Goal: Task Accomplishment & Management: Manage account settings

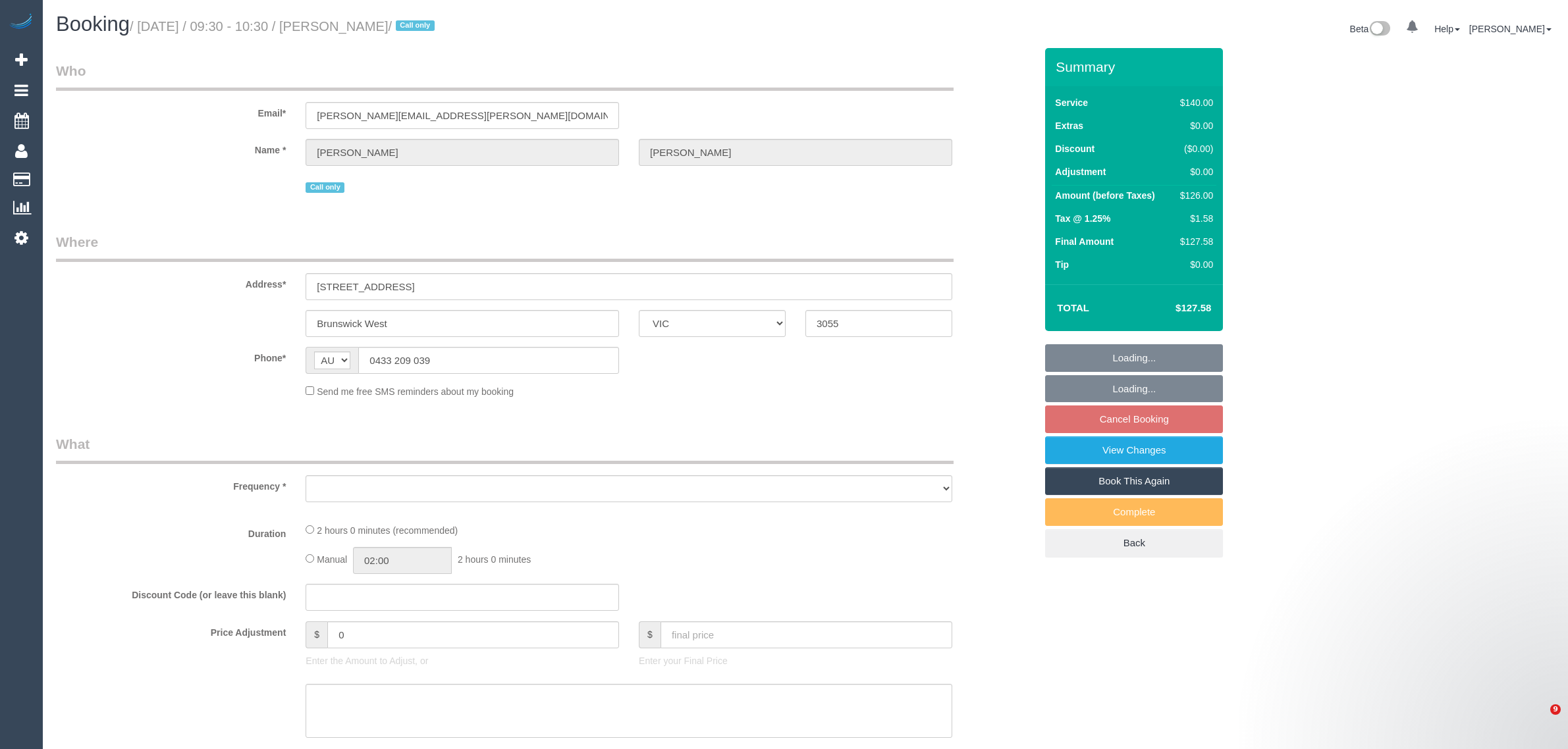
select select "VIC"
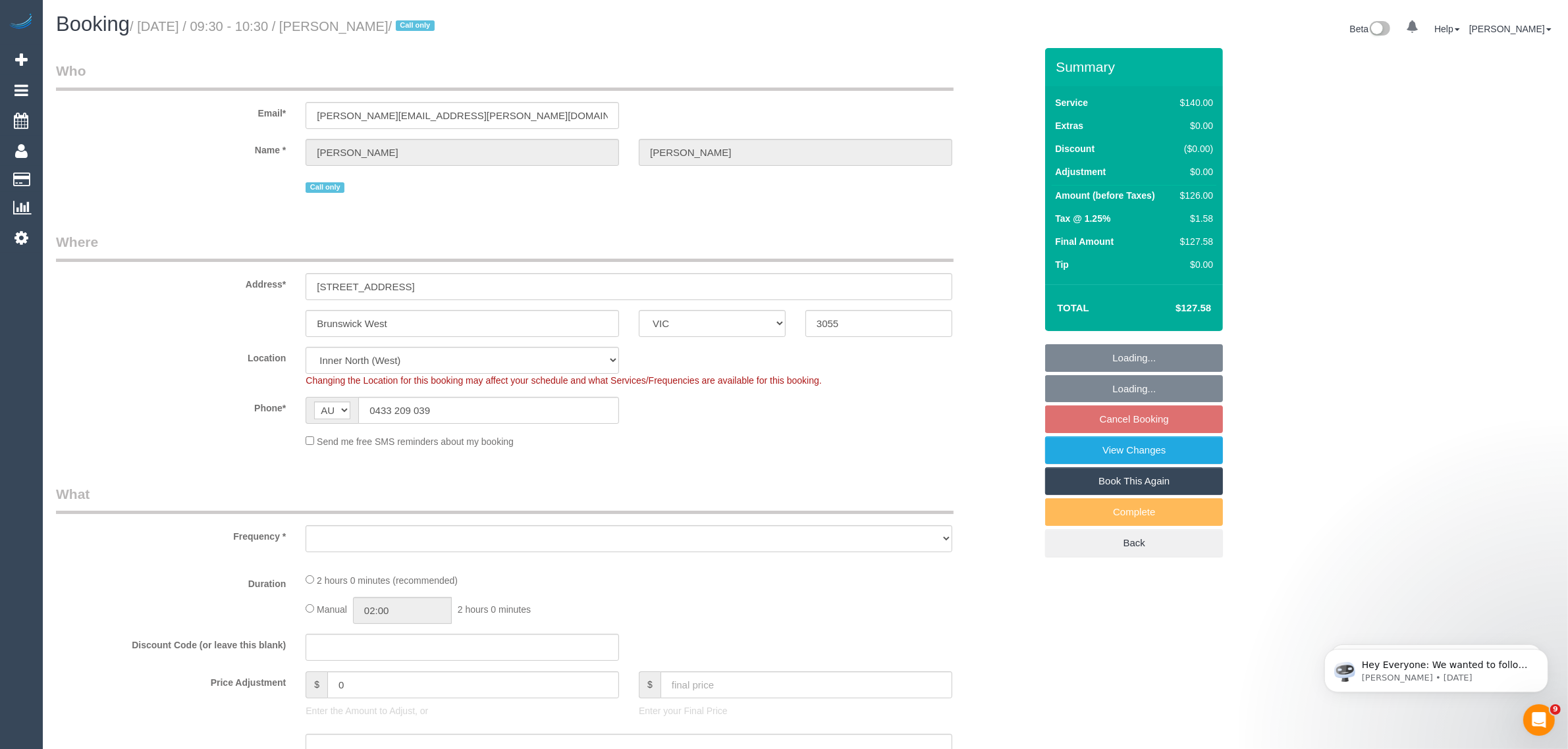
select select "object:715"
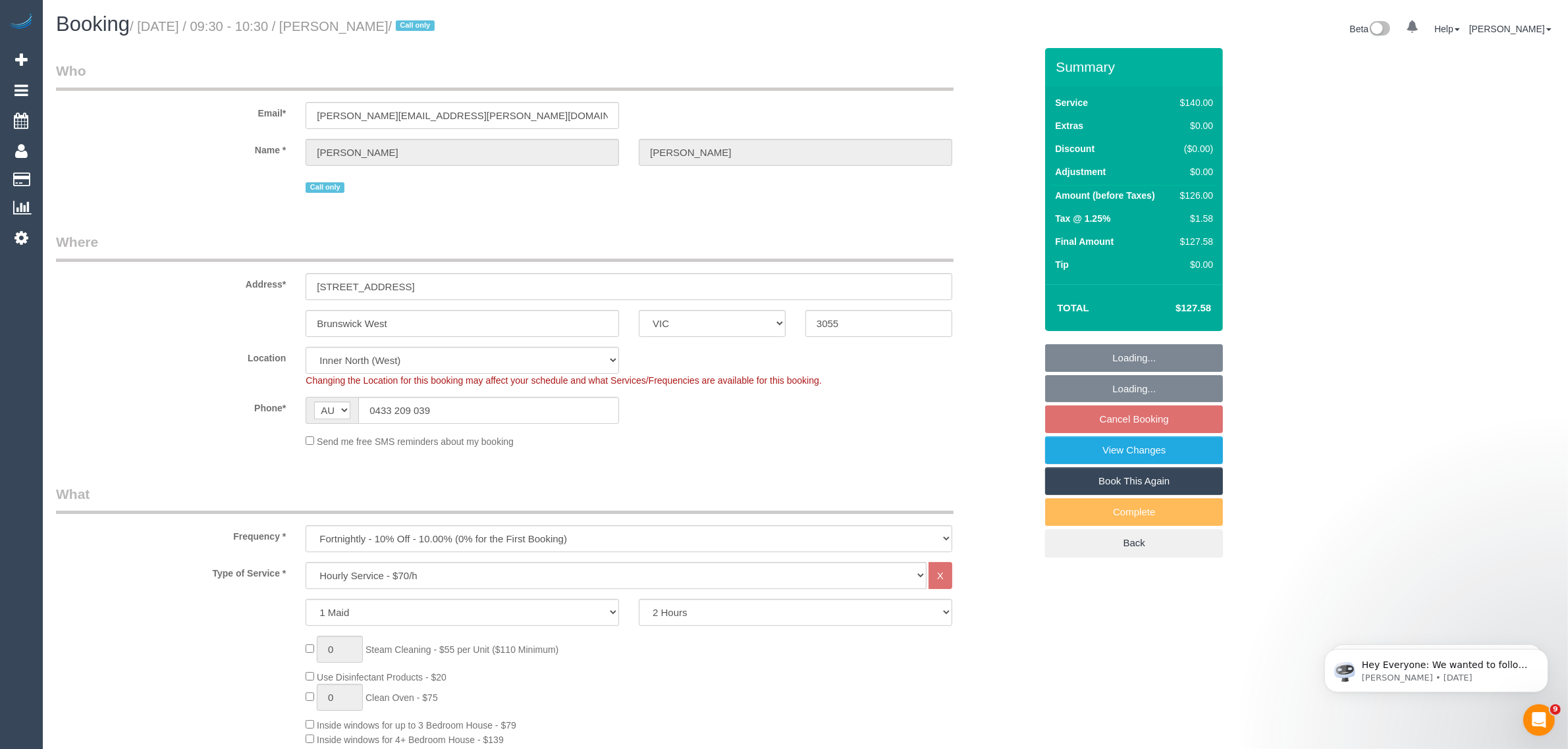
select select "string:stripe-pm_1OawYq2GScqysDRV7WiiuCWM"
select select "object:1557"
select select "number:27"
select select "number:14"
select select "number:19"
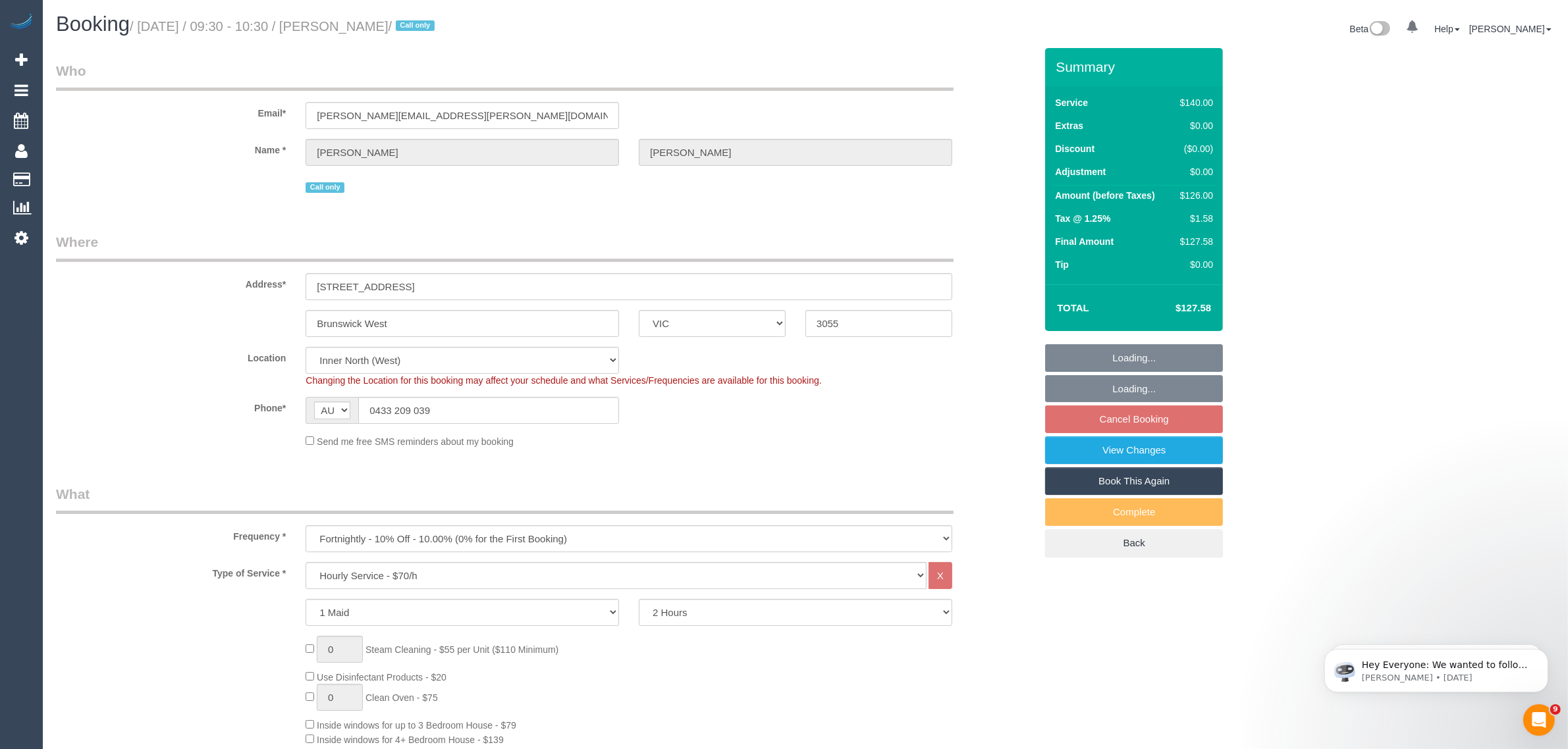
select select "number:22"
select select "number:34"
select select "number:26"
click at [1133, 416] on fieldset "Loading... Loading... Cancel Booking View Changes Book This Again Complete Back" at bounding box center [1133, 451] width 178 height 214
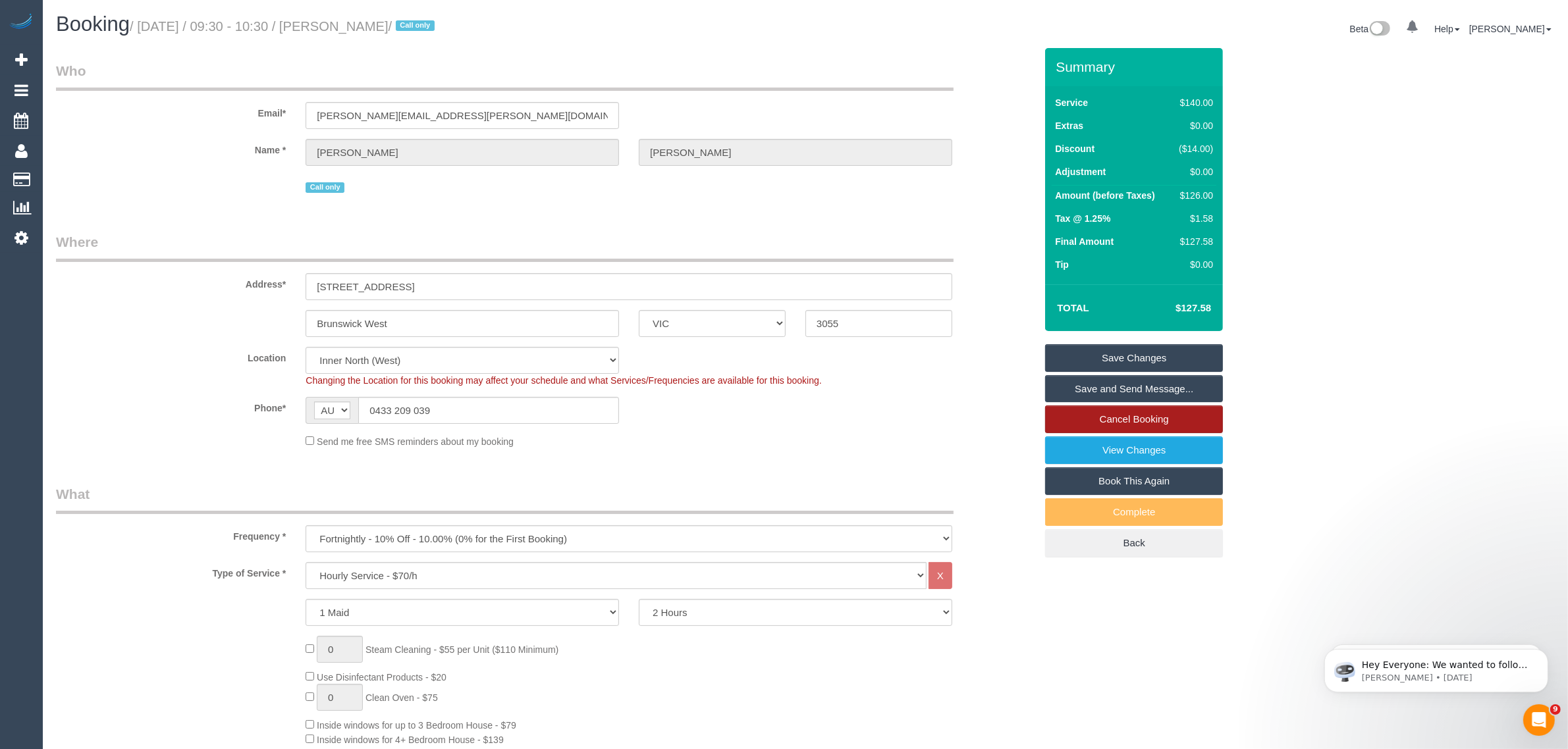
click at [1133, 416] on link "Cancel Booking" at bounding box center [1133, 419] width 178 height 28
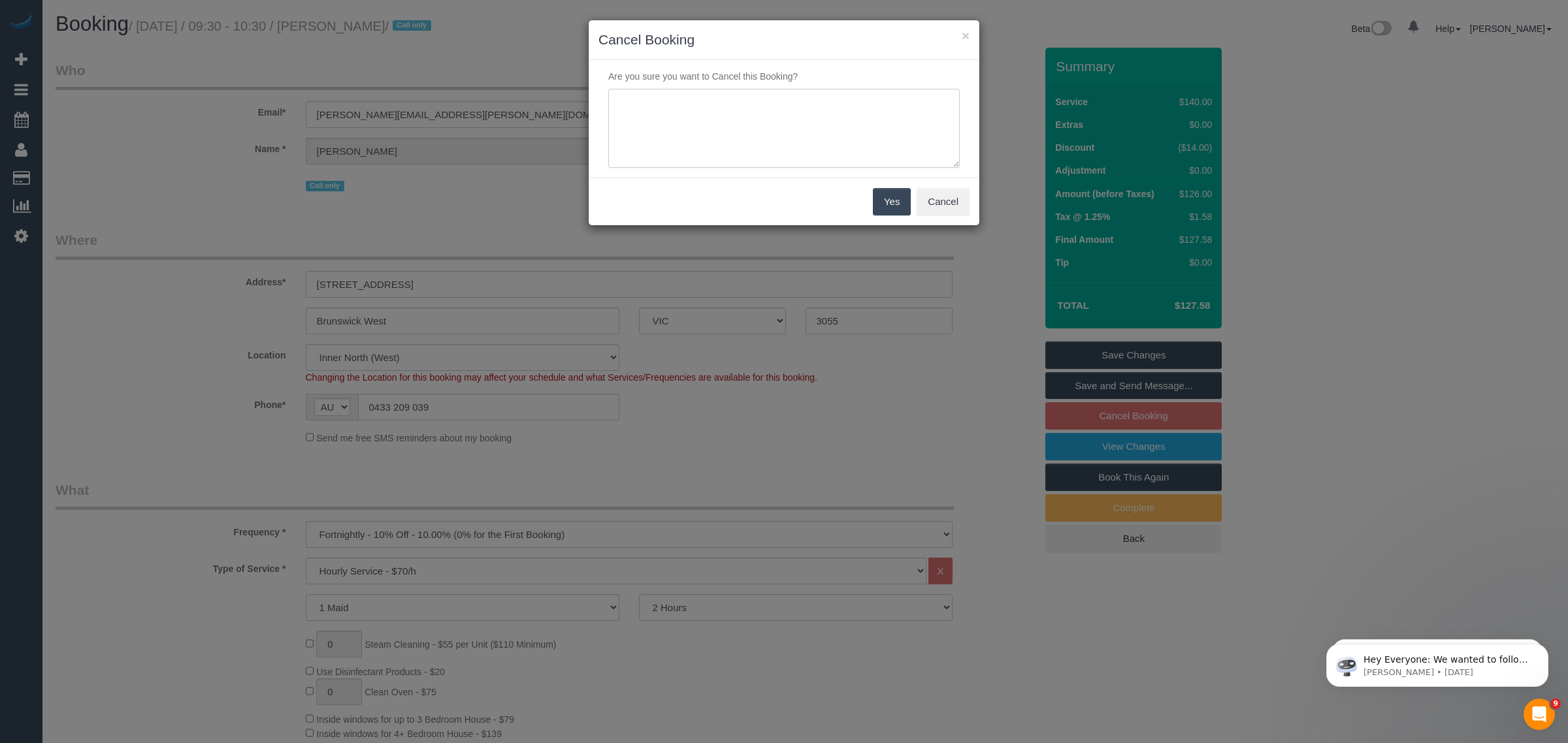
click at [812, 128] on textarea at bounding box center [784, 128] width 352 height 80
type textarea "customer decided to skip via txt _ AA"
click at [889, 200] on button "Yes" at bounding box center [891, 202] width 37 height 27
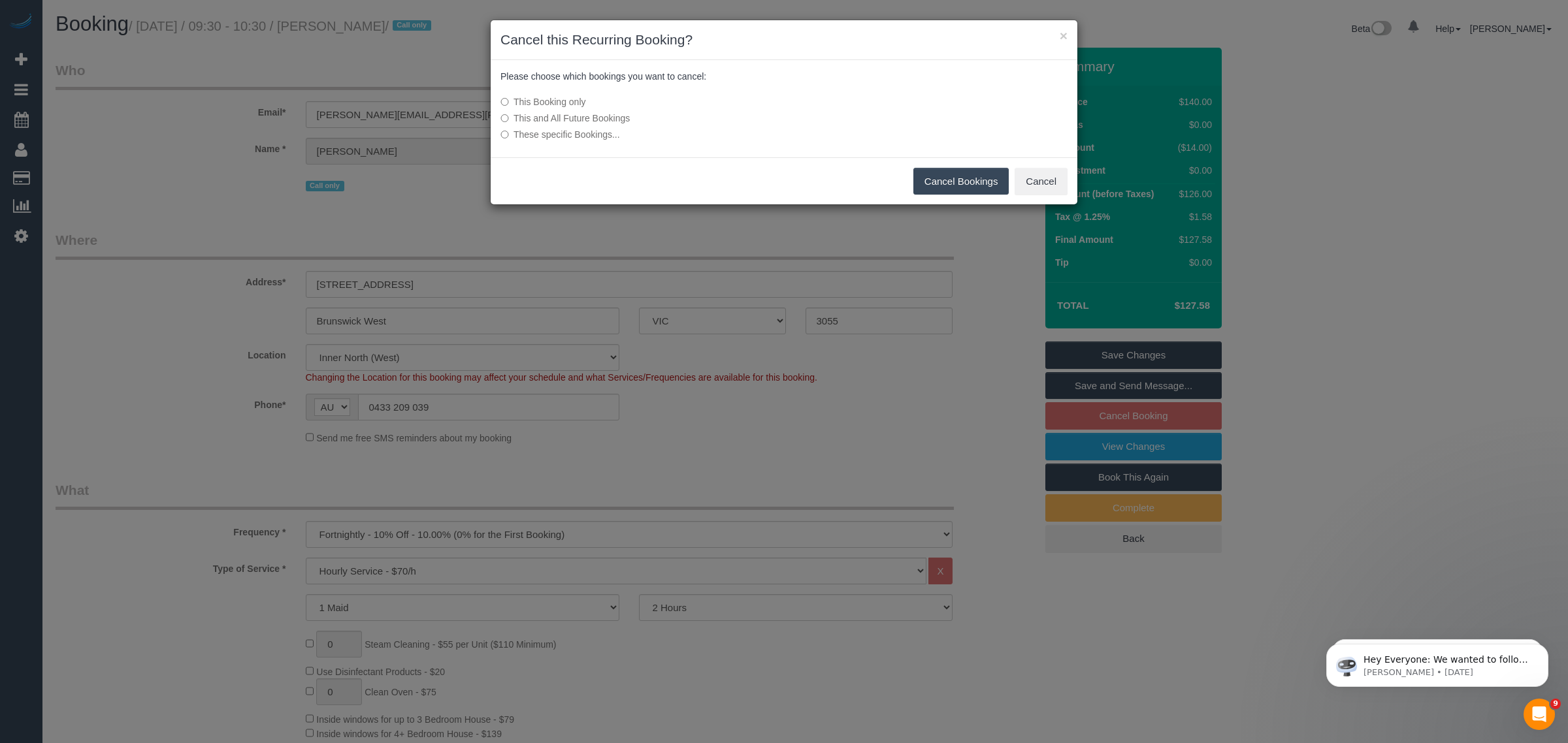
click at [941, 182] on button "Cancel Bookings" at bounding box center [960, 182] width 96 height 27
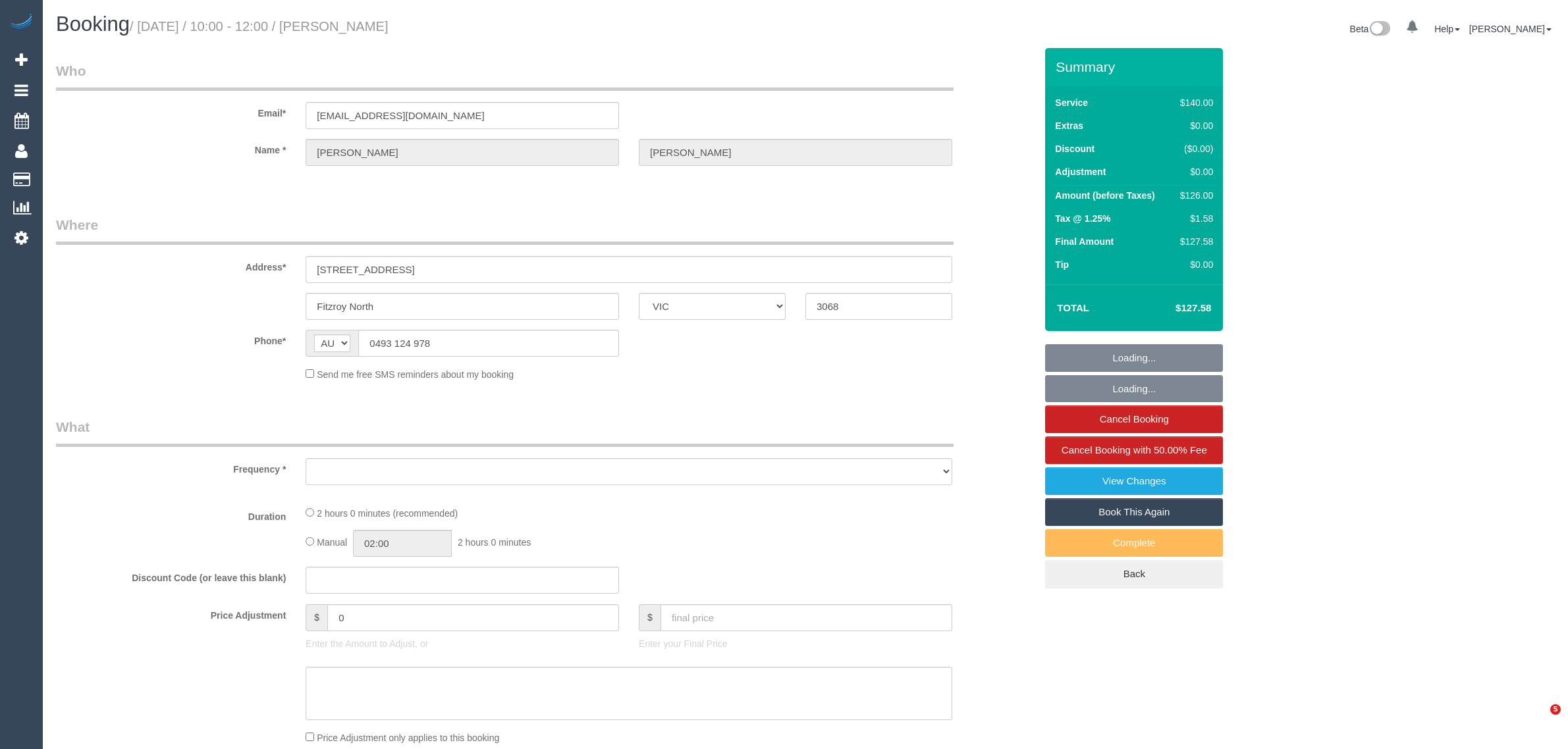
select select "VIC"
select select "string:stripe-pm_1SAO8z2GScqysDRVCBufQs4j"
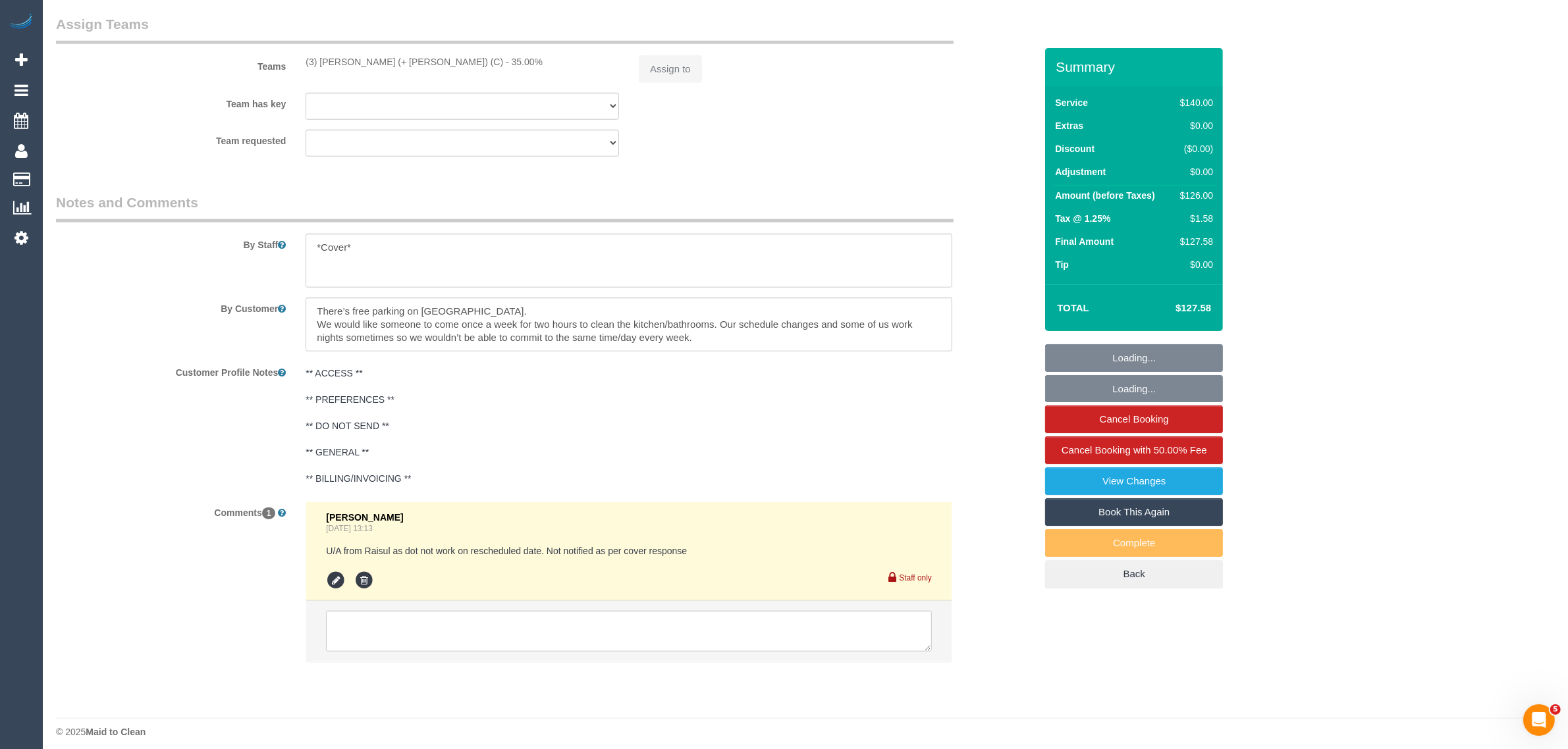
select select "object:736"
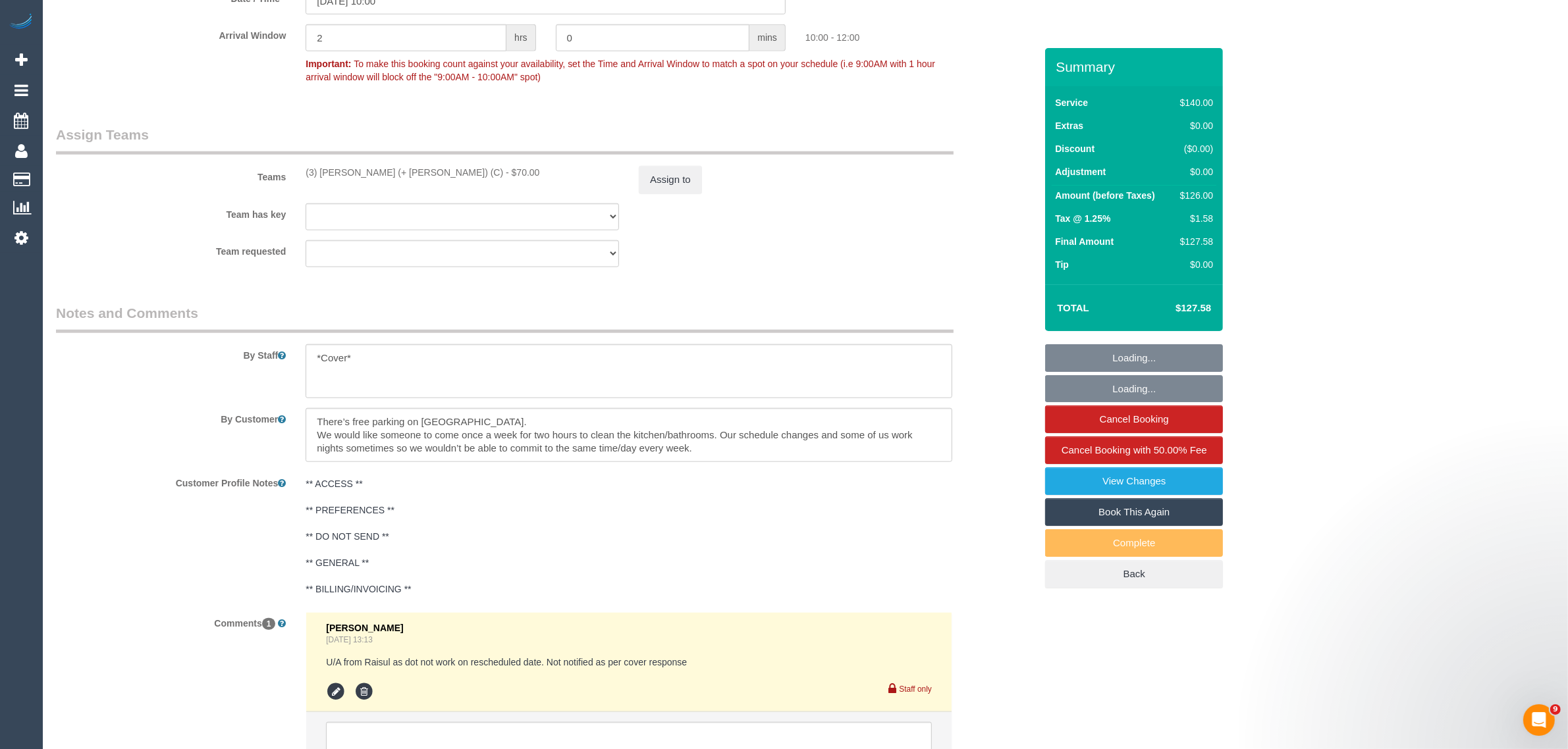
select select "number:28"
select select "number:14"
select select "number:21"
select select "number:24"
select select "number:34"
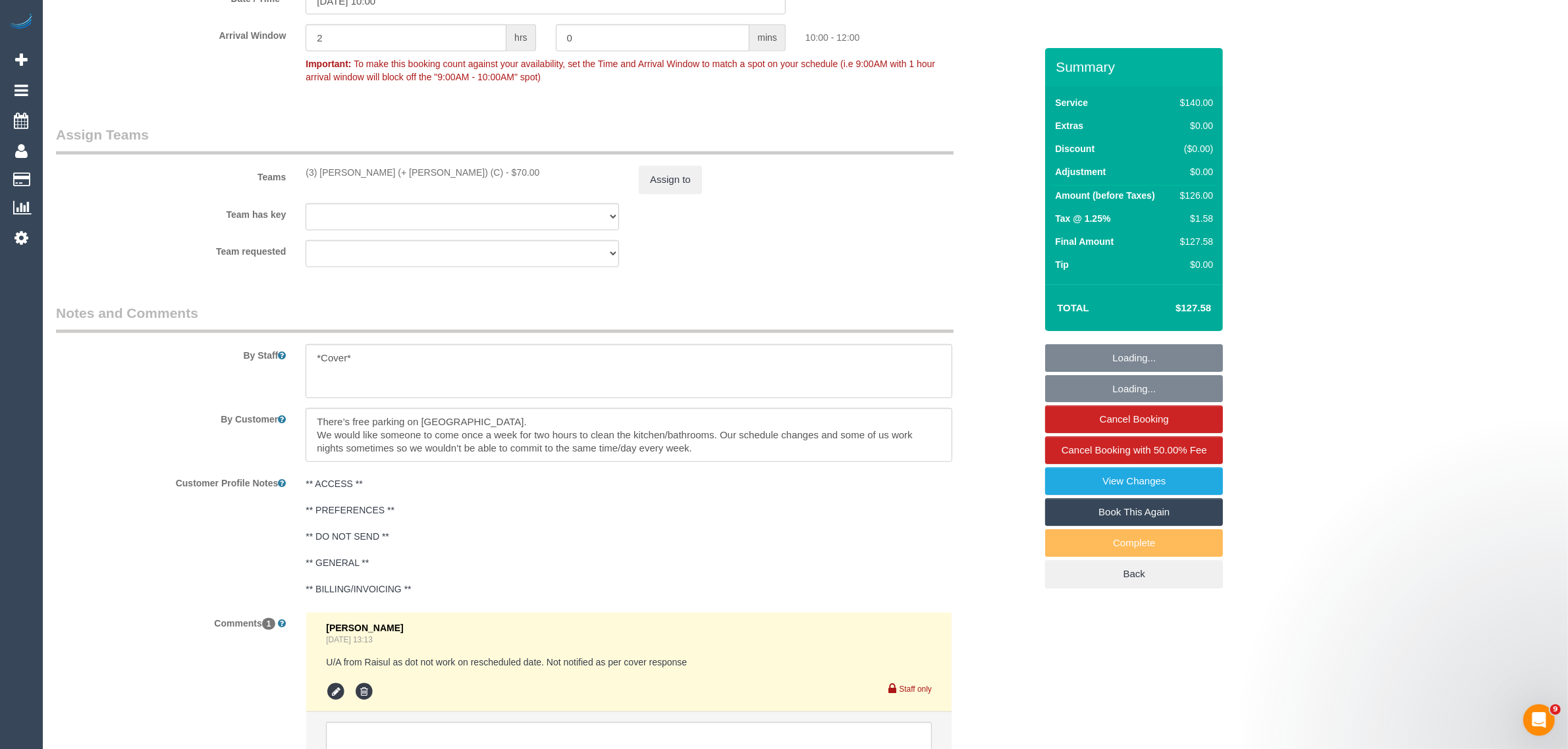
select select "number:13"
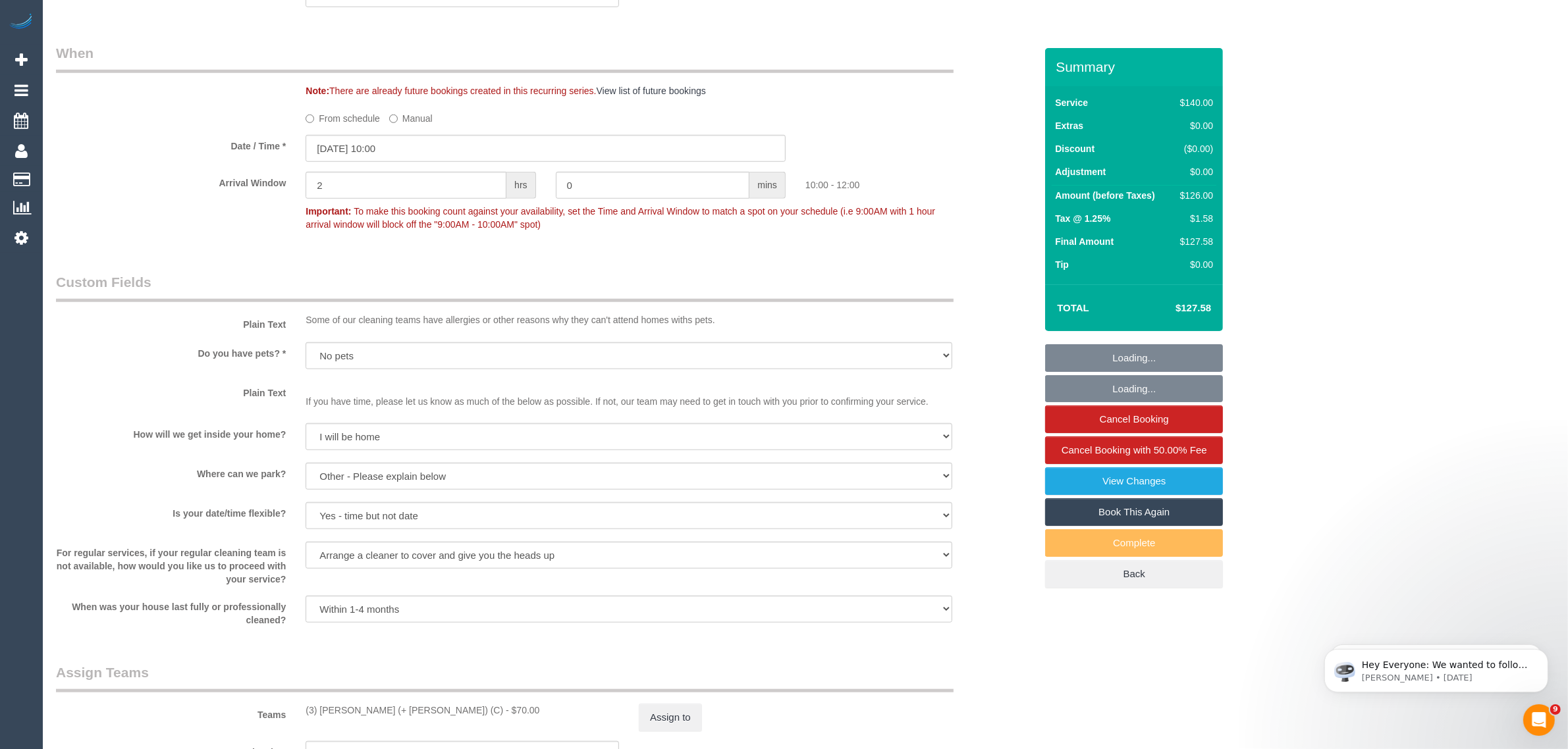
scroll to position [1410, 0]
click at [442, 144] on input "09/10/2025 10:00" at bounding box center [545, 148] width 480 height 27
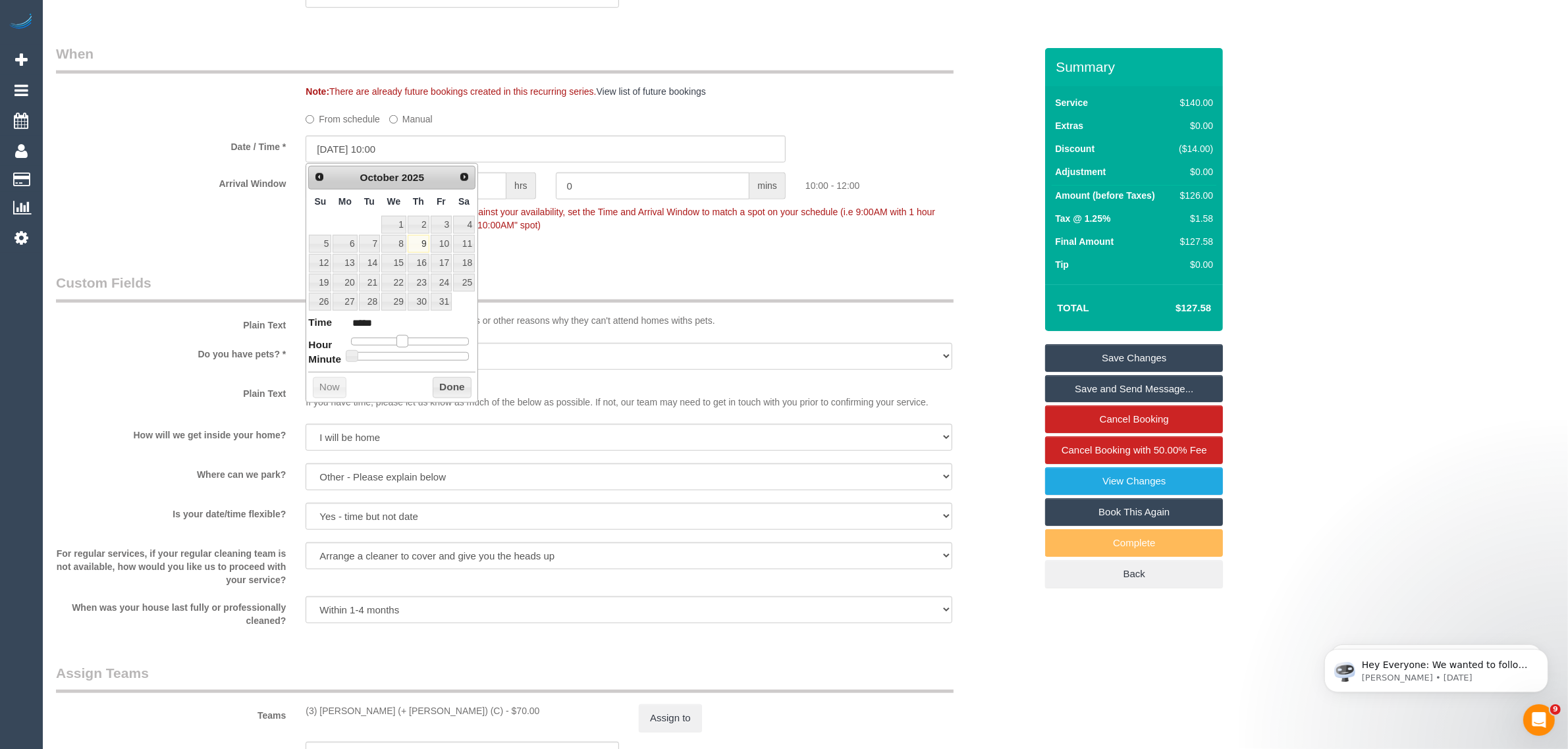
type input "[DATE] 09:00"
type input "*****"
click at [397, 345] on span at bounding box center [397, 341] width 12 height 12
click at [443, 387] on button "Done" at bounding box center [452, 388] width 39 height 21
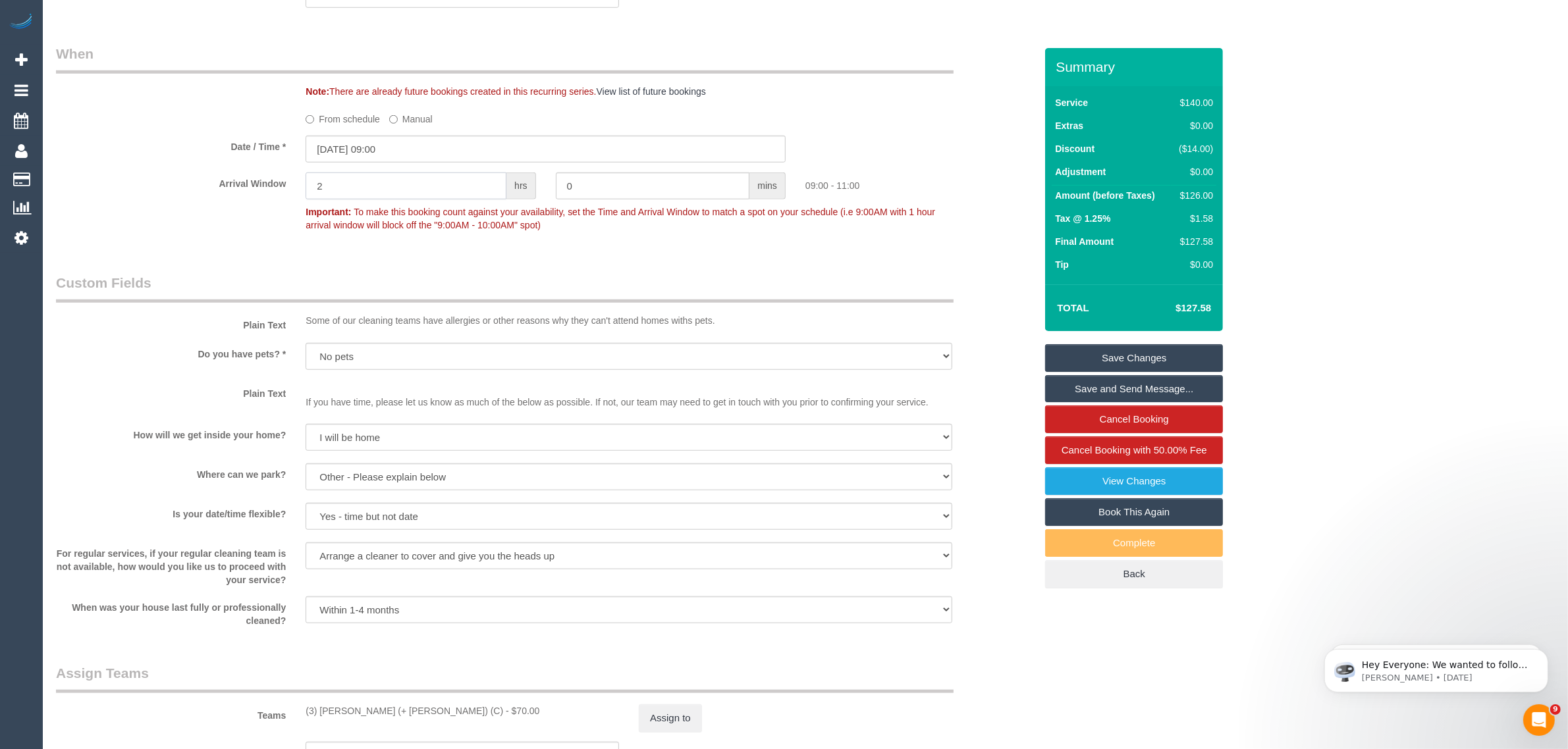
click at [458, 199] on input "2" at bounding box center [406, 185] width 201 height 27
type input "0"
click at [532, 297] on legend "Custom Fields" at bounding box center [505, 288] width 897 height 29
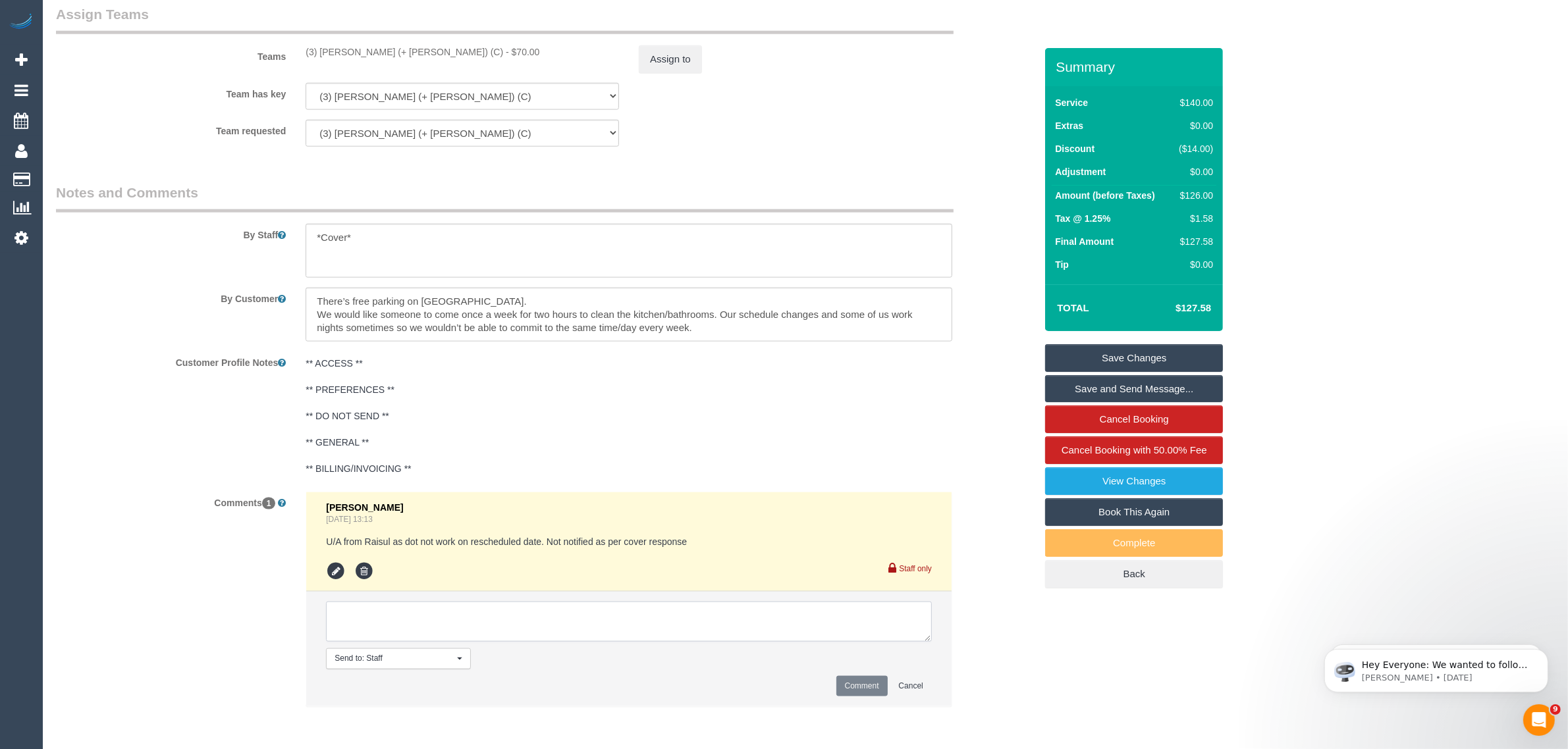
click at [401, 620] on textarea at bounding box center [629, 622] width 606 height 41
type textarea "agreed to change AW to AM via txt AA"
click at [841, 685] on button "Comment" at bounding box center [862, 686] width 52 height 20
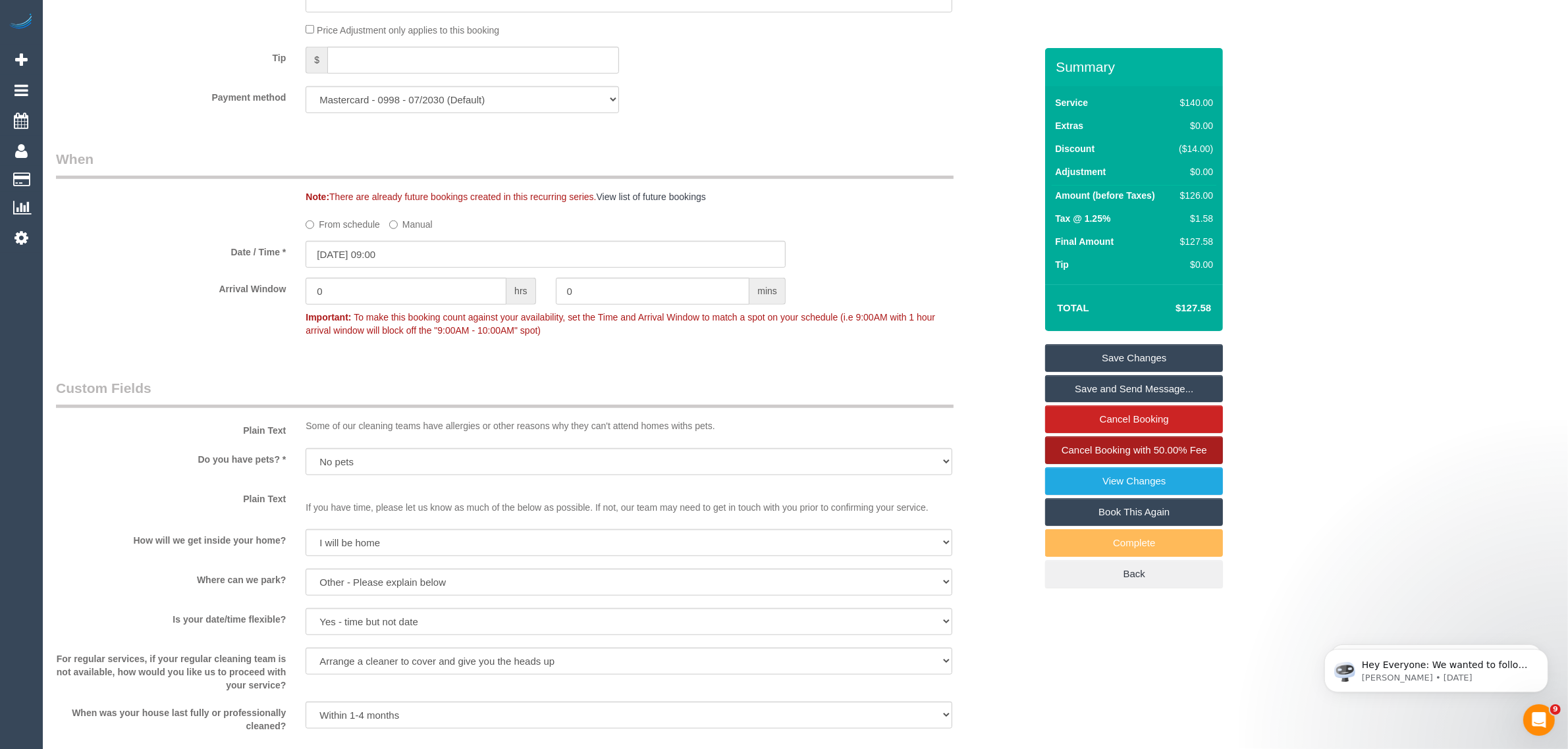
scroll to position [1082, 0]
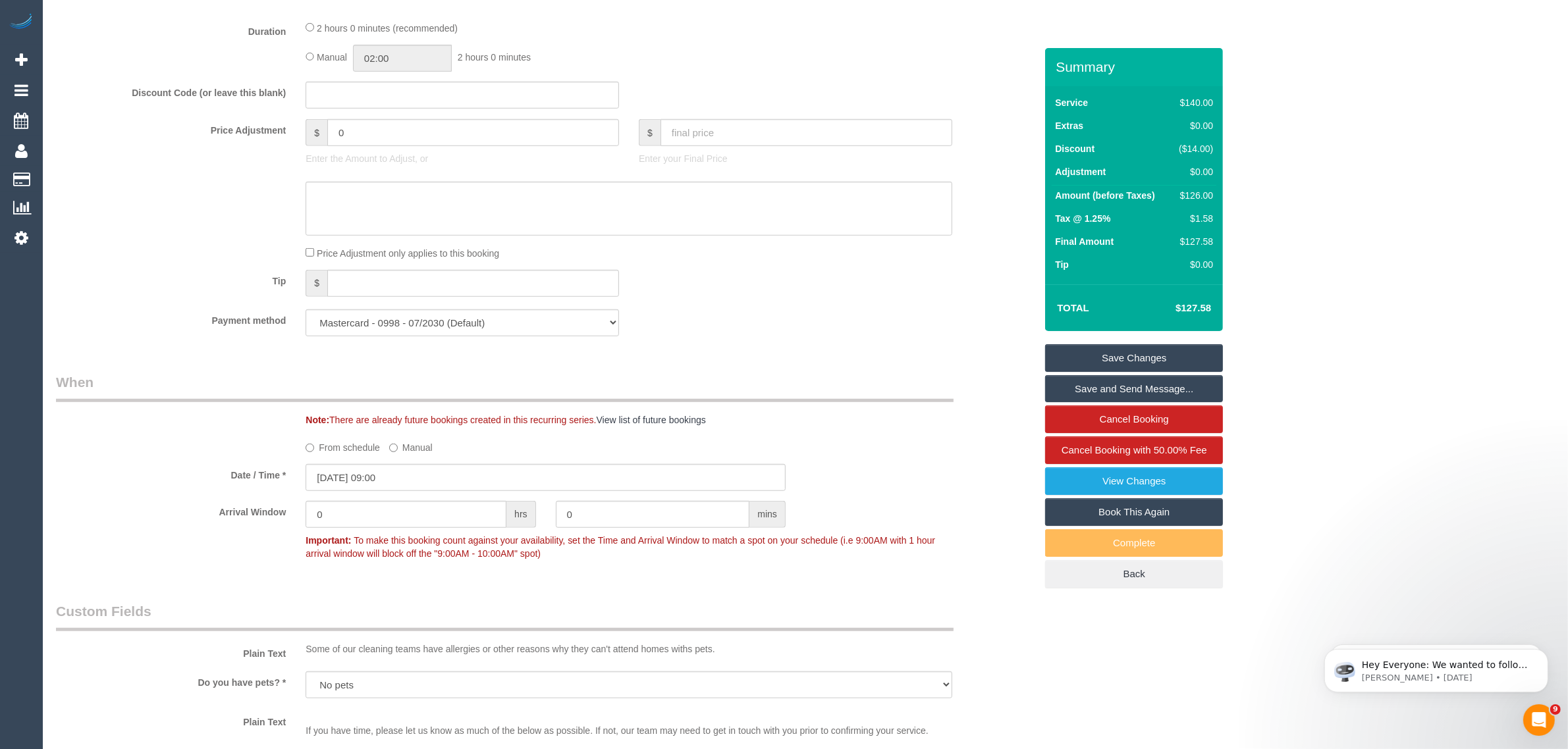
click at [1160, 357] on link "Save Changes" at bounding box center [1133, 358] width 178 height 28
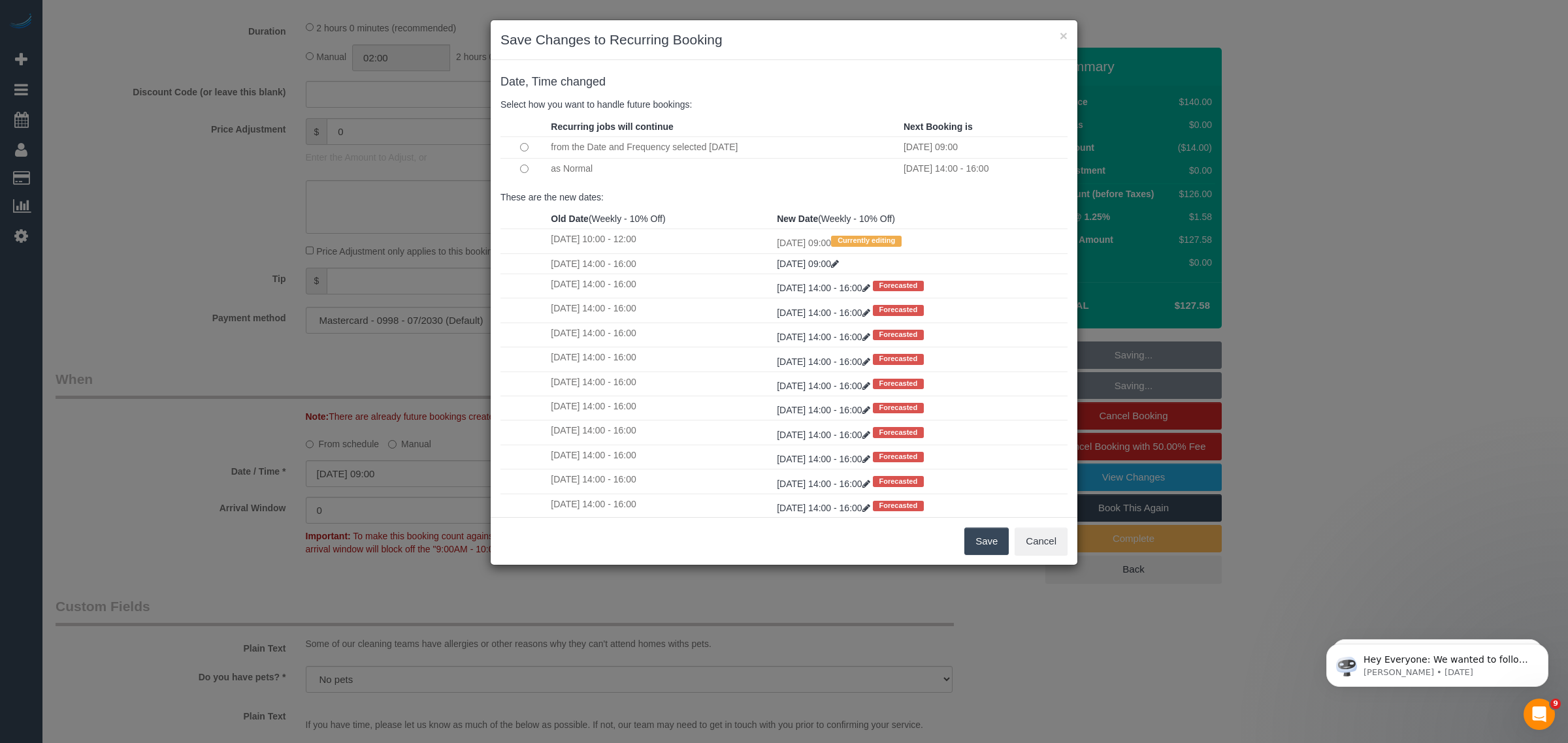
click at [529, 173] on td at bounding box center [524, 168] width 47 height 21
click at [526, 168] on td at bounding box center [524, 168] width 47 height 21
click at [517, 168] on td at bounding box center [524, 168] width 47 height 21
click at [987, 539] on button "Save" at bounding box center [986, 542] width 45 height 27
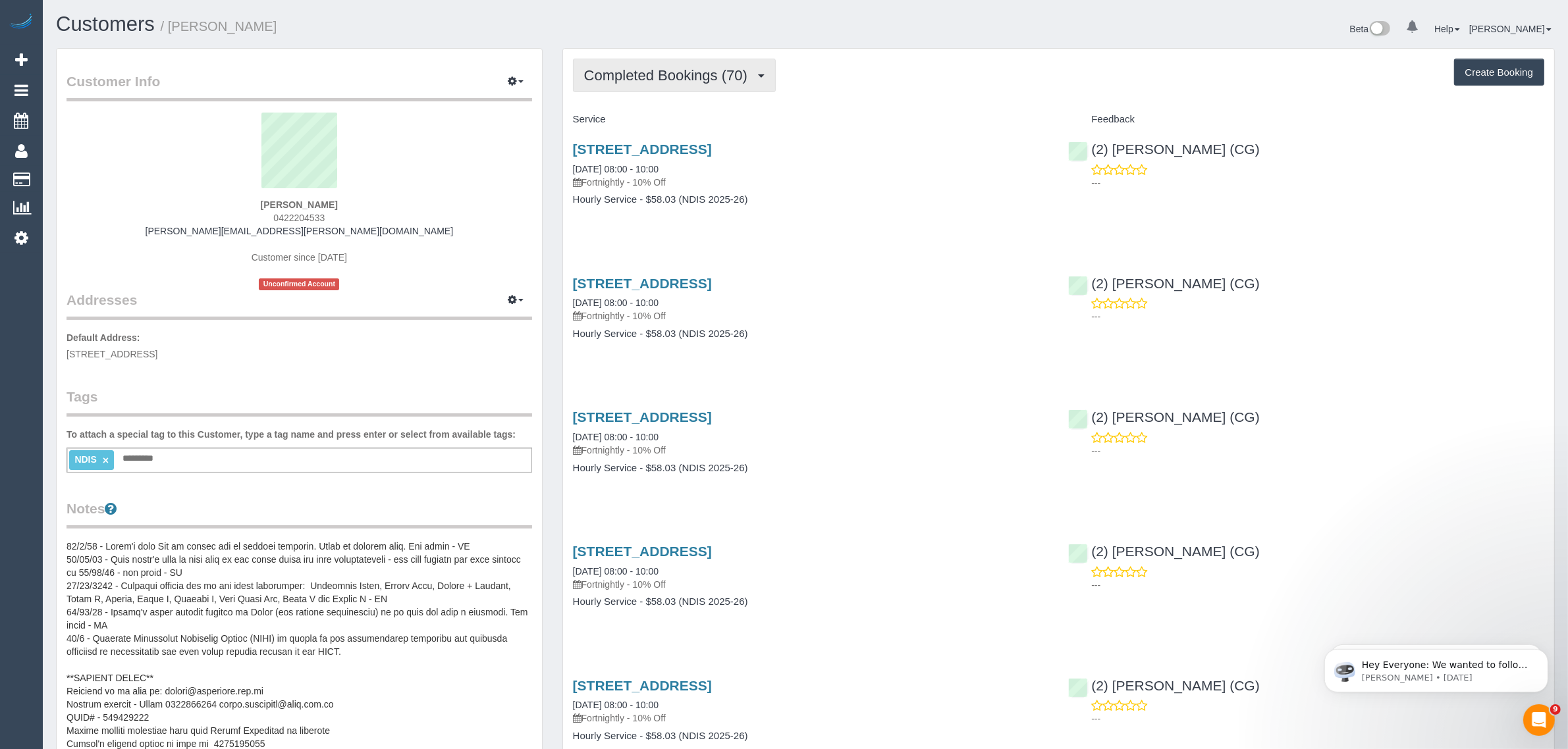
click at [717, 75] on span "Completed Bookings (70)" at bounding box center [669, 76] width 170 height 17
click at [695, 119] on link "Upcoming Bookings (11)" at bounding box center [645, 123] width 142 height 18
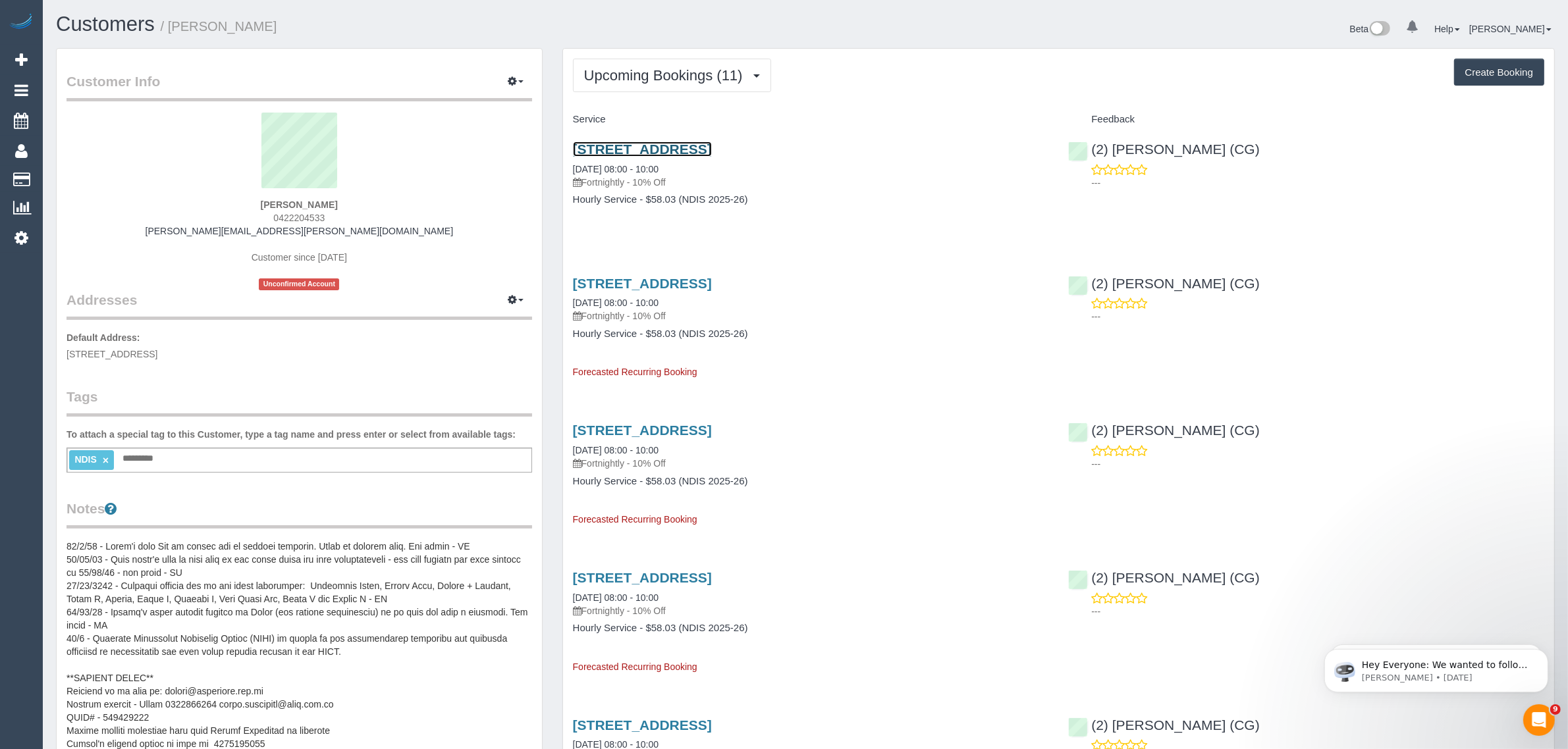
click at [682, 143] on link "2/80 Argyle Street, Fawkner, VIC 3060" at bounding box center [642, 149] width 139 height 15
click at [661, 67] on span "Upcoming Bookings (11)" at bounding box center [666, 76] width 165 height 17
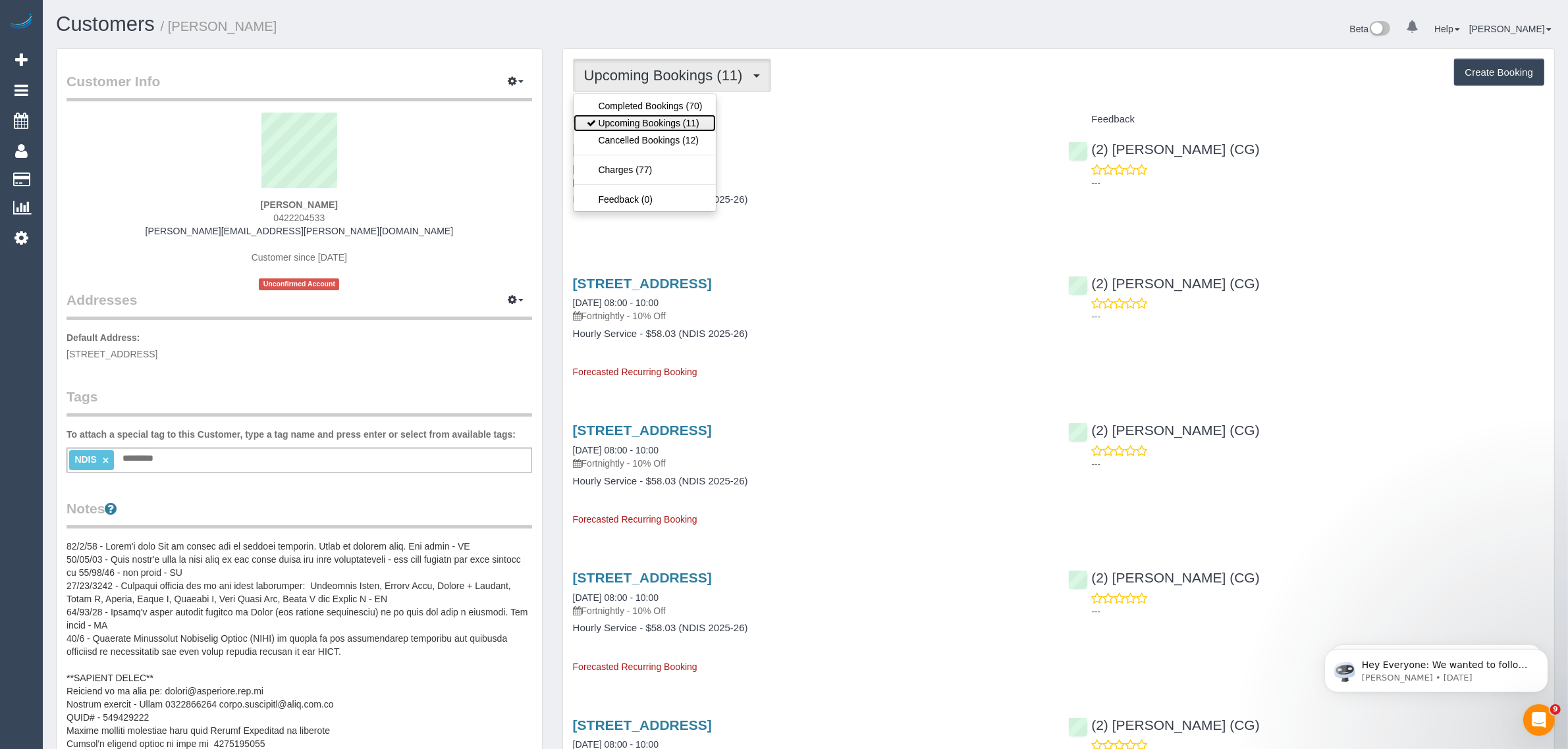
click at [656, 126] on link "Upcoming Bookings (11)" at bounding box center [645, 123] width 142 height 18
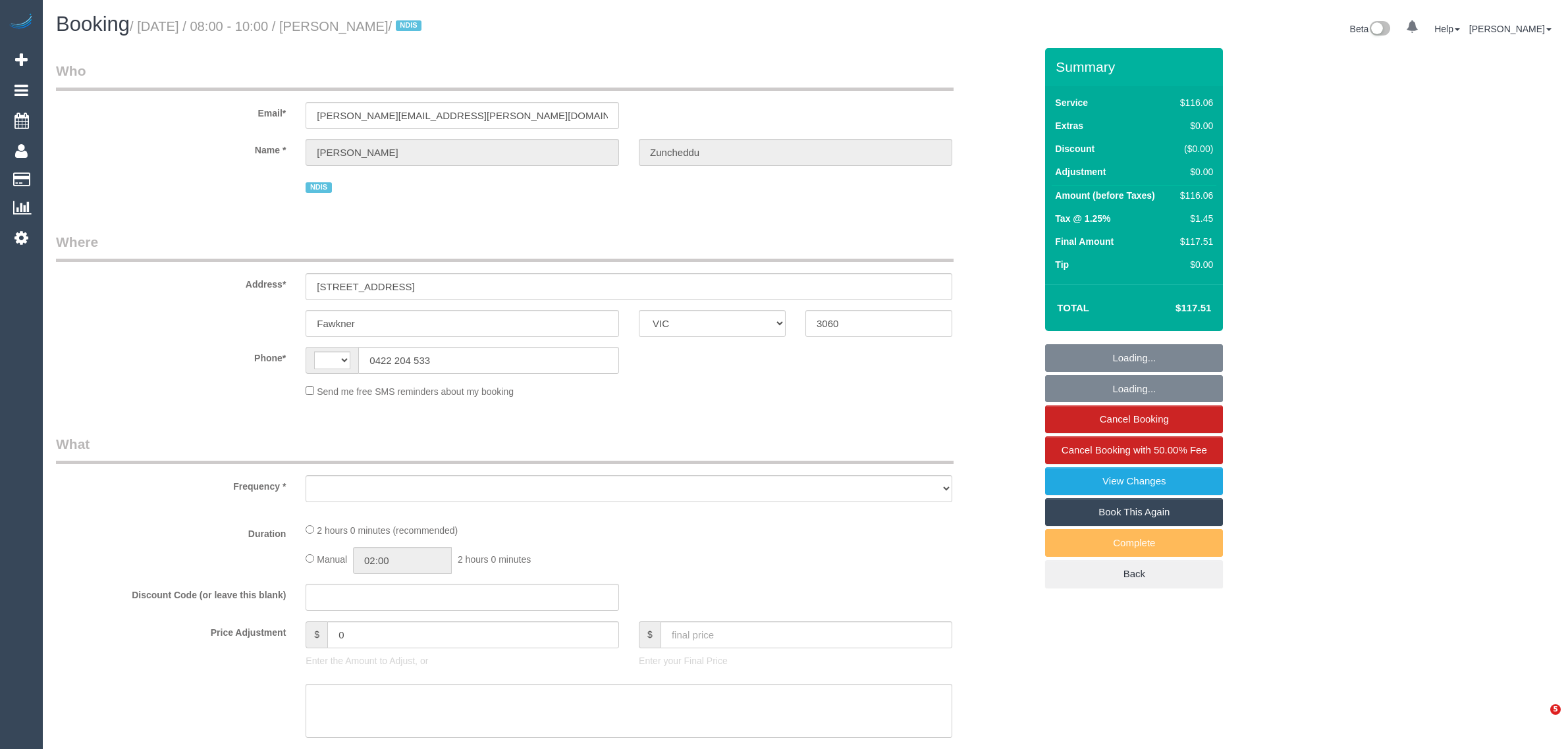
select select "VIC"
select select "object:278"
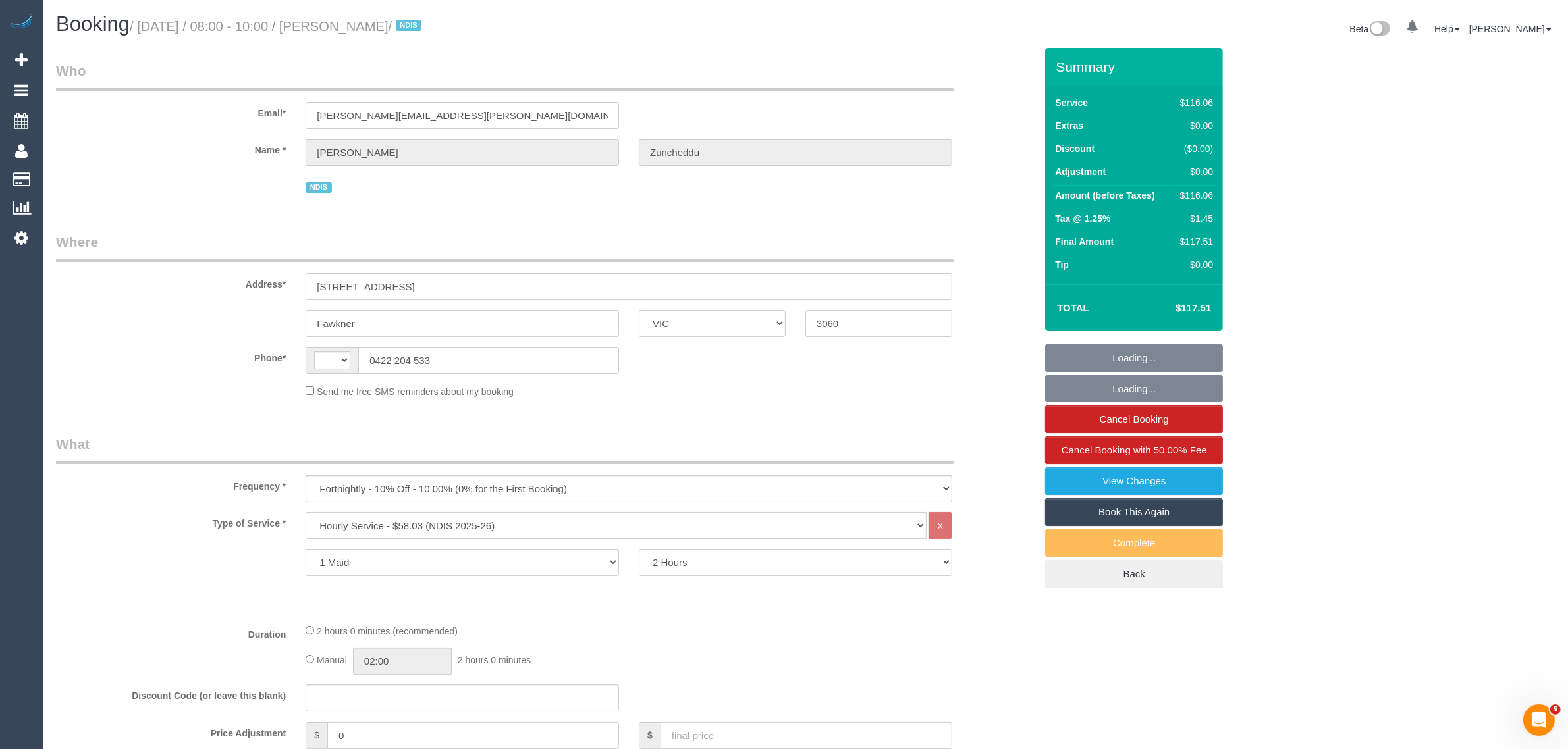
select select "string:AU"
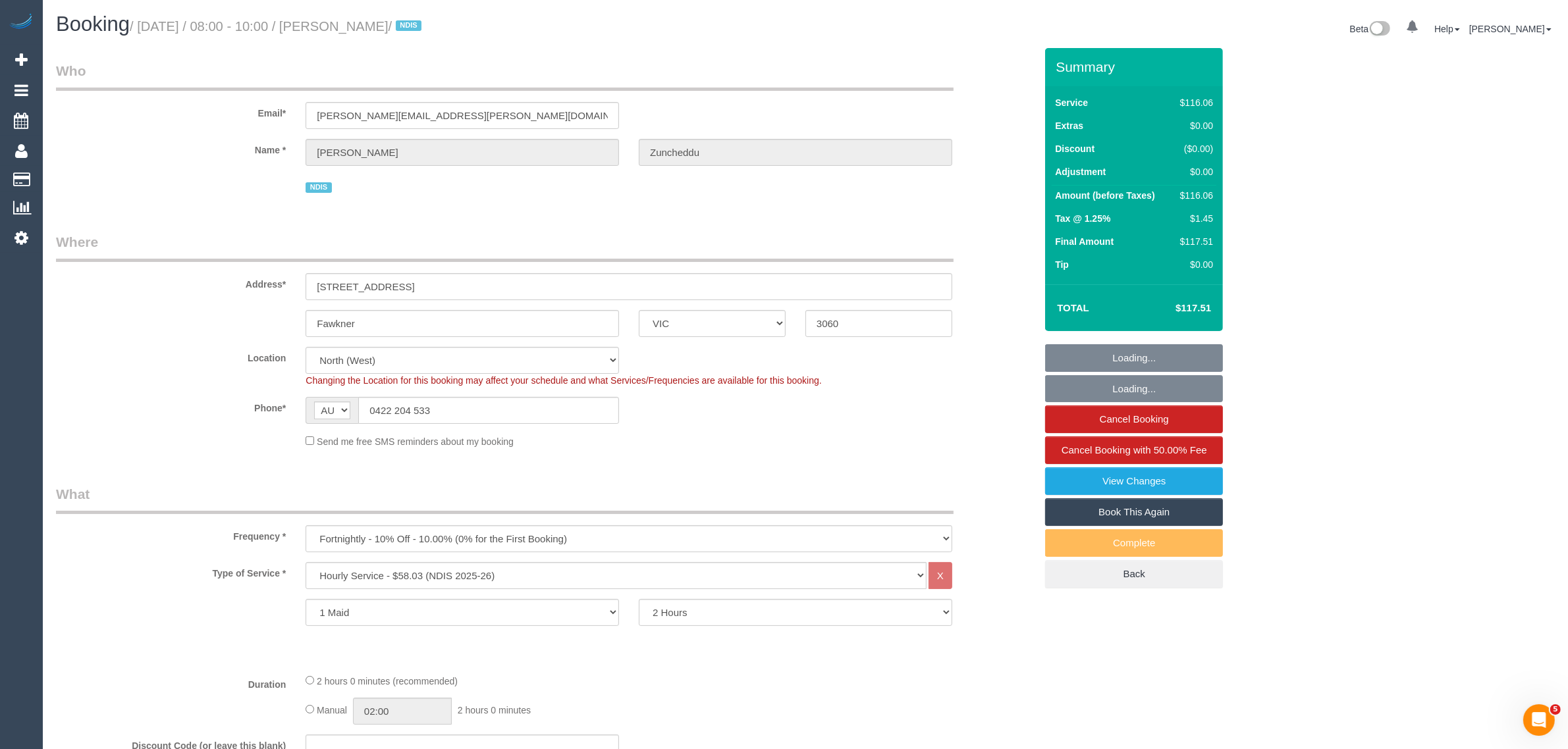
select select "object:591"
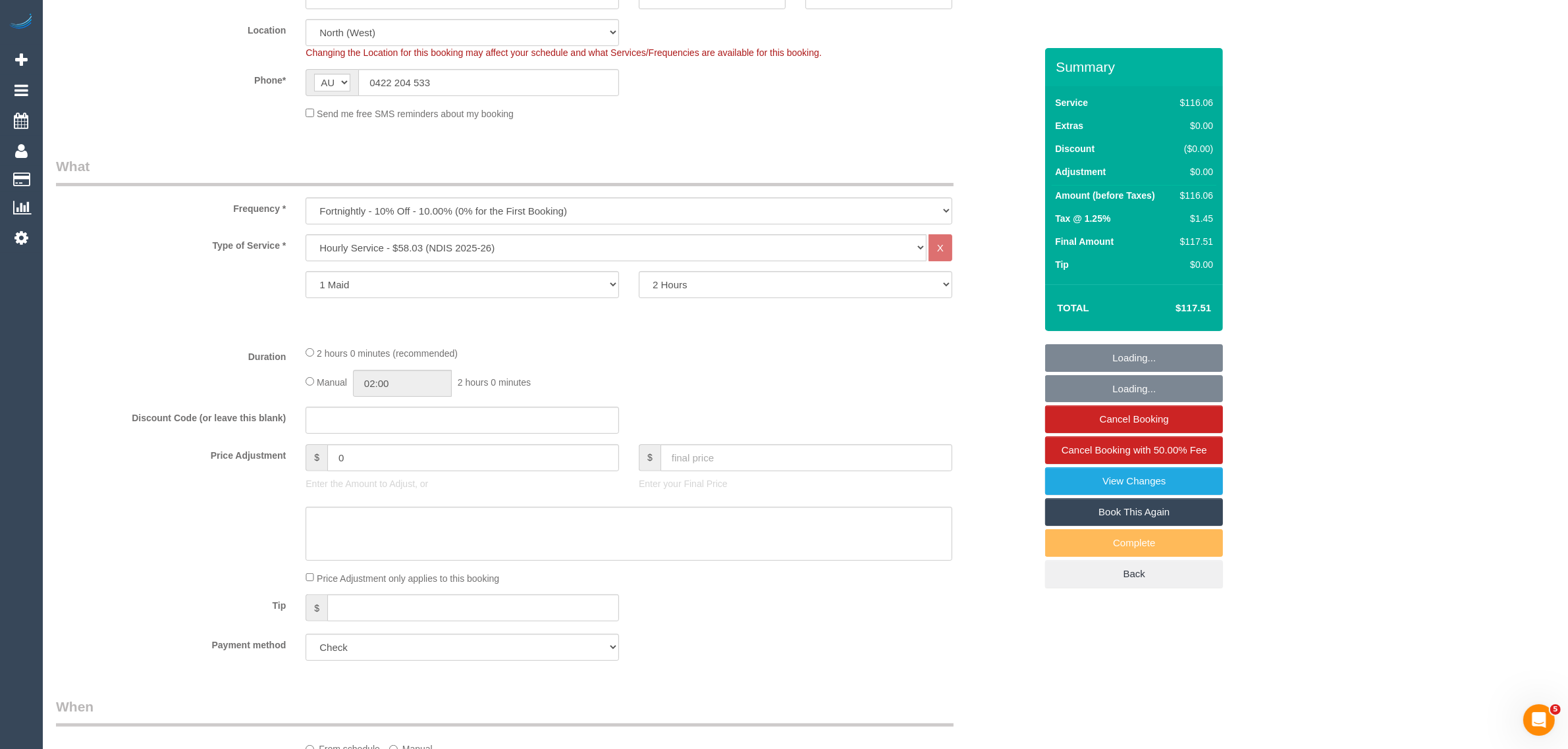
select select "number:28"
select select "number:14"
select select "number:19"
select select "number:23"
select select "number:34"
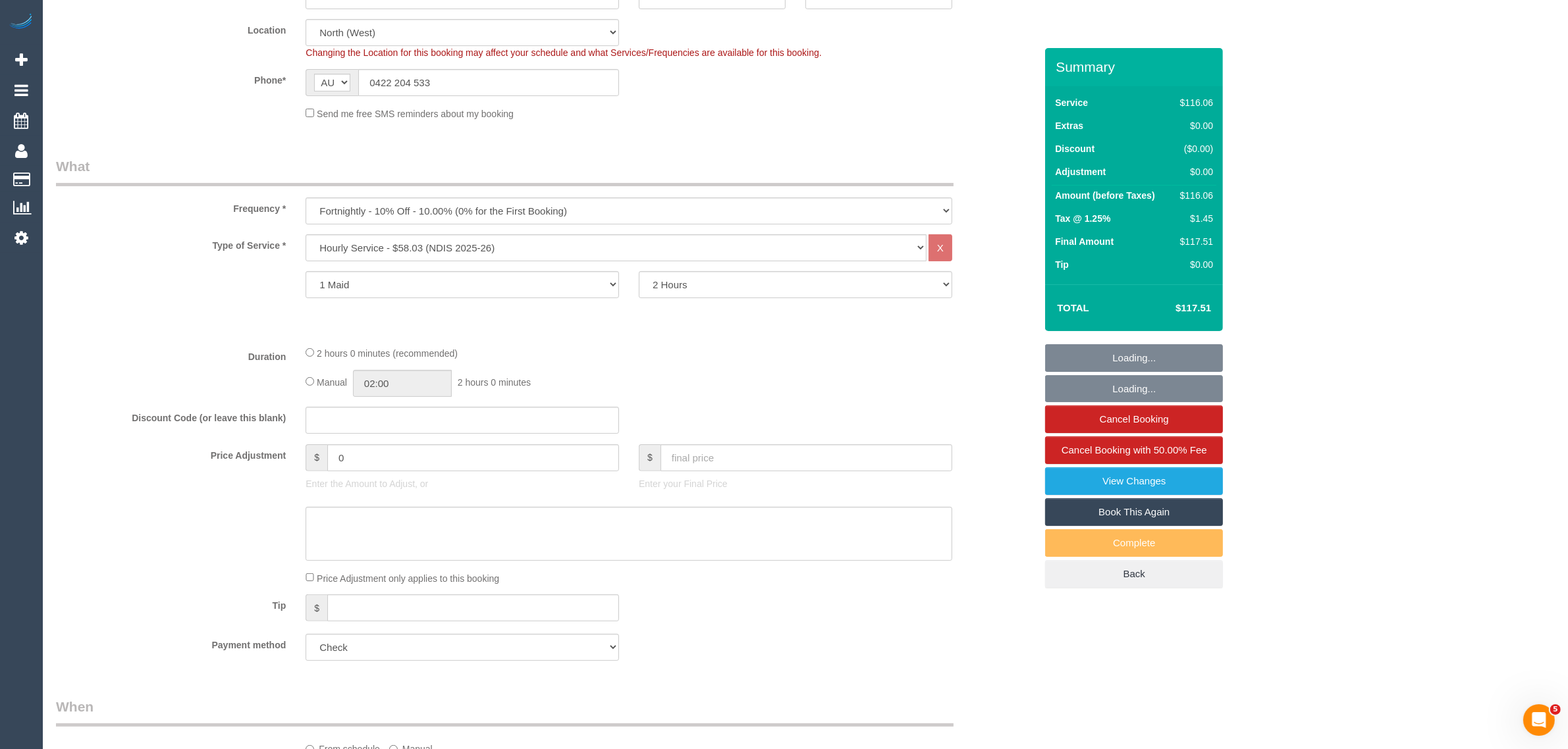
select select "number:13"
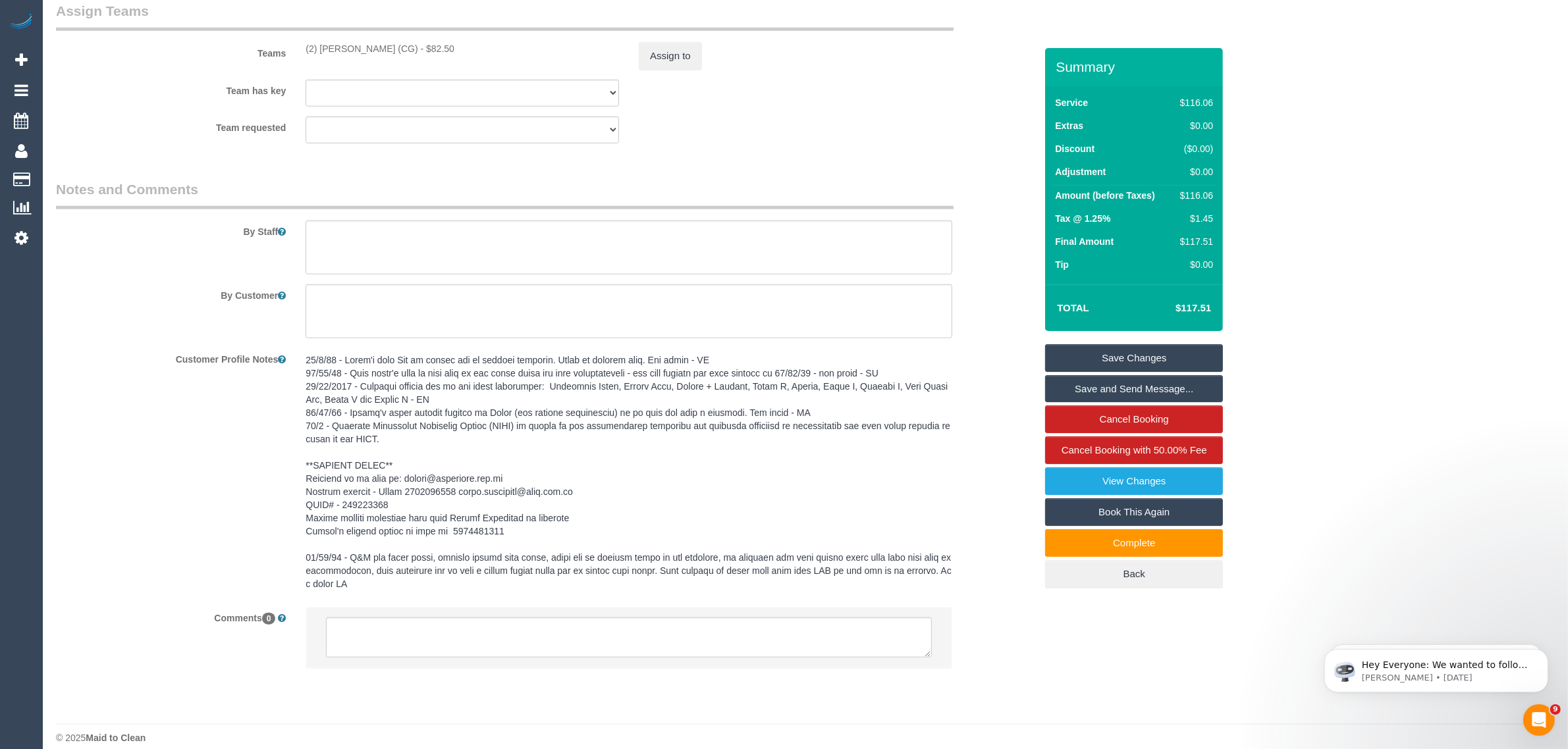
scroll to position [1637, 0]
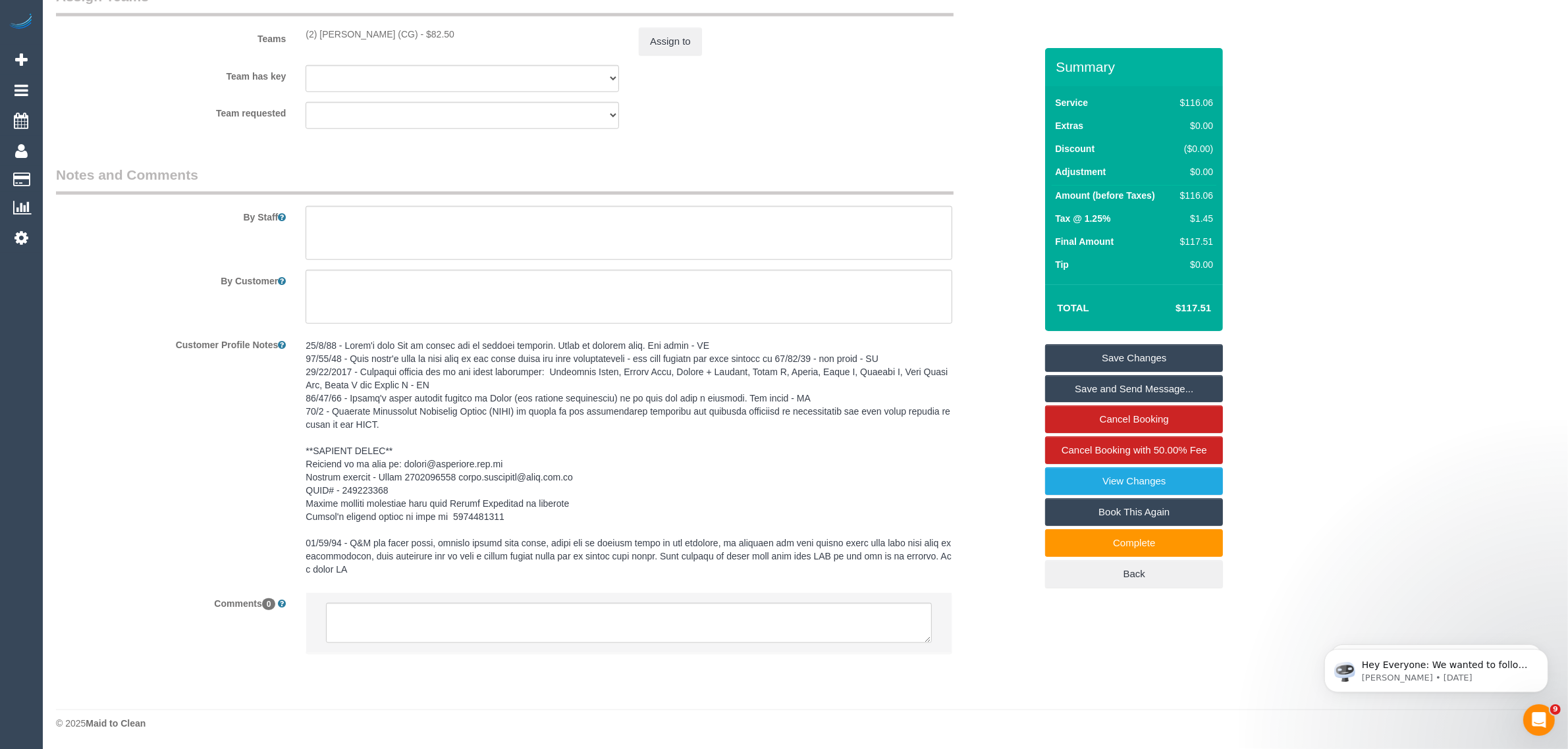
click at [477, 511] on pre at bounding box center [629, 457] width 647 height 237
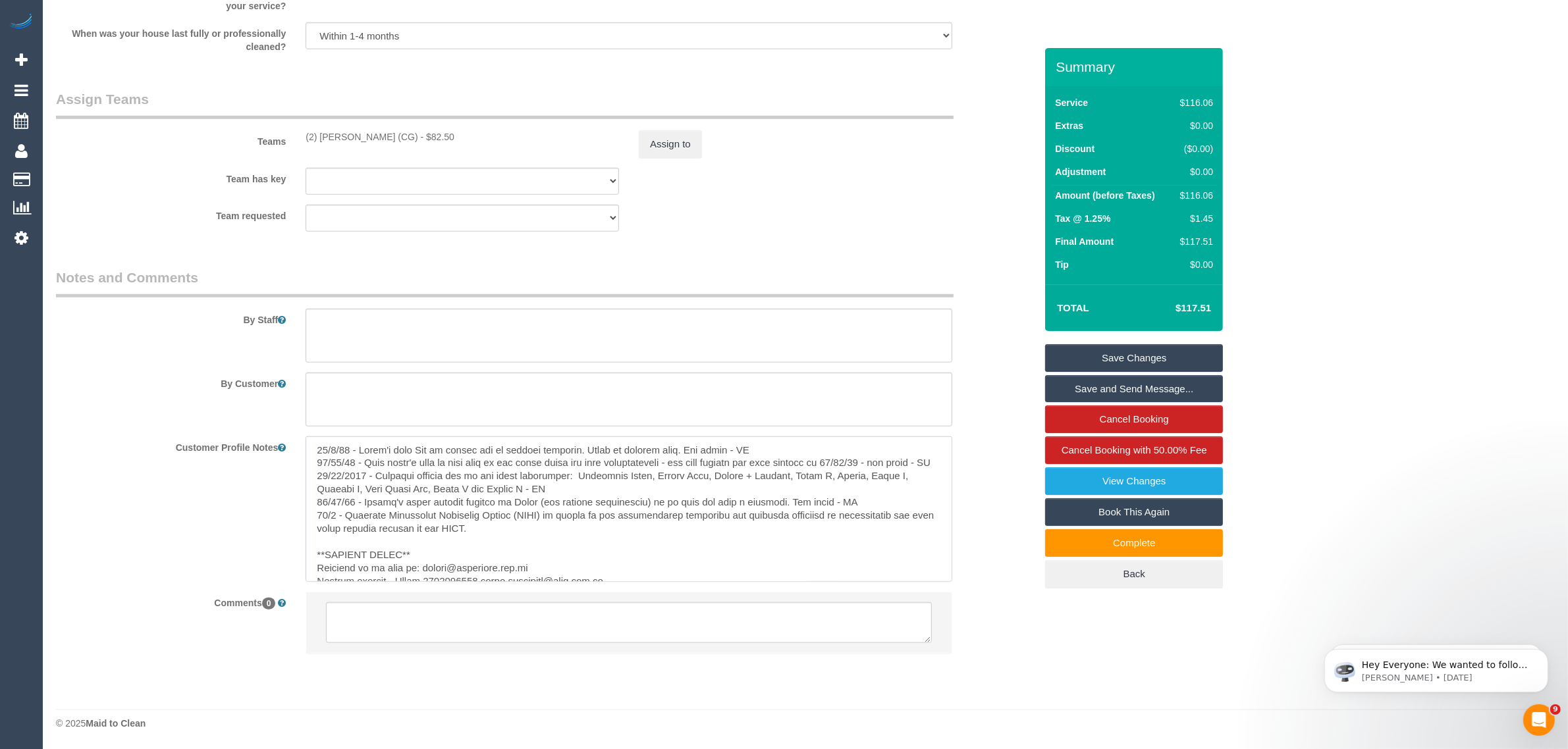
click at [477, 511] on textarea at bounding box center [629, 509] width 647 height 146
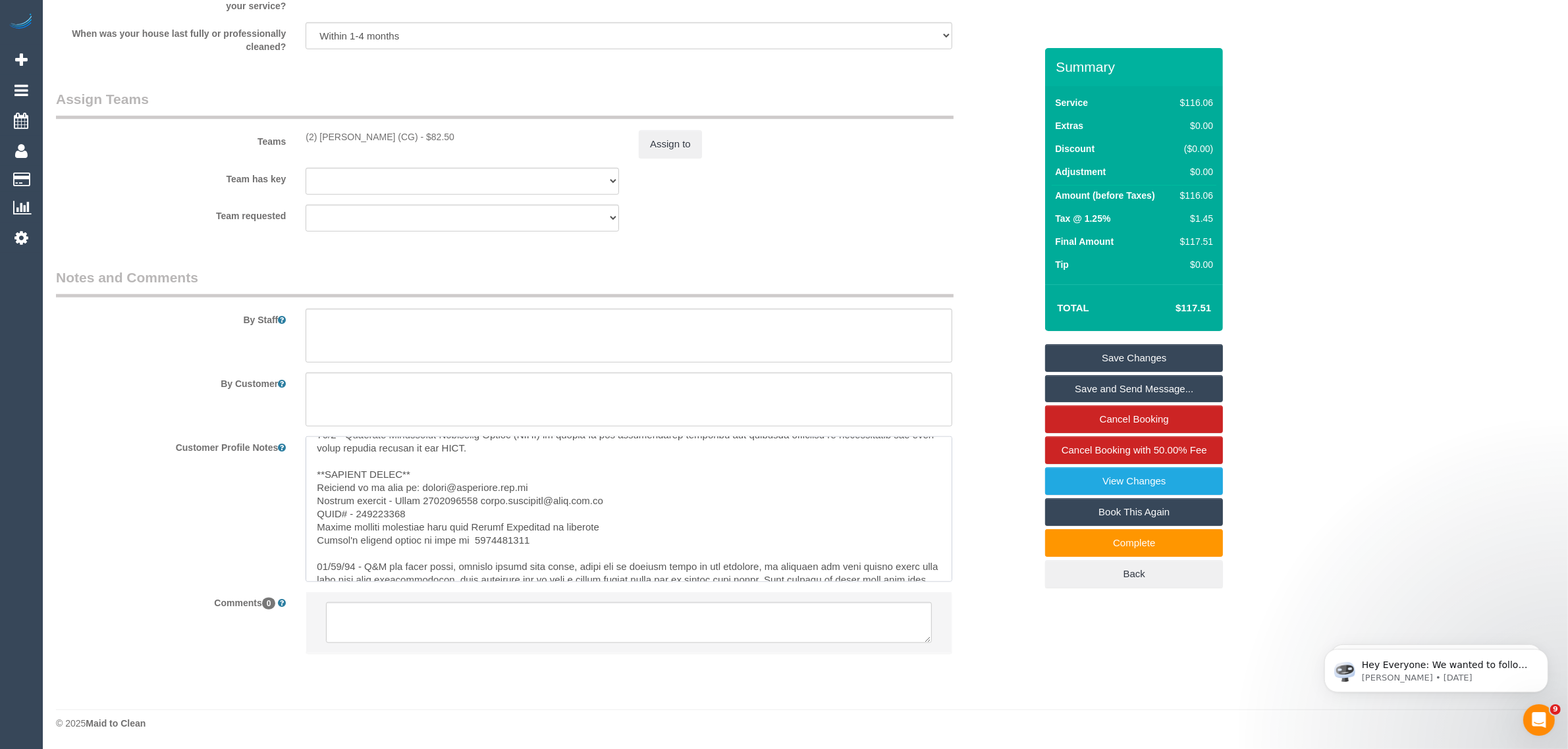
scroll to position [117, 0]
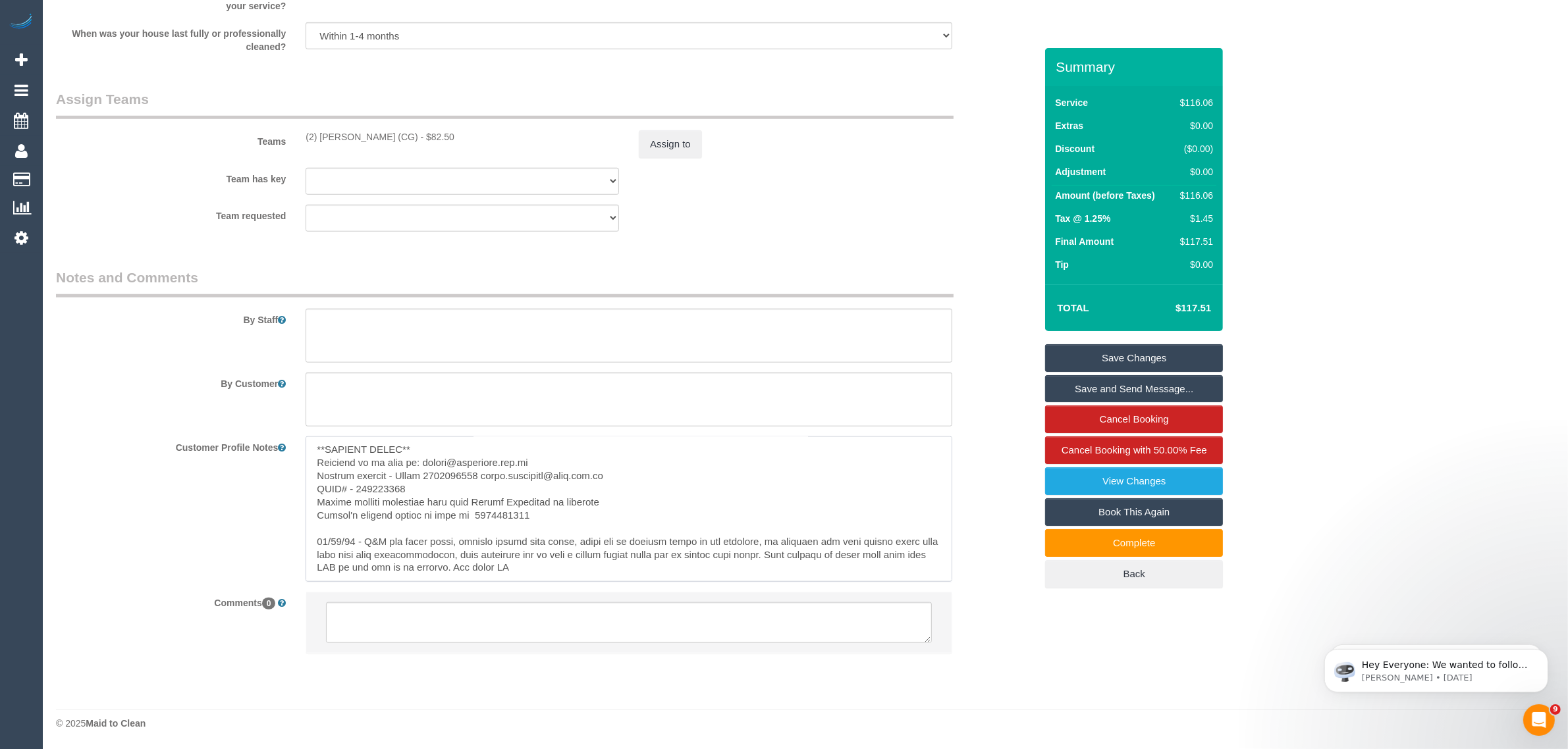
click at [474, 474] on textarea at bounding box center [629, 509] width 647 height 146
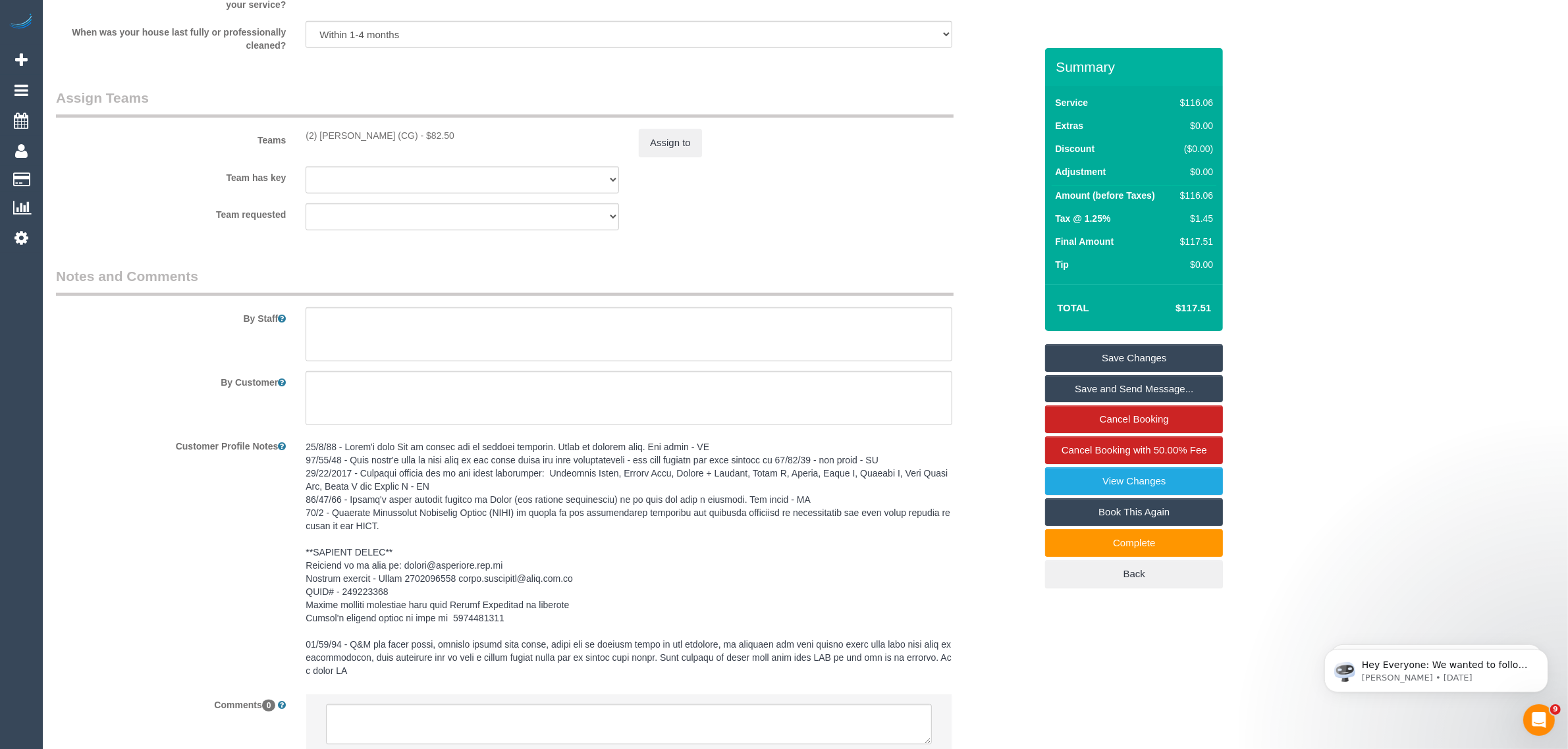
click at [140, 512] on div "Customer Profile Notes" at bounding box center [545, 560] width 999 height 249
click at [169, 534] on div "Customer Profile Notes" at bounding box center [545, 560] width 999 height 249
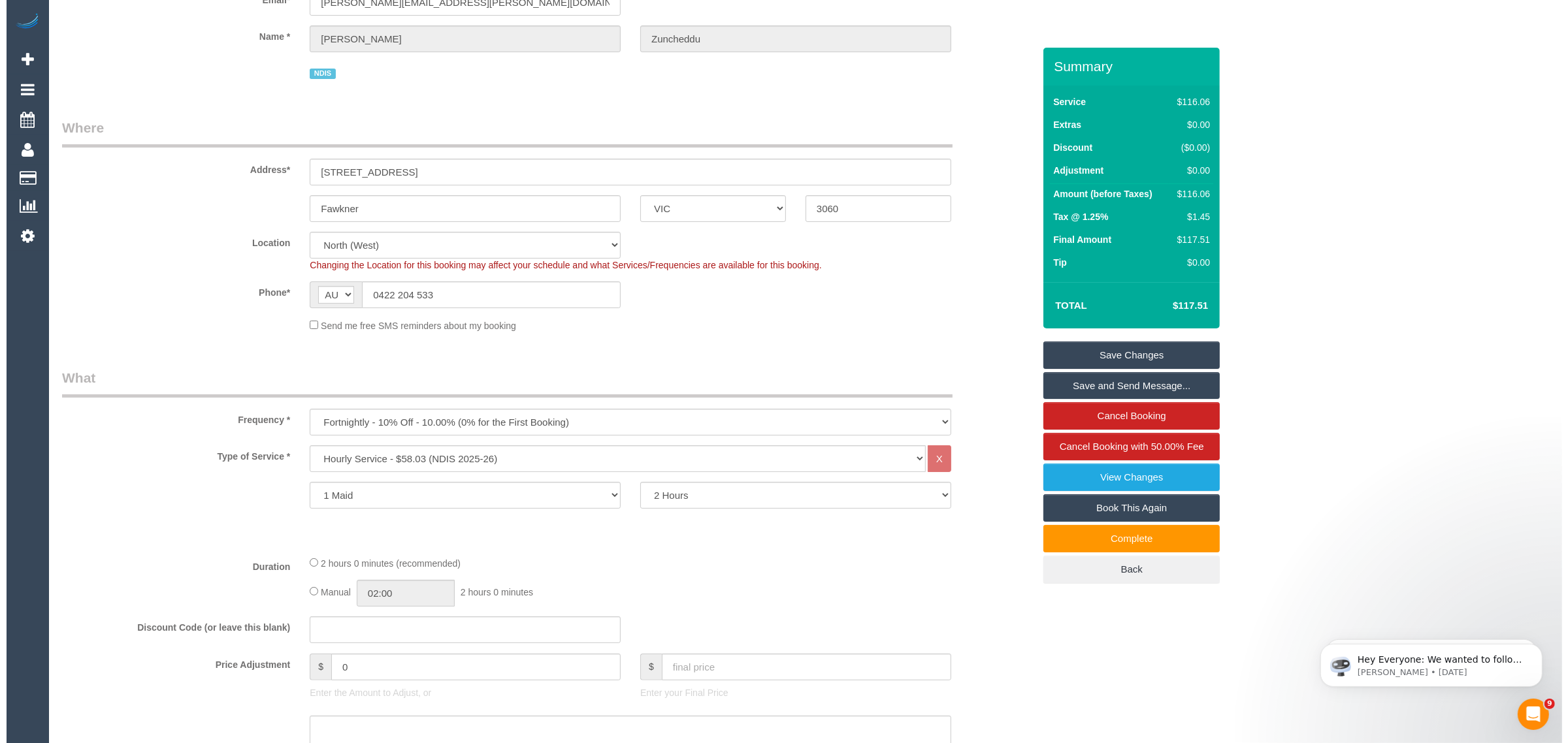
scroll to position [0, 0]
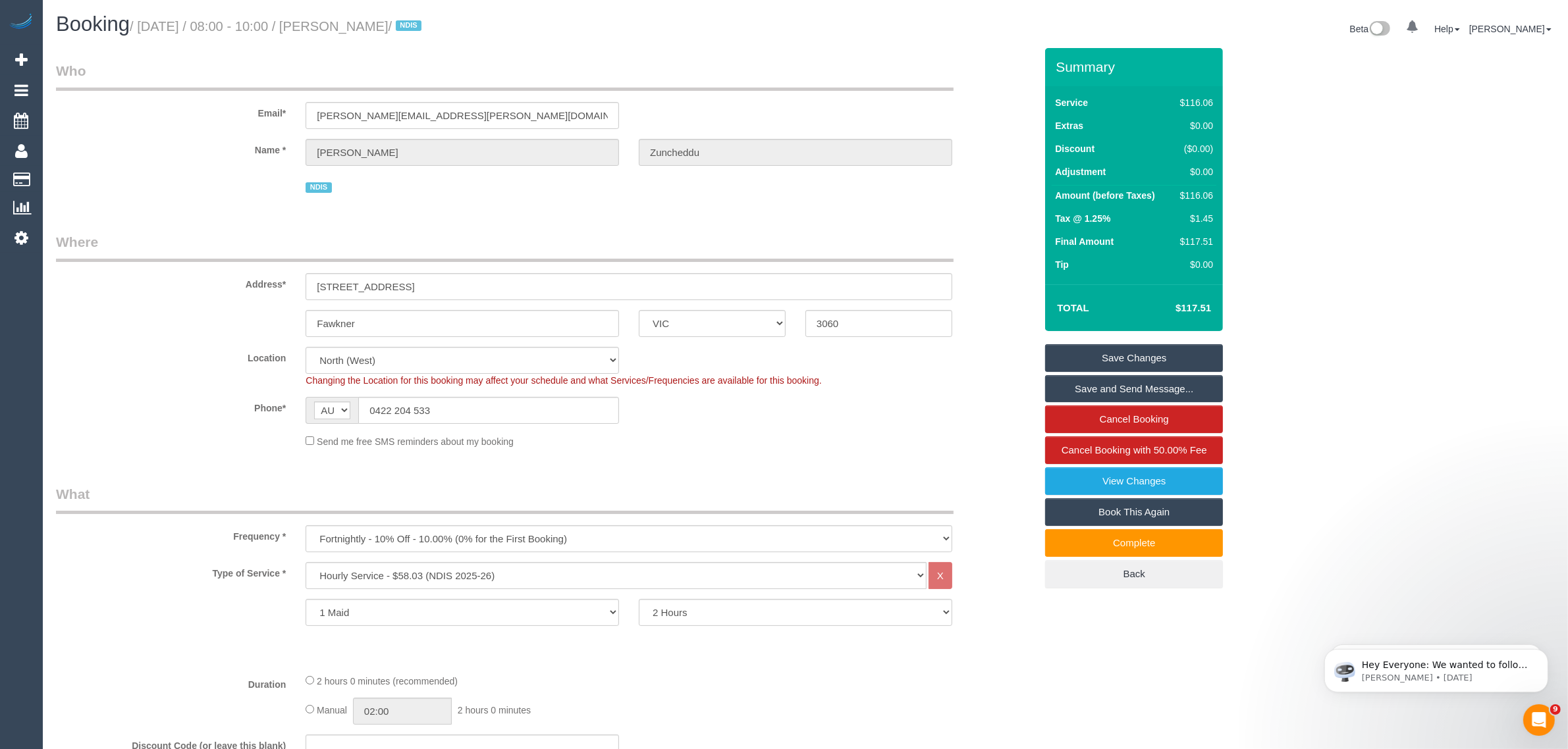
click at [980, 386] on div "Location Office City East (North) East (South) Inner East Inner North (East) In…" at bounding box center [545, 368] width 999 height 41
click at [509, 322] on input "Fawkner" at bounding box center [462, 323] width 313 height 27
click at [946, 387] on sui-booking-location "Location Office City East (North) East (South) Inner East Inner North (East) In…" at bounding box center [545, 398] width 979 height 101
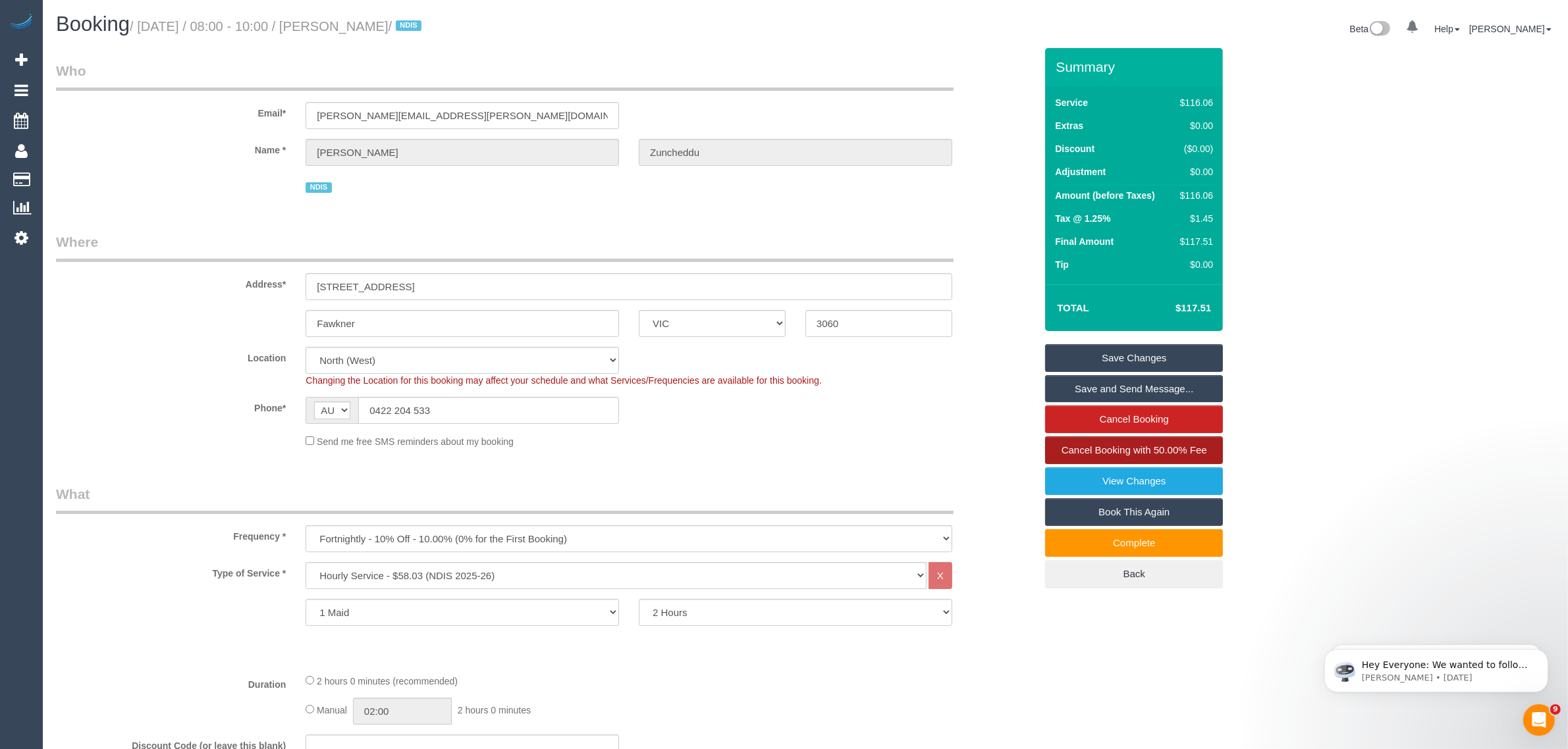
click at [1101, 443] on link "Cancel Booking with 50.00% Fee" at bounding box center [1133, 451] width 178 height 28
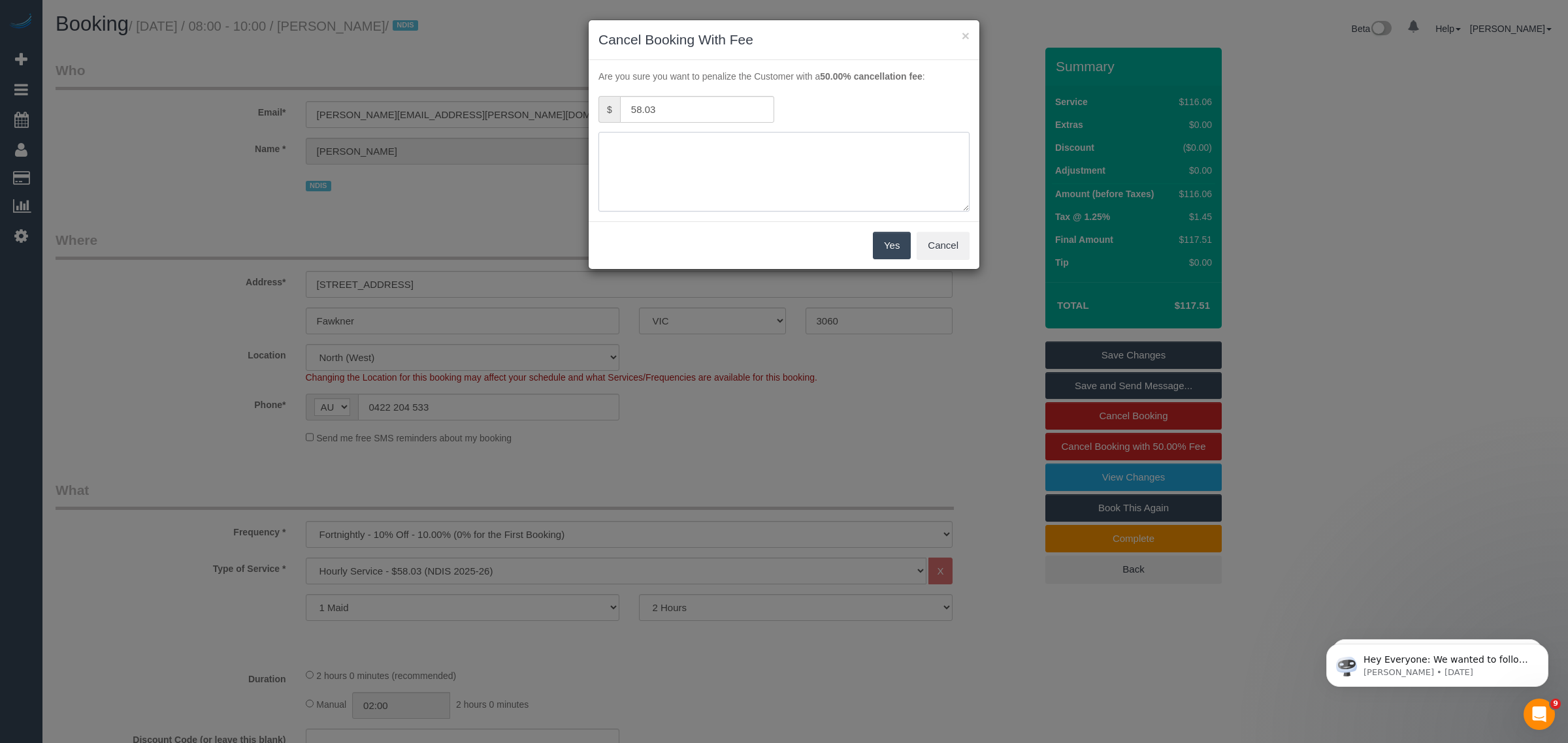
click at [828, 181] on textarea at bounding box center [784, 171] width 371 height 80
type textarea "no access via call and txt - AA"
click at [885, 242] on button "Yes" at bounding box center [891, 246] width 37 height 27
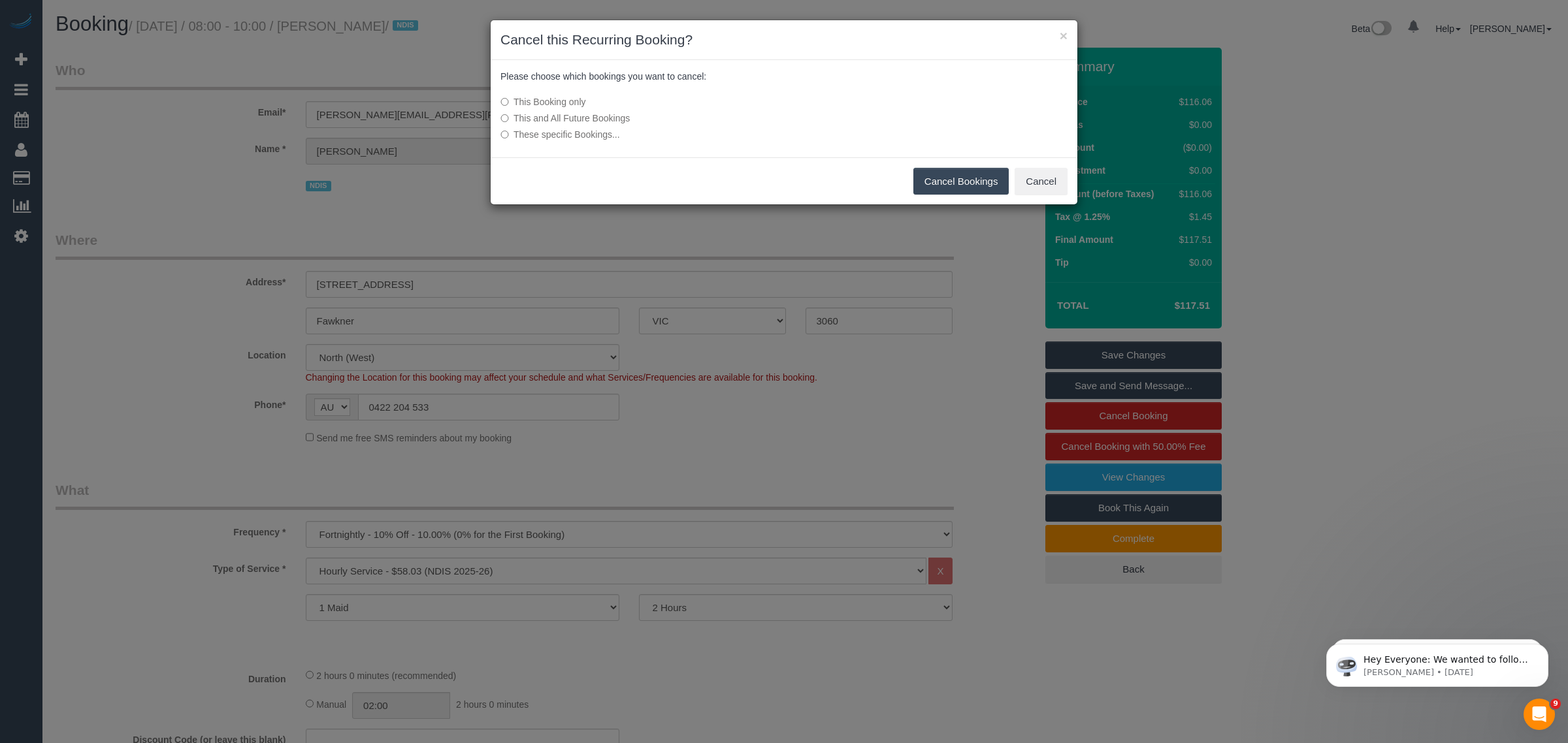
click at [927, 177] on button "Cancel Bookings" at bounding box center [960, 182] width 96 height 27
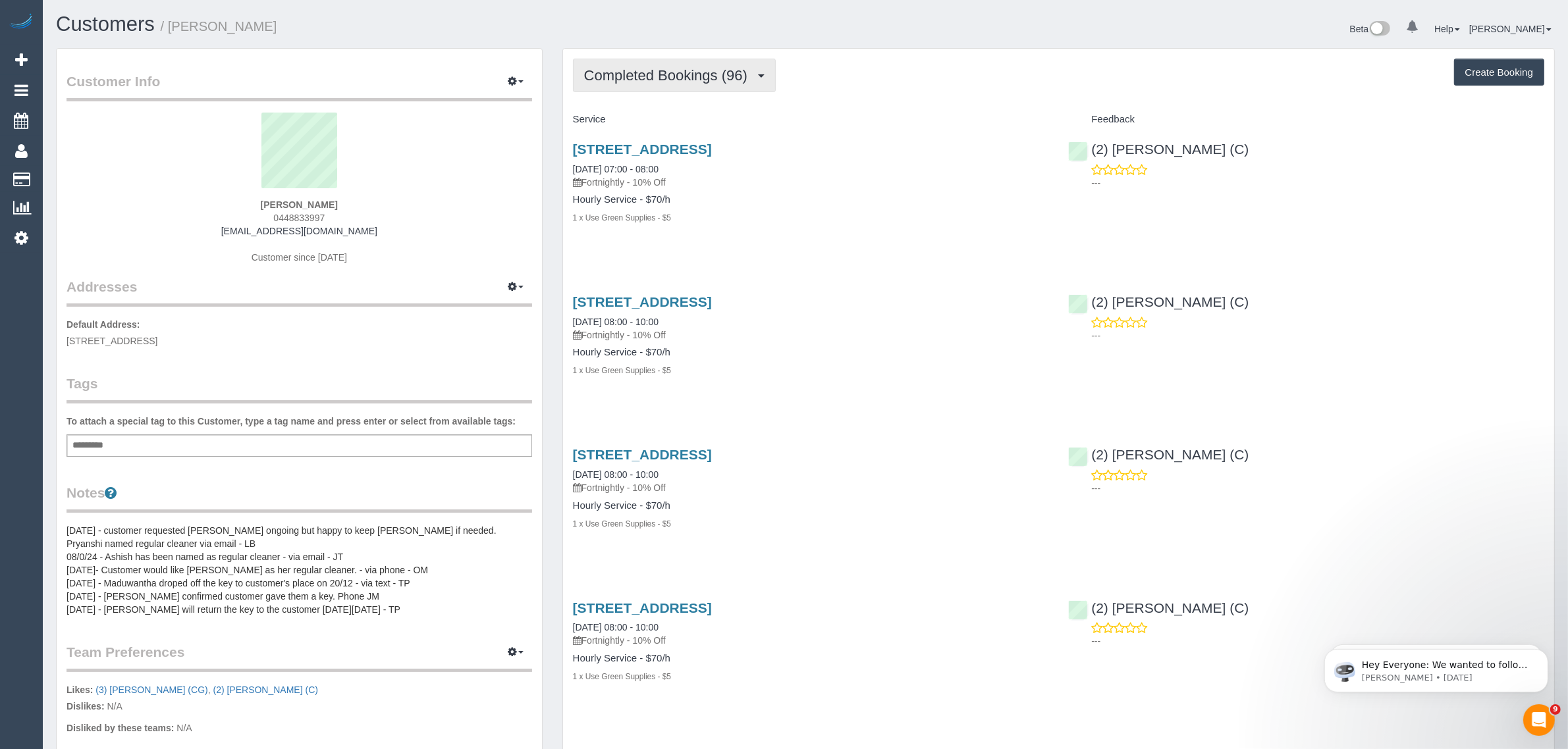
click at [688, 79] on span "Completed Bookings (96)" at bounding box center [669, 76] width 170 height 17
click at [680, 120] on link "Upcoming Bookings (11)" at bounding box center [645, 123] width 142 height 18
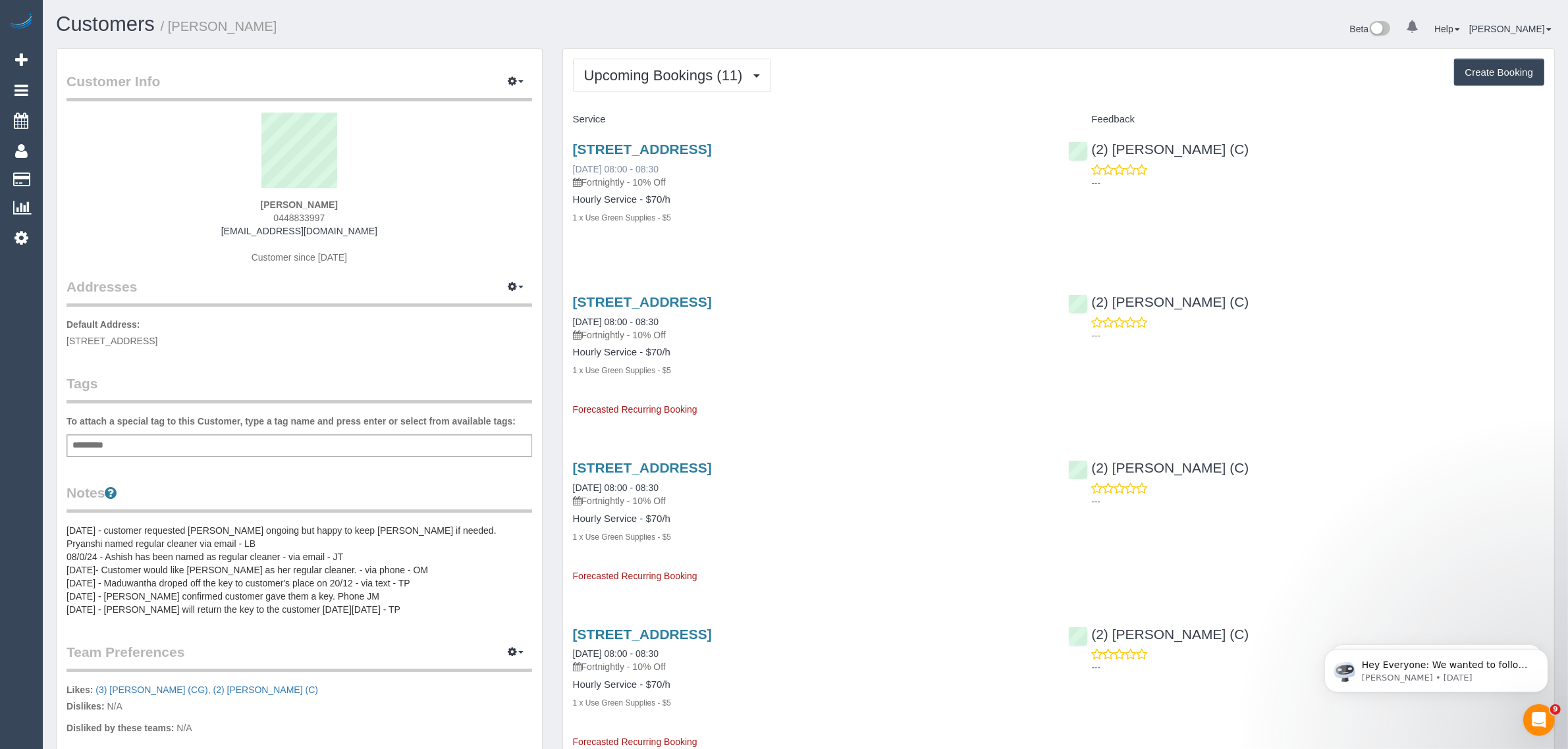
copy link "9/10/2025 08:00 - 08:30"
drag, startPoint x: 610, startPoint y: 152, endPoint x: 565, endPoint y: 163, distance: 46.3
click at [565, 163] on div "41 Kooyong Rd, 6, Armadale, VIC 3143 09/10/2025 08:00 - 08:30 Fortnightly - 10%…" at bounding box center [811, 191] width 496 height 120
copy link "09/10/2025 08:00 - 08:30"
click at [1085, 149] on div "(2) Priyanshi Patel (C) ---" at bounding box center [1306, 163] width 496 height 64
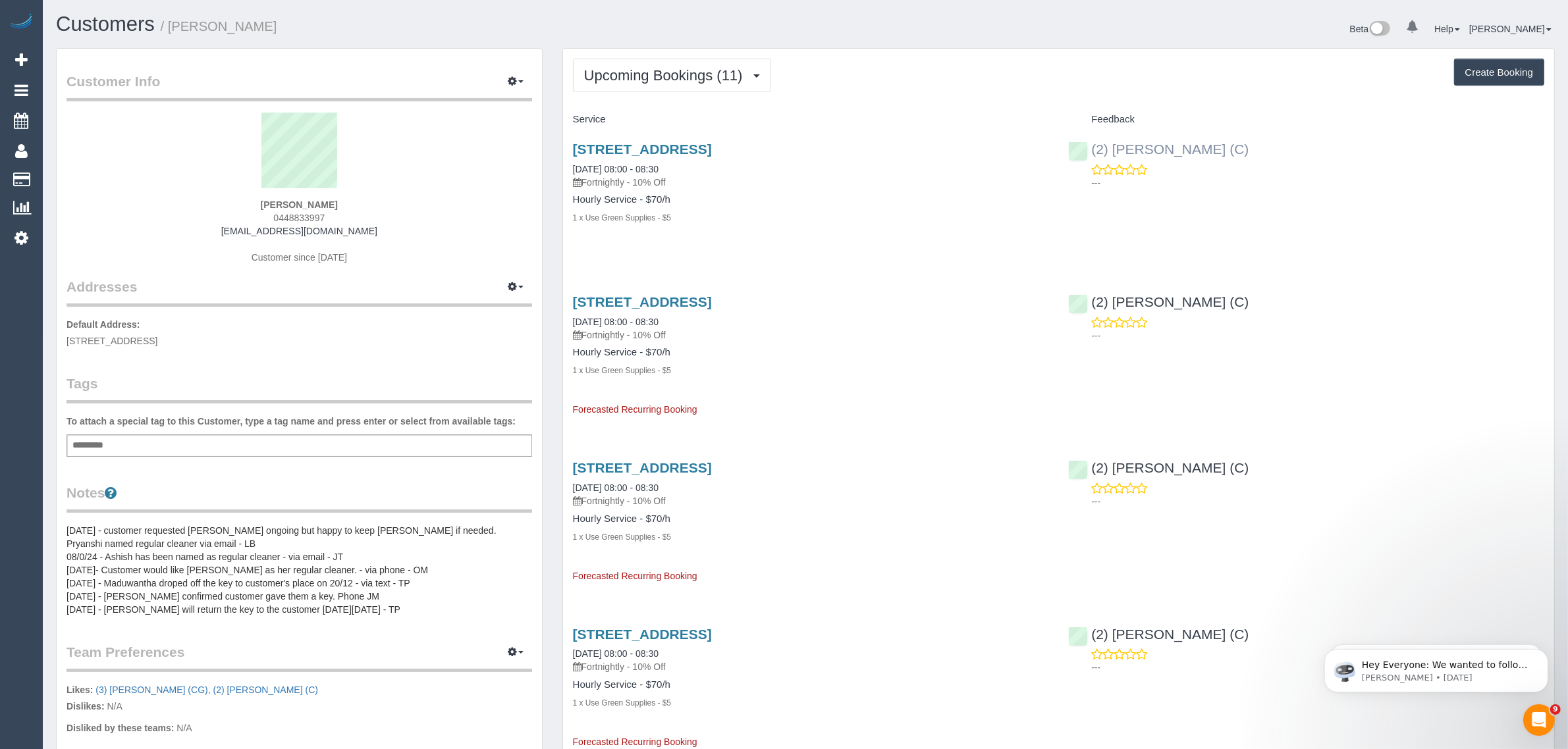
copy link "(2) Priyanshi Patel (C)"
click at [163, 346] on div "Customer Info Edit Contact Info Send Message Email Preferences Special Sales Ta…" at bounding box center [298, 512] width 486 height 927
click at [158, 338] on span "41 Kooyong Rd, 6, Armadale, VIC 3143" at bounding box center [111, 341] width 91 height 10
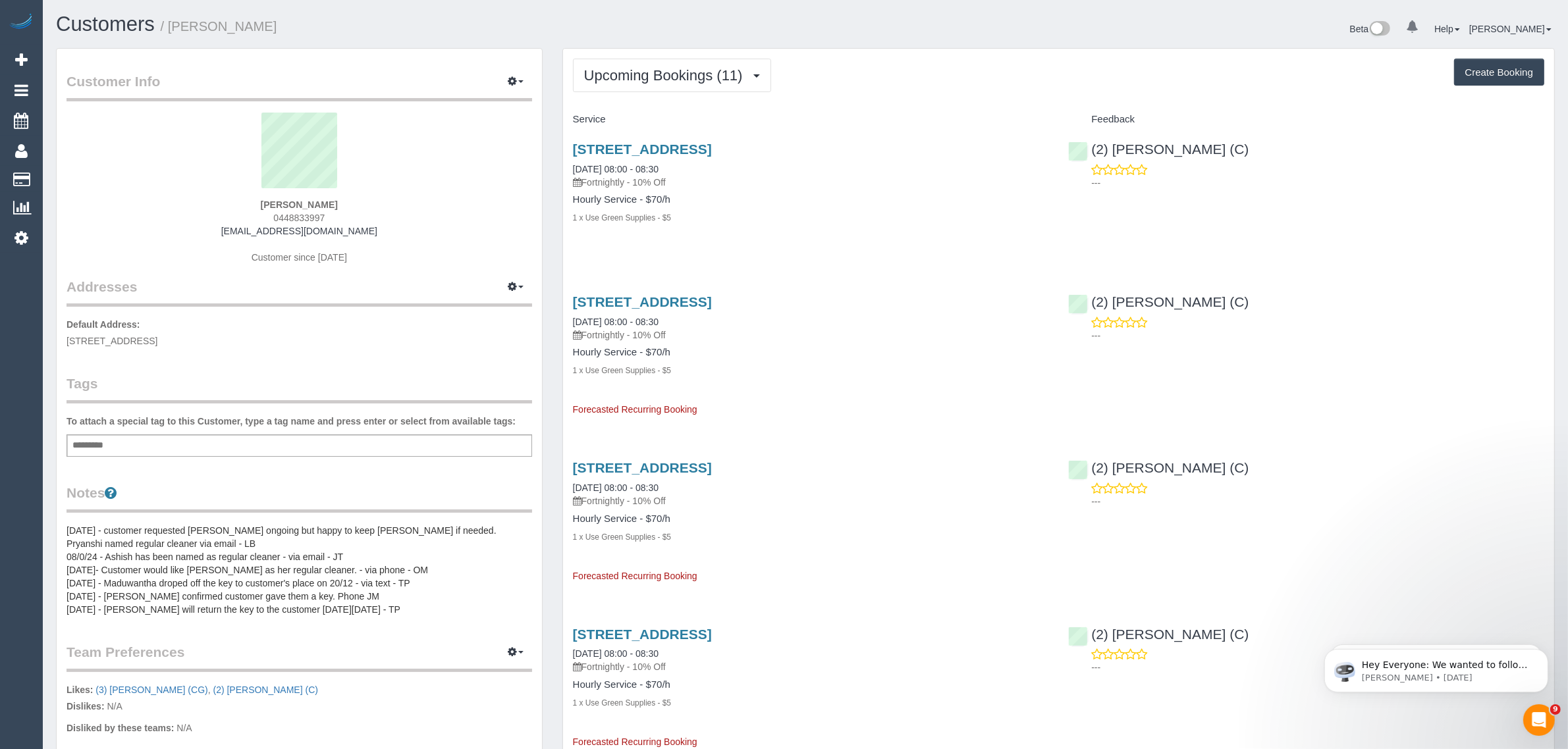
copy span "Armadale"
drag, startPoint x: 146, startPoint y: 170, endPoint x: 180, endPoint y: 145, distance: 42.2
click at [146, 170] on link "Customers" at bounding box center [124, 180] width 165 height 27
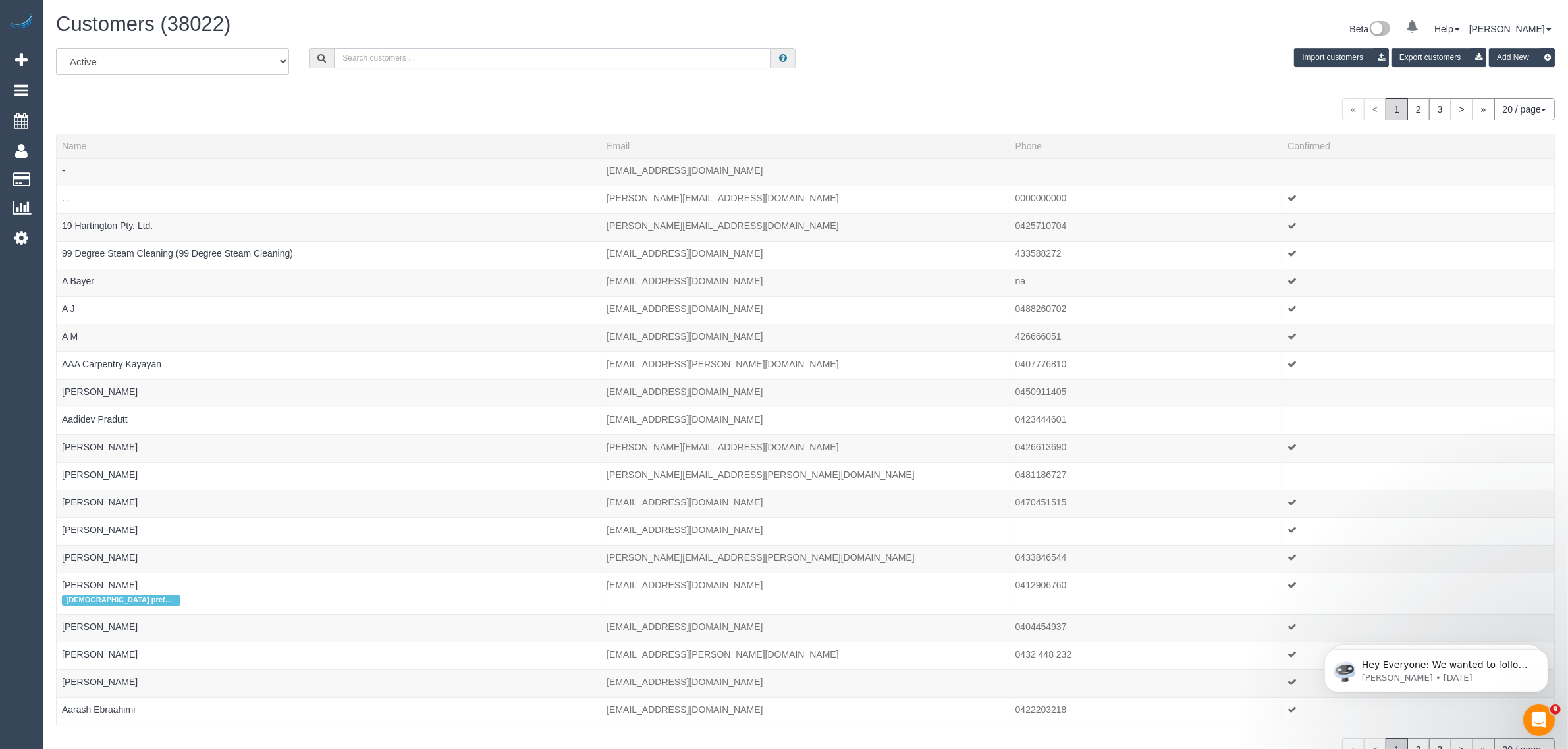
click at [493, 53] on input "text" at bounding box center [552, 58] width 438 height 20
paste input "Kylie Devlin"
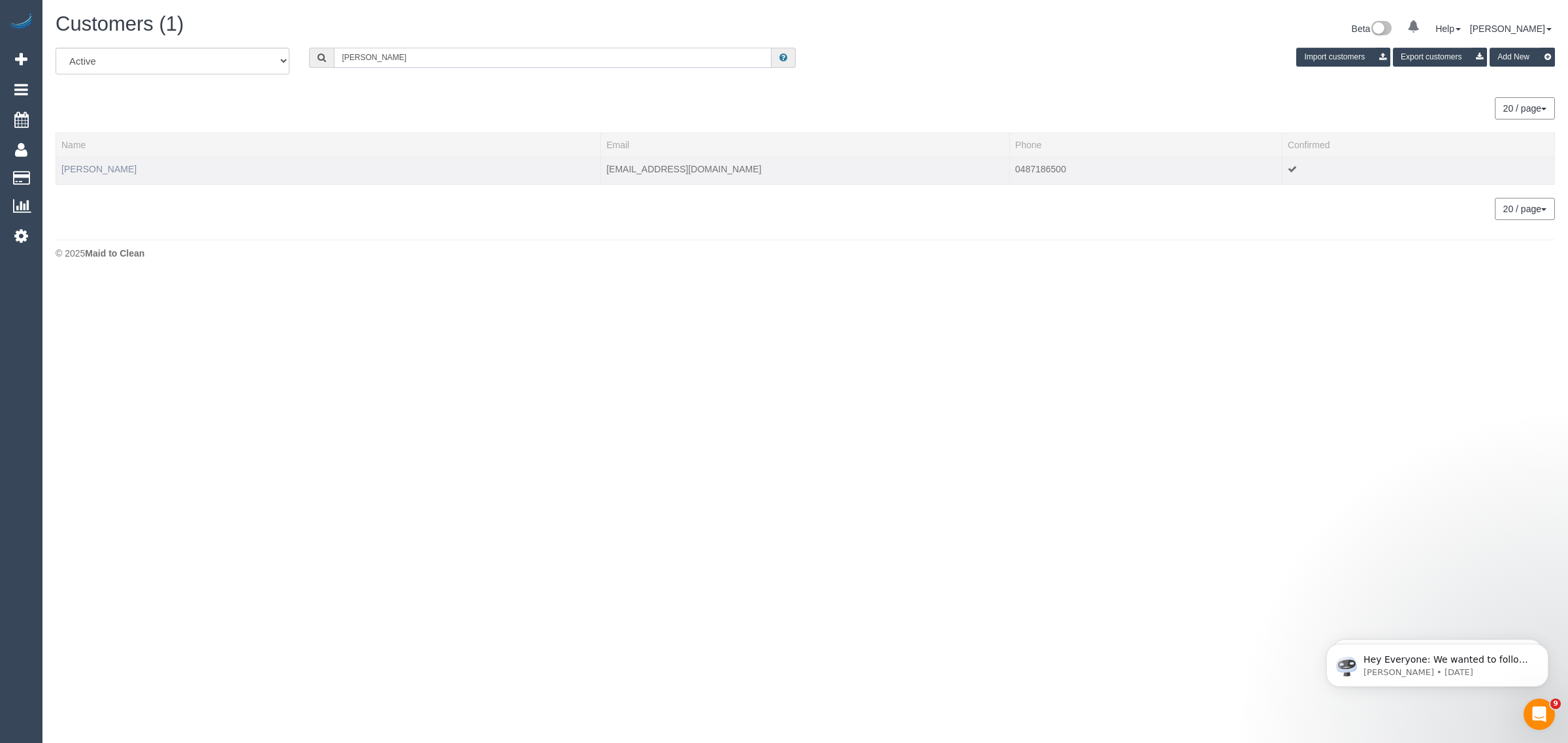
type input "Kylie Devlin"
click at [97, 170] on link "Kylie Devlin" at bounding box center [99, 168] width 75 height 10
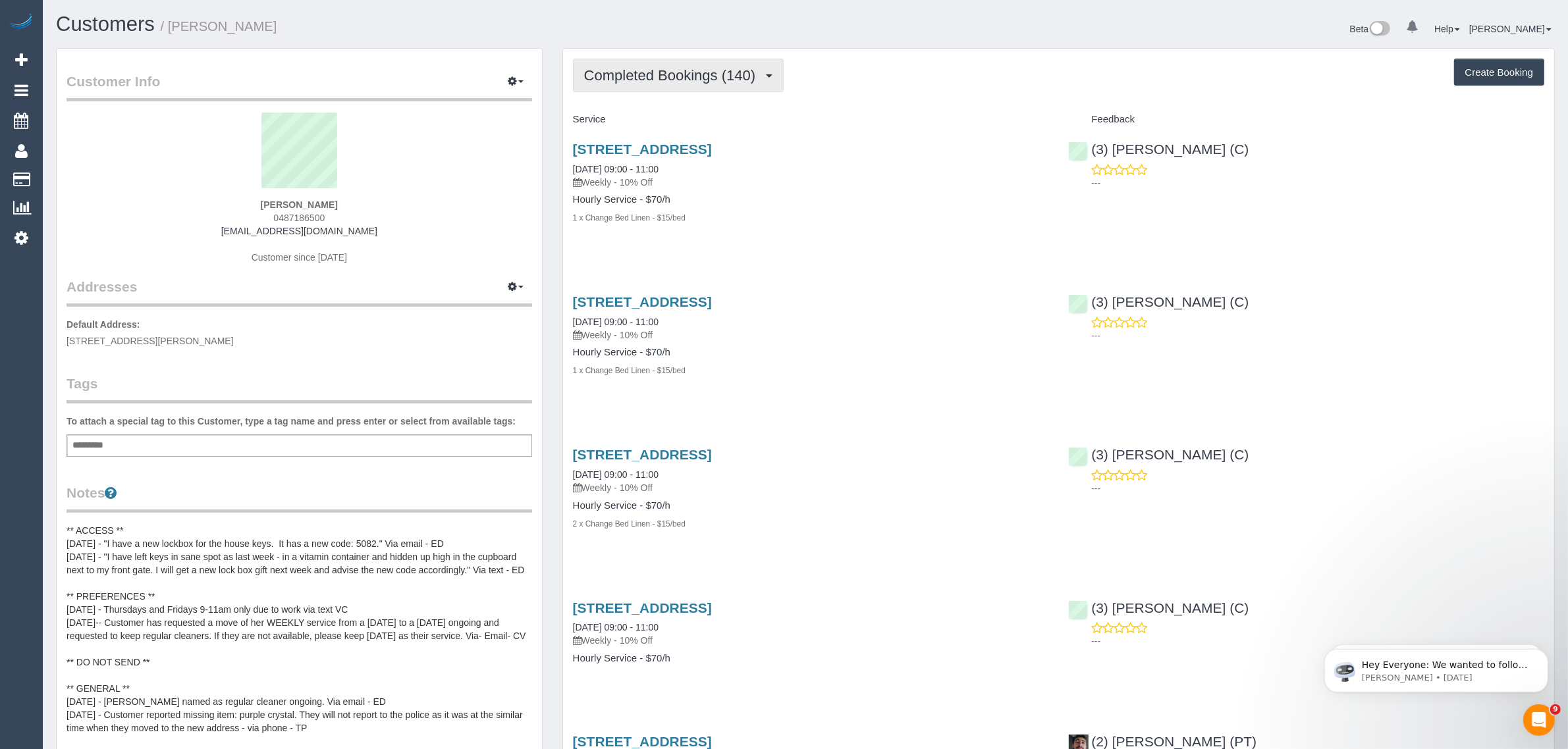
click at [649, 77] on span "Completed Bookings (140)" at bounding box center [673, 76] width 178 height 17
click at [634, 119] on link "Upcoming Bookings (13)" at bounding box center [648, 123] width 147 height 18
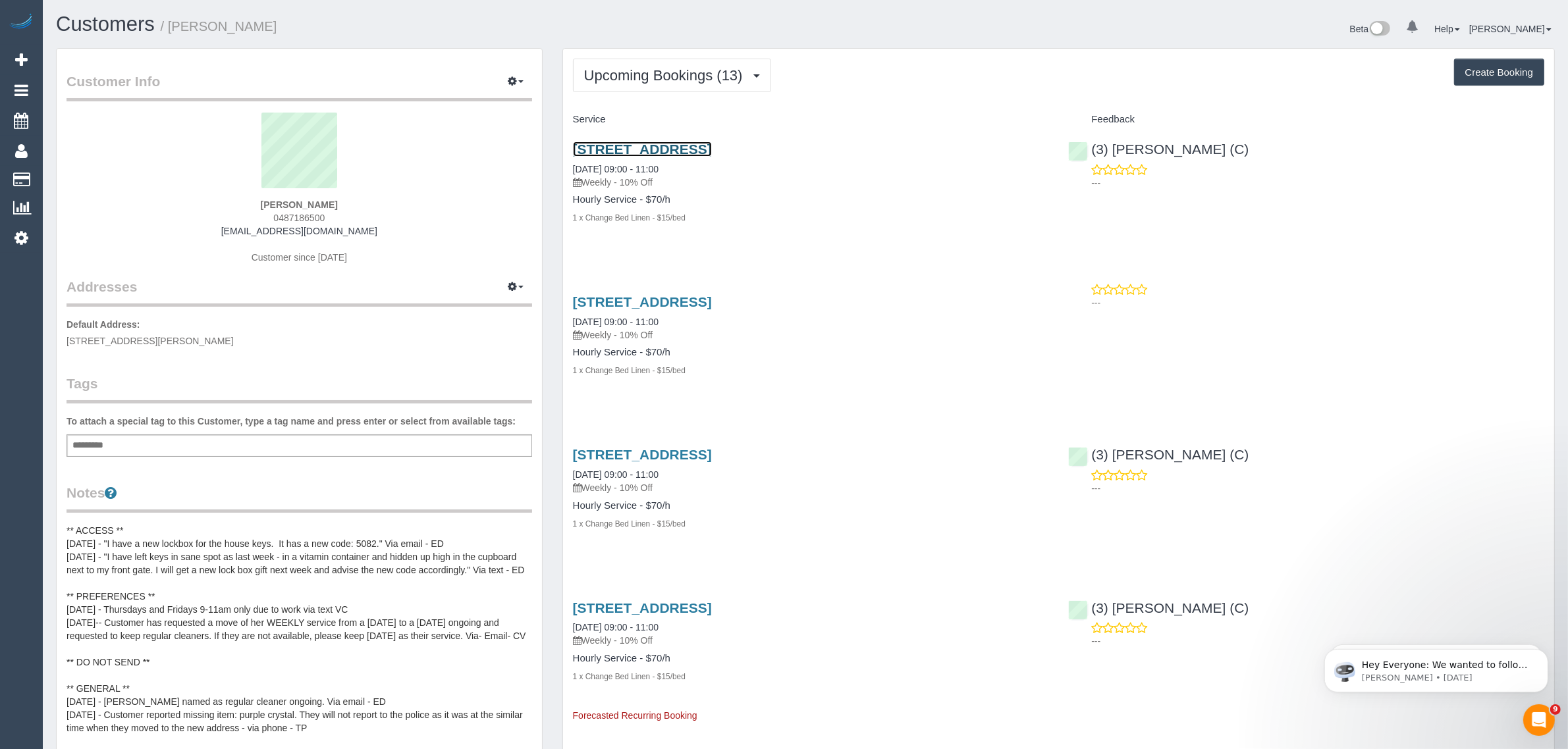
click at [660, 148] on link "3/117 Argyle Street, Fitzroy, VIC 3065" at bounding box center [642, 149] width 139 height 15
drag, startPoint x: 692, startPoint y: 166, endPoint x: 573, endPoint y: 167, distance: 119.0
click at [573, 167] on div "3/117 Argyle Street, Fitzroy, VIC 3065 09/10/2025 09:00 - 11:00 Weekly - 10% Off" at bounding box center [811, 165] width 476 height 47
copy link "09/10/2025 09:00 - 11:00"
drag, startPoint x: 1186, startPoint y: 146, endPoint x: 1092, endPoint y: 153, distance: 94.3
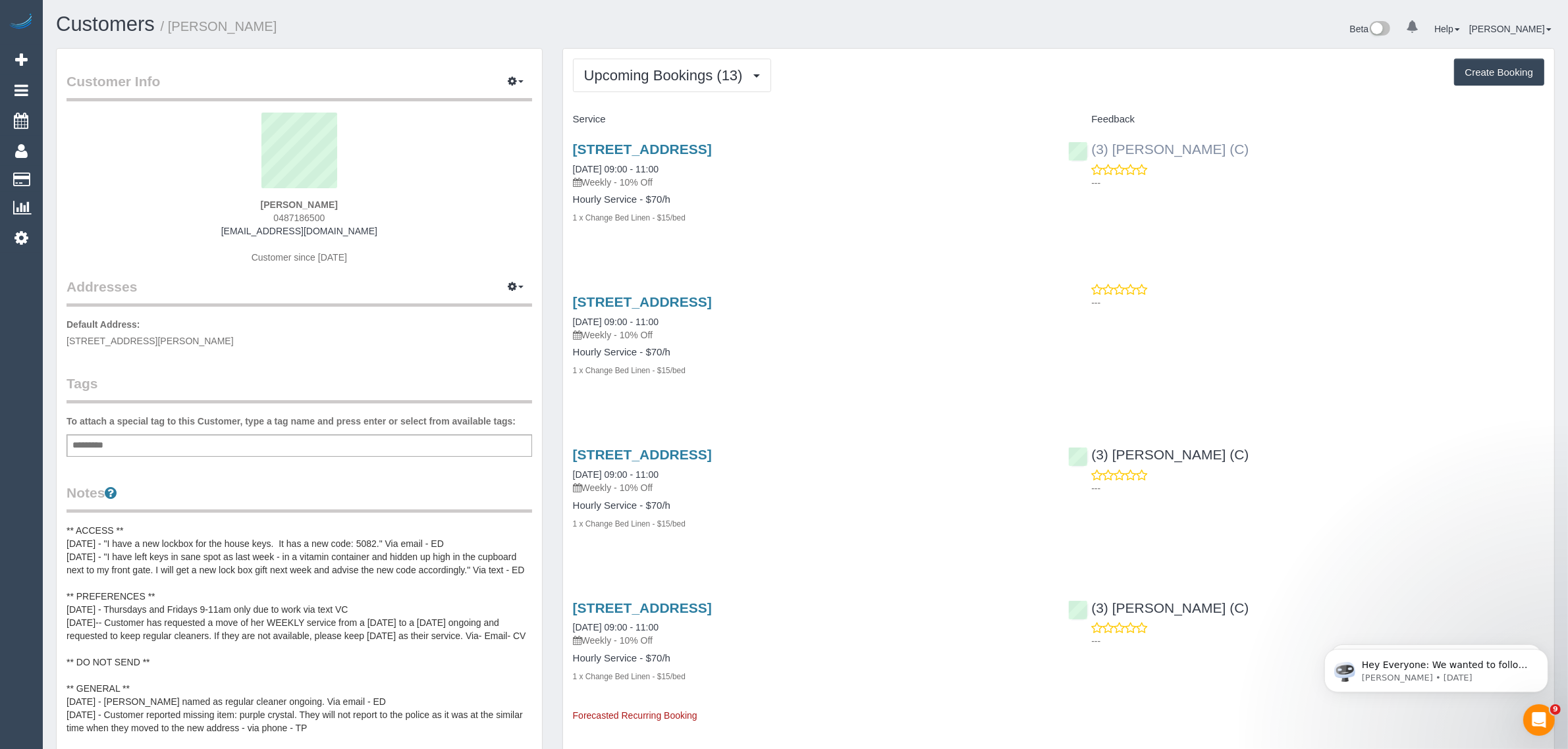
click at [1092, 153] on div "(3) Raj Suram (C) ---" at bounding box center [1306, 163] width 496 height 64
copy link "(3) Raj Suram (C)"
click at [636, 73] on span "Upcoming Bookings (13)" at bounding box center [666, 76] width 165 height 17
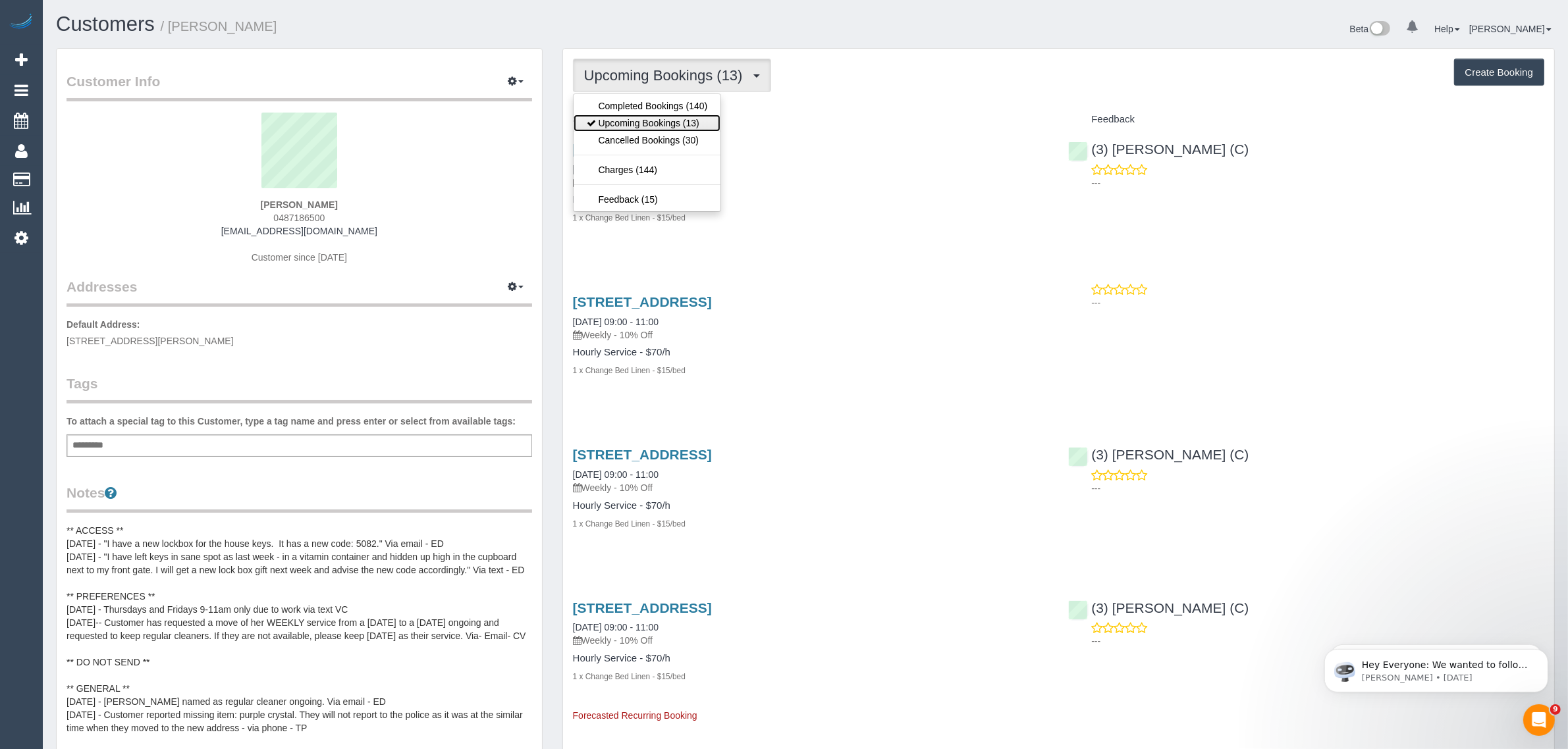
click at [631, 121] on link "Upcoming Bookings (13)" at bounding box center [648, 123] width 147 height 18
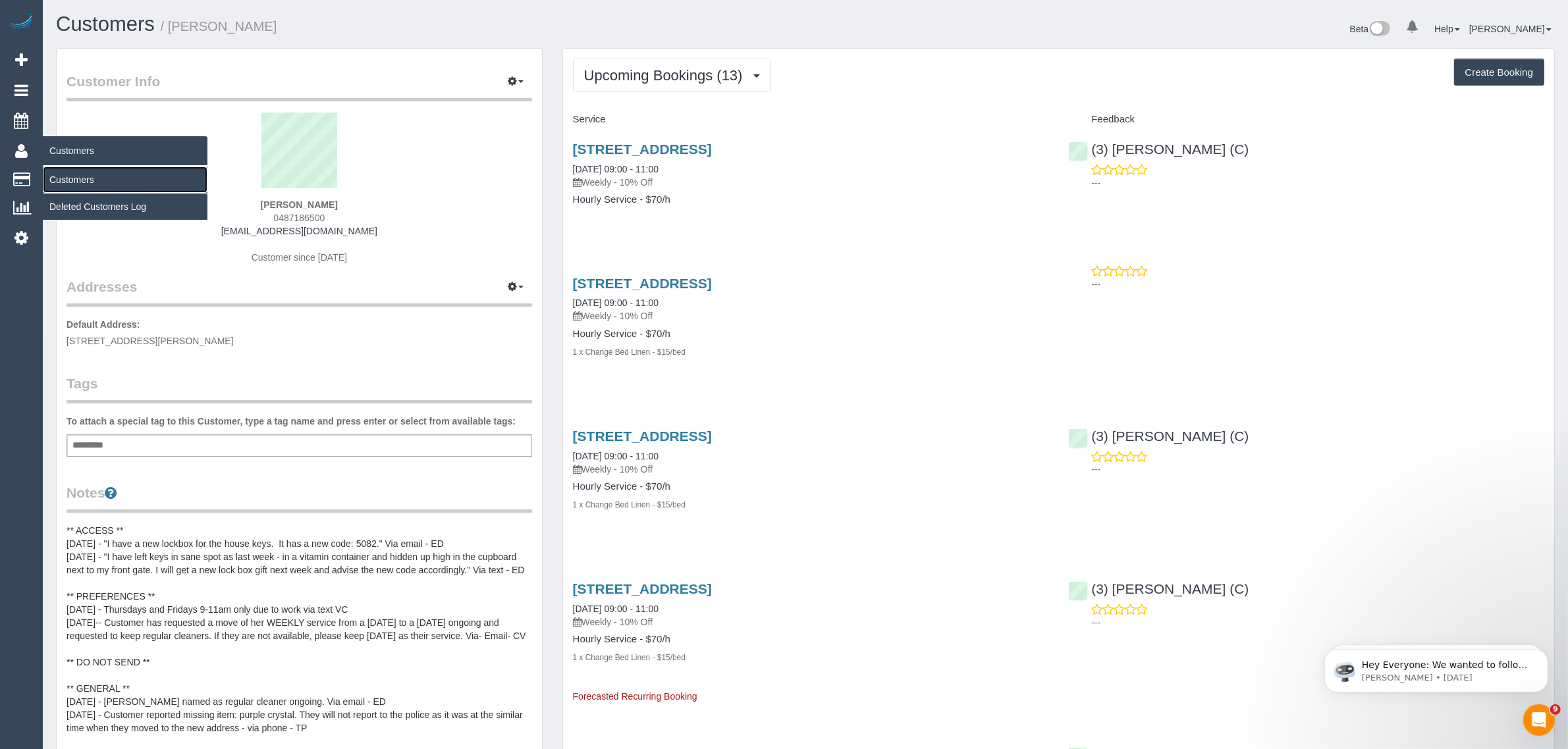
click at [82, 174] on link "Customers" at bounding box center [124, 180] width 165 height 27
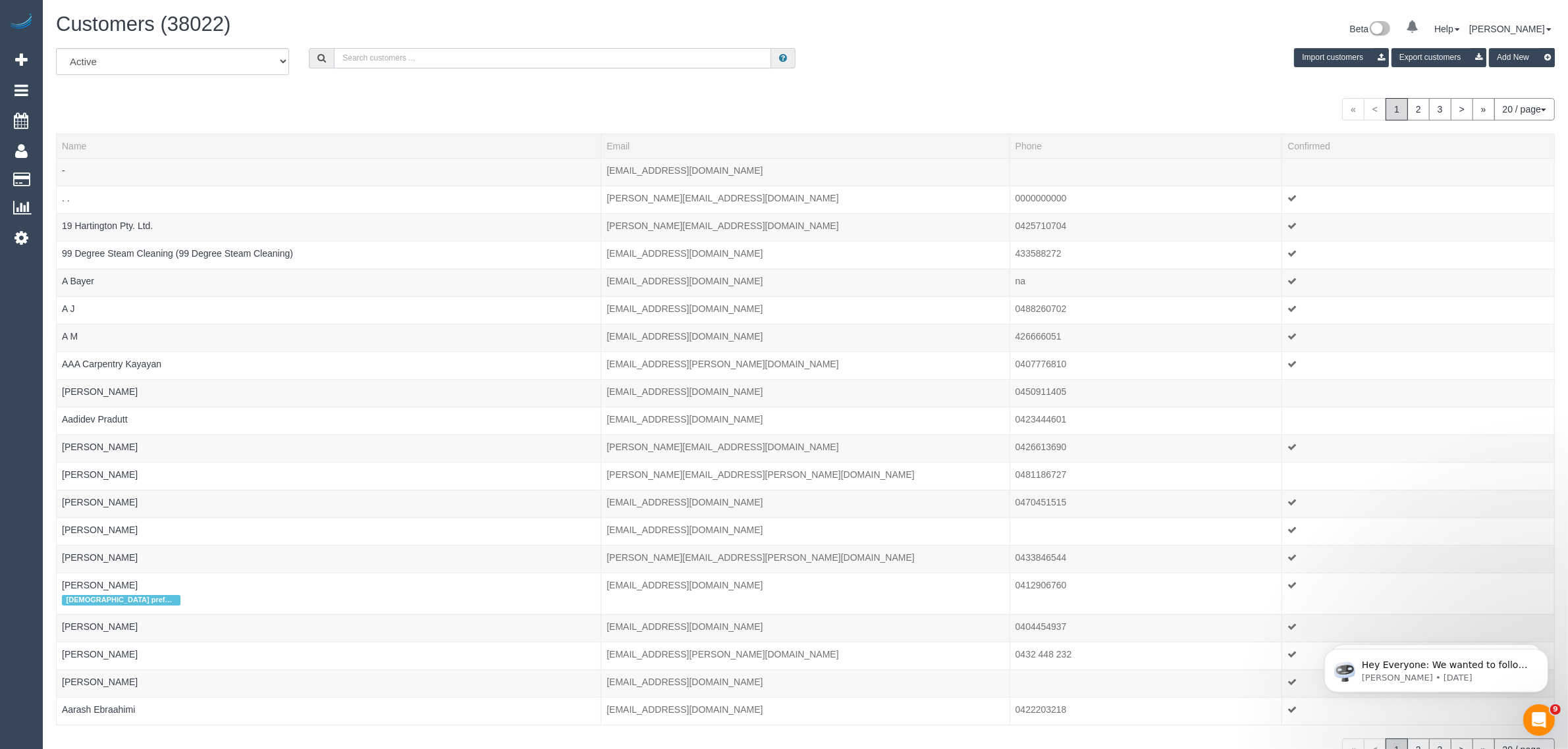
click at [454, 61] on input "text" at bounding box center [552, 58] width 438 height 20
paste input "Laura Hart"
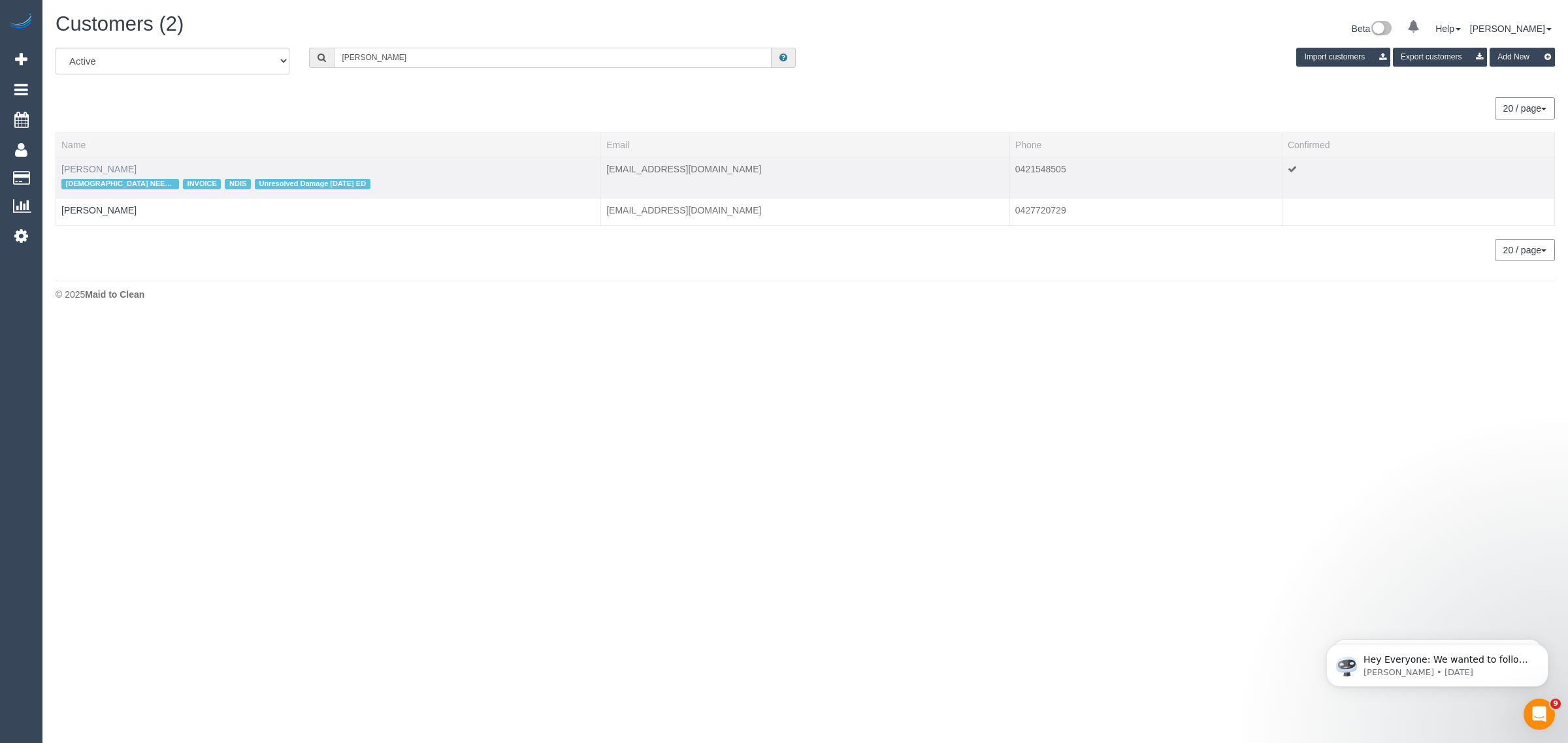
type input "Laura Hart"
click at [77, 165] on link "Laura Hart" at bounding box center [99, 168] width 75 height 10
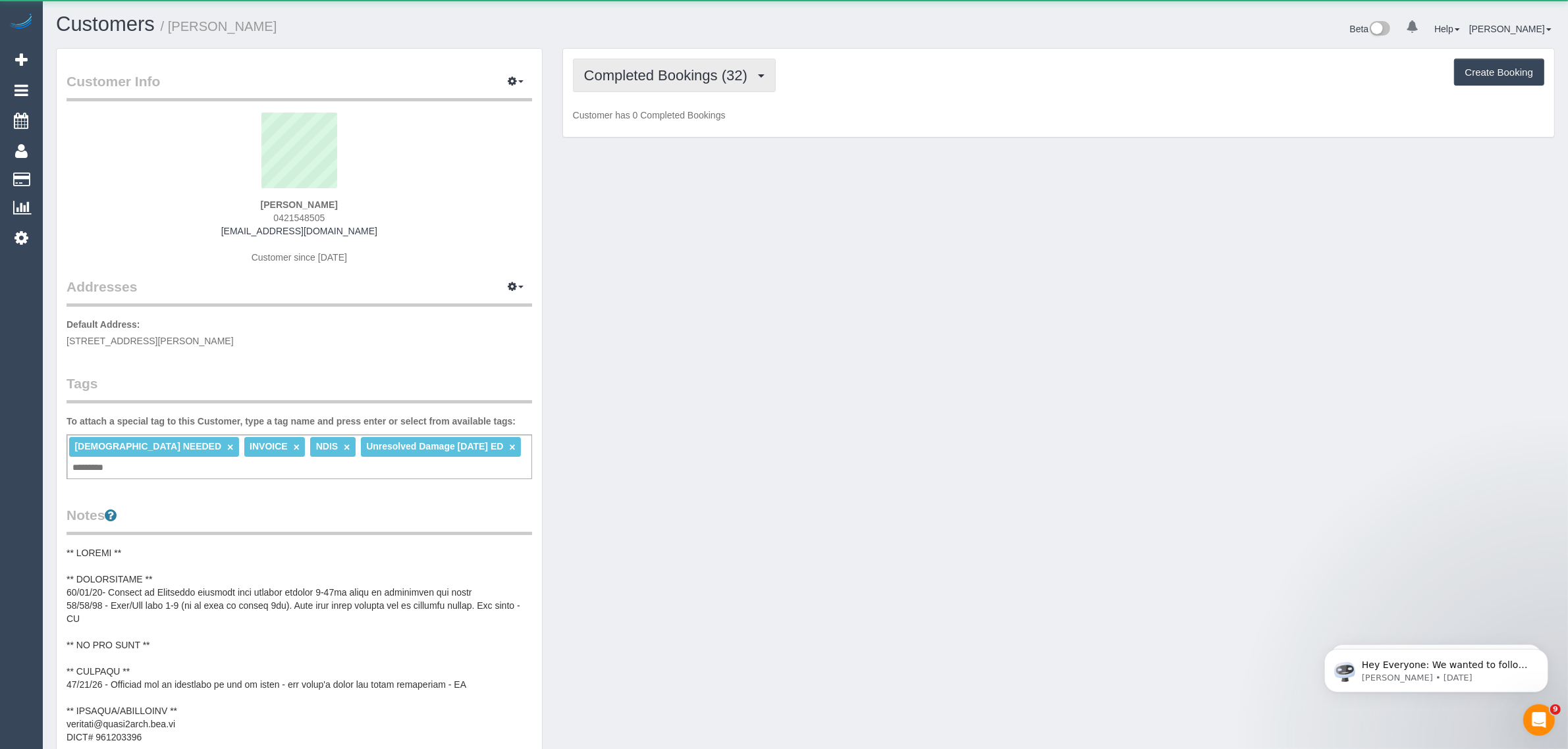
click at [620, 70] on span "Completed Bookings (32)" at bounding box center [669, 76] width 170 height 17
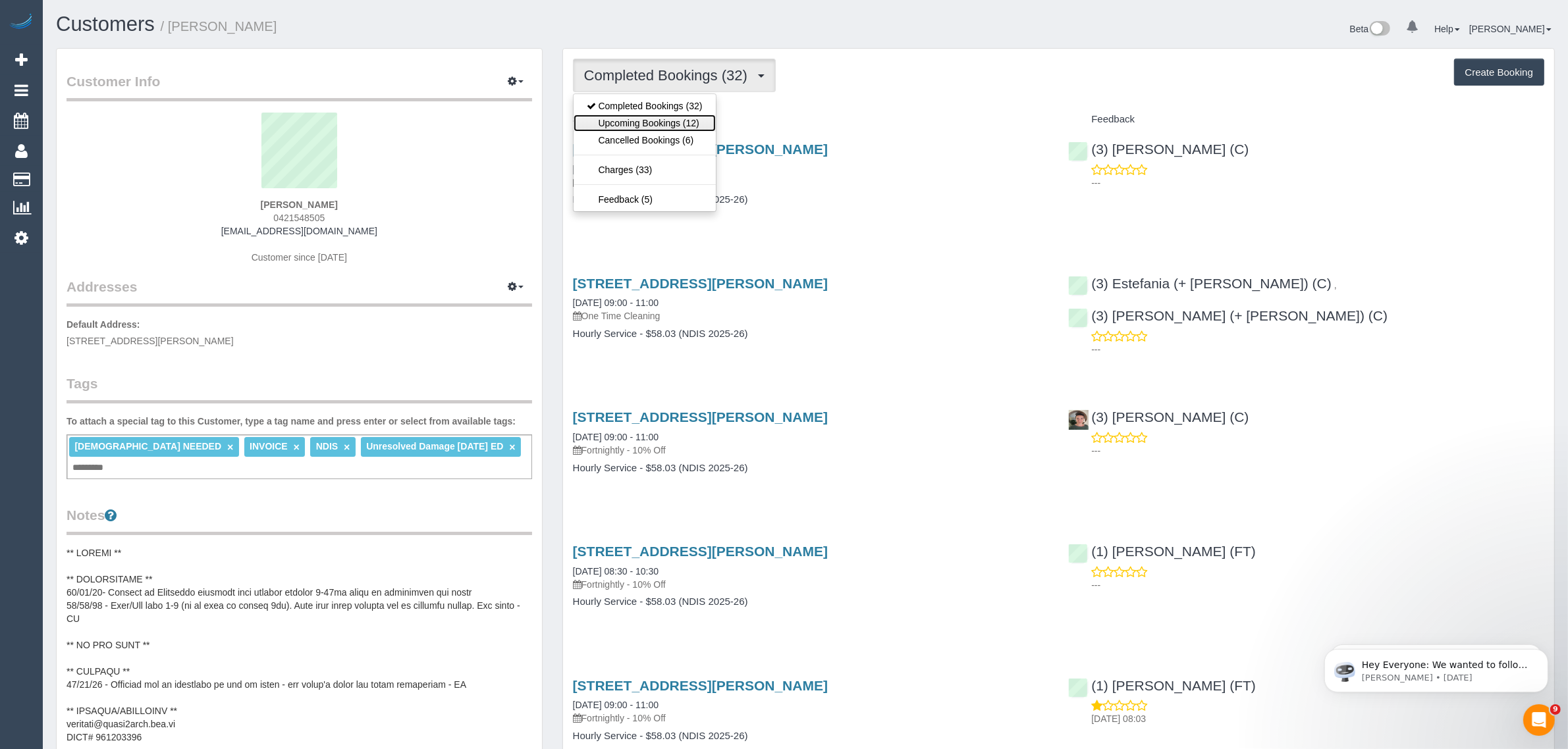
click at [614, 121] on link "Upcoming Bookings (12)" at bounding box center [645, 123] width 142 height 18
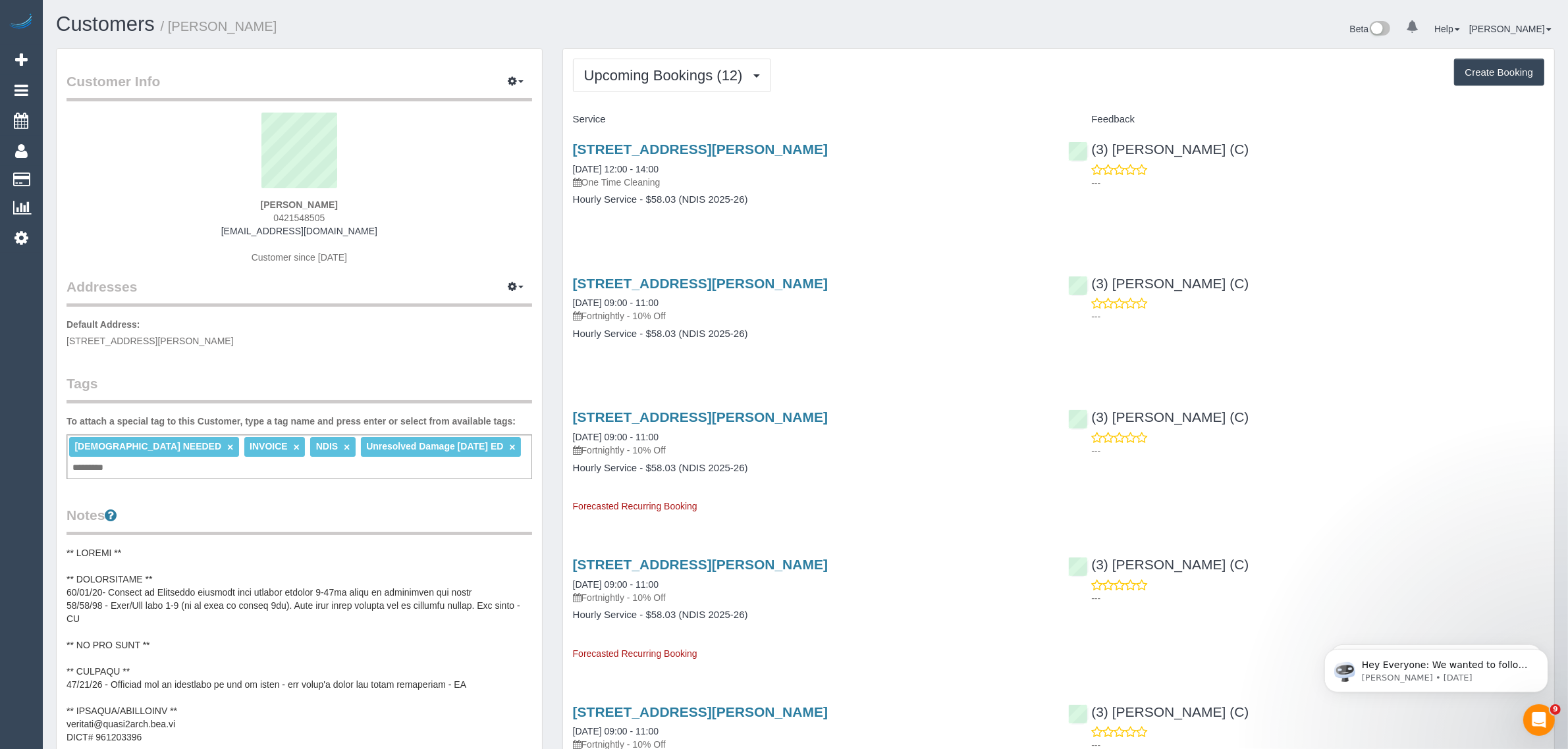
click at [857, 38] on div "Beta 0 Your Notifications You have 0 alerts Help Help Docs Take a Tour Contact …" at bounding box center [1185, 30] width 759 height 35
click at [650, 81] on span "Upcoming Bookings (12)" at bounding box center [666, 76] width 165 height 17
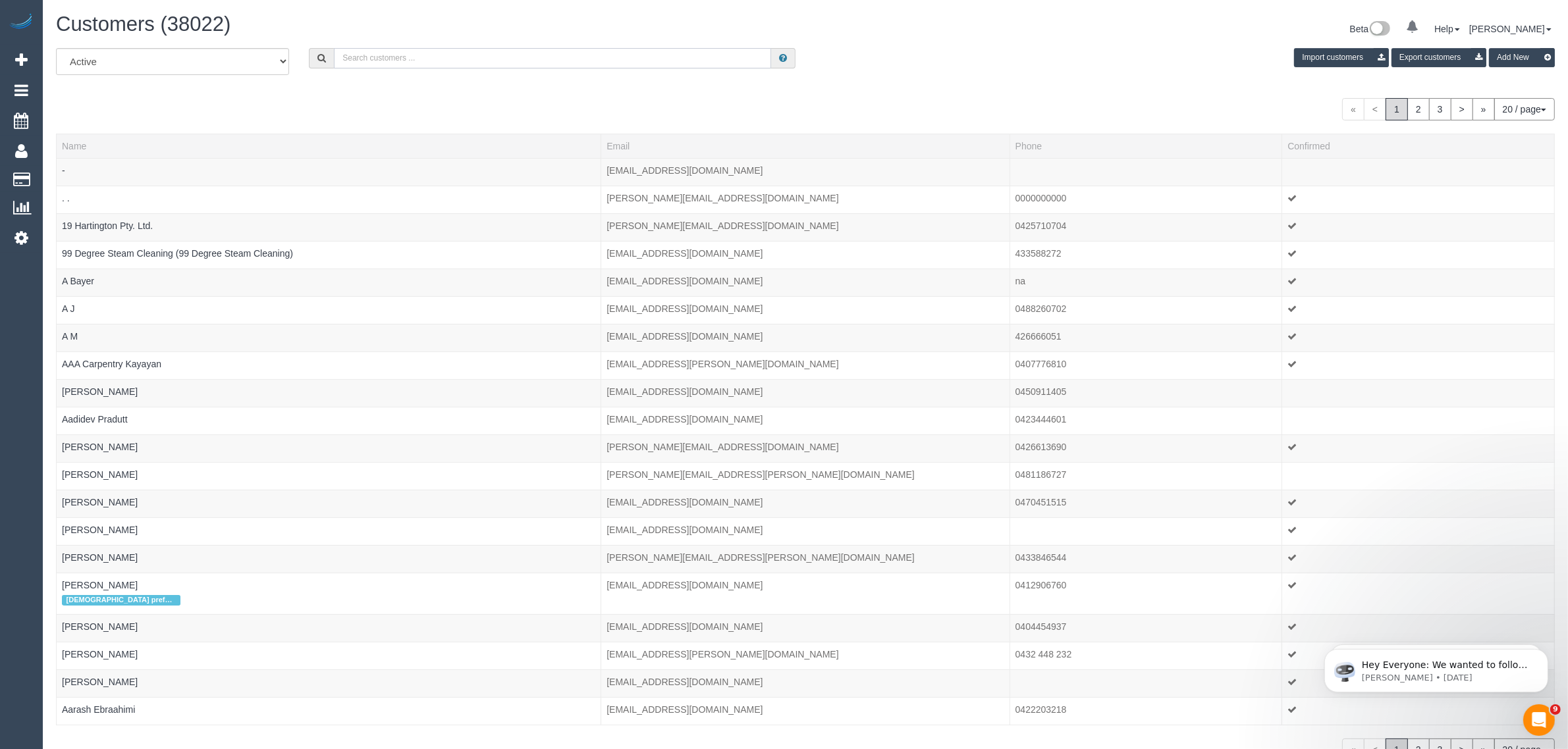
drag, startPoint x: 375, startPoint y: 60, endPoint x: 398, endPoint y: 47, distance: 26.4
click at [375, 60] on input "text" at bounding box center [552, 58] width 438 height 20
paste input "Bruneau Bernard"
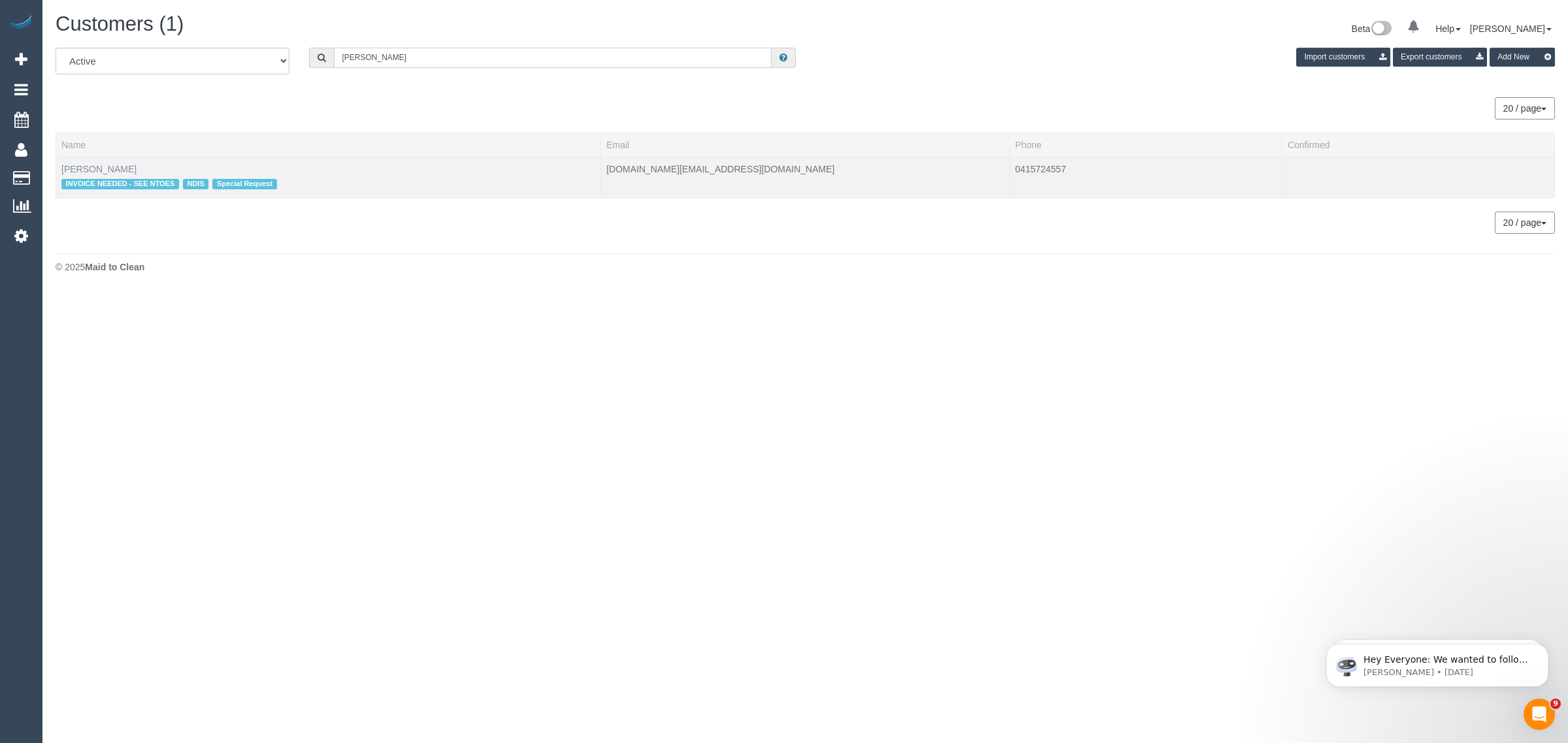
type input "Bruneau Bernard"
click at [101, 164] on link "Bruneau Bernard" at bounding box center [99, 168] width 75 height 10
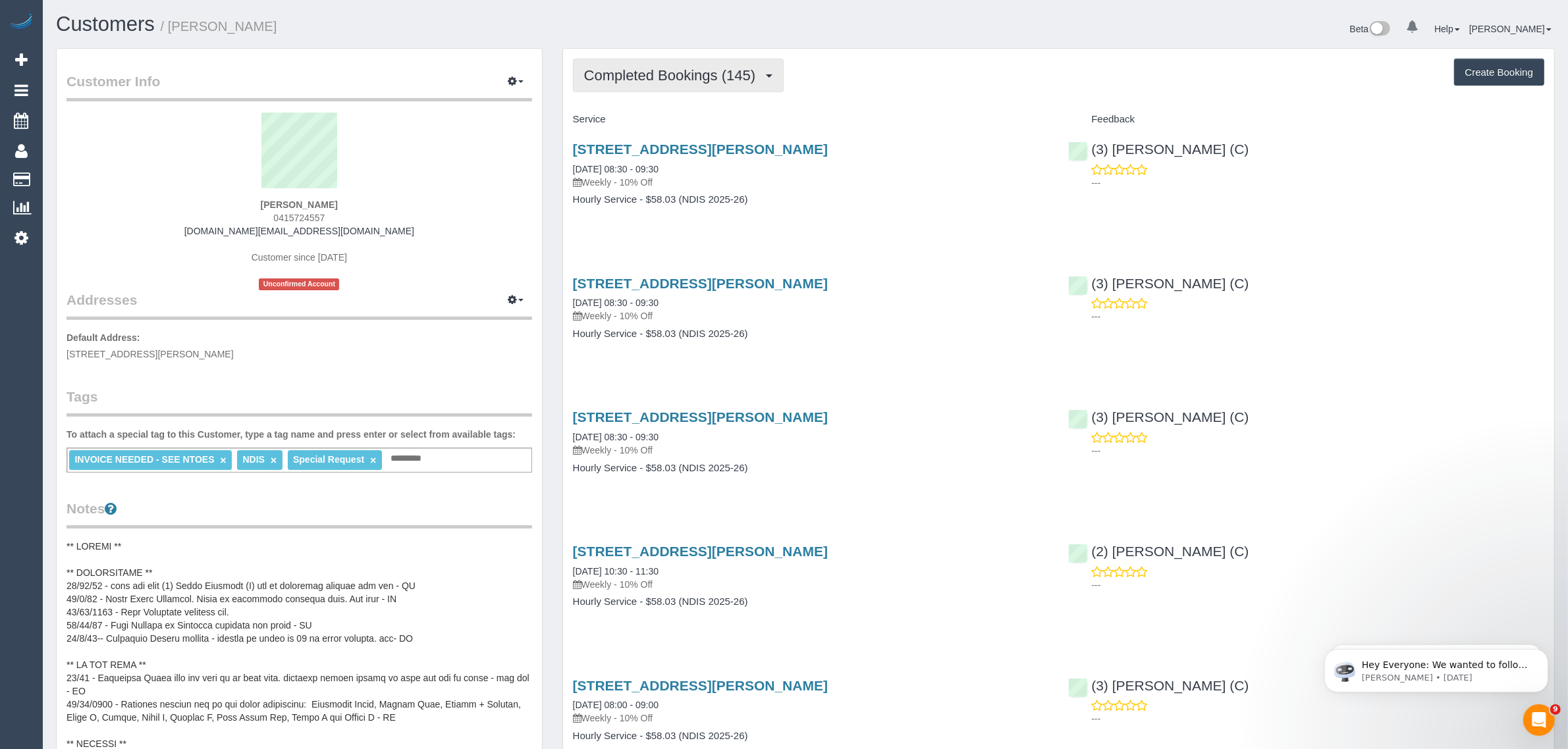
click at [677, 76] on span "Completed Bookings (145)" at bounding box center [673, 76] width 178 height 17
click at [671, 114] on link "Upcoming Bookings (11)" at bounding box center [648, 123] width 147 height 18
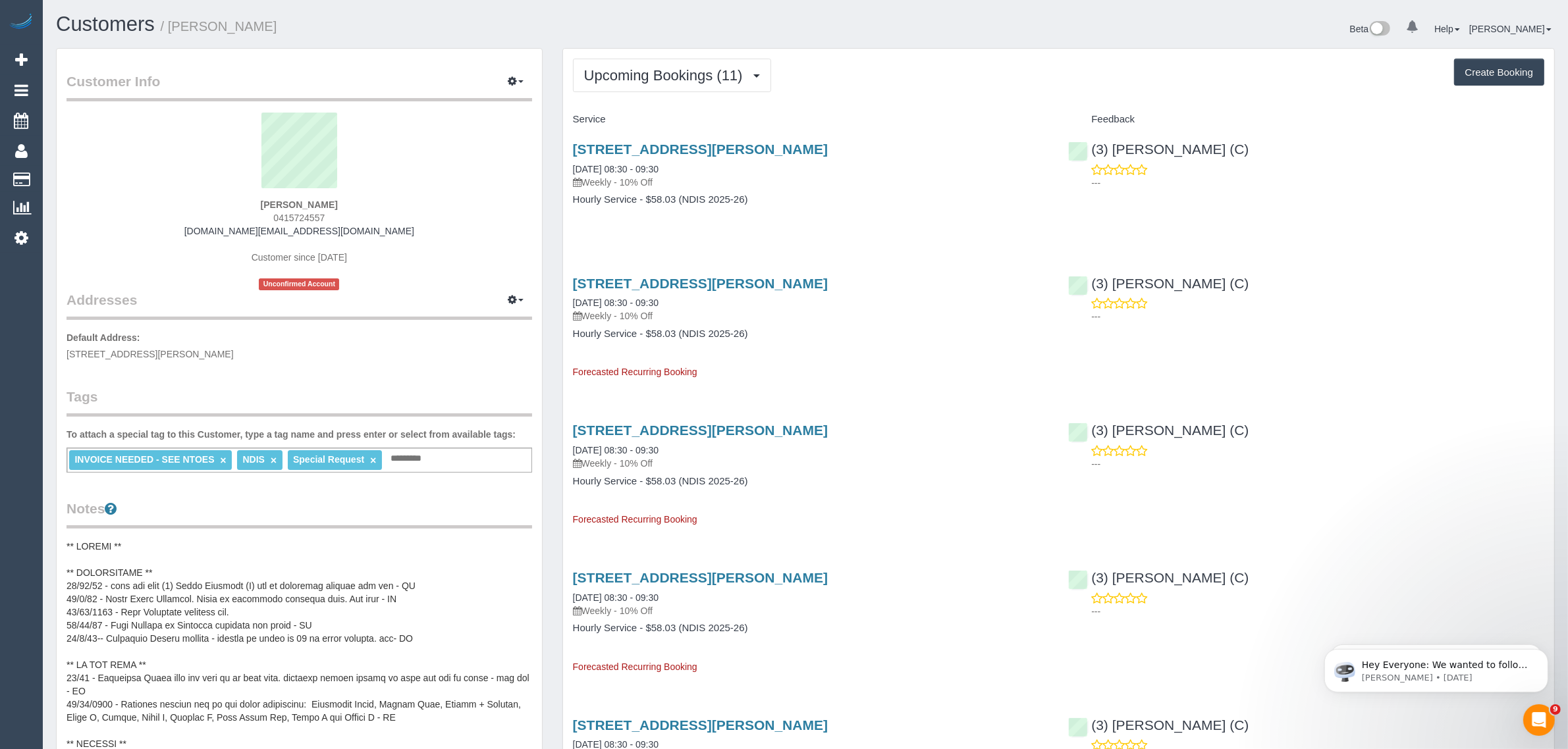
drag, startPoint x: 689, startPoint y: 169, endPoint x: 571, endPoint y: 171, distance: 118.0
click at [571, 171] on div "2/25-27 Henderson Road, Keysborough, VIC 3173 09/10/2025 08:30 - 09:30 Weekly -…" at bounding box center [811, 181] width 496 height 101
copy link "09/10/2025 08:30 - 09:30"
click at [1082, 150] on div "(3) Poorna Nanayakkara (C) ---" at bounding box center [1306, 163] width 496 height 64
copy link "(3) [PERSON_NAME] (C)"
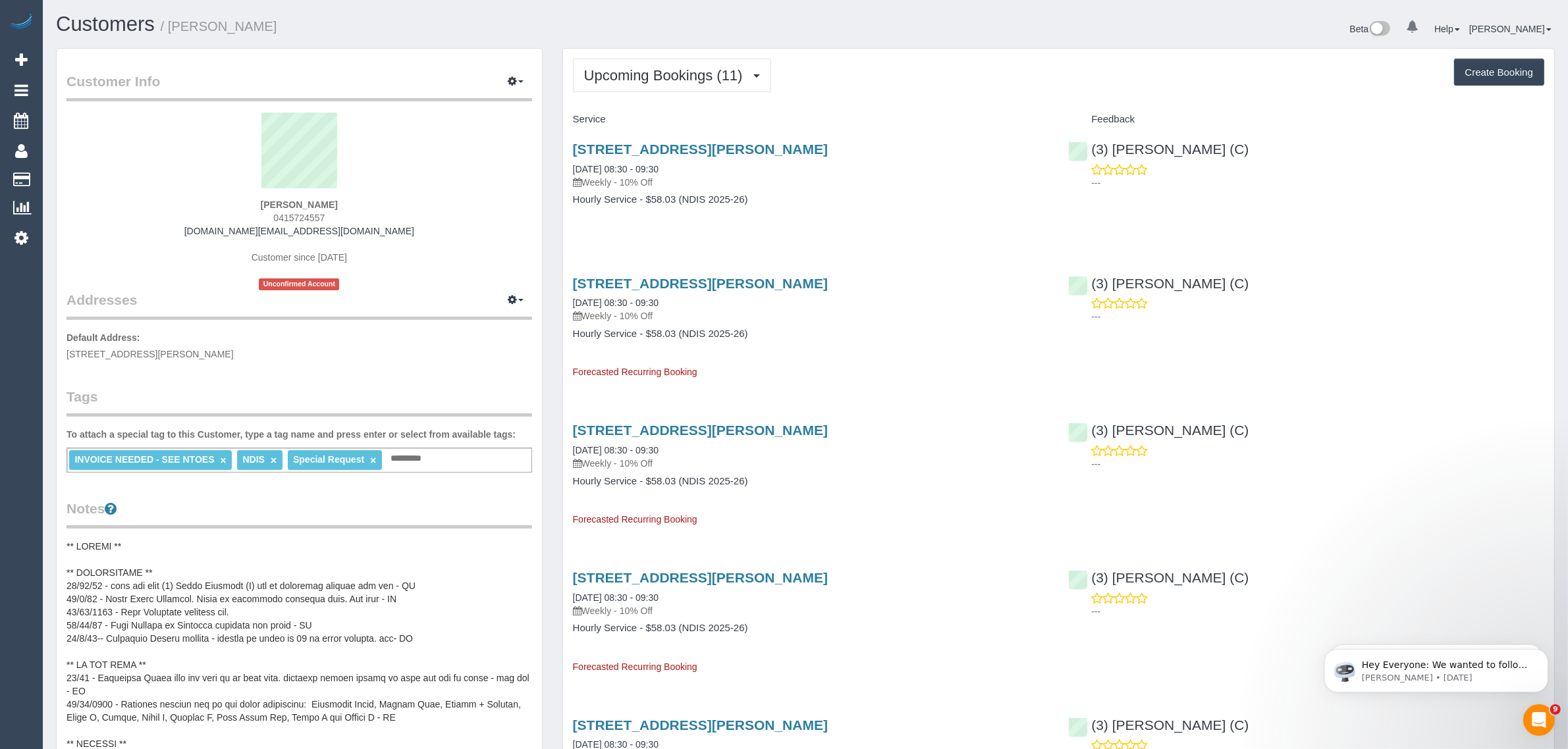
click at [194, 349] on span "2/25-27 Henderson Road, Keysborough, VIC 3173" at bounding box center [150, 354] width 168 height 10
copy span "Keysborough"
click at [678, 68] on span "Upcoming Bookings (11)" at bounding box center [666, 76] width 165 height 17
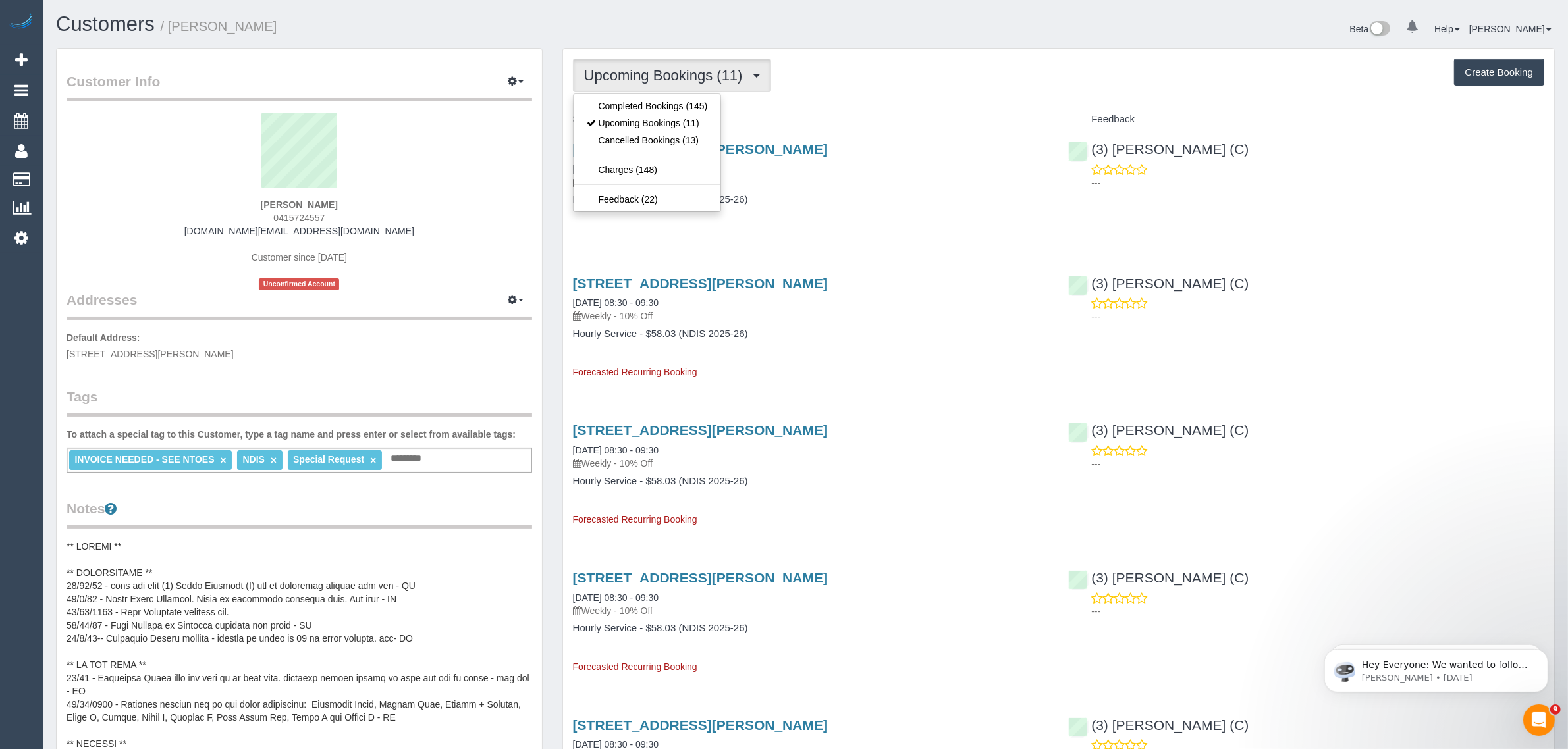
click at [878, 80] on div "Upcoming Bookings (11) Completed Bookings (145) Upcoming Bookings (11) Cancelle…" at bounding box center [1059, 76] width 971 height 33
click at [626, 81] on span "Upcoming Bookings (11)" at bounding box center [666, 76] width 165 height 17
click at [521, 479] on div "Customer Info Edit Contact Info Send Message Email Preferences Special Sales Ta…" at bounding box center [298, 624] width 486 height 1150
click at [686, 76] on span "Upcoming Bookings (11)" at bounding box center [666, 76] width 165 height 17
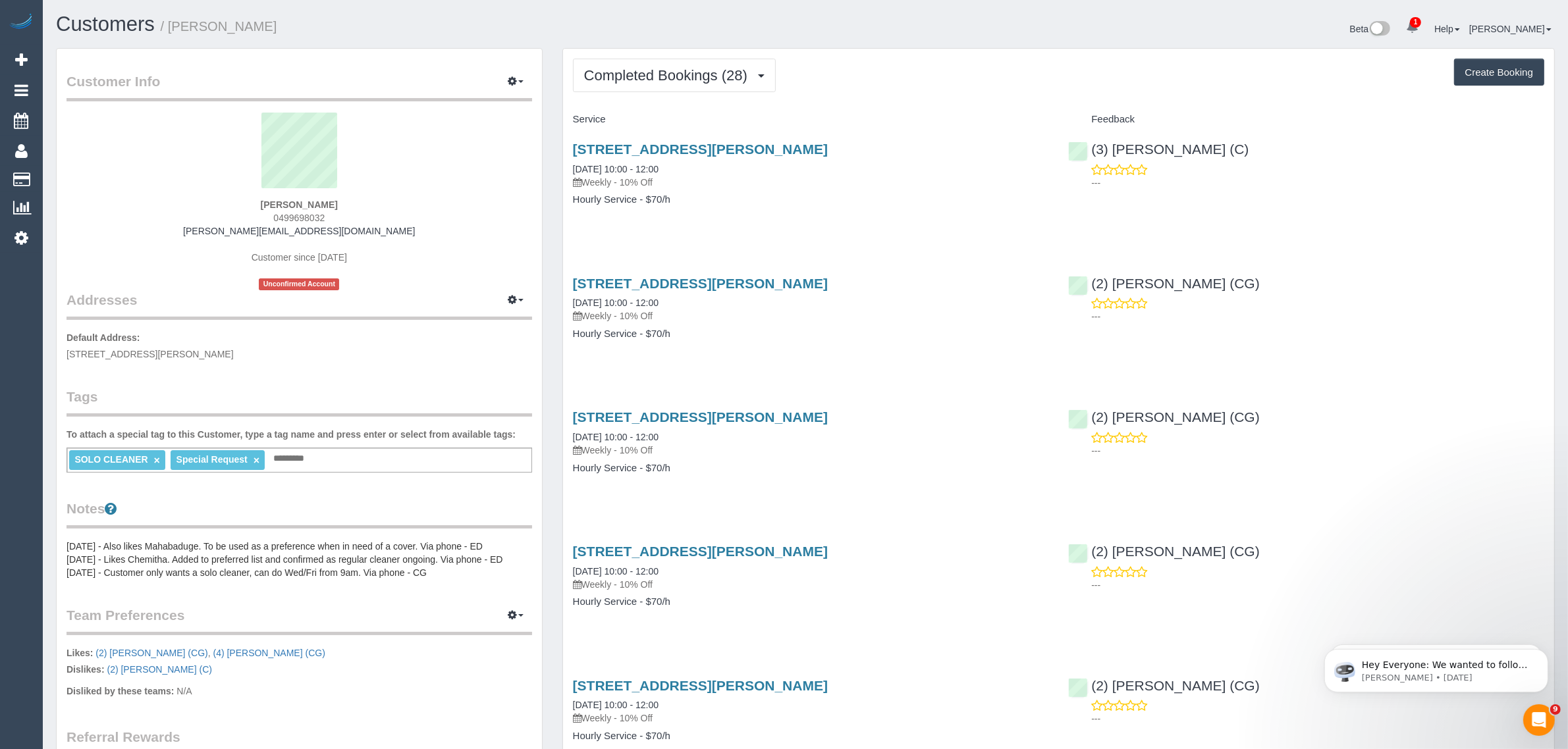
click at [290, 220] on span "0499698032" at bounding box center [299, 217] width 52 height 10
click at [294, 219] on span "0499698032" at bounding box center [299, 217] width 52 height 10
click at [303, 218] on span "0499698032" at bounding box center [299, 217] width 52 height 10
copy span "0499698032"
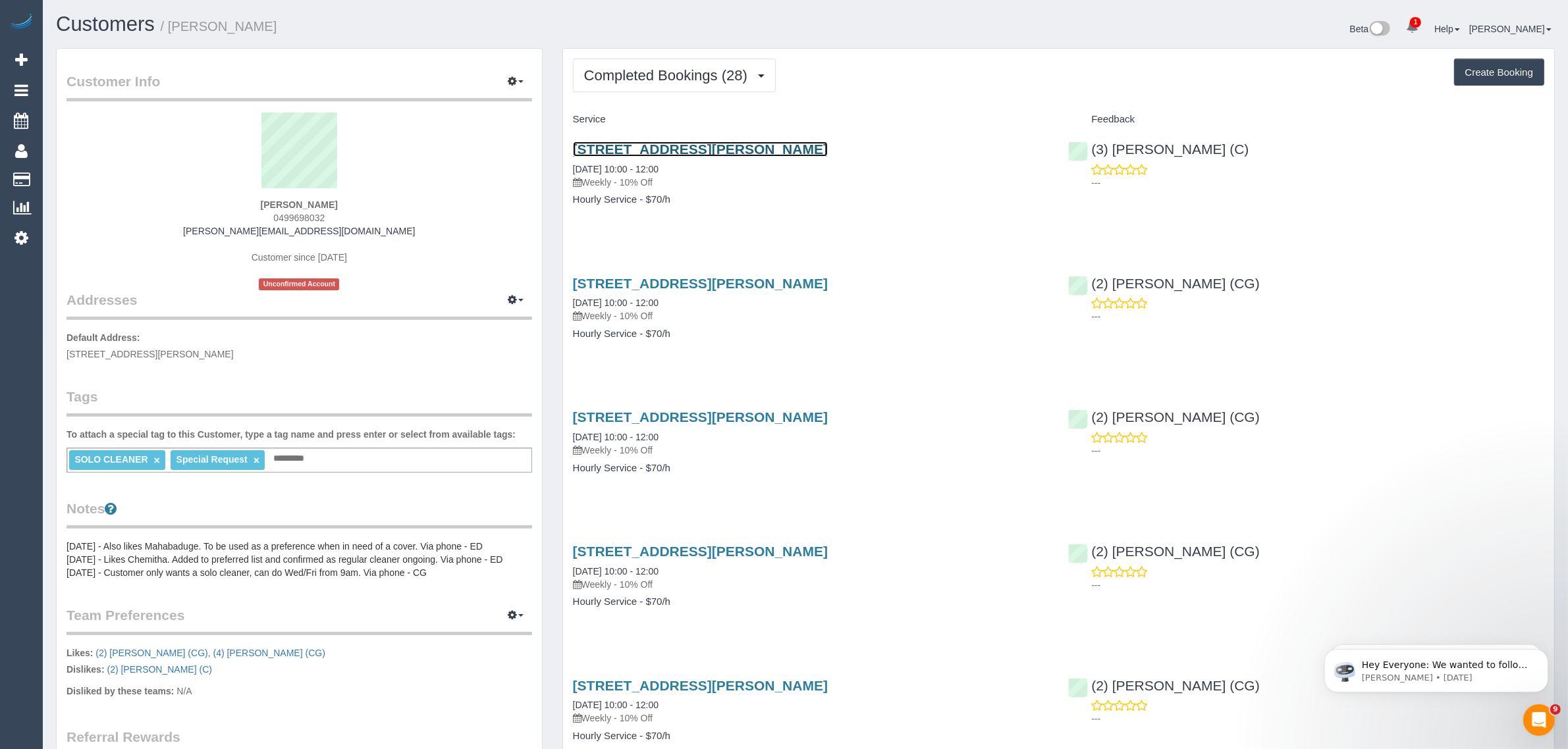
click at [683, 146] on link "50a Lynch Cresent, Brighton, VIC 3186" at bounding box center [700, 149] width 255 height 15
click at [633, 63] on button "Completed Bookings (28)" at bounding box center [674, 76] width 203 height 33
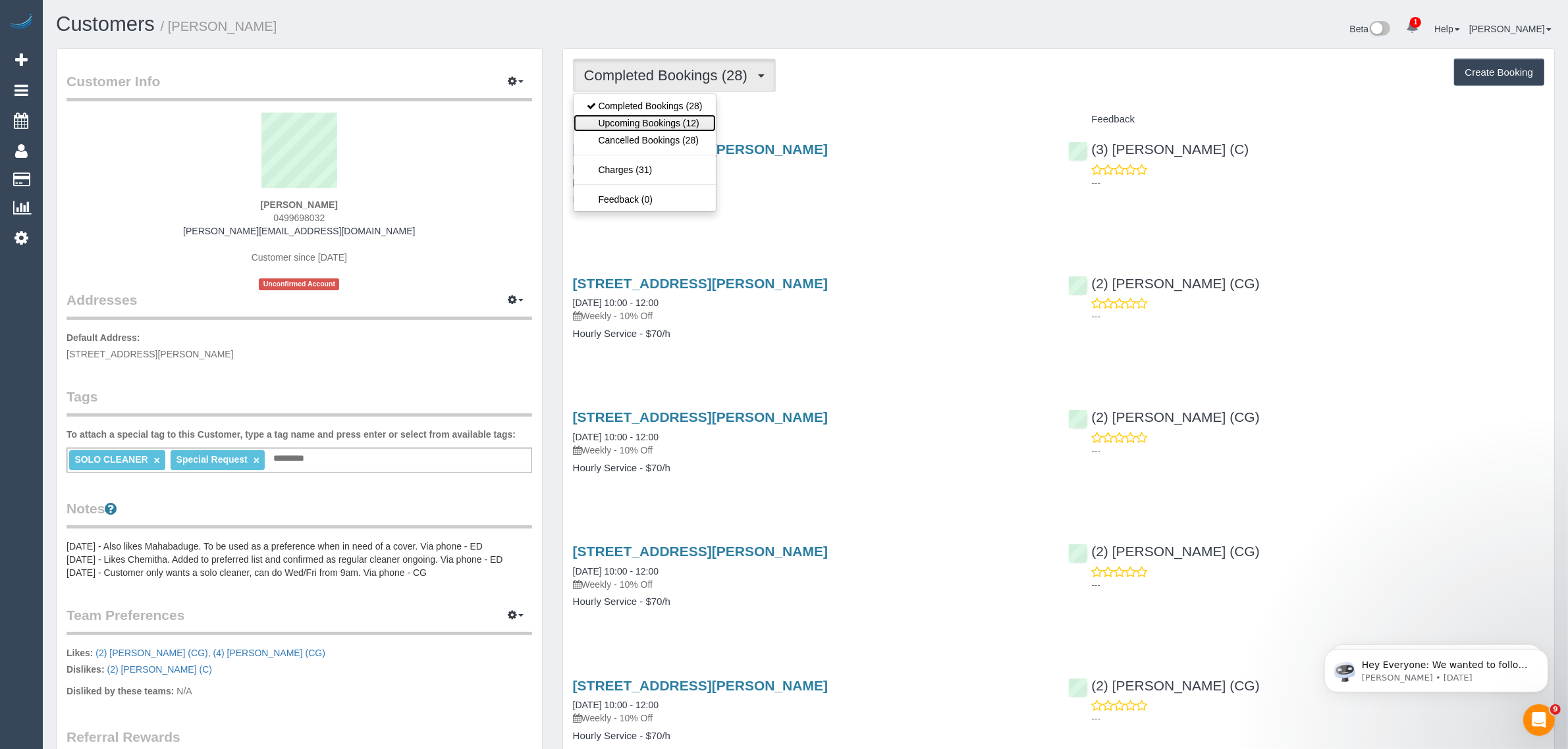
drag, startPoint x: 629, startPoint y: 122, endPoint x: 685, endPoint y: 50, distance: 91.2
click at [629, 122] on link "Upcoming Bookings (12)" at bounding box center [645, 123] width 142 height 18
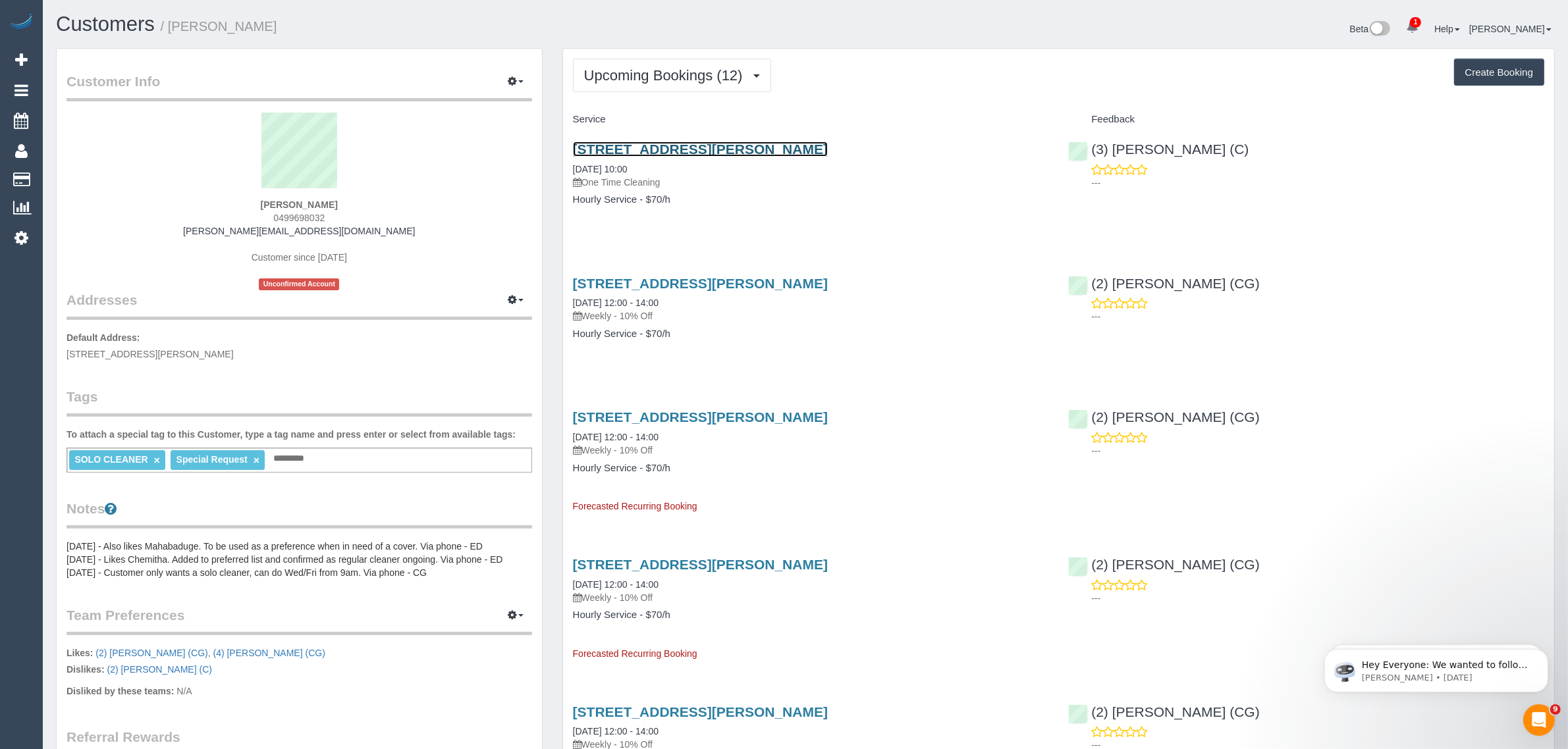
click at [666, 146] on link "50a Lynch Cresent, Brighton, VIC 3186" at bounding box center [700, 149] width 255 height 15
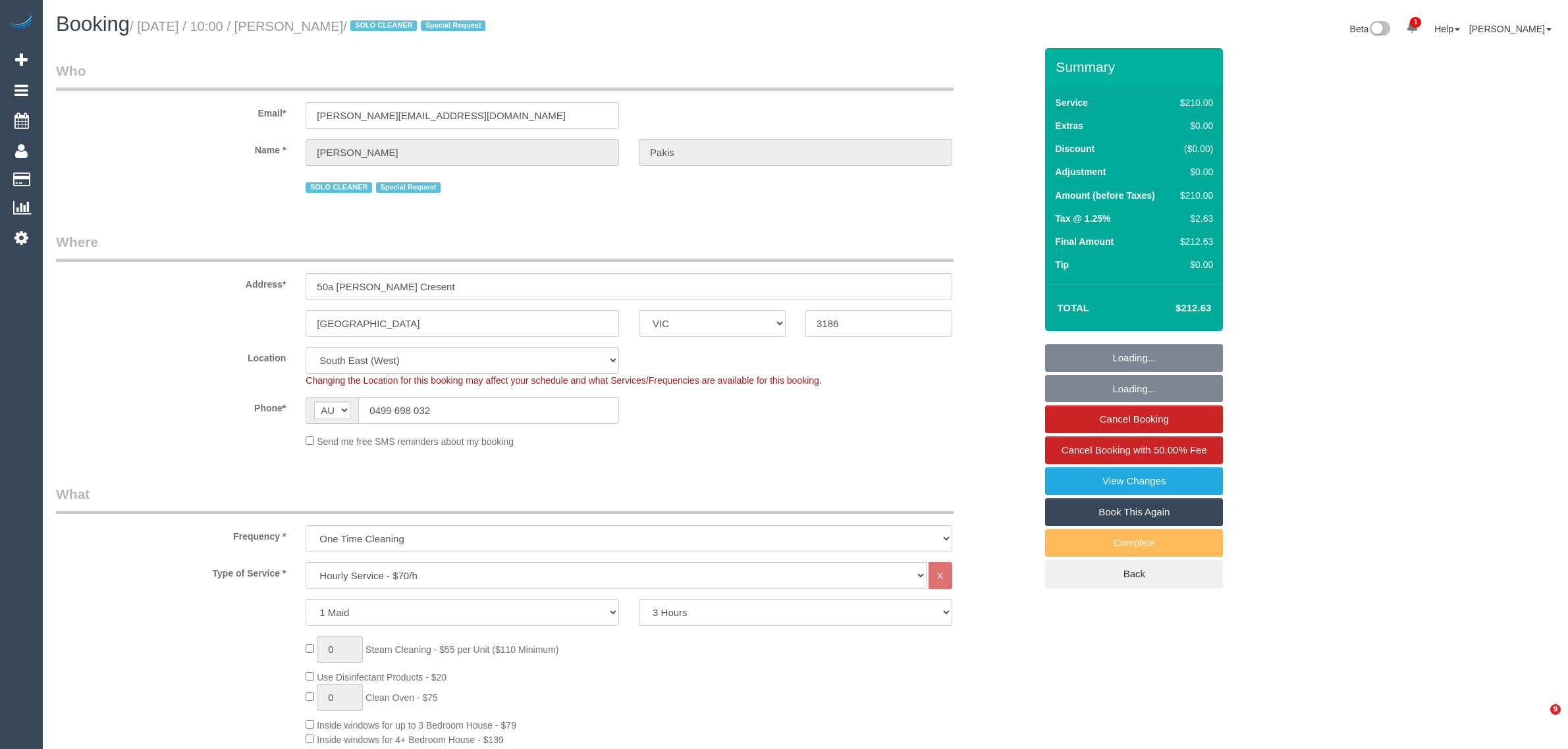
select select "VIC"
select select "180"
select select "number:27"
select select "number:14"
select select "number:19"
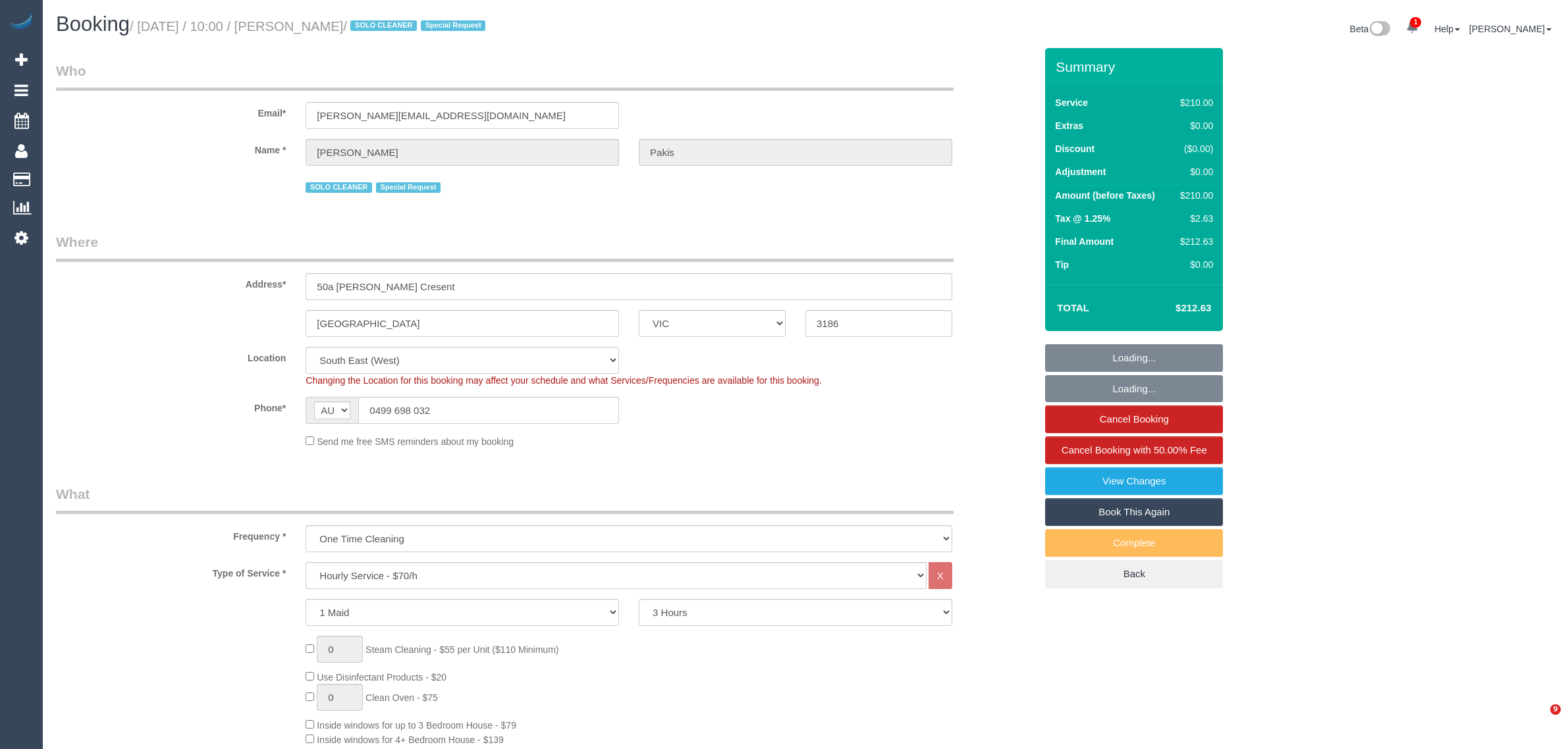
select select "number:36"
select select "number:35"
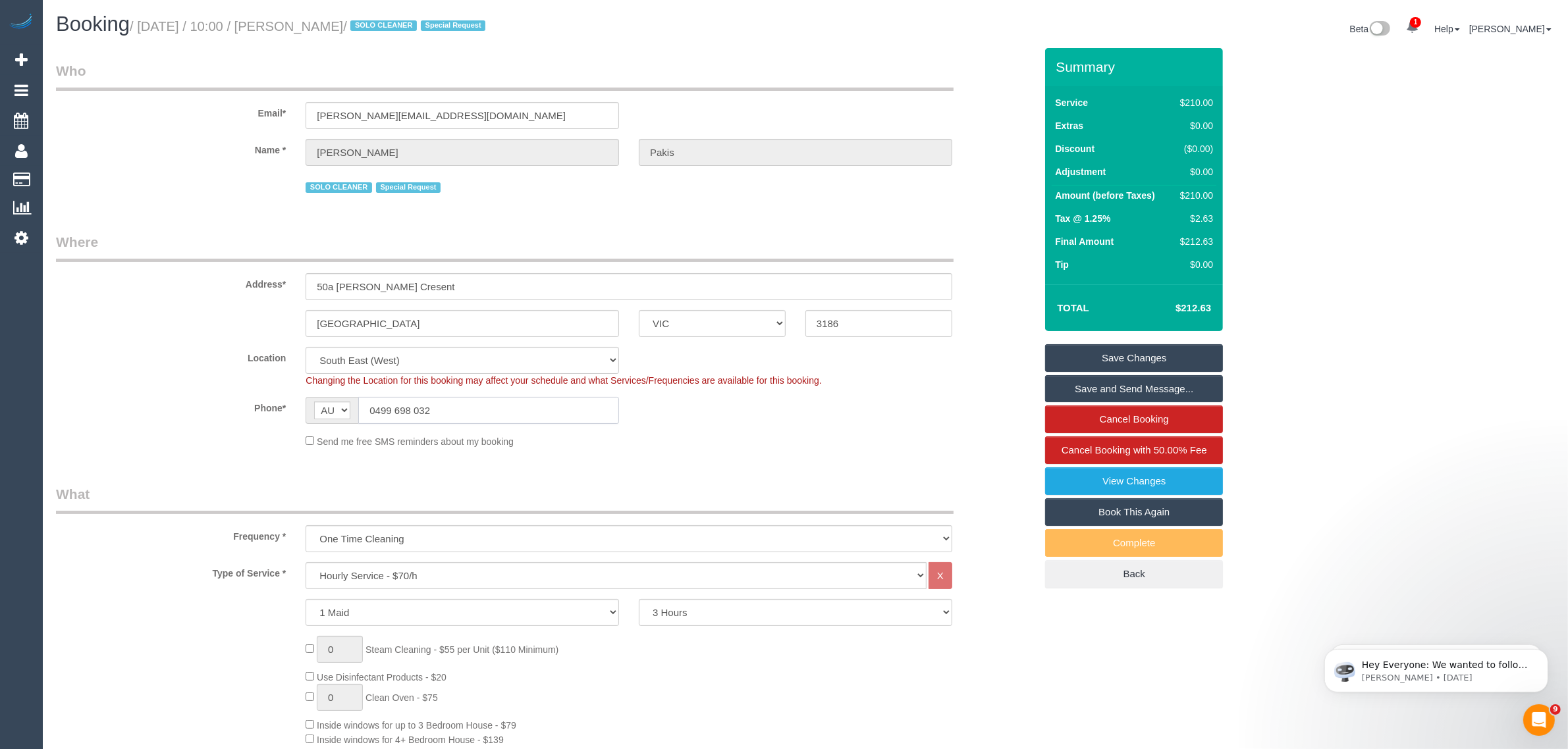
click at [499, 413] on input "0499 698 032" at bounding box center [488, 410] width 261 height 27
drag, startPoint x: 721, startPoint y: 450, endPoint x: 734, endPoint y: 445, distance: 13.9
click at [723, 450] on fieldset "Where Address* 50a [PERSON_NAME] Cresent [GEOGRAPHIC_DATA] ACT [GEOGRAPHIC_DATA…" at bounding box center [545, 345] width 979 height 226
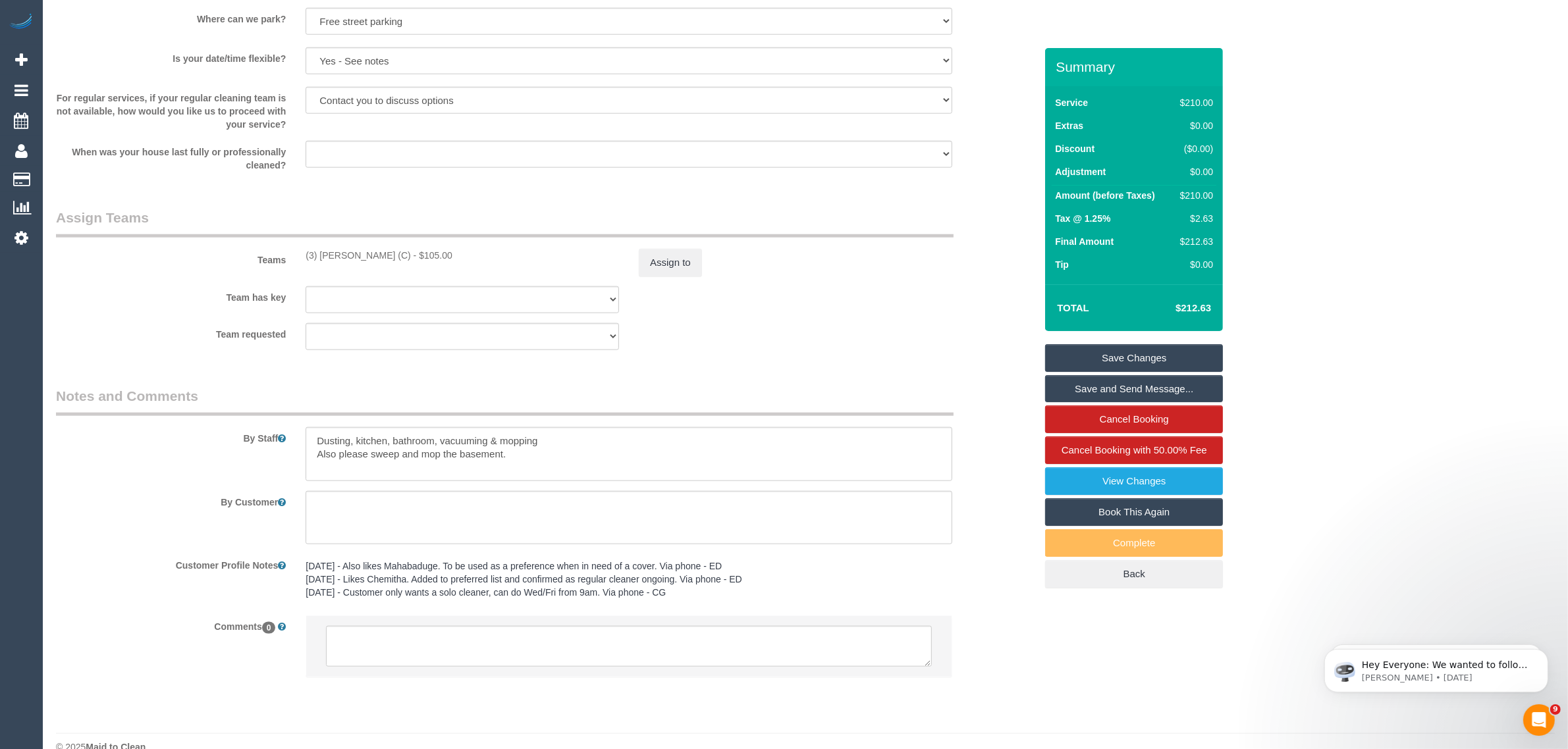
scroll to position [1886, 0]
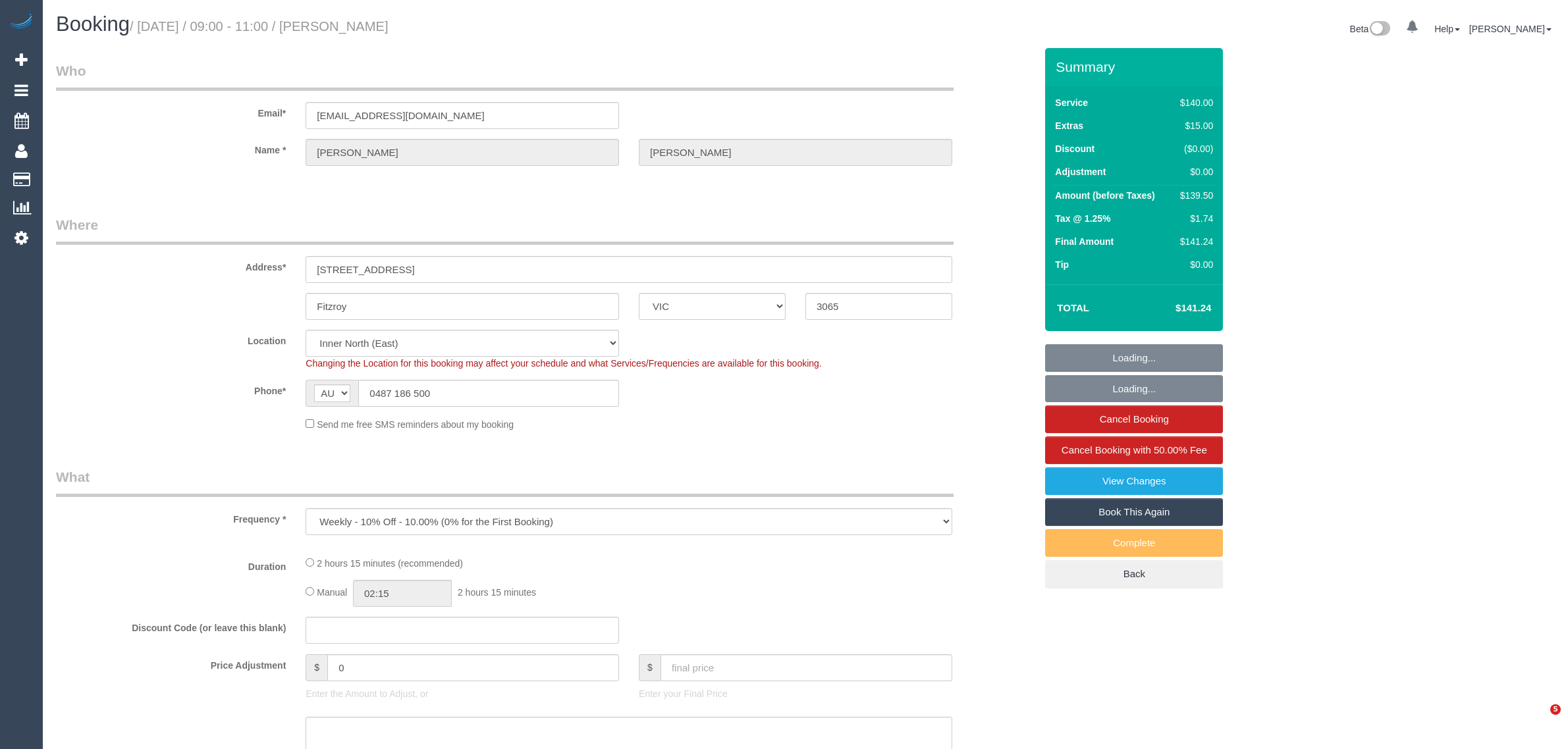
select select "VIC"
select select "number:29"
select select "number:15"
select select "number:18"
select select "number:24"
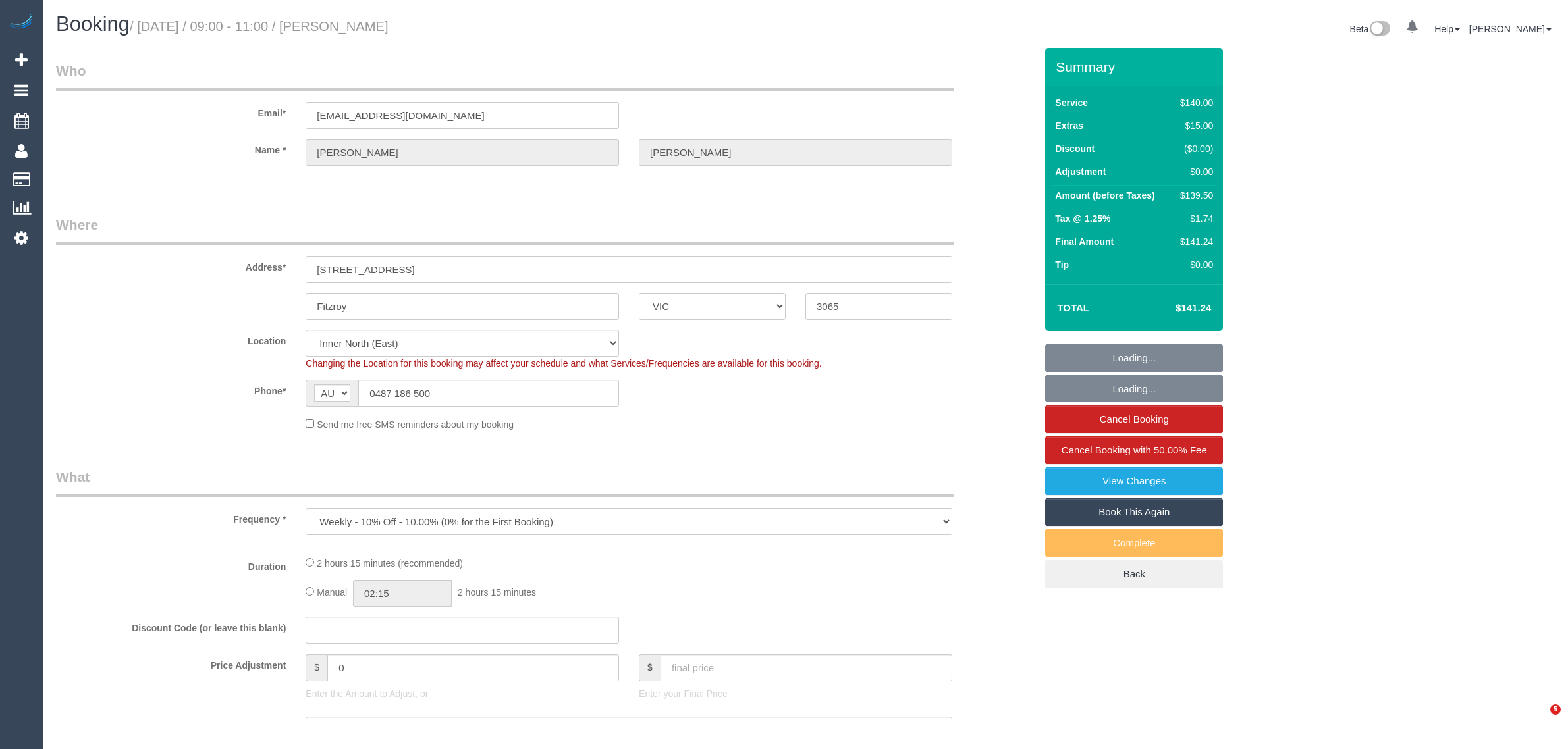
select select "number:35"
select select "number:12"
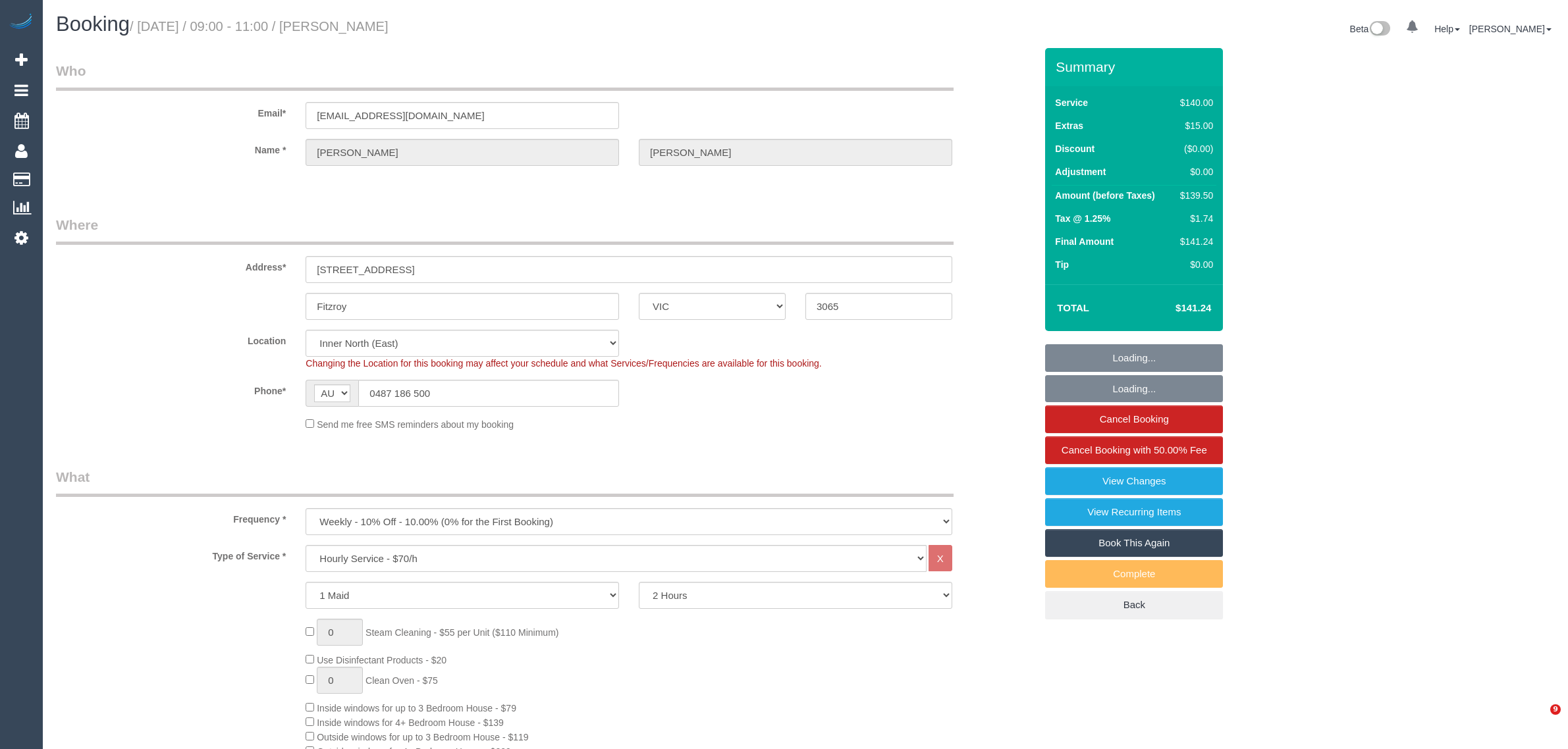
select select "object:1658"
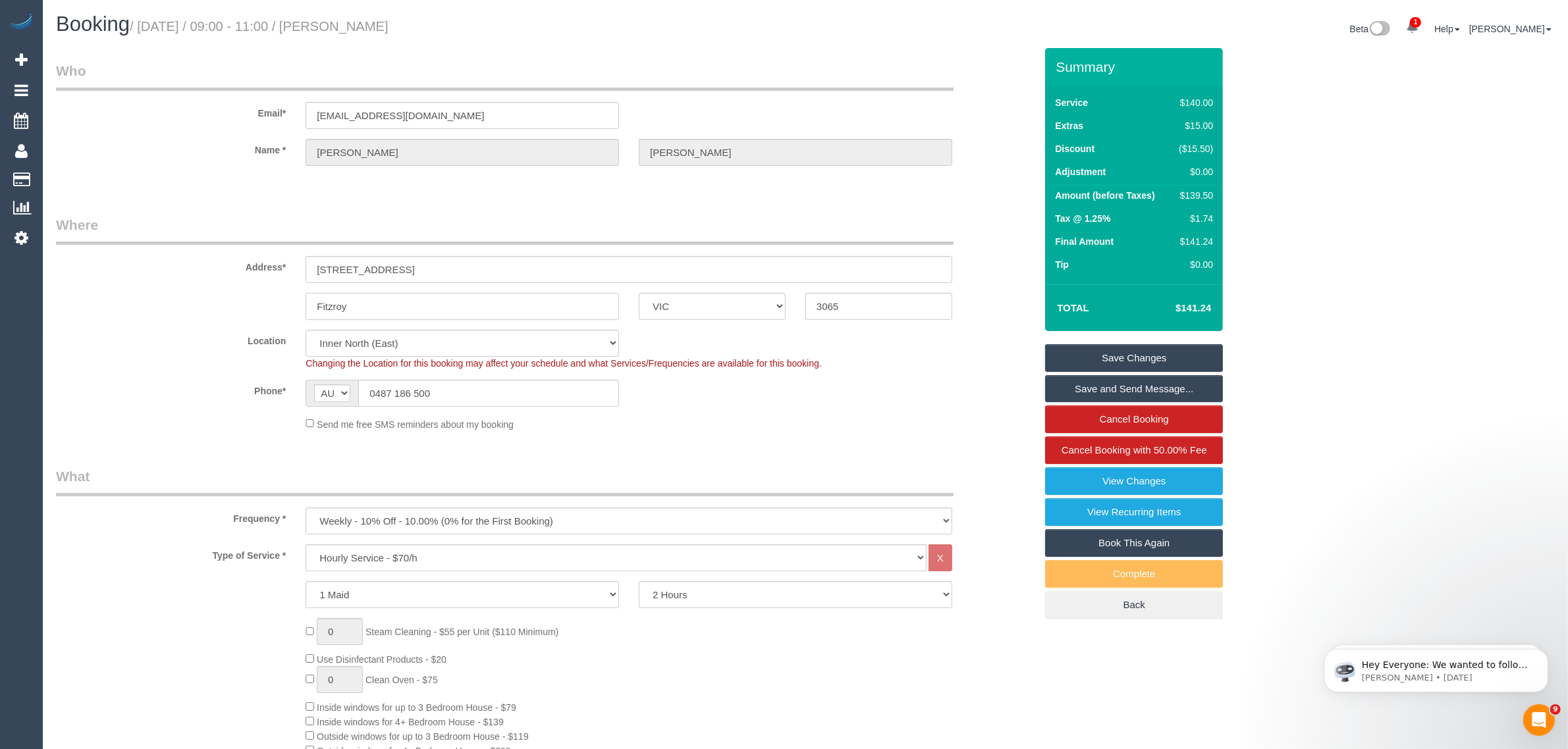
click at [455, 313] on input "Fitzroy" at bounding box center [462, 306] width 313 height 27
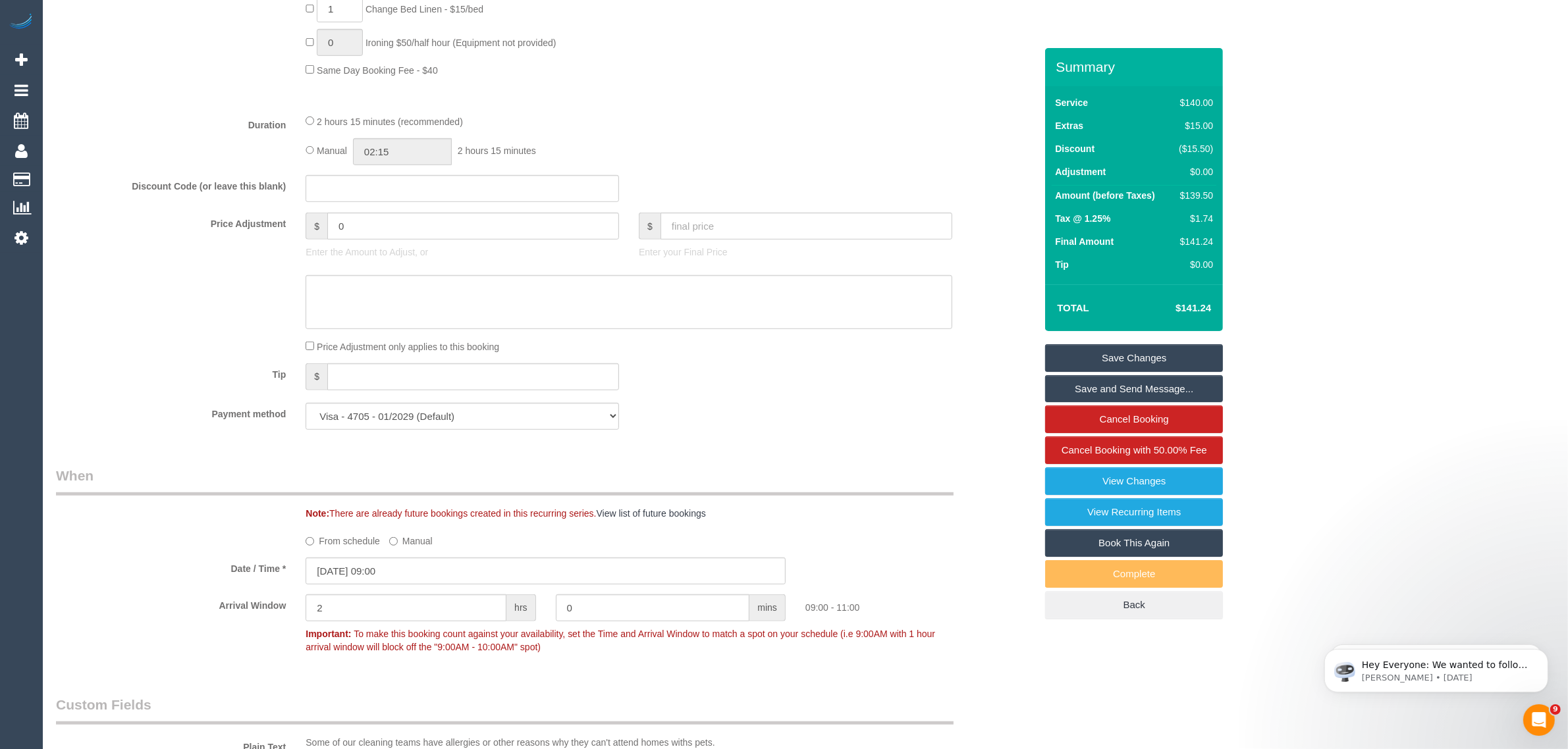
scroll to position [659, 0]
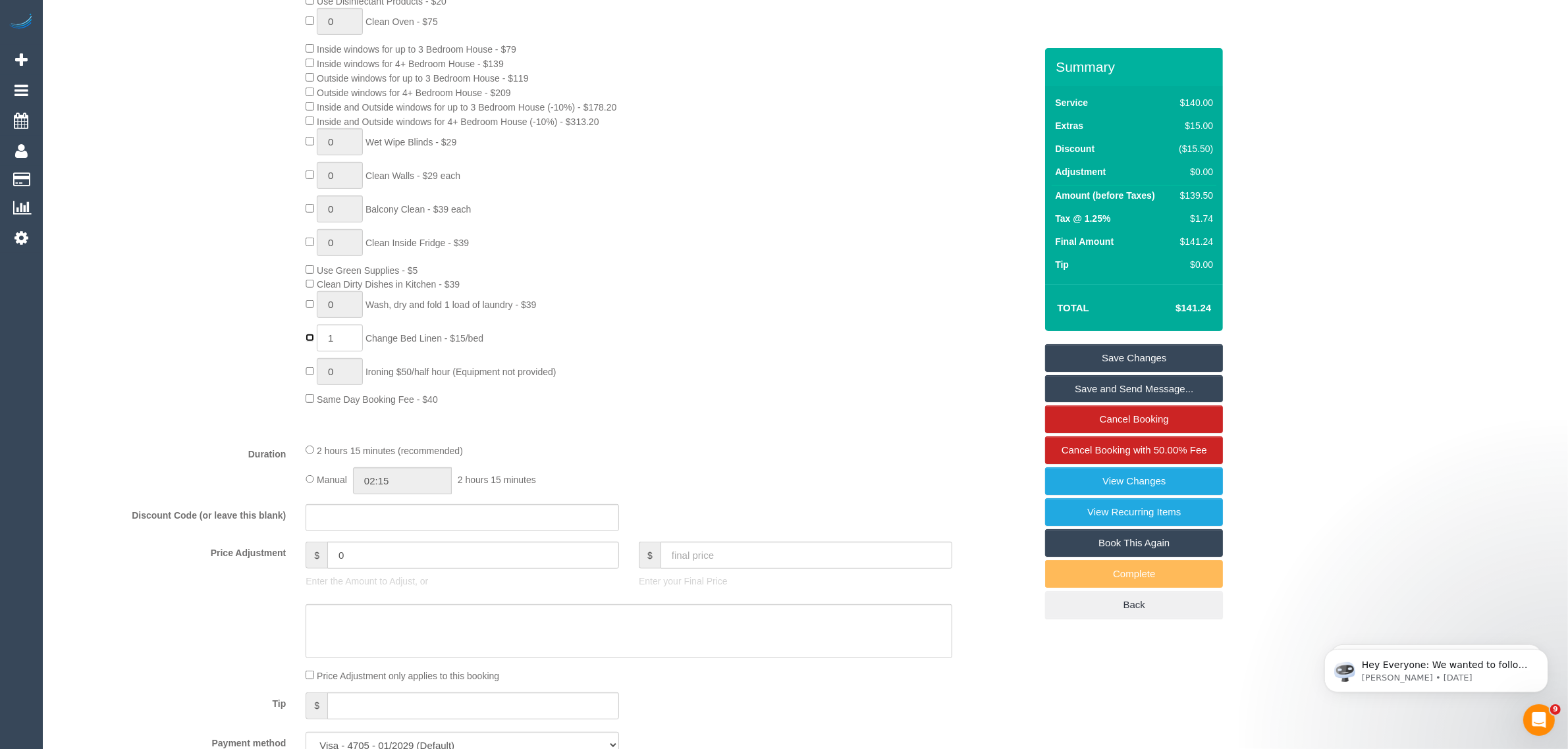
type input "0"
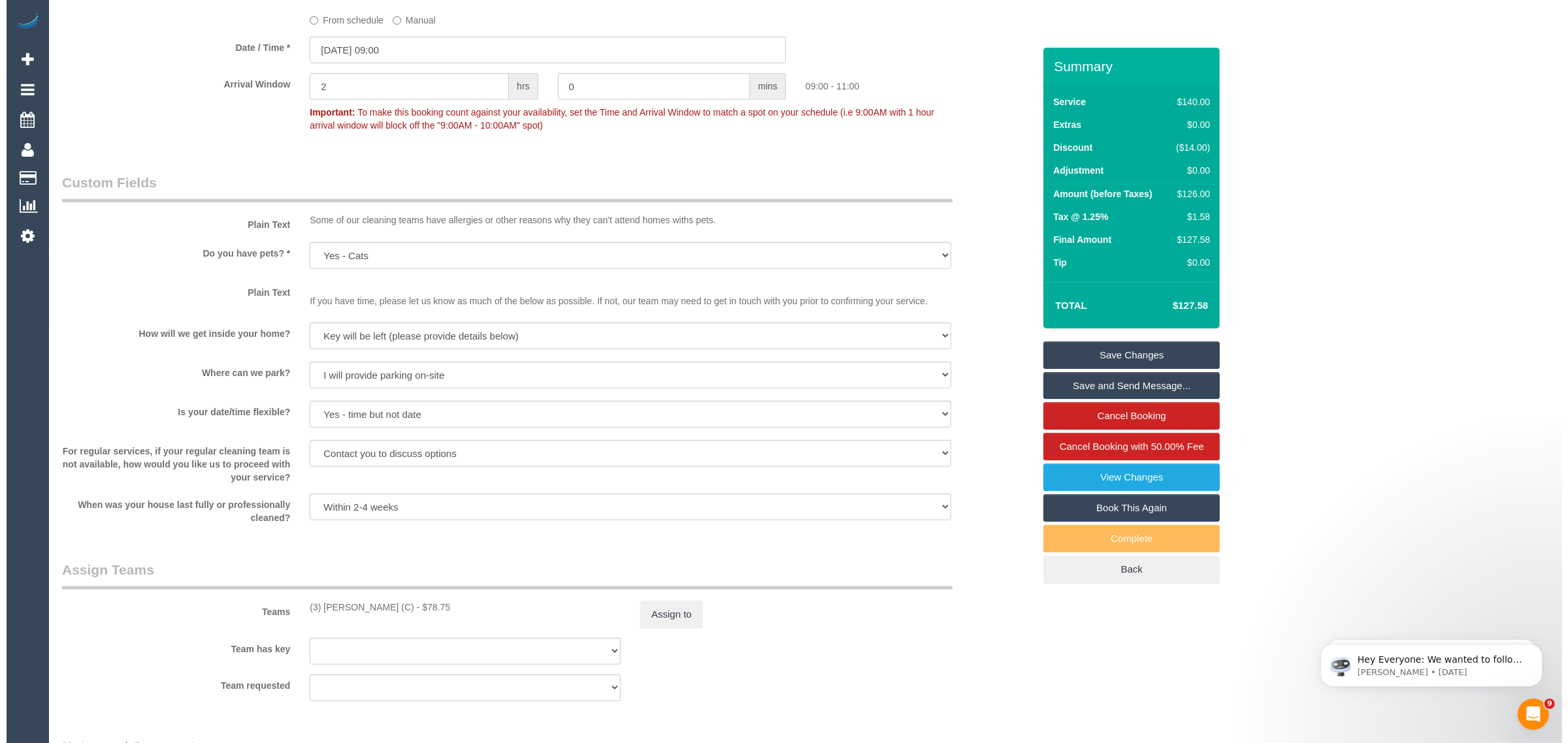
scroll to position [1633, 0]
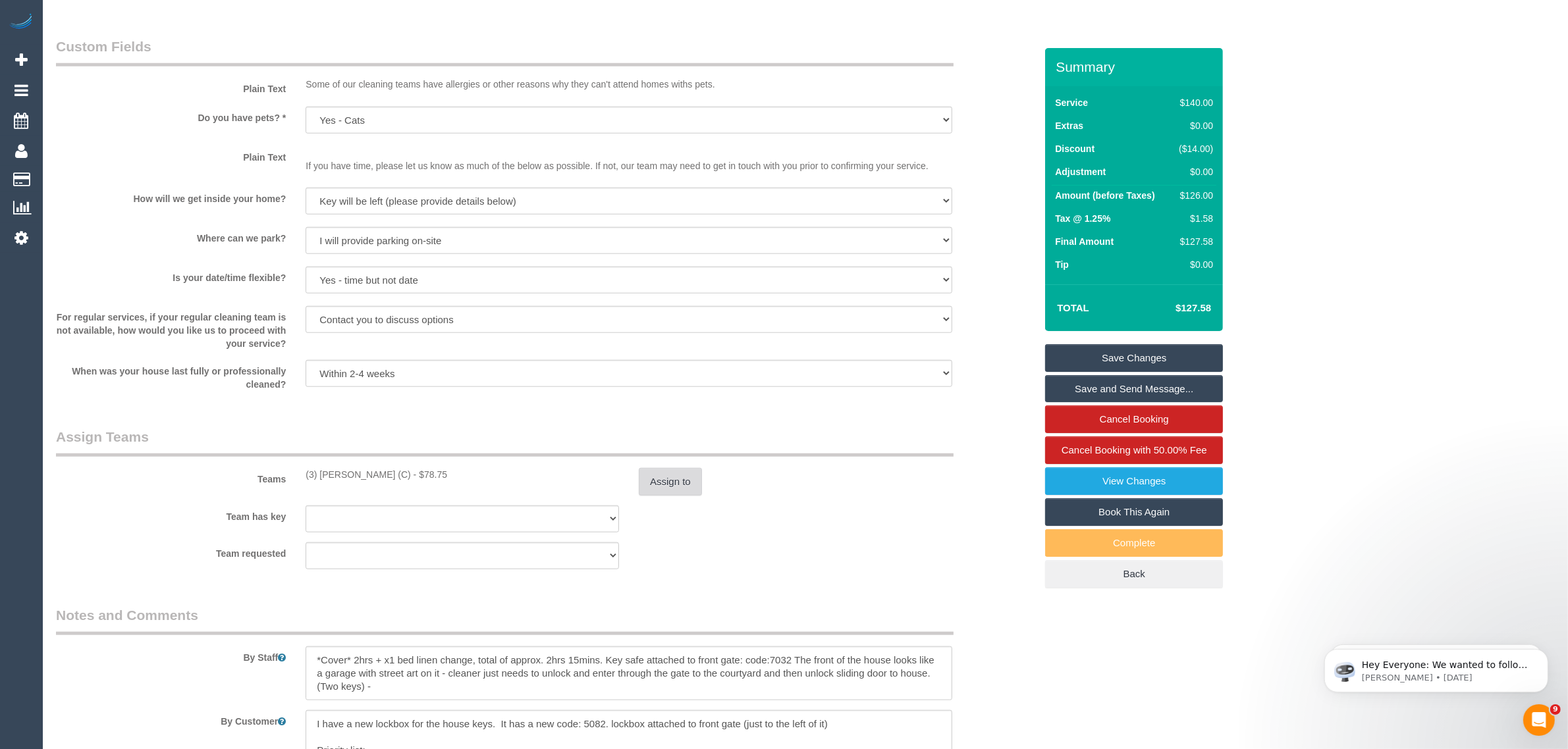
click at [667, 481] on button "Assign to" at bounding box center [670, 482] width 64 height 28
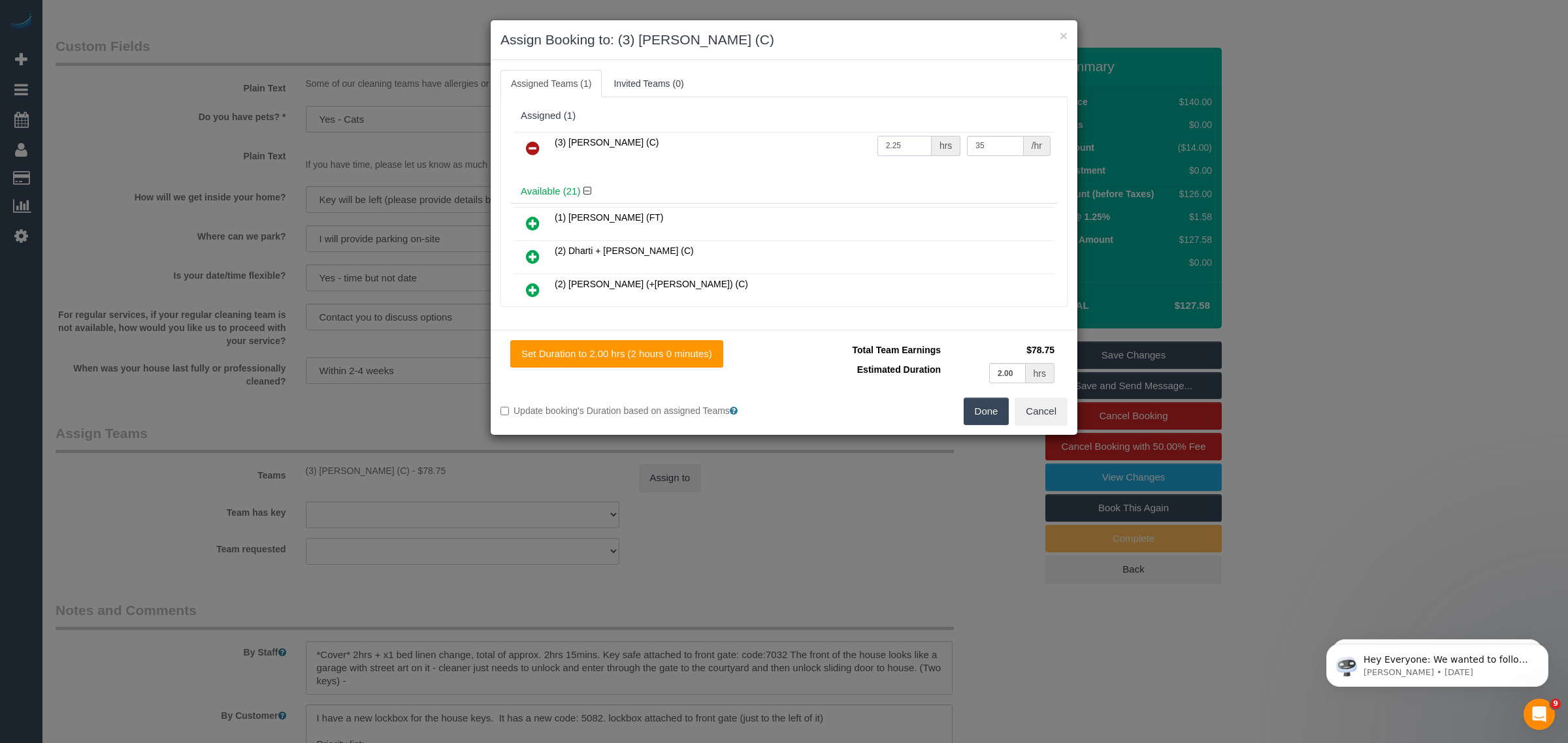
click at [898, 141] on input "2.25" at bounding box center [904, 146] width 54 height 20
type input "2"
click at [983, 409] on button "Done" at bounding box center [986, 411] width 46 height 27
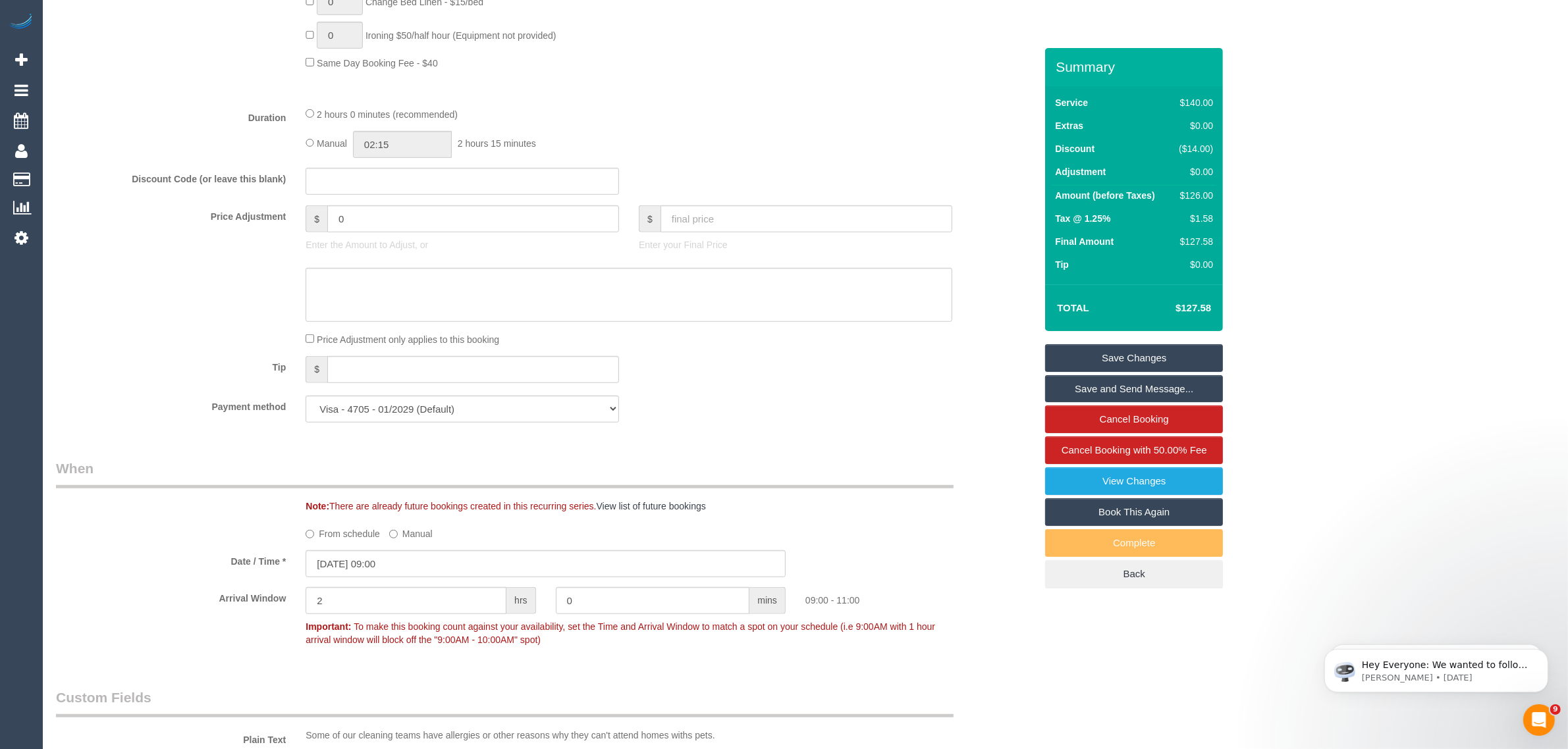
scroll to position [988, 0]
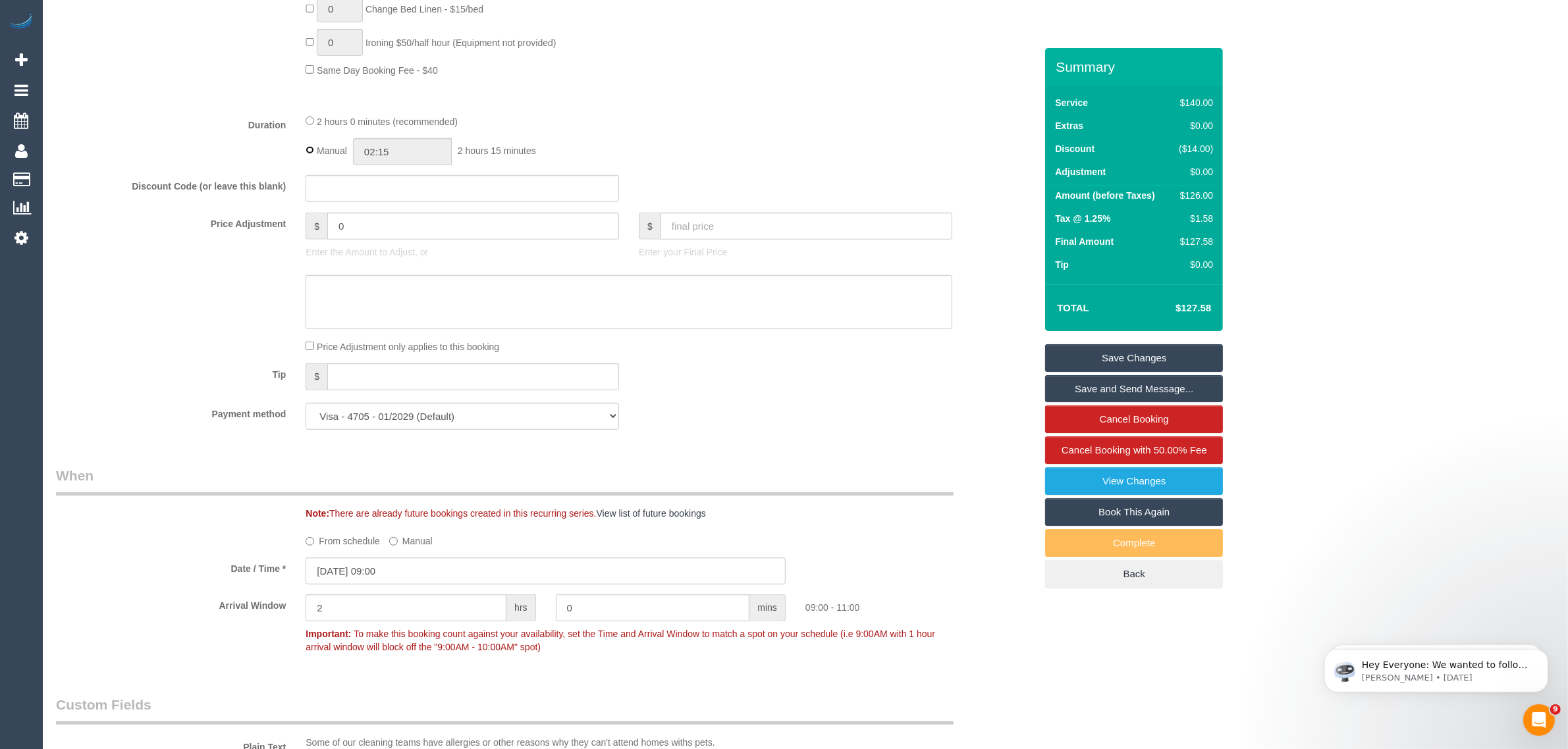
type input "02:00"
click at [713, 146] on div "Manual 02:00 2 hours 0 minutes" at bounding box center [629, 151] width 647 height 27
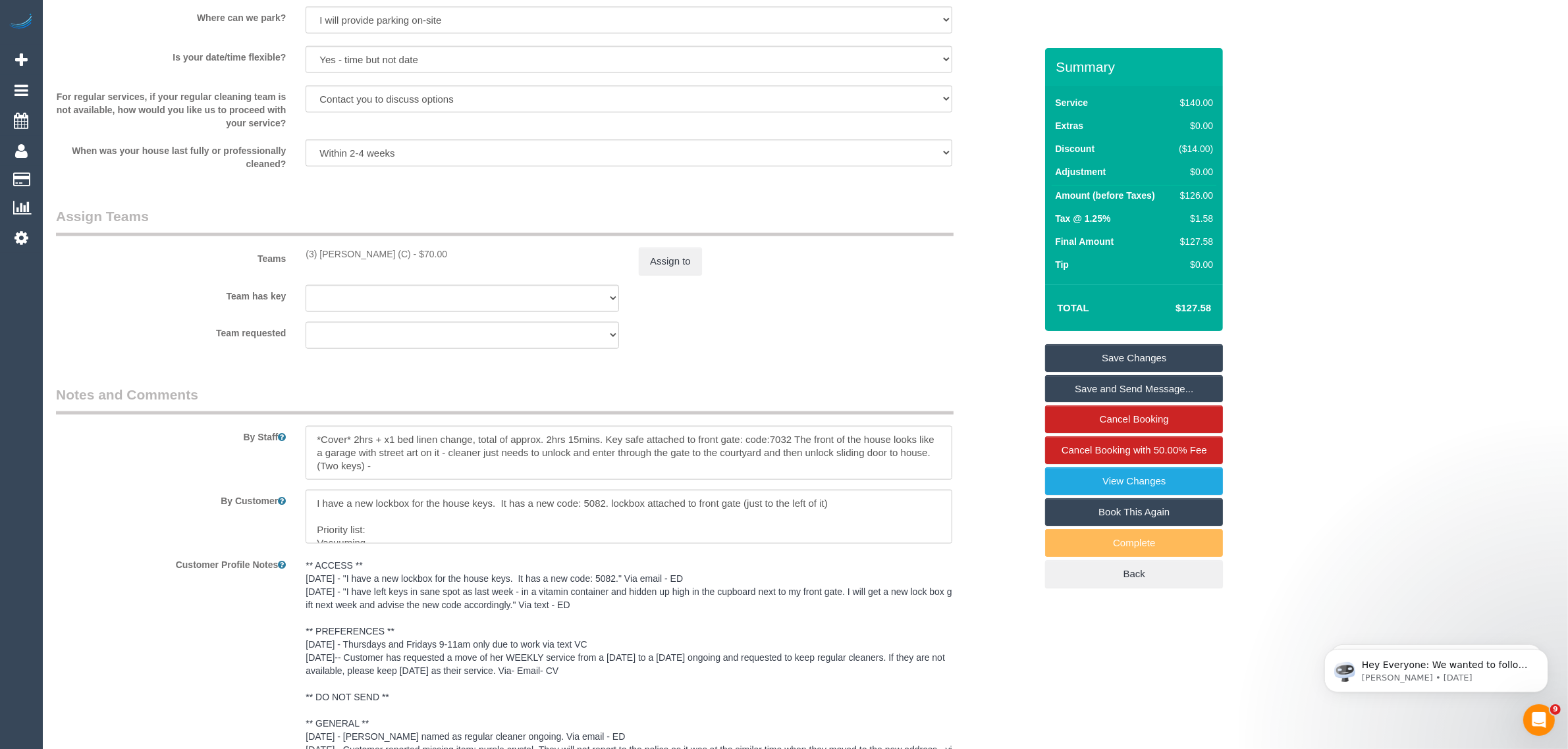
scroll to position [2188, 0]
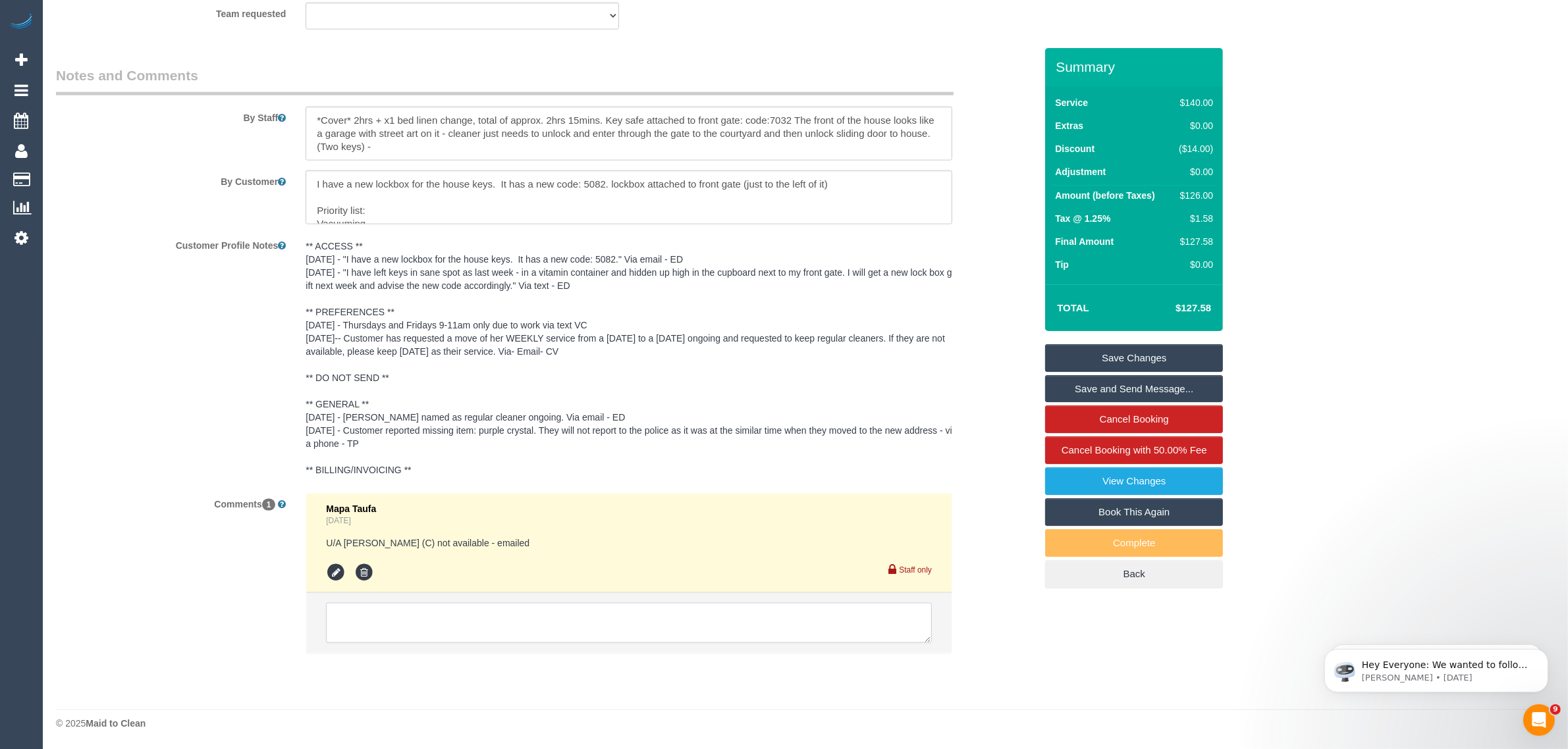
click at [629, 604] on textarea at bounding box center [629, 624] width 606 height 41
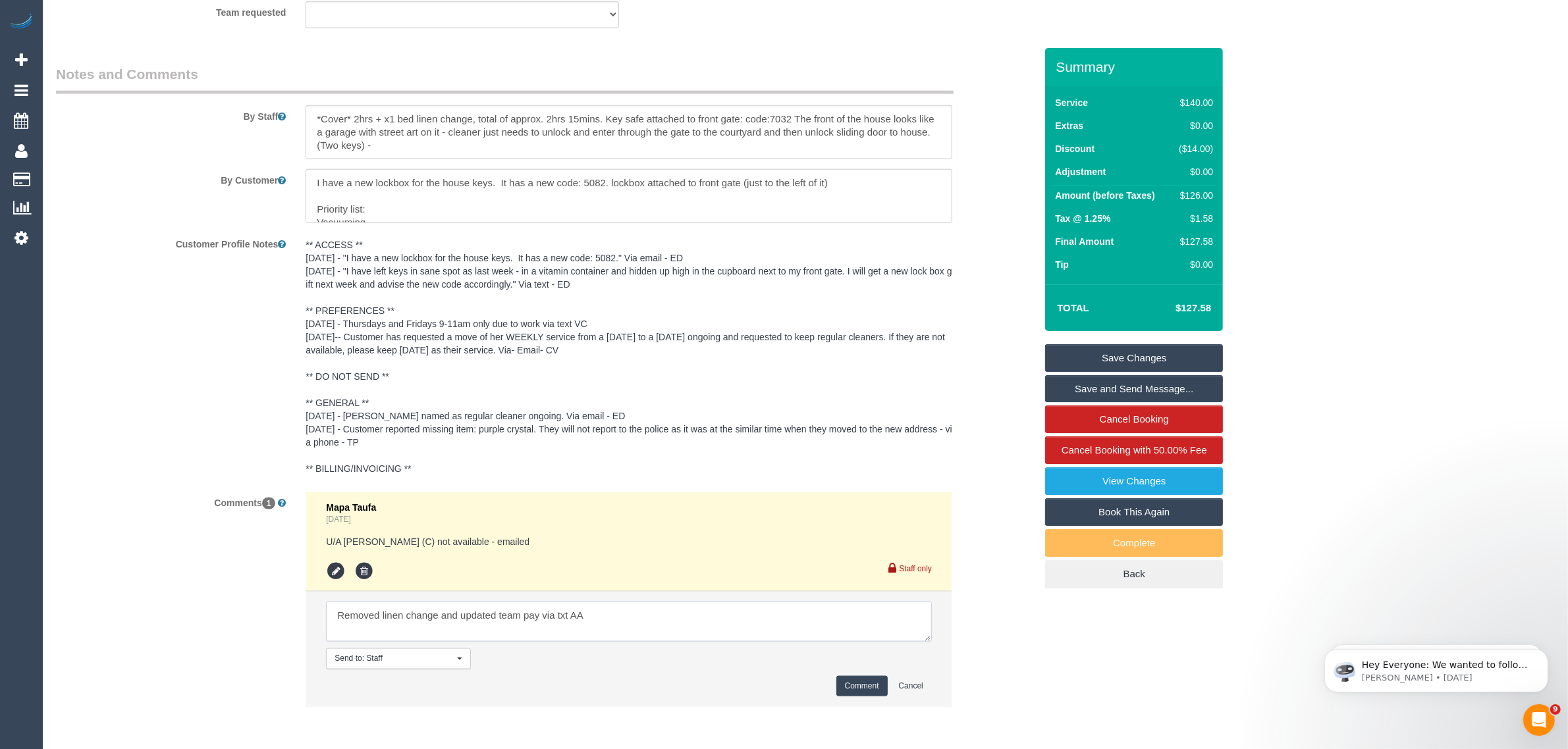
type textarea "Removed linen change and updated team pay via txt AA"
click at [844, 687] on button "Comment" at bounding box center [862, 686] width 52 height 20
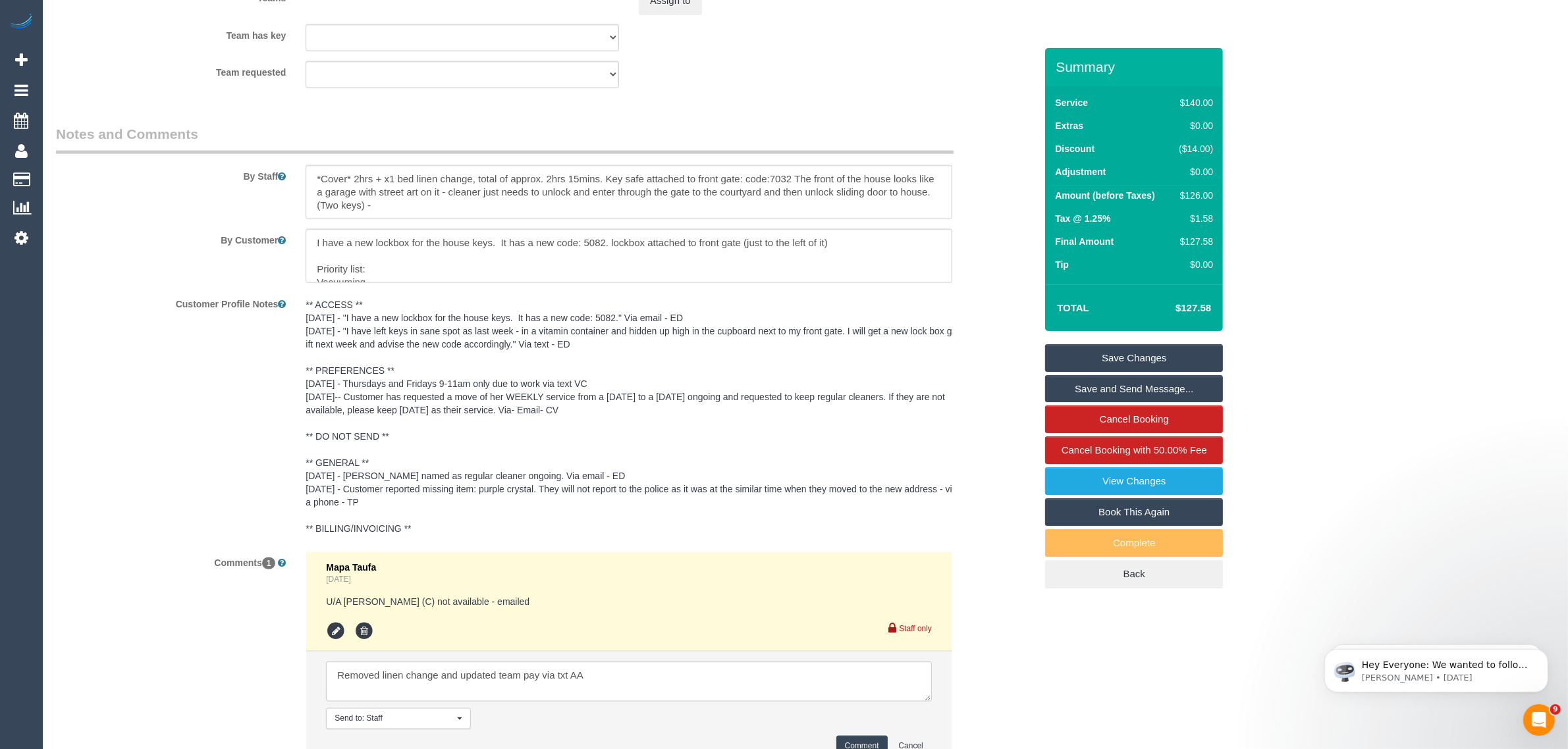
scroll to position [1858, 0]
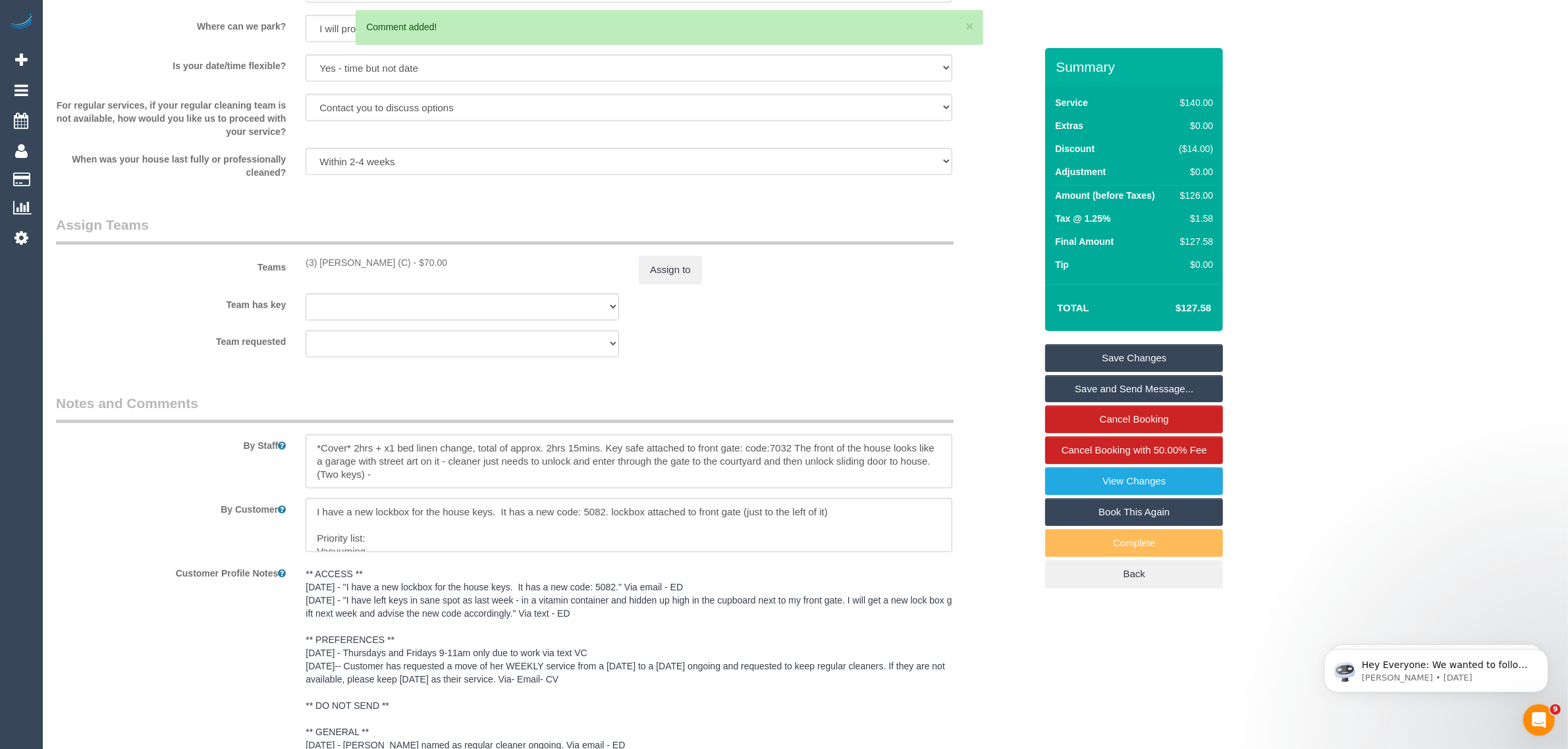
click at [1153, 352] on link "Save Changes" at bounding box center [1133, 358] width 178 height 28
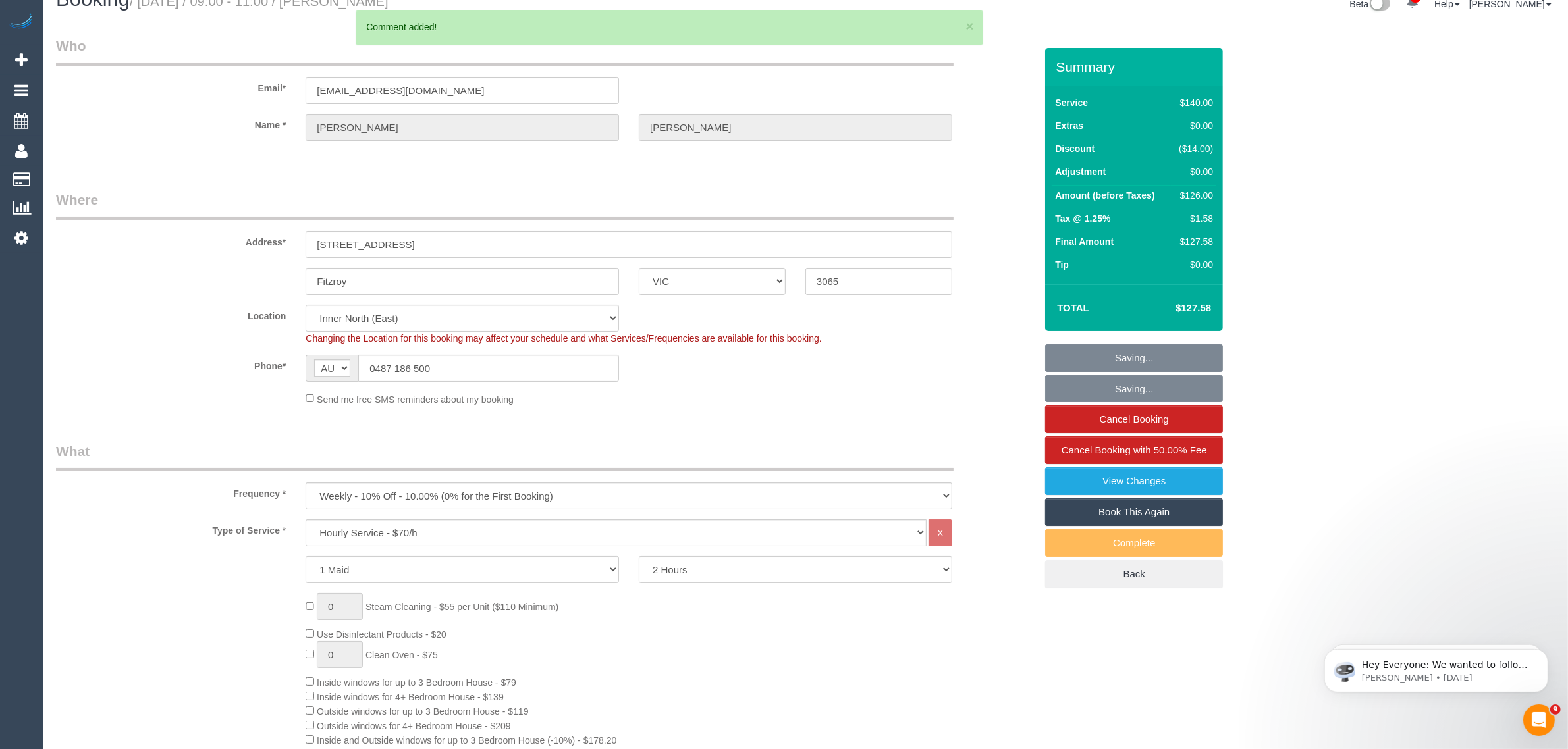
scroll to position [0, 0]
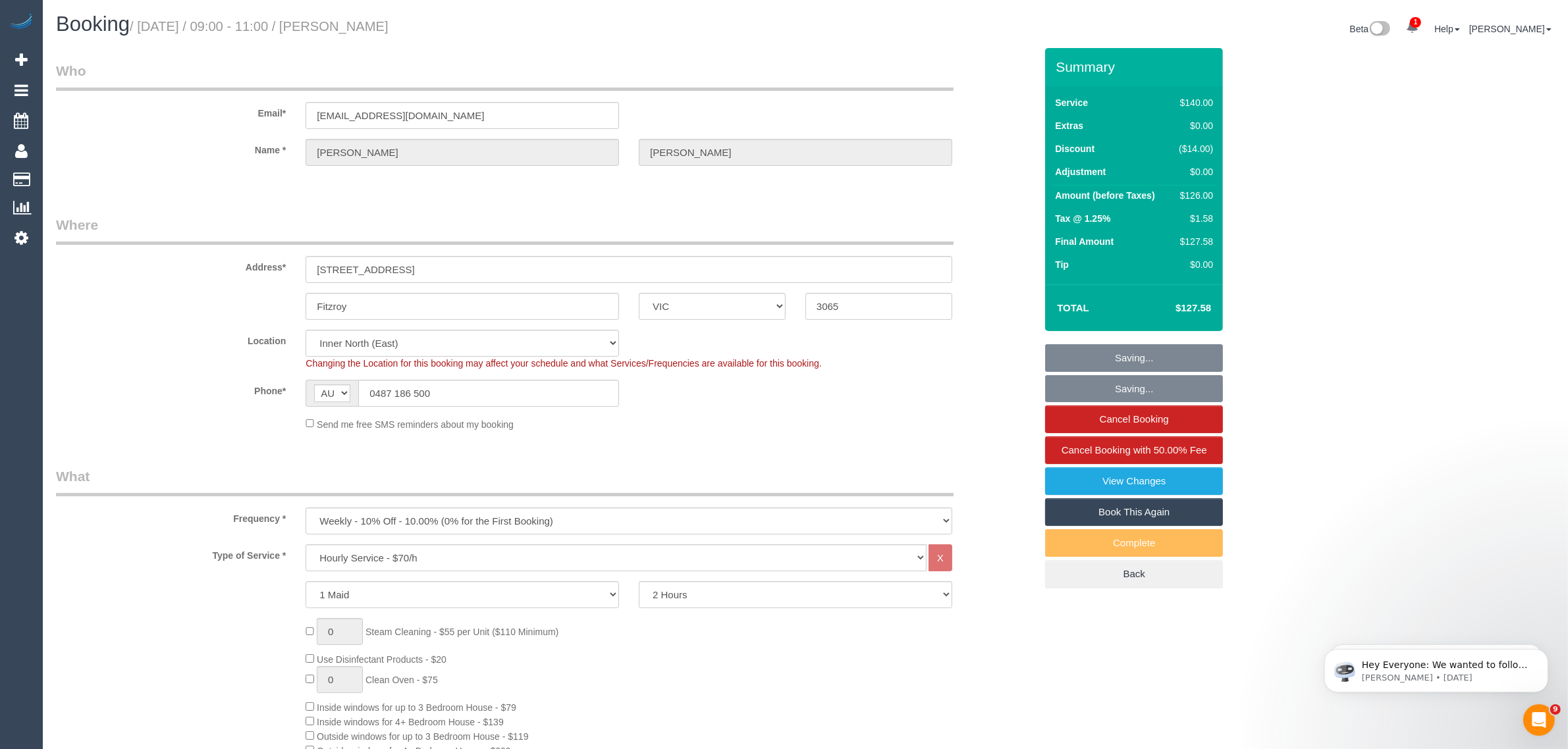
click at [364, 24] on small "/ [DATE] / 09:00 - 11:00 / [PERSON_NAME]" at bounding box center [259, 27] width 259 height 15
copy small "[PERSON_NAME]"
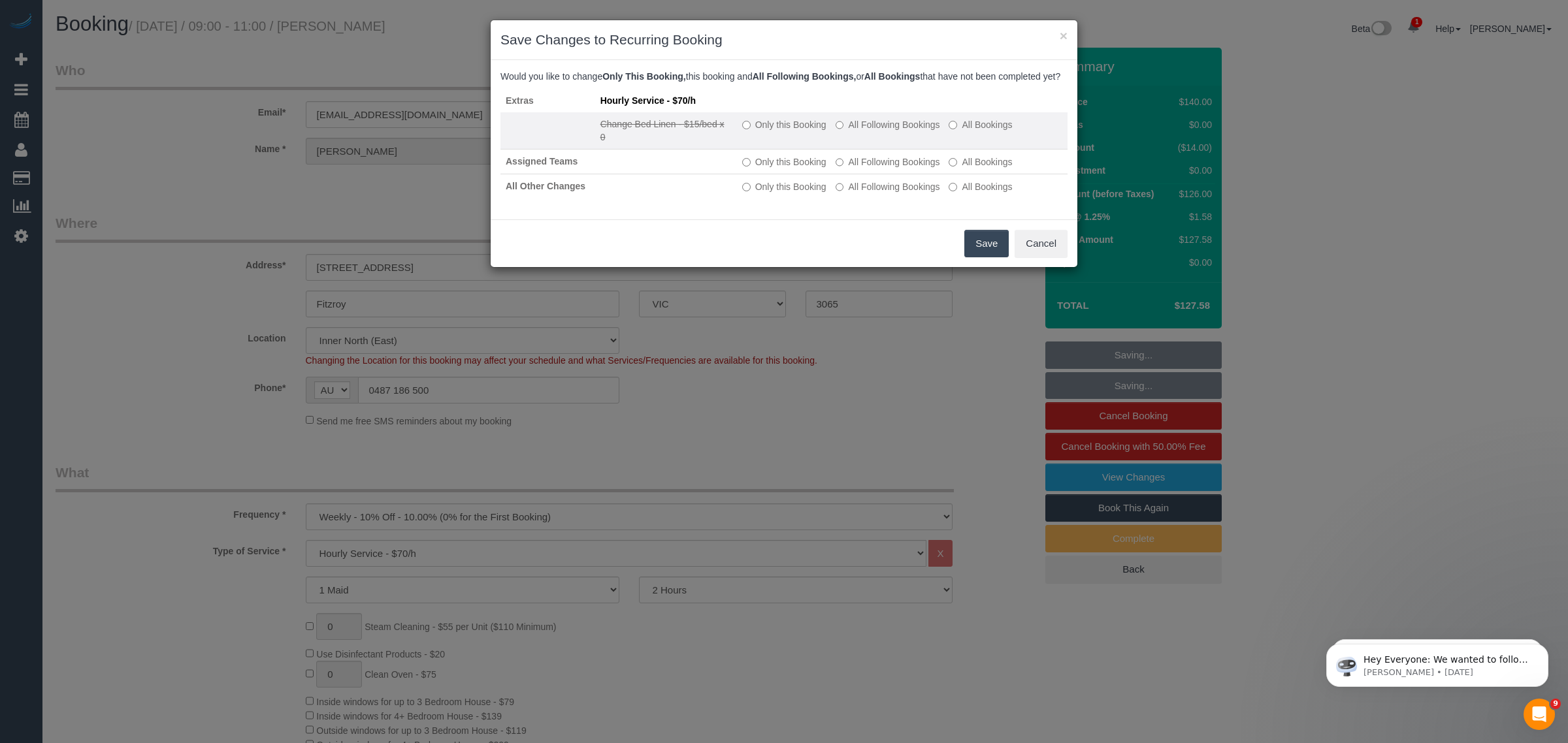
click at [743, 132] on label "Only this Booking" at bounding box center [784, 124] width 84 height 13
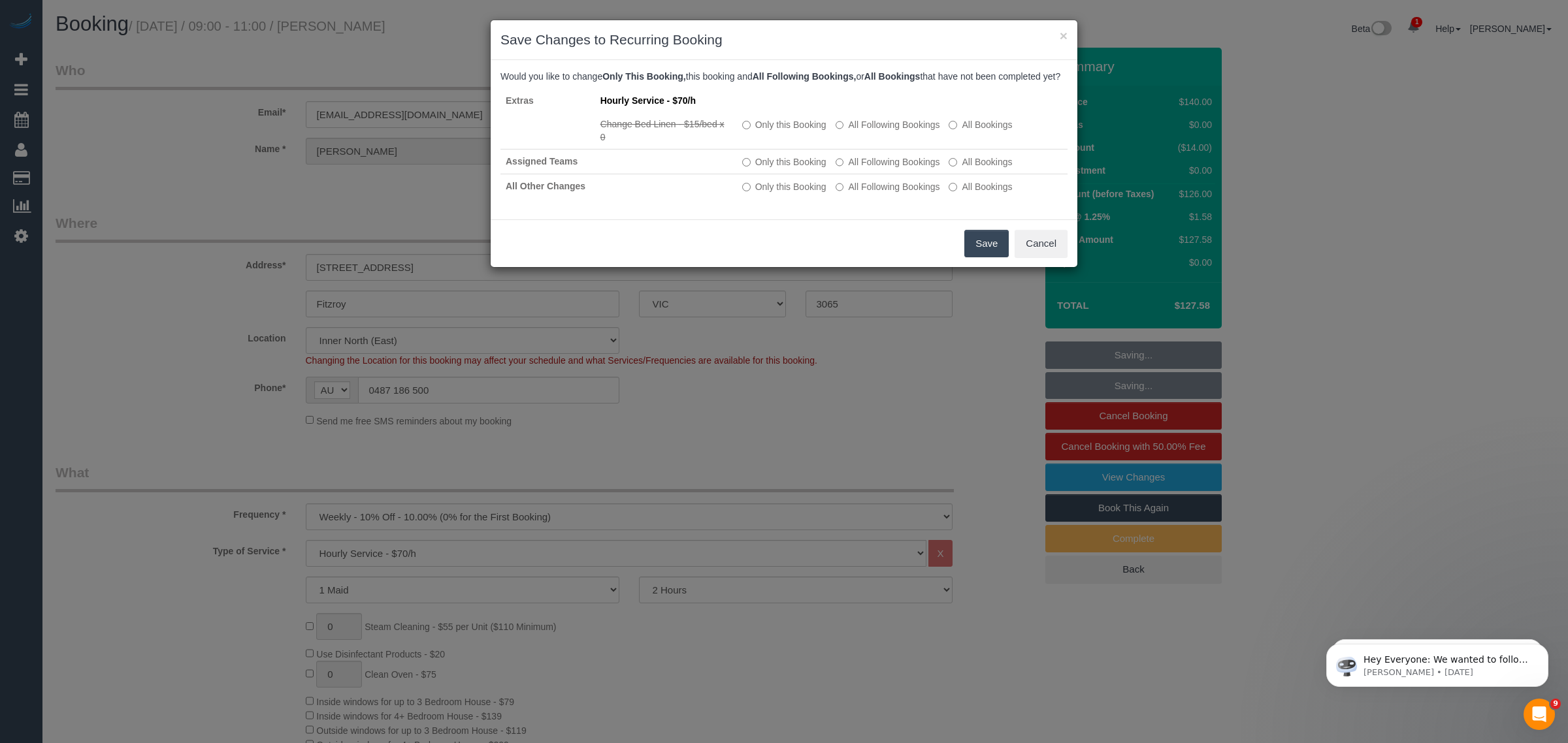
click at [974, 251] on button "Save" at bounding box center [986, 244] width 45 height 27
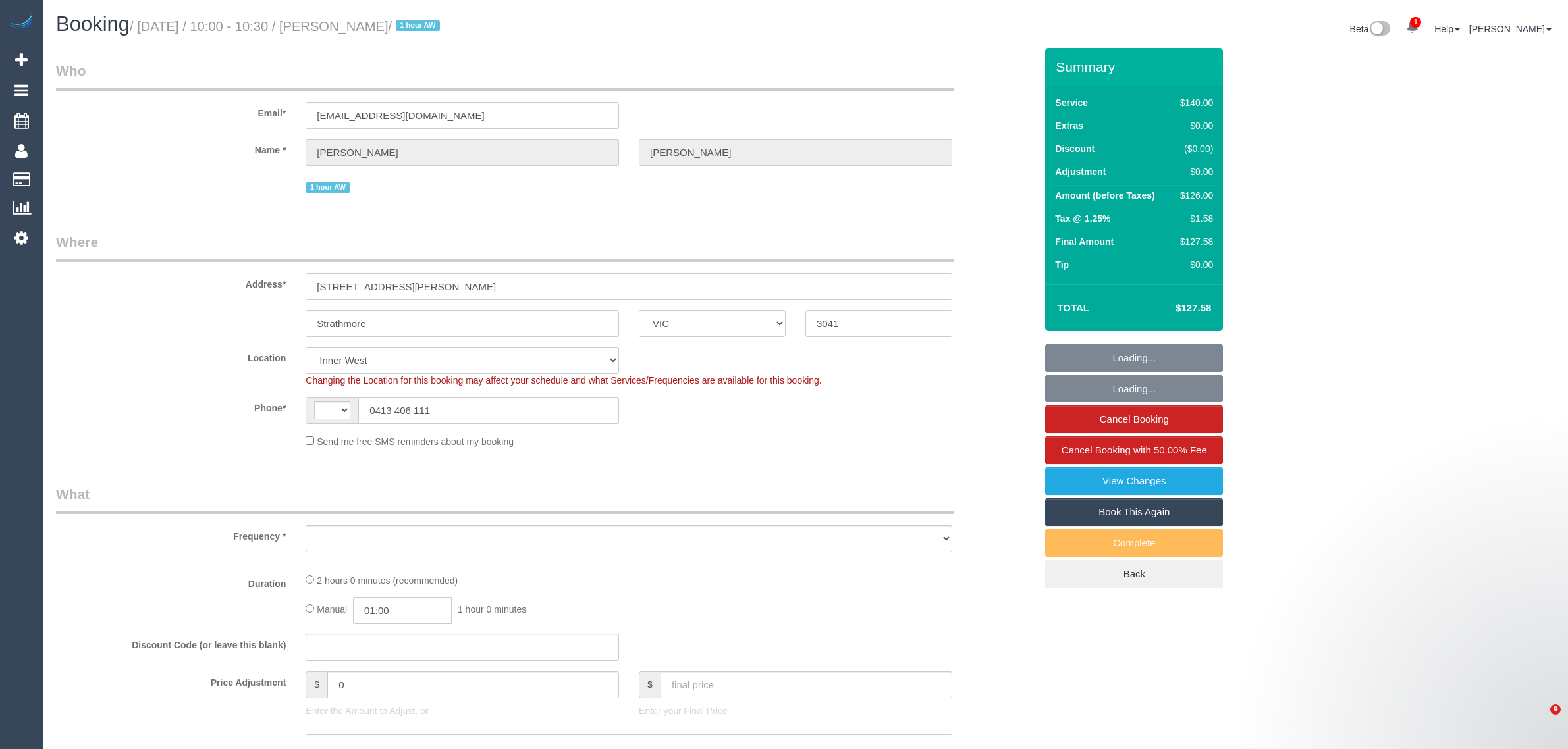
select select "VIC"
select select "string:AU"
select select "object:552"
select select "string:stripe-pm_1S2obR2GScqysDRVMk42kHuu"
click at [514, 408] on input "0413 406 111" at bounding box center [488, 410] width 261 height 27
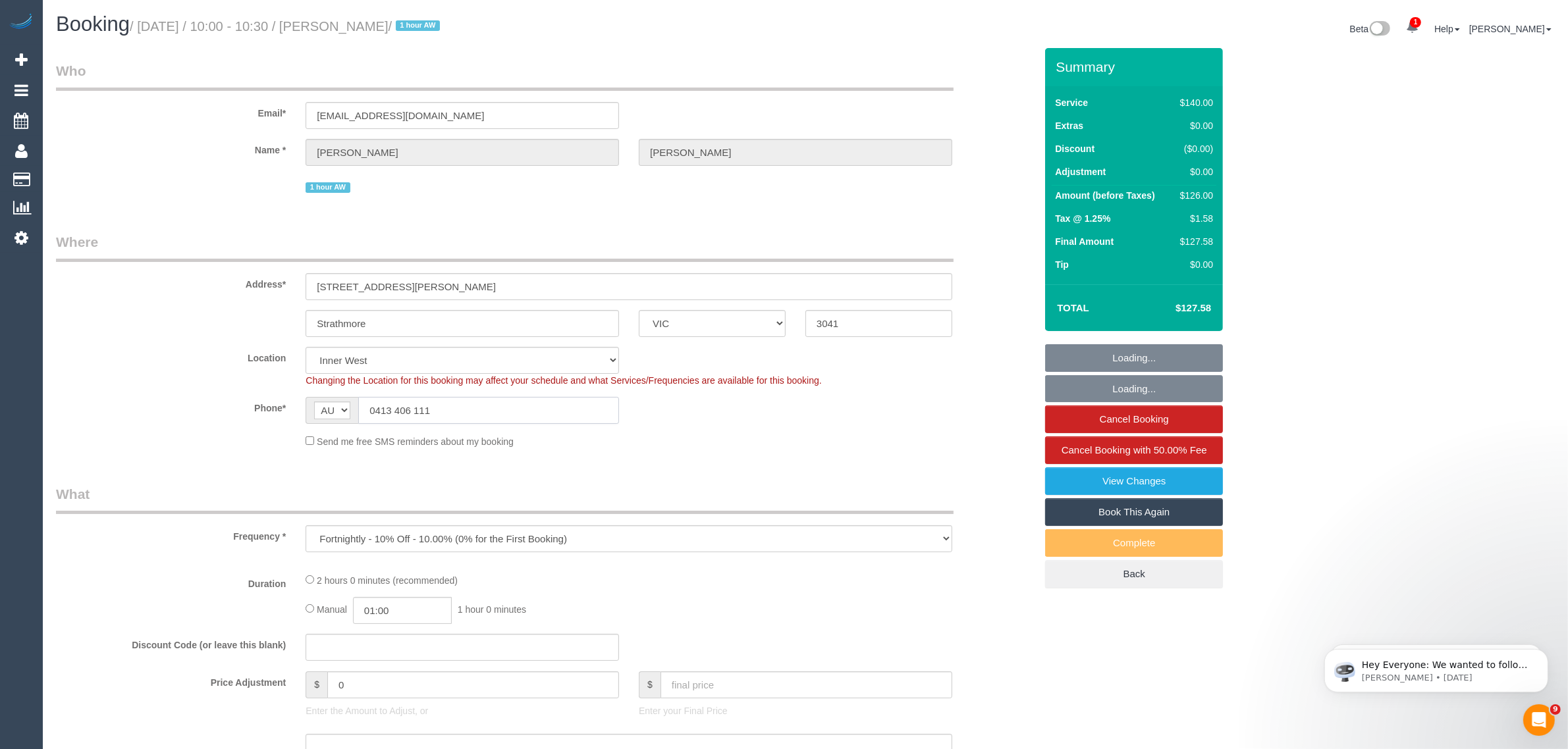
select select "number:28"
select select "number:14"
select select "number:19"
select select "number:24"
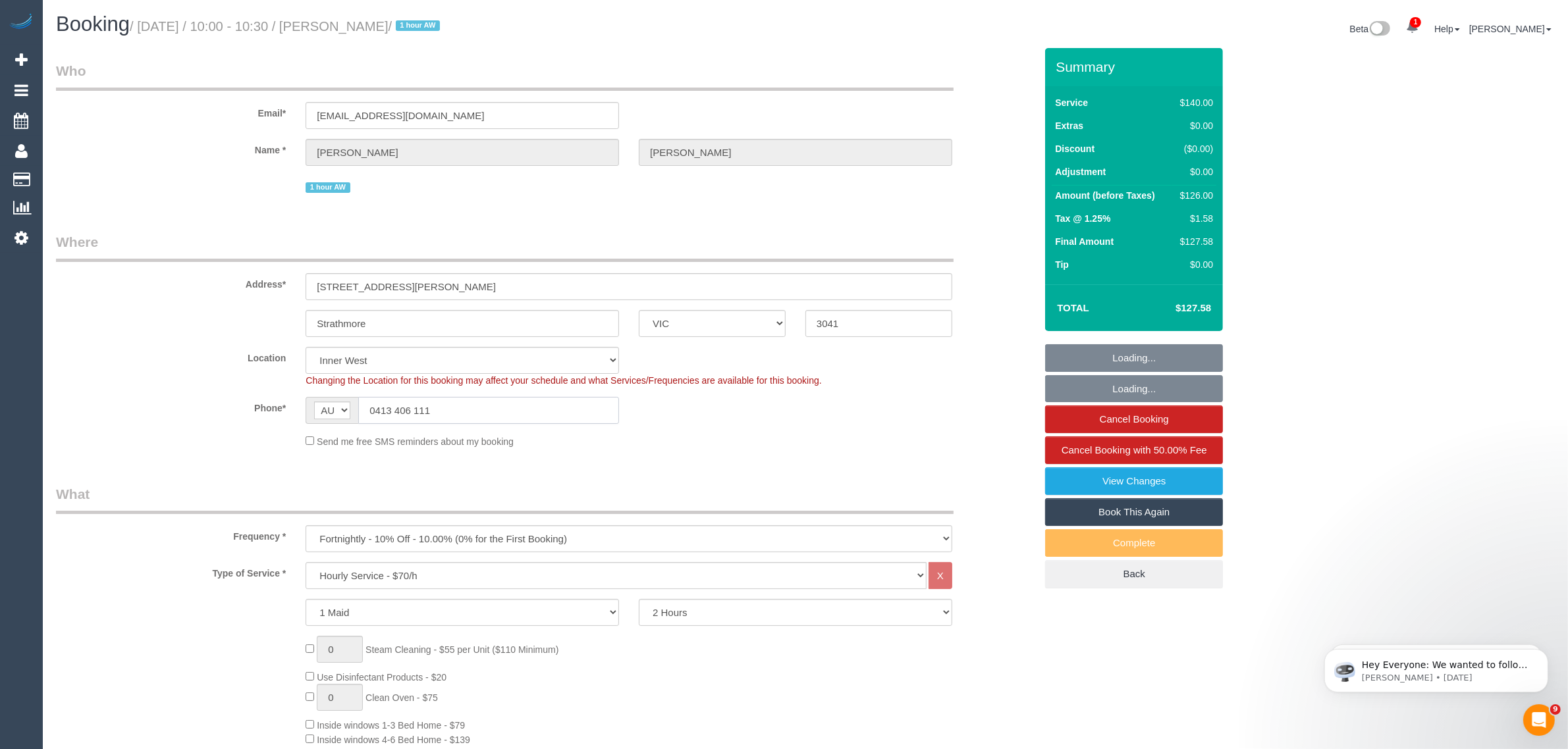
select select "object:896"
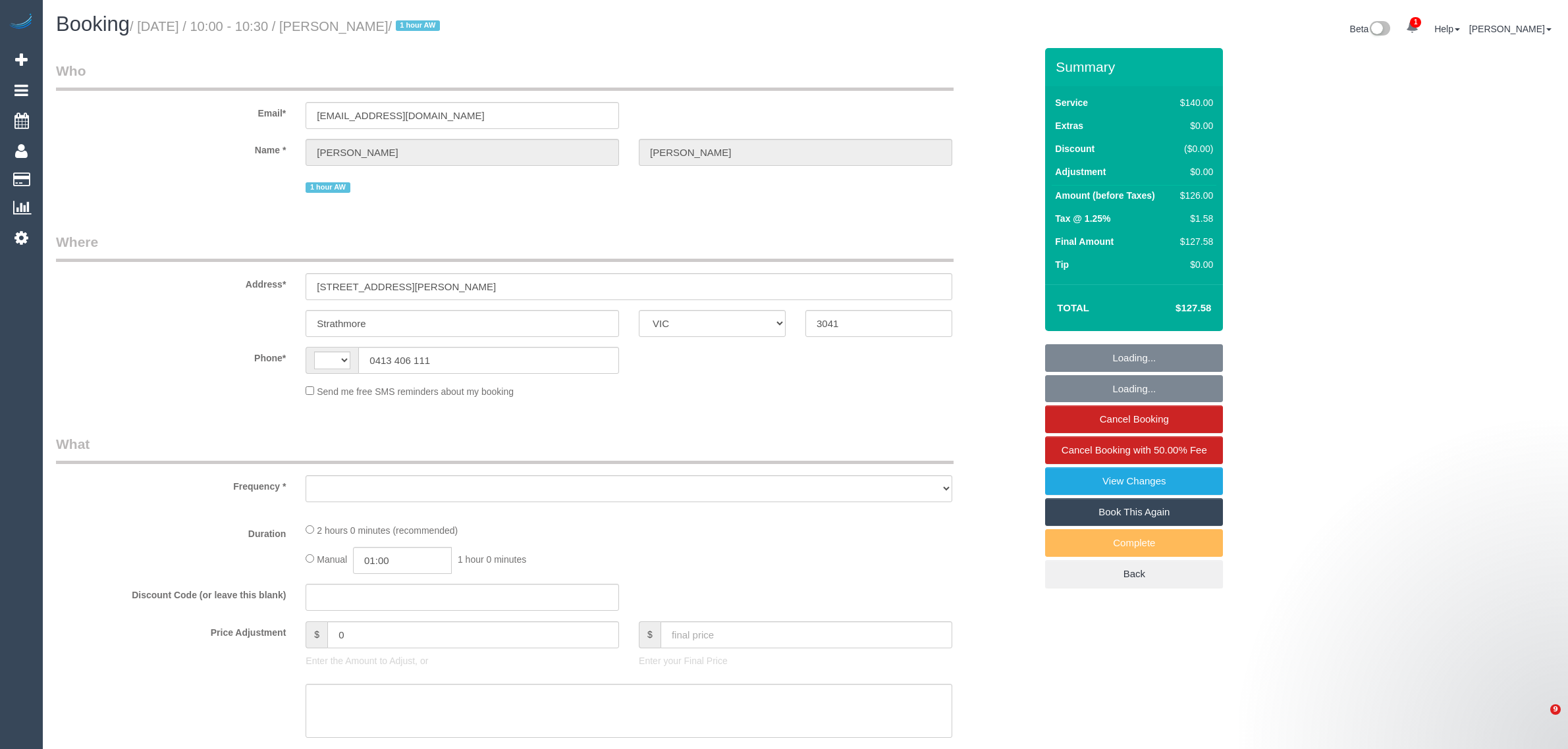
select select "VIC"
select select "string:AU"
select select "string:stripe-pm_1S2obR2GScqysDRVMk42kHuu"
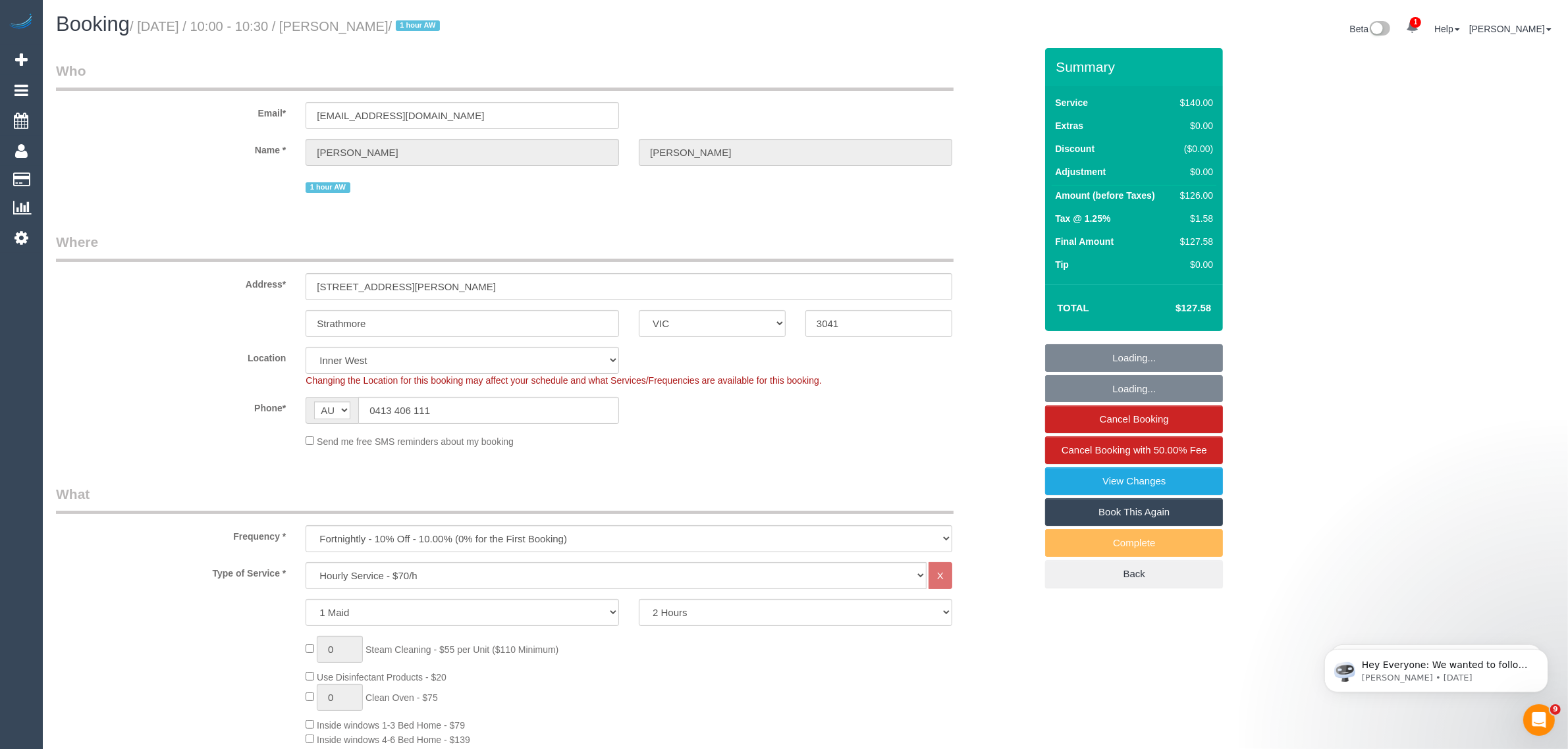
select select "object:747"
select select "number:28"
select select "number:14"
select select "number:19"
select select "number:24"
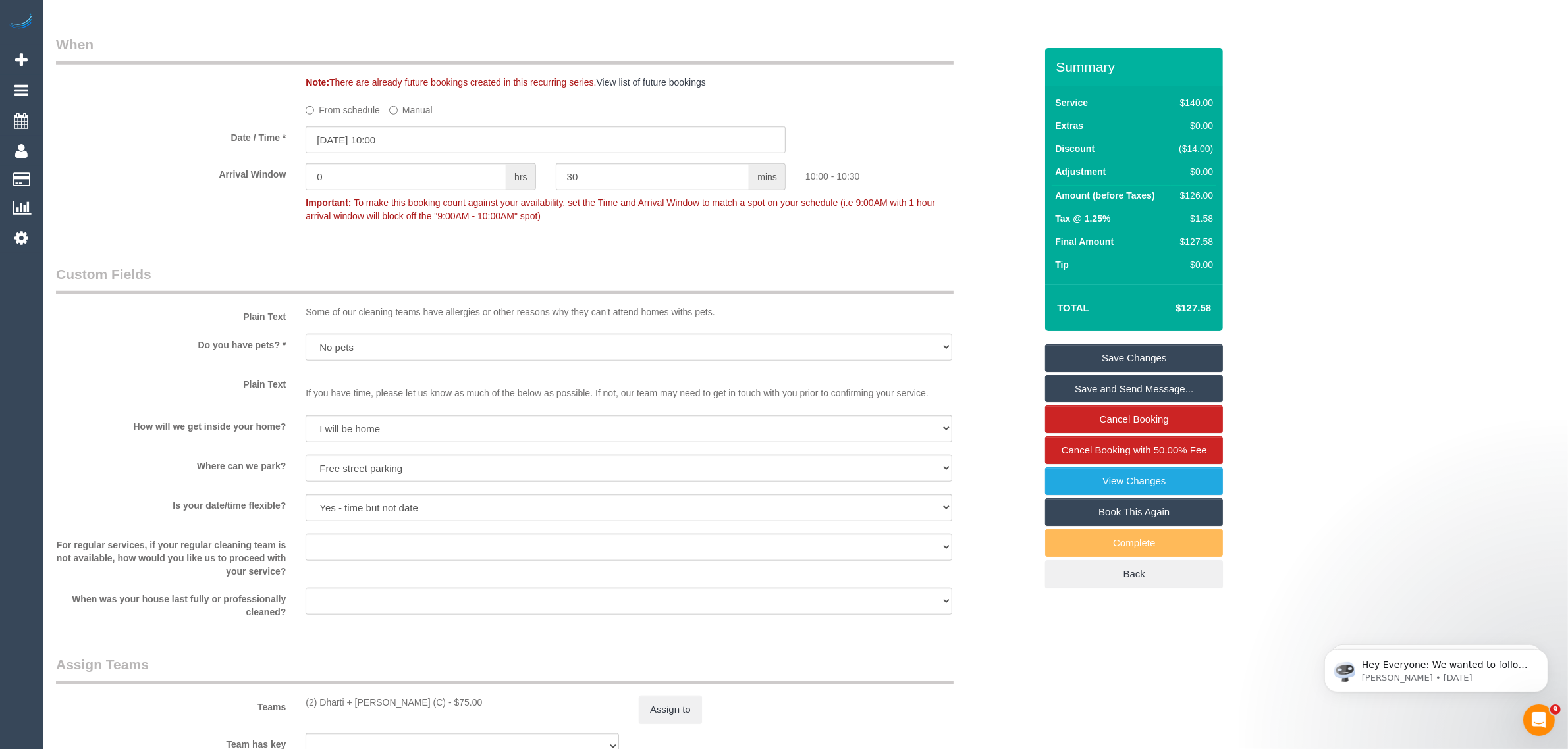
scroll to position [1317, 0]
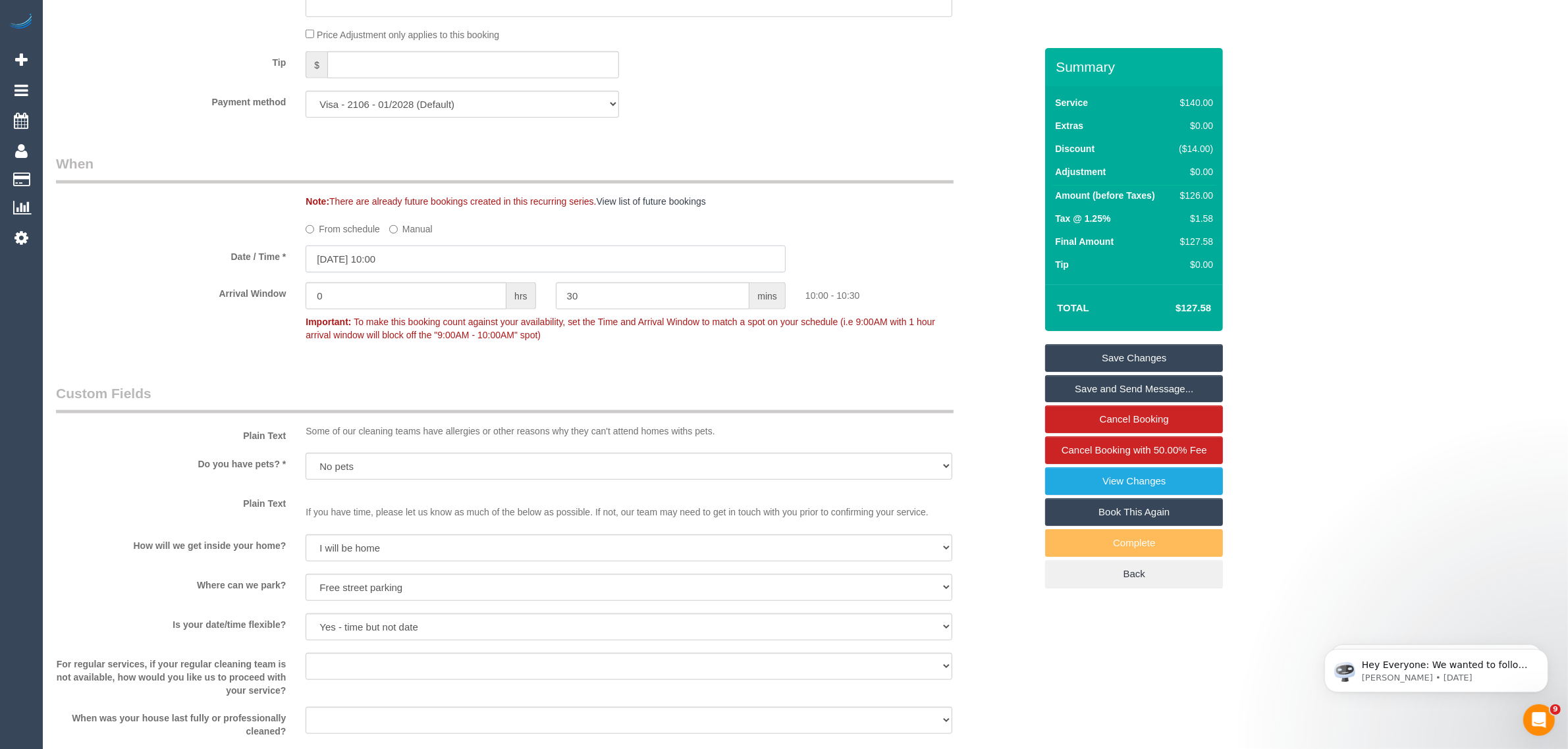
click at [477, 264] on input "09/10/2025 10:00" at bounding box center [545, 259] width 480 height 27
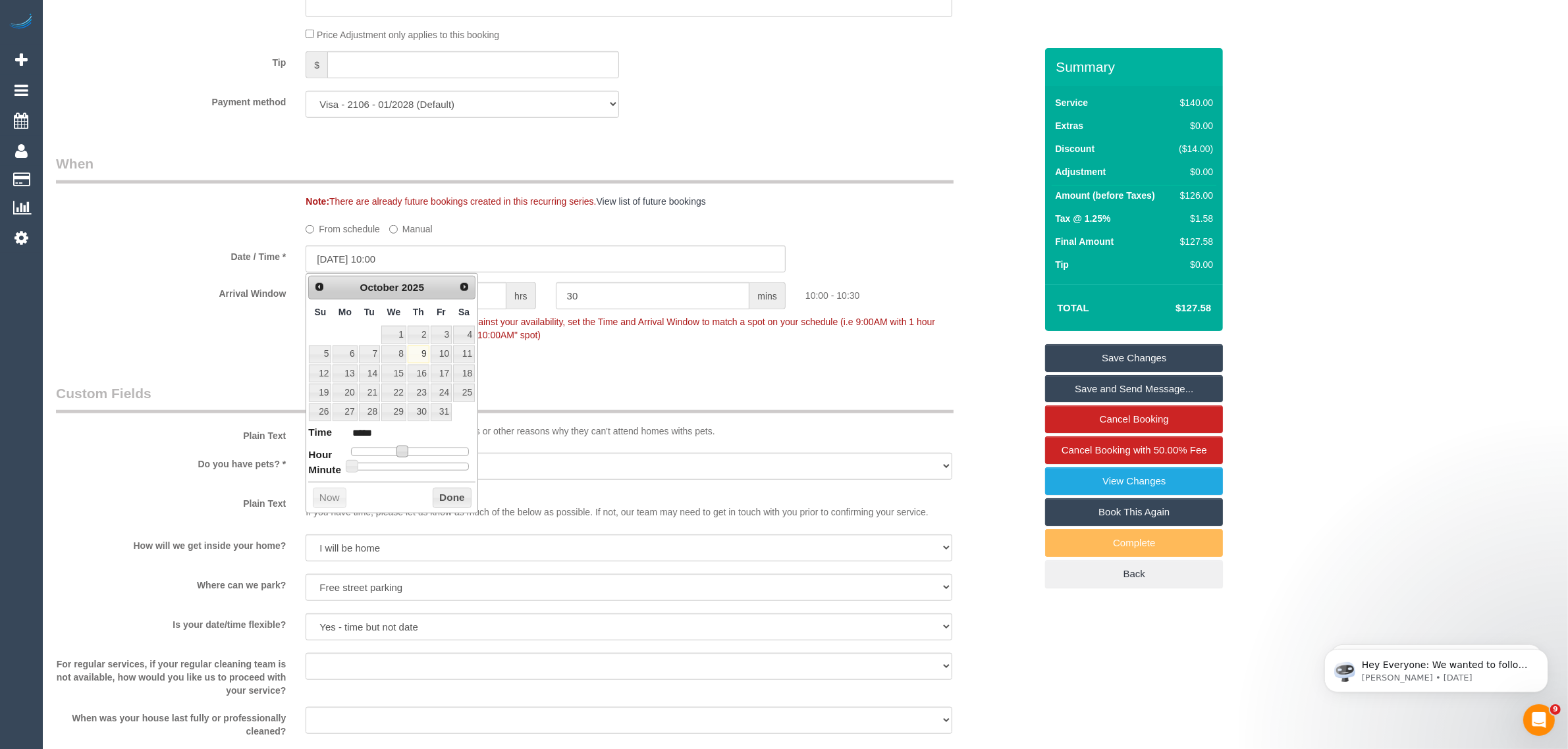
type input "09/10/2025 09:00"
type input "*****"
click at [402, 454] on span at bounding box center [397, 451] width 12 height 12
type input "09/10/2025 09:15"
type input "*****"
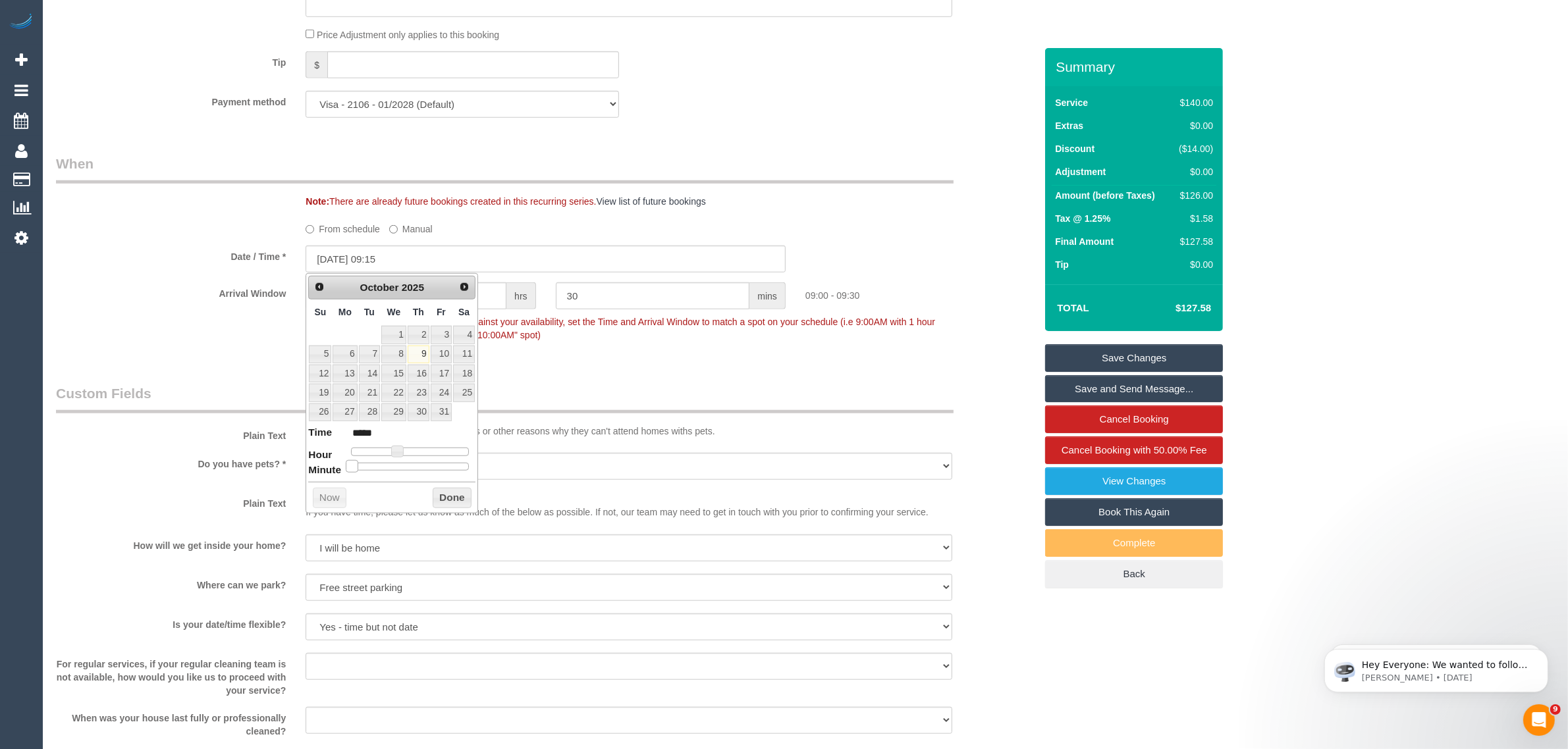
type input "09/10/2025 09:20"
type input "*****"
type input "09/10/2025 09:25"
type input "*****"
type input "09/10/2025 09:30"
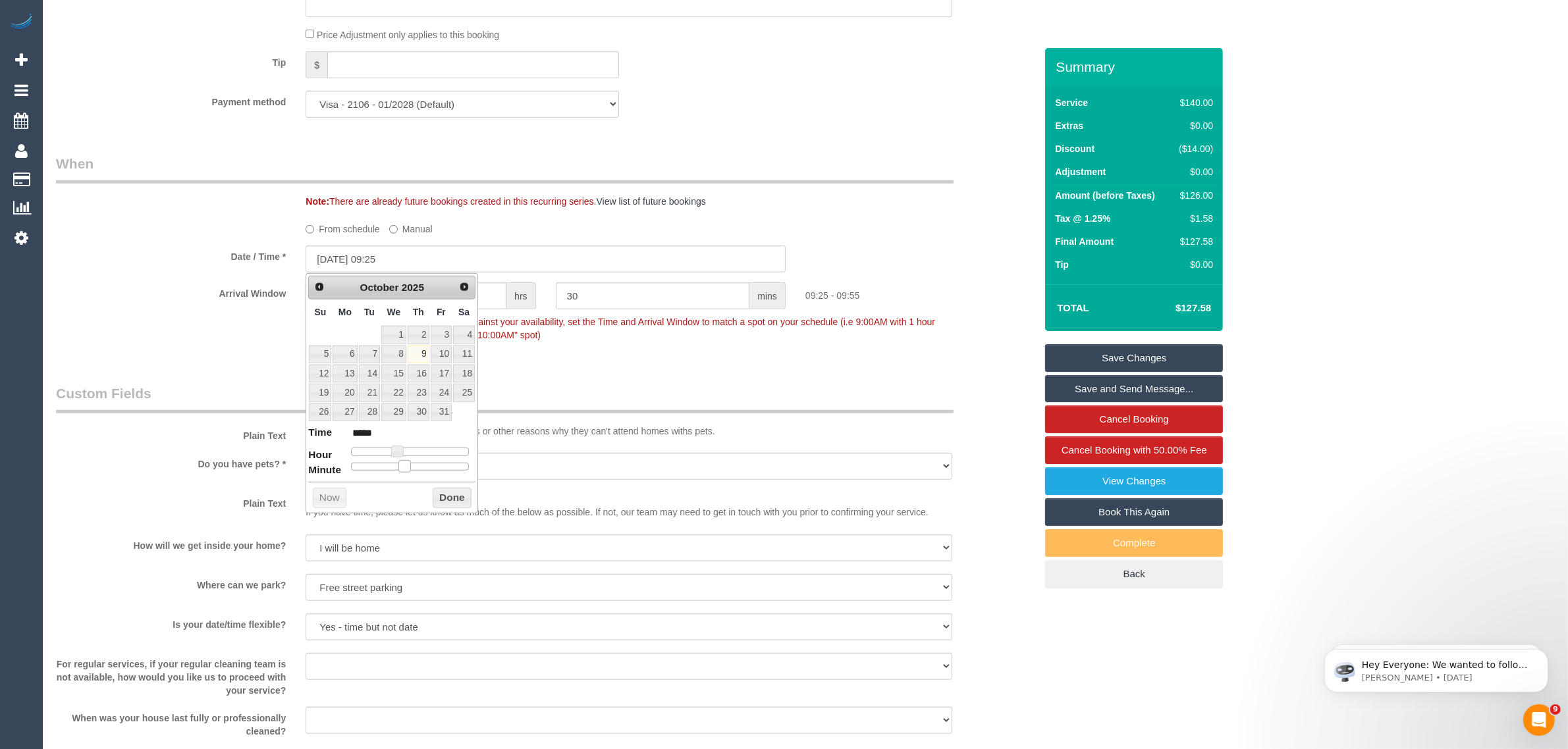
type input "*****"
drag, startPoint x: 350, startPoint y: 471, endPoint x: 414, endPoint y: 470, distance: 64.0
click at [414, 470] on span at bounding box center [415, 466] width 12 height 12
click at [447, 498] on button "Done" at bounding box center [452, 498] width 39 height 21
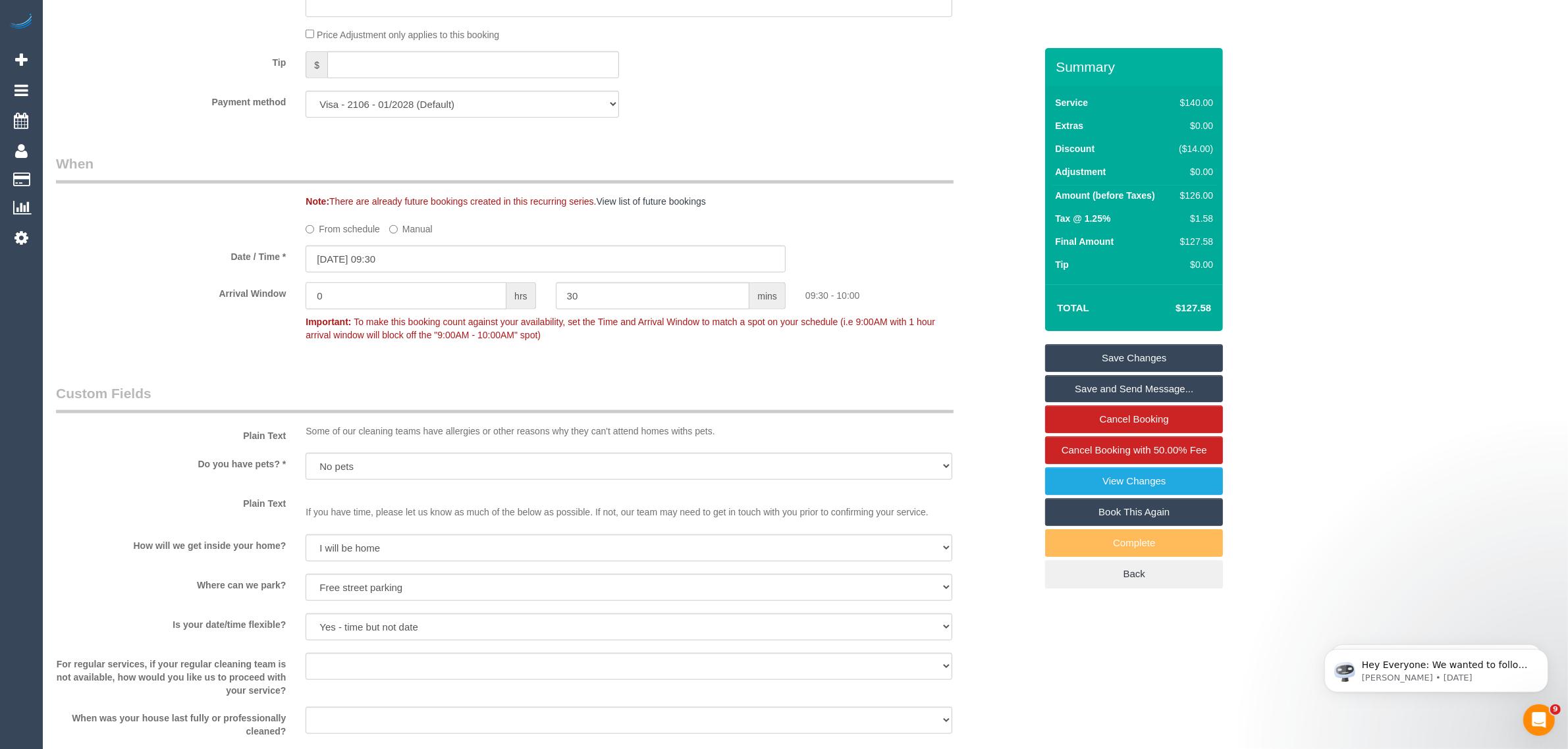
click at [454, 298] on input "0" at bounding box center [406, 296] width 201 height 27
click at [619, 293] on input "30" at bounding box center [652, 296] width 194 height 27
type input "3"
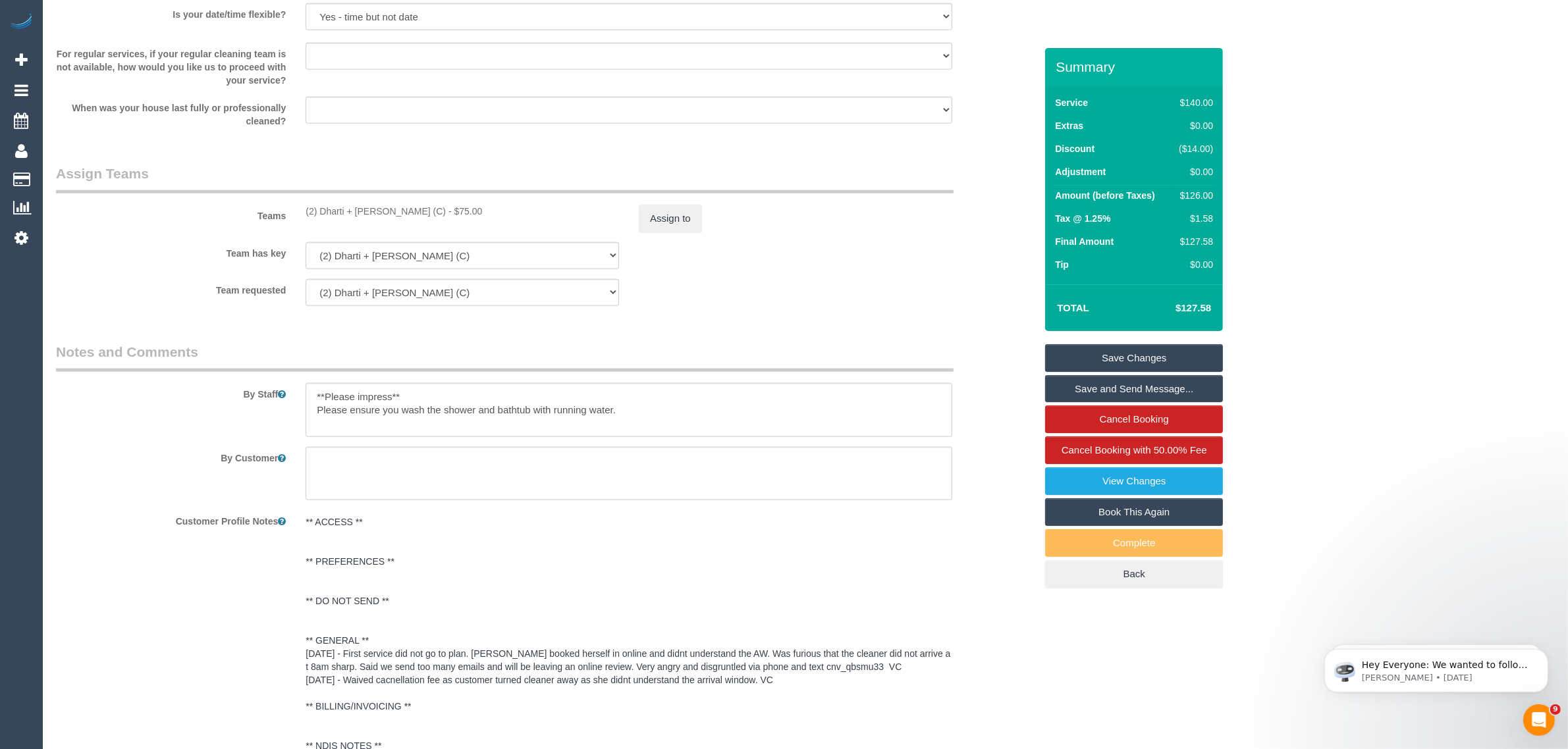
scroll to position [2106, 0]
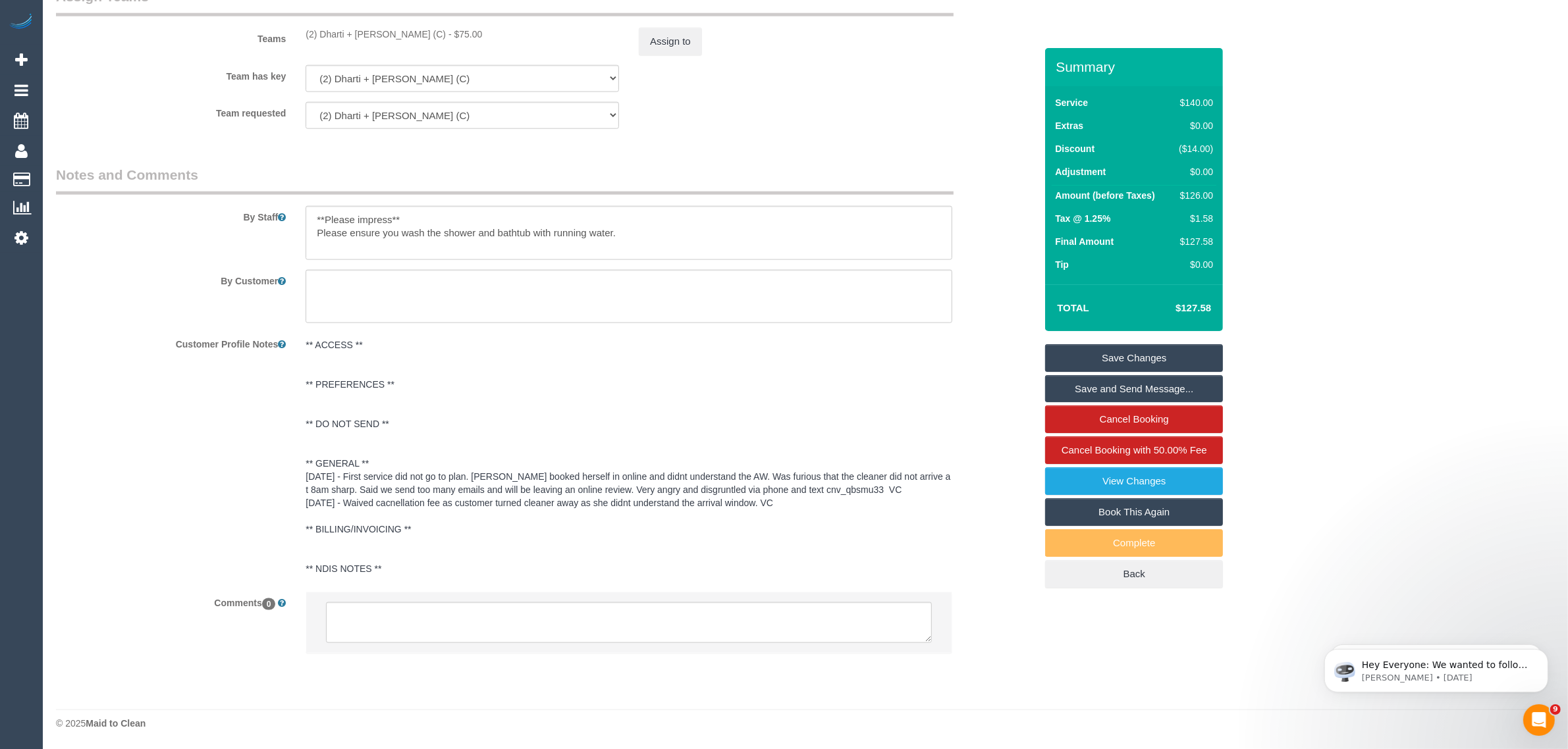
type input "0"
click at [474, 629] on textarea at bounding box center [629, 623] width 606 height 41
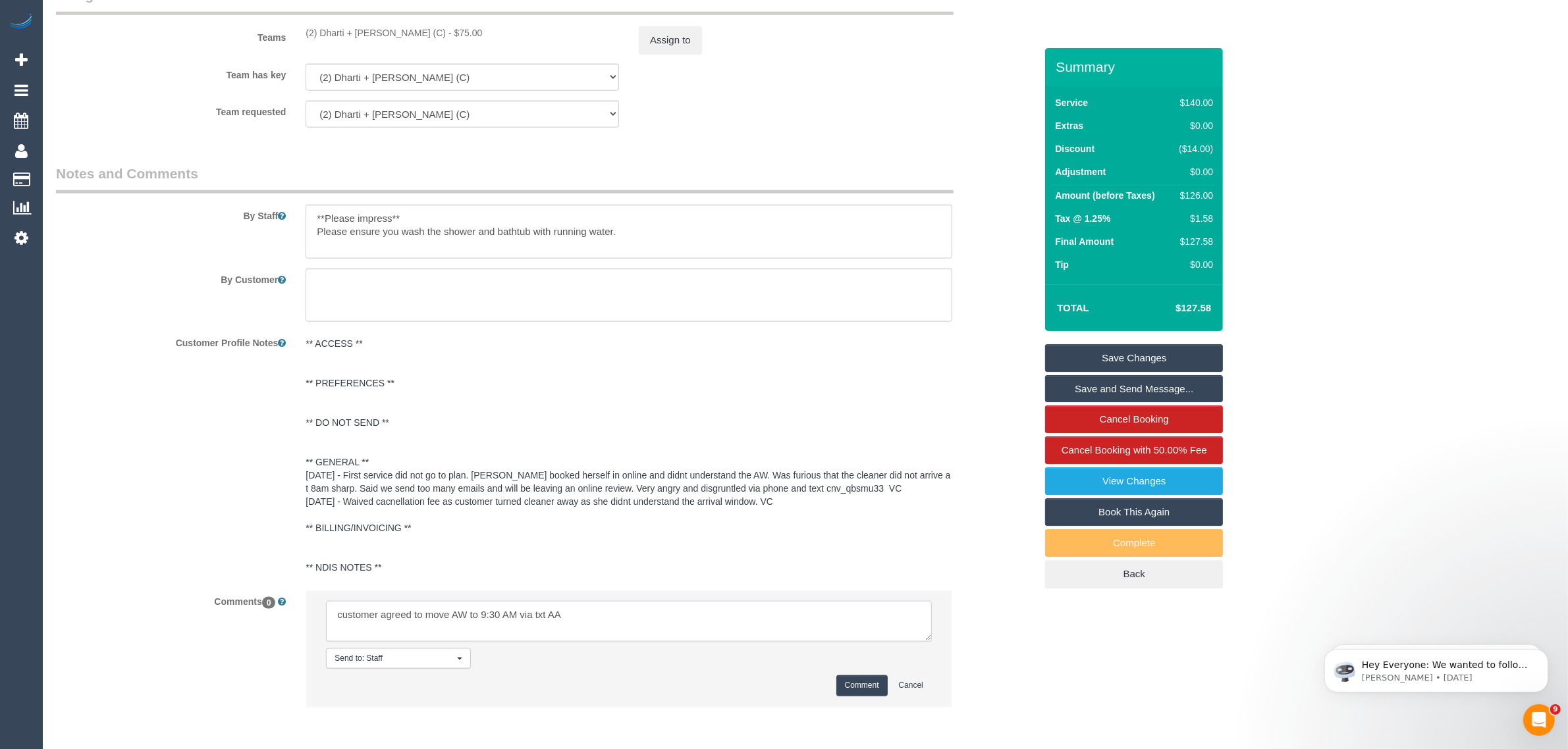
type textarea "customer agreed to move AW to 9:30 AM via txt AA"
click at [855, 692] on button "Comment" at bounding box center [862, 685] width 52 height 20
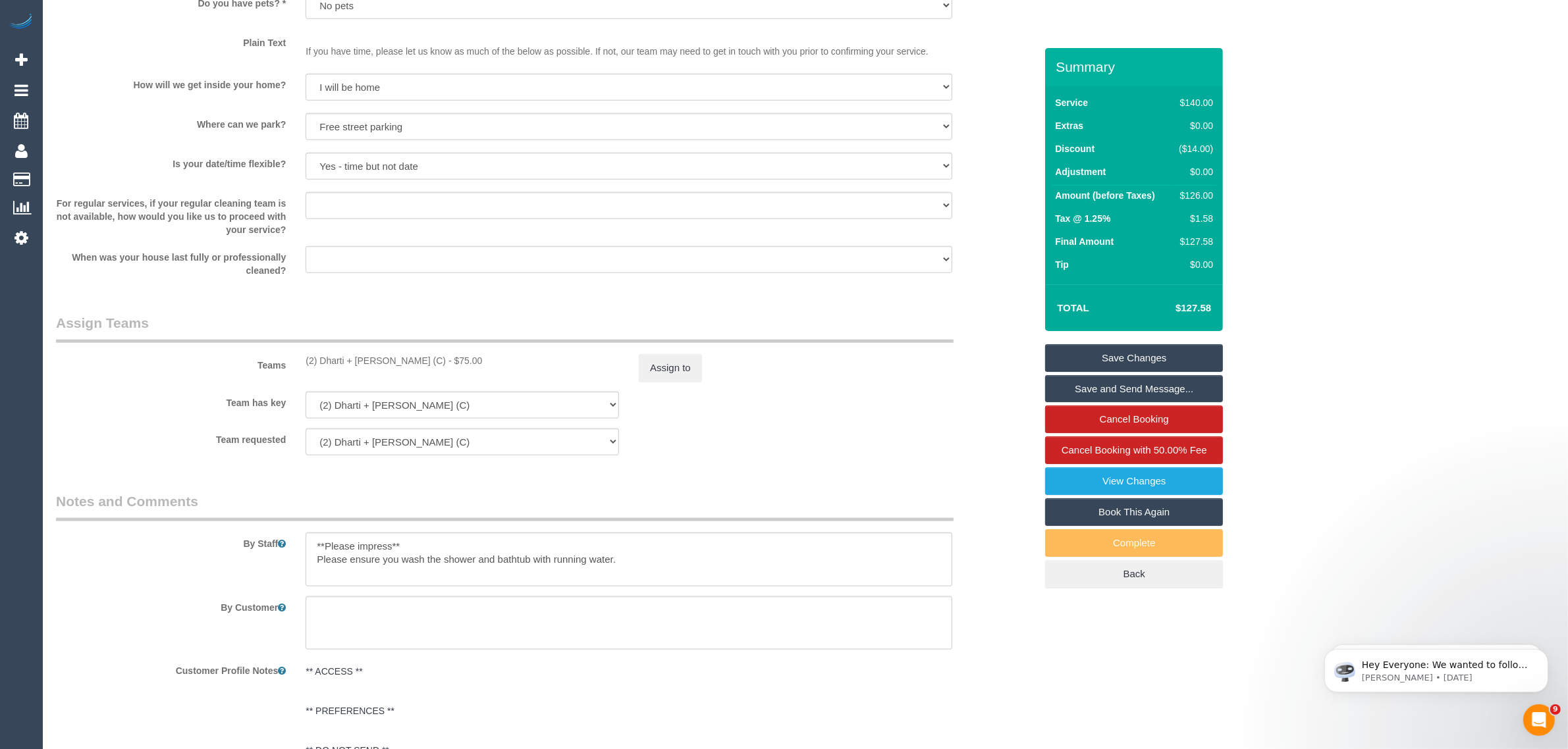
scroll to position [1777, 0]
click at [1105, 353] on link "Save Changes" at bounding box center [1133, 358] width 178 height 28
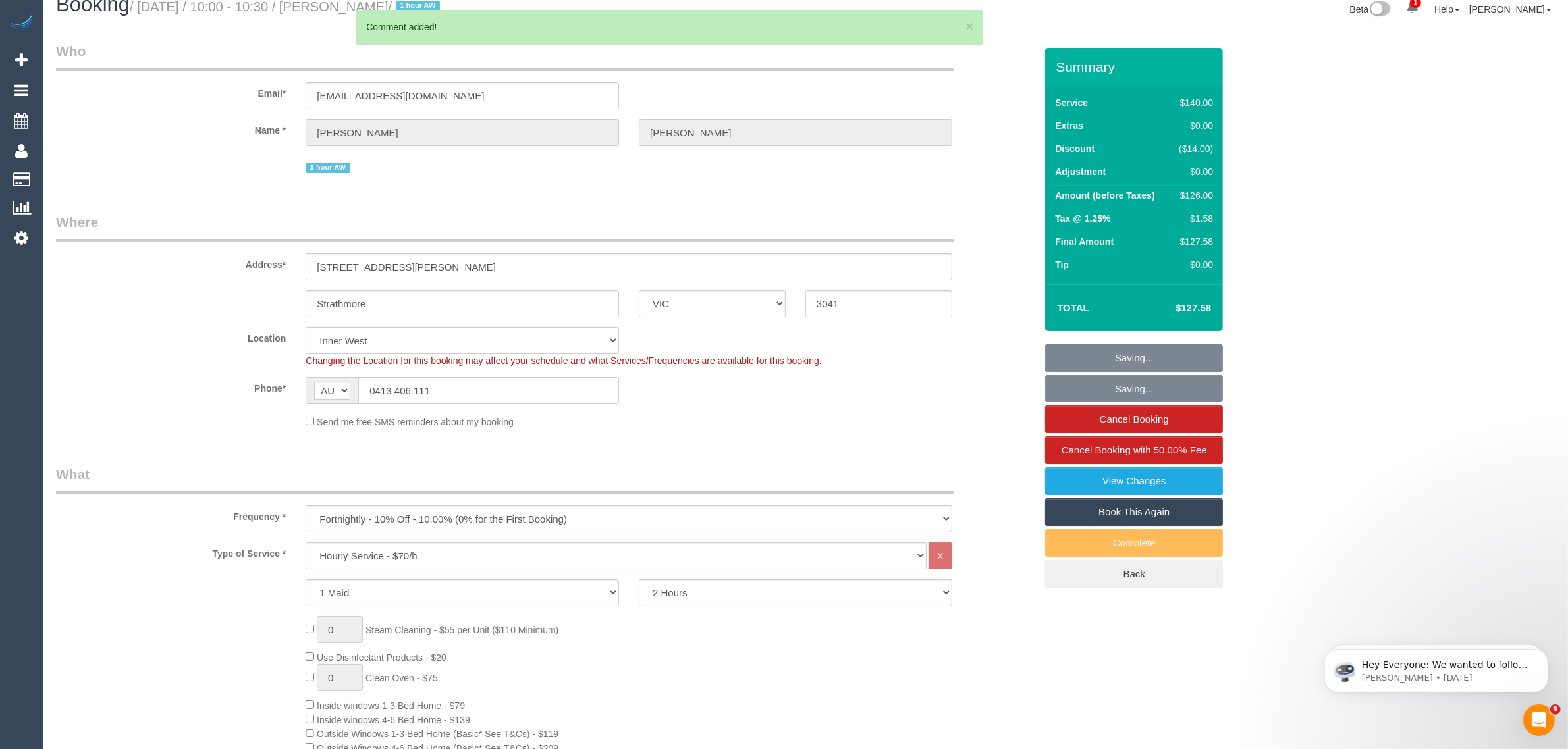
scroll to position [0, 0]
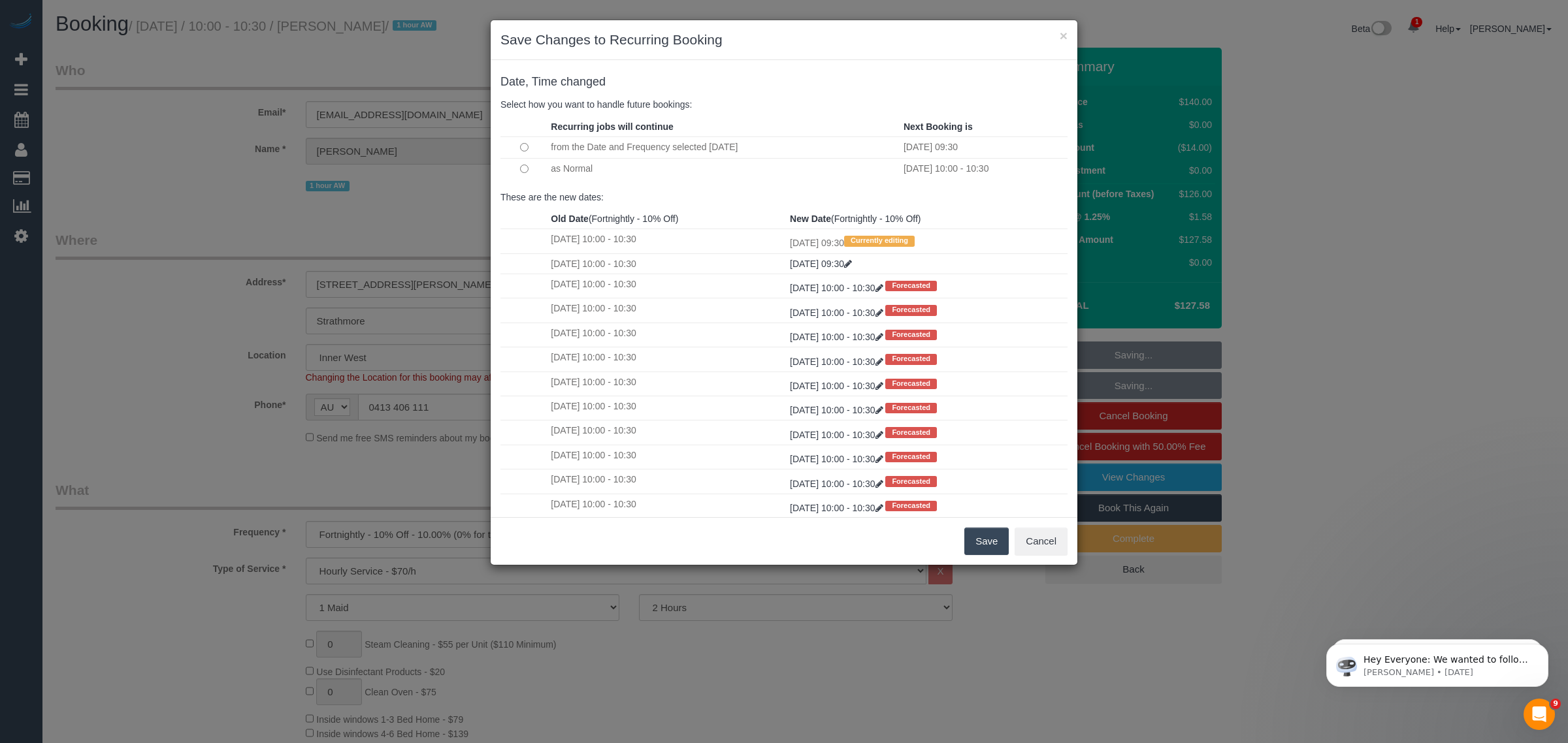
click at [543, 165] on td at bounding box center [524, 168] width 47 height 21
click at [983, 544] on button "Save" at bounding box center [986, 542] width 45 height 27
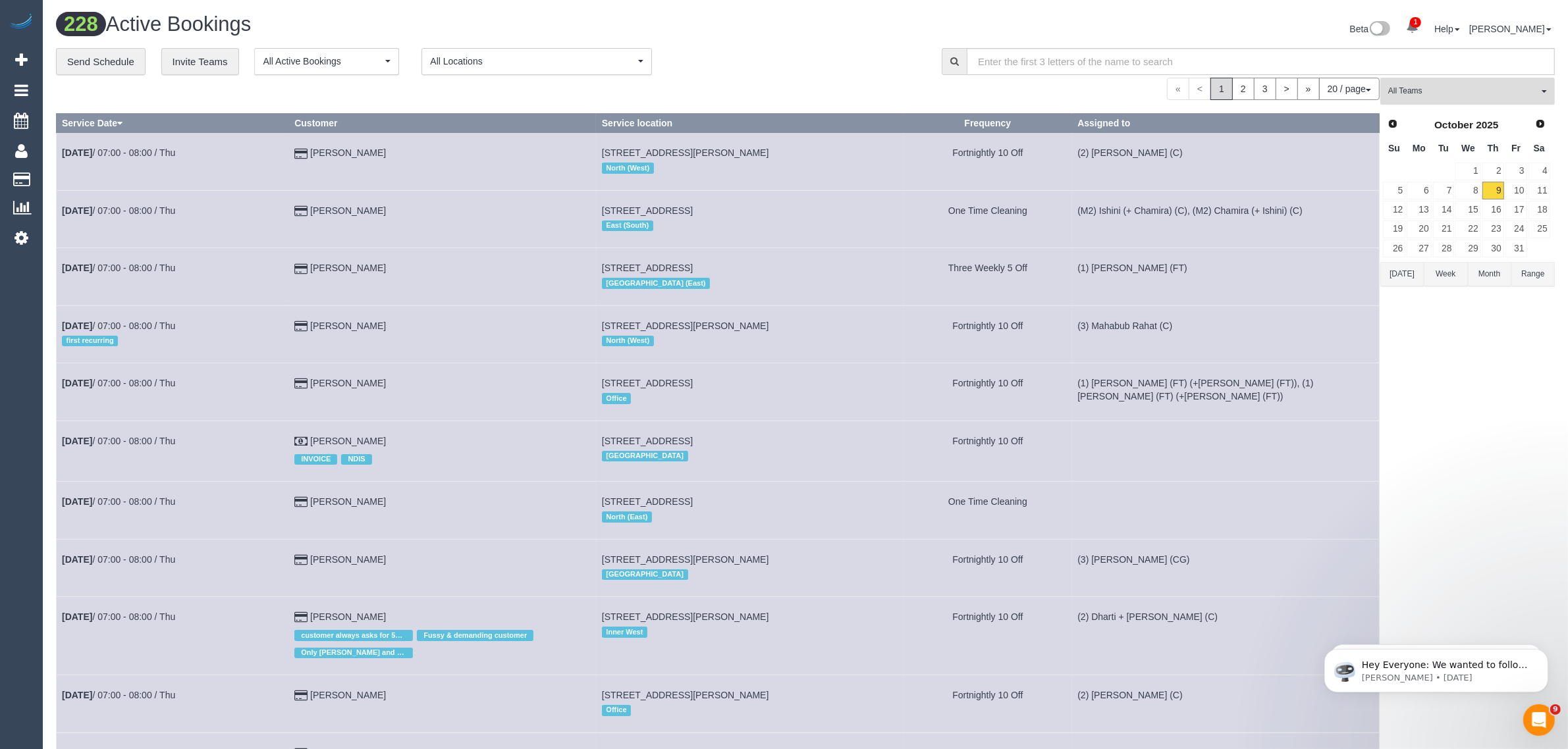
click at [1459, 102] on button "All Teams" at bounding box center [1467, 90] width 174 height 27
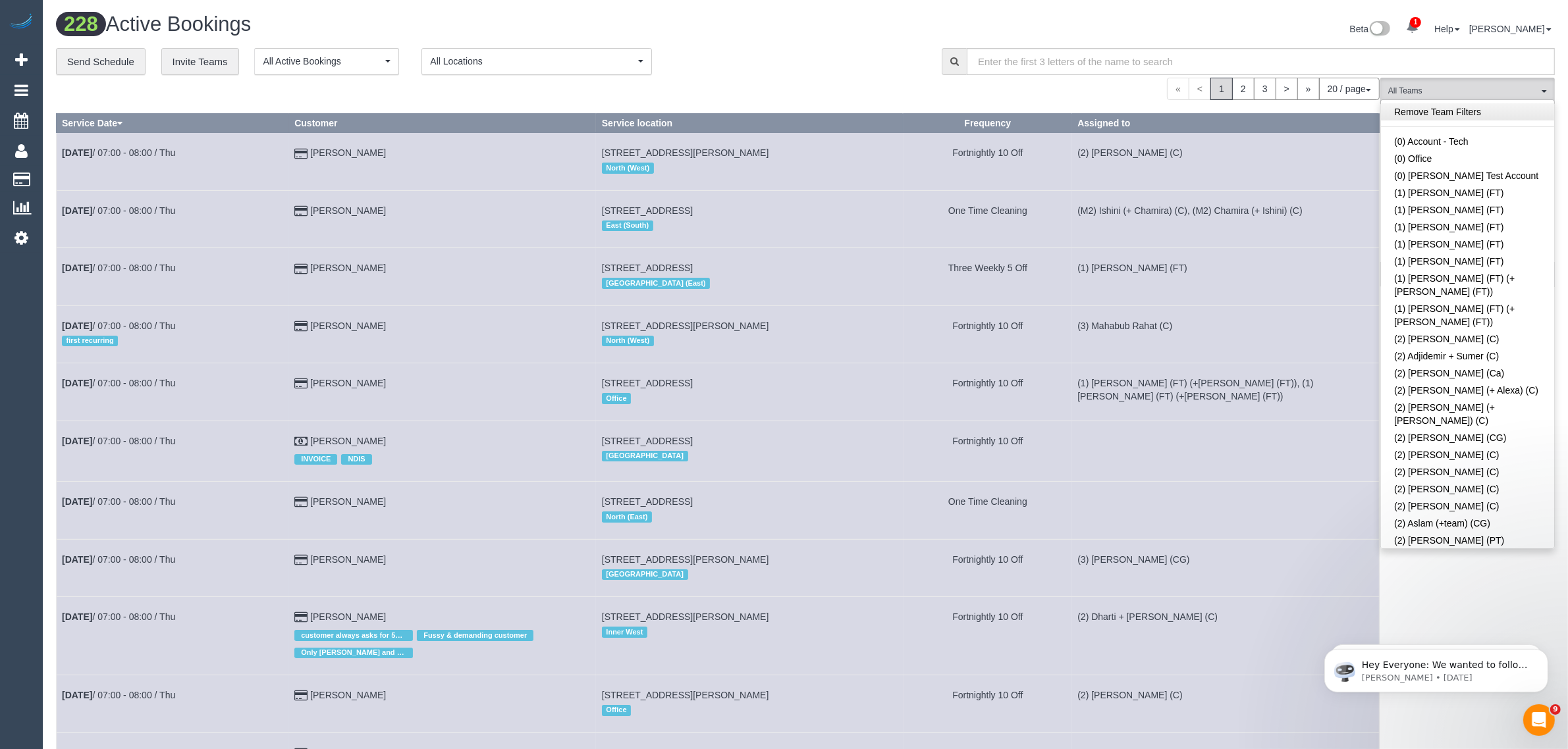
click at [1463, 107] on link "Remove Team Filters" at bounding box center [1468, 111] width 173 height 18
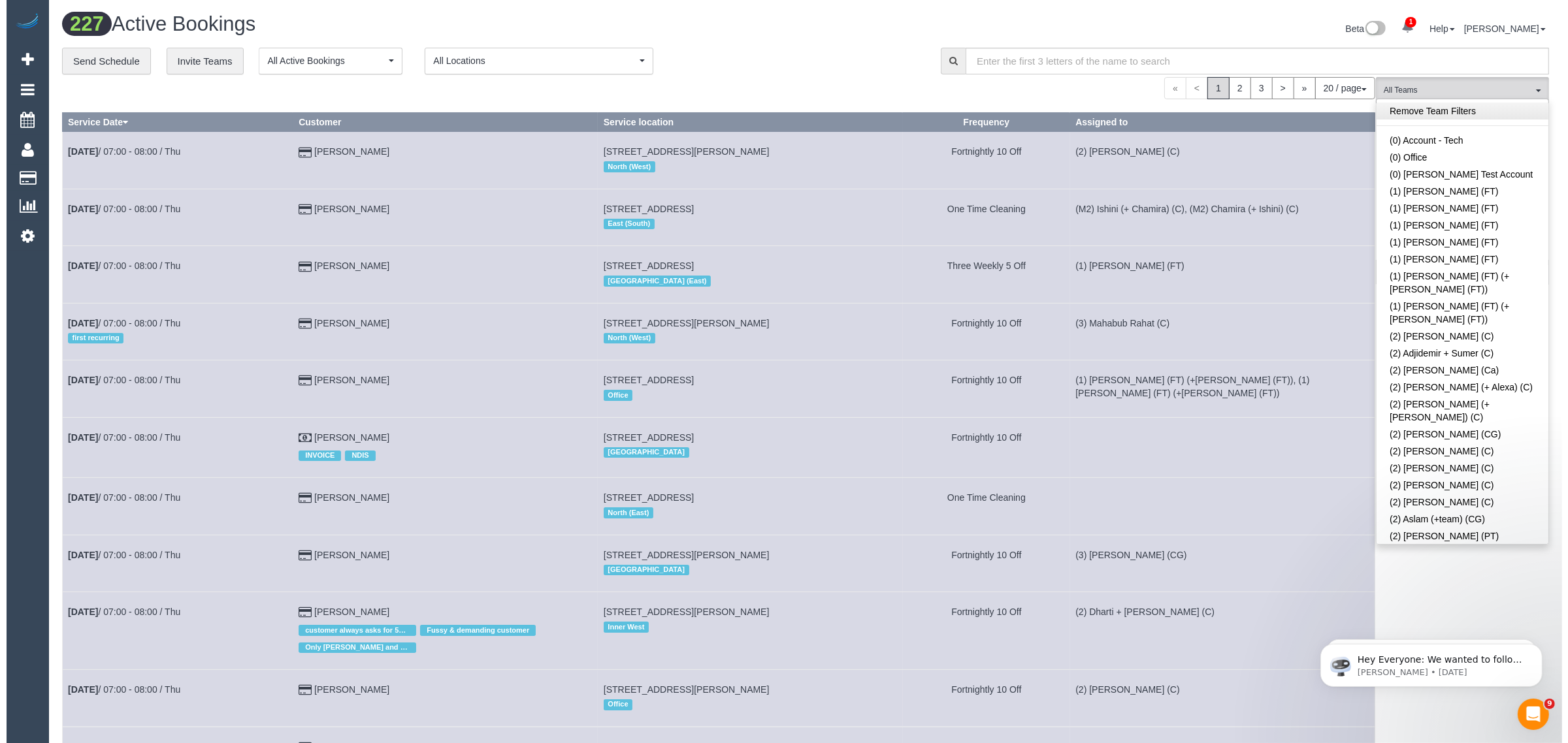
scroll to position [8, 0]
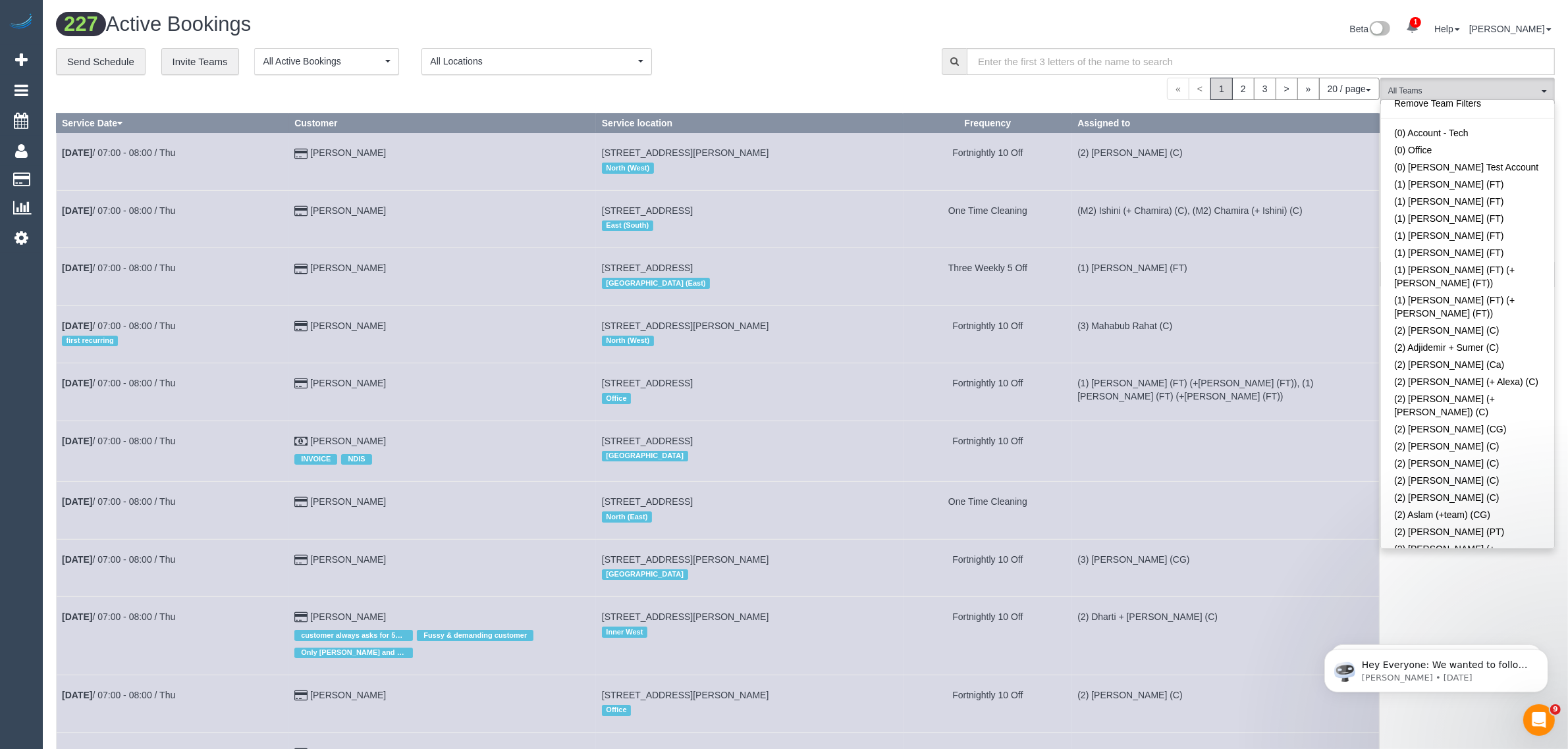
click at [1451, 588] on link "(2) [PERSON_NAME] (C)" at bounding box center [1468, 596] width 173 height 18
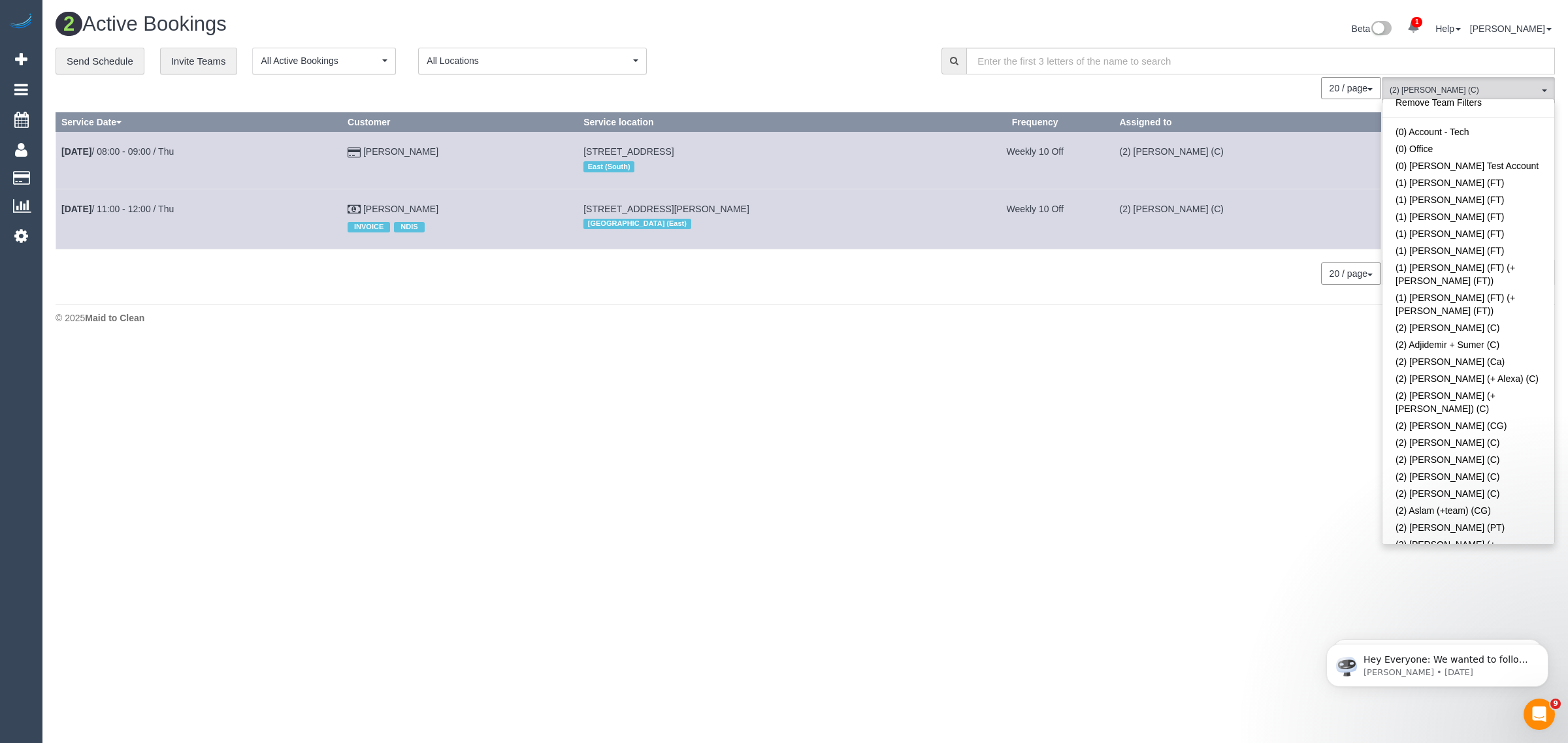
click at [855, 56] on div "**********" at bounding box center [489, 61] width 866 height 27
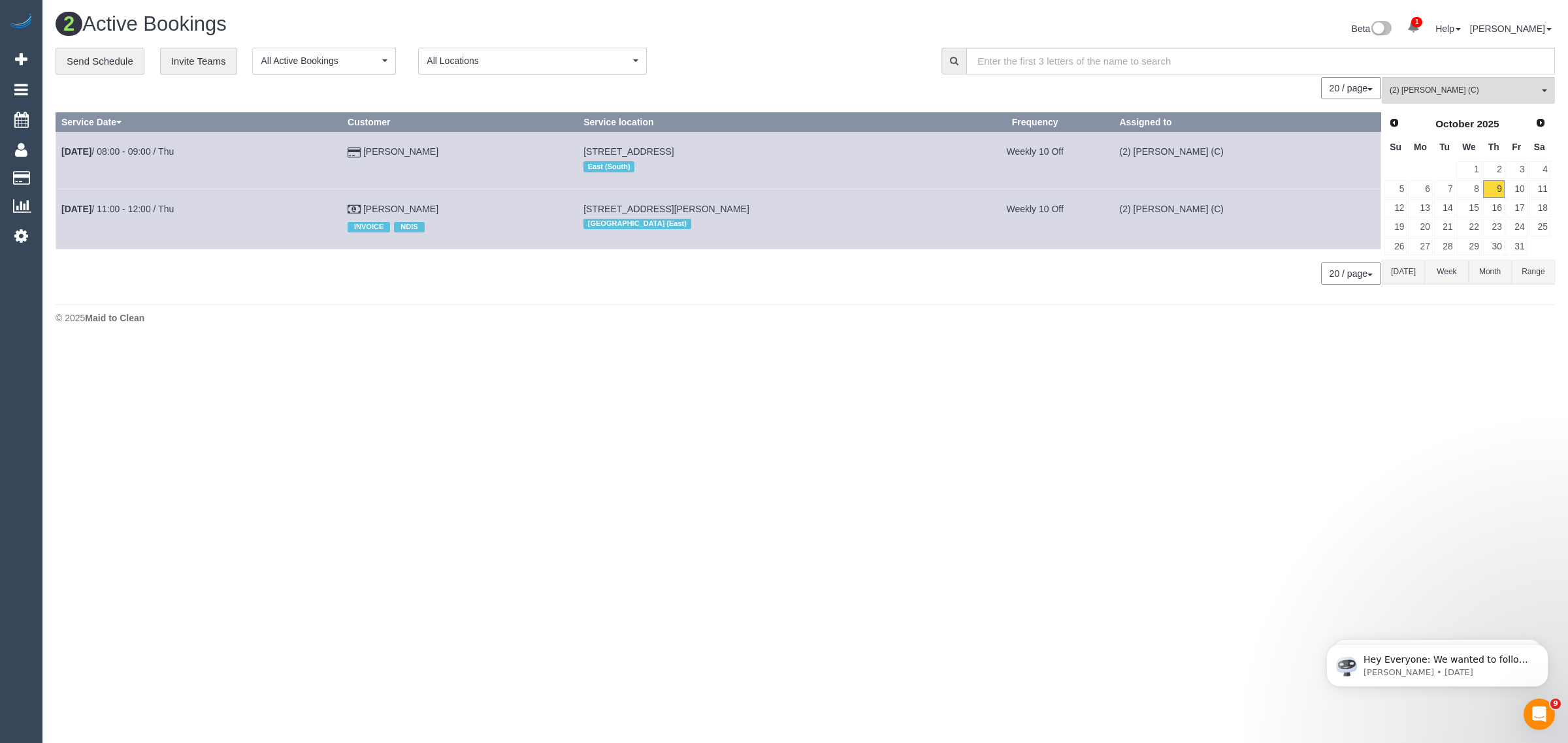
click at [1045, 434] on body "1 Beta Your Notifications You have 0 alerts × You have 2 to charge for 09/10/20…" at bounding box center [784, 371] width 1568 height 743
click at [1447, 86] on span "(2) [PERSON_NAME] (C)" at bounding box center [1463, 90] width 149 height 11
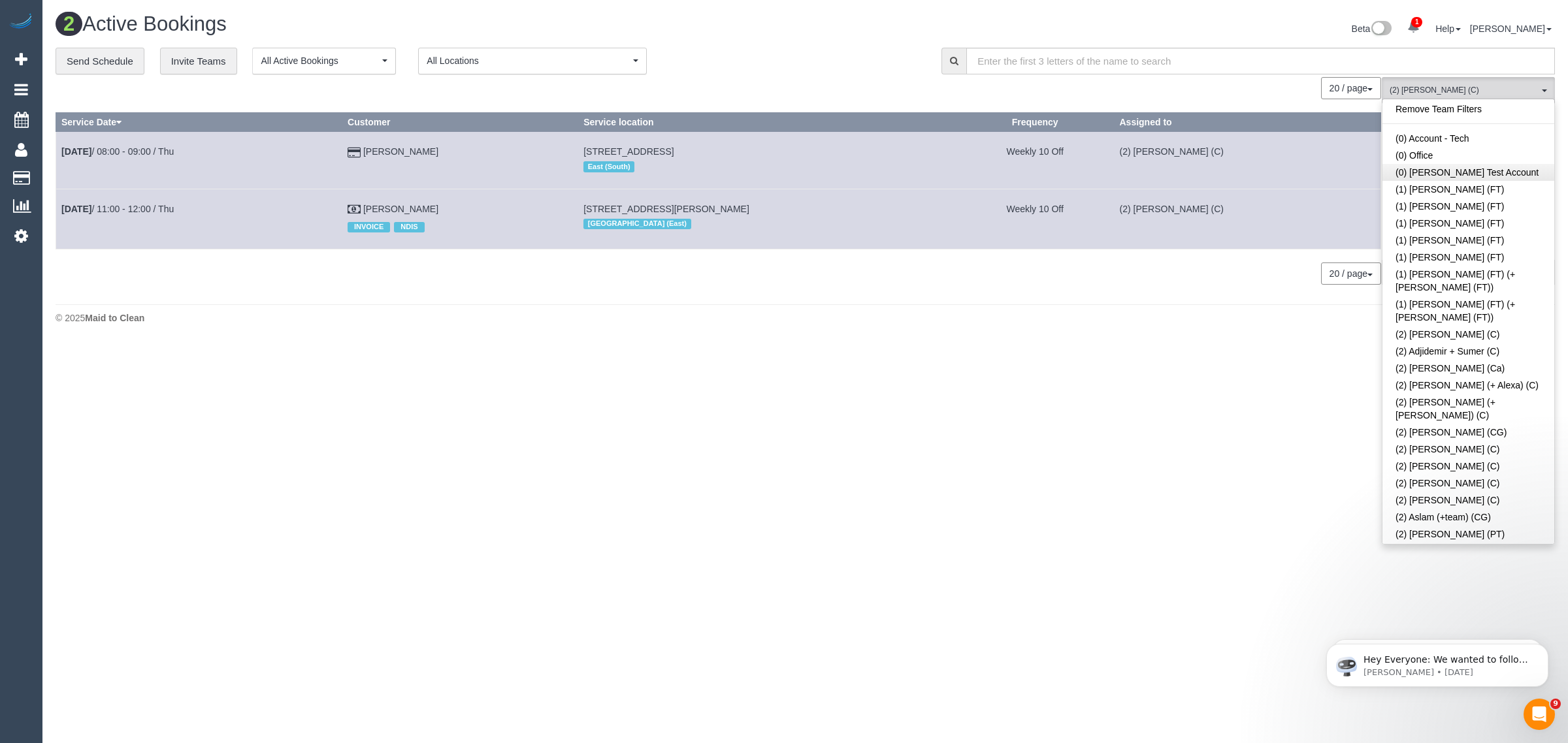
scroll to position [0, 0]
click at [1507, 116] on link "Remove Team Filters" at bounding box center [1468, 111] width 172 height 17
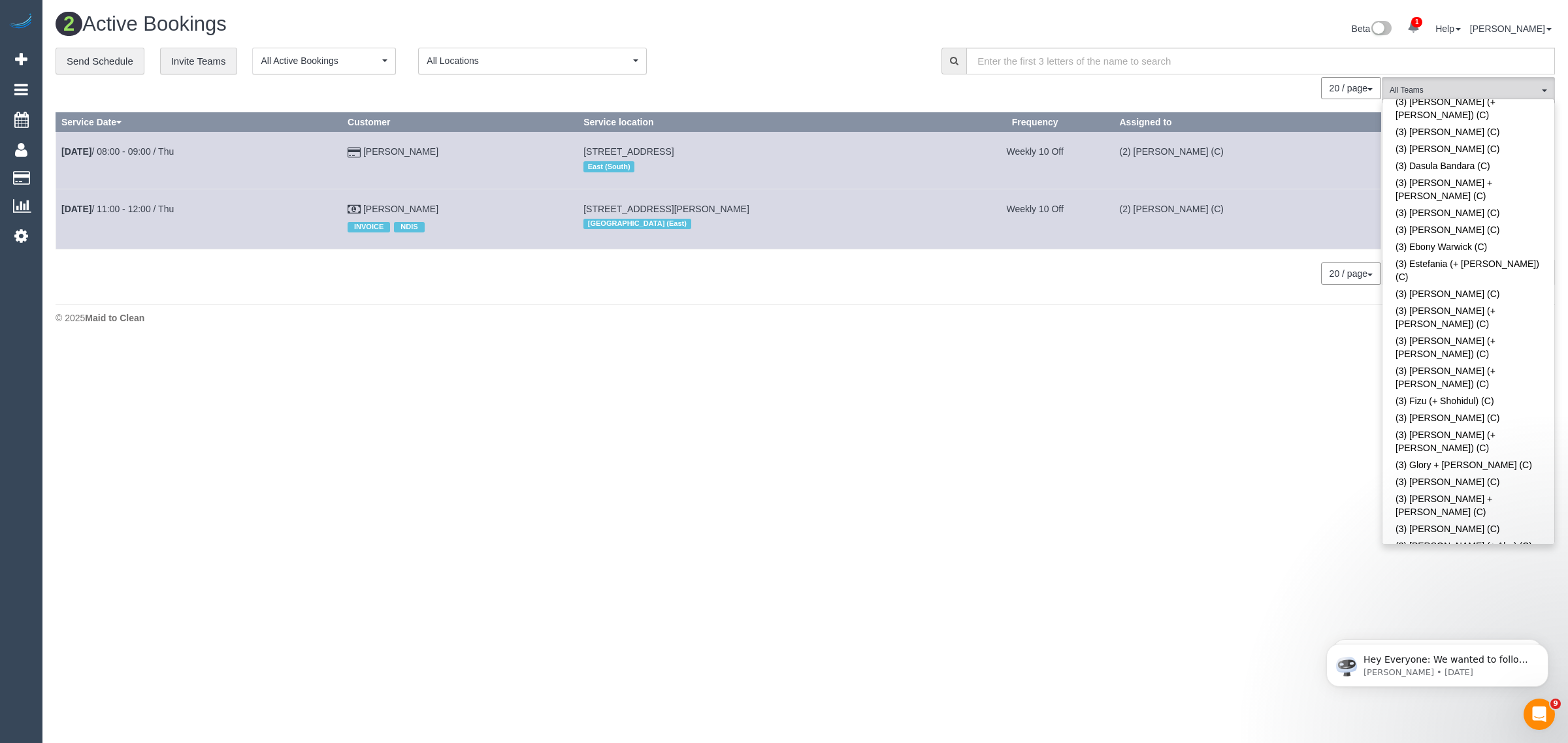
click at [1464, 734] on link "(3) [PERSON_NAME] (+ [PERSON_NAME]) (C)" at bounding box center [1468, 748] width 172 height 30
drag, startPoint x: 970, startPoint y: 409, endPoint x: 1091, endPoint y: 302, distance: 161.5
click at [970, 407] on body "1 Beta Your Notifications You have 0 alerts × You have 2 to charge for 09/10/20…" at bounding box center [784, 371] width 1568 height 743
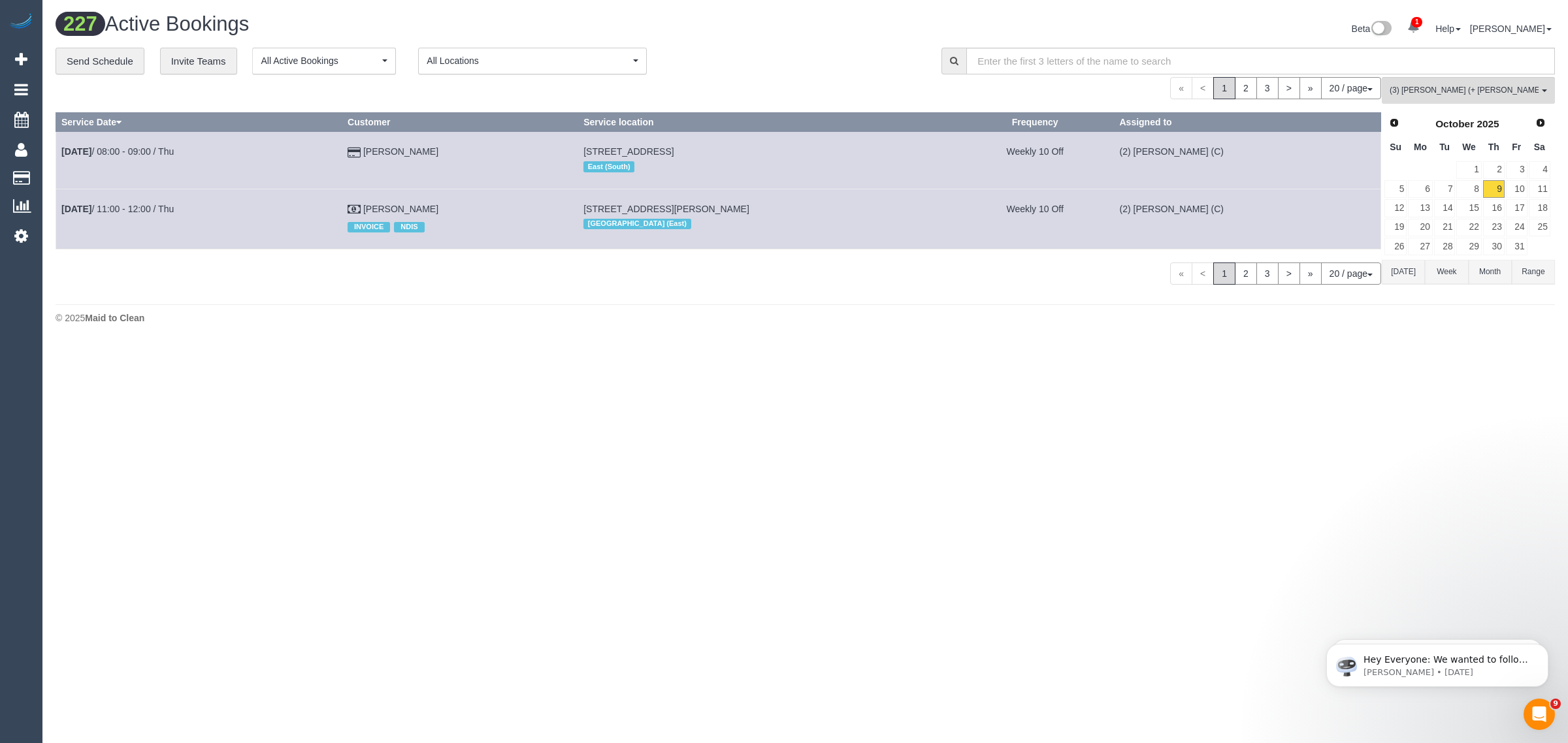
click at [870, 322] on div "© 2025 Maid to Clean" at bounding box center [805, 318] width 1499 height 13
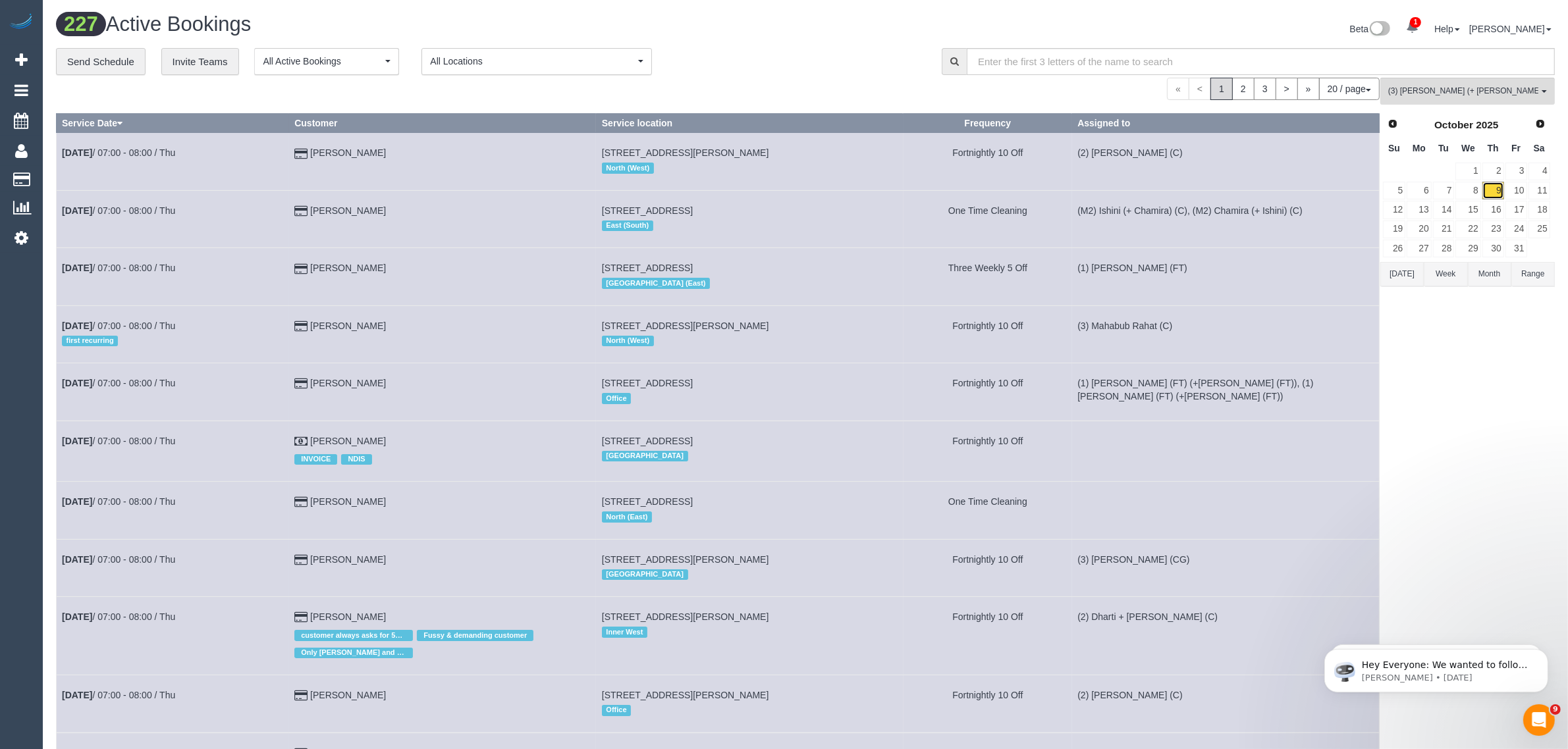
click at [1497, 189] on link "9" at bounding box center [1493, 190] width 22 height 18
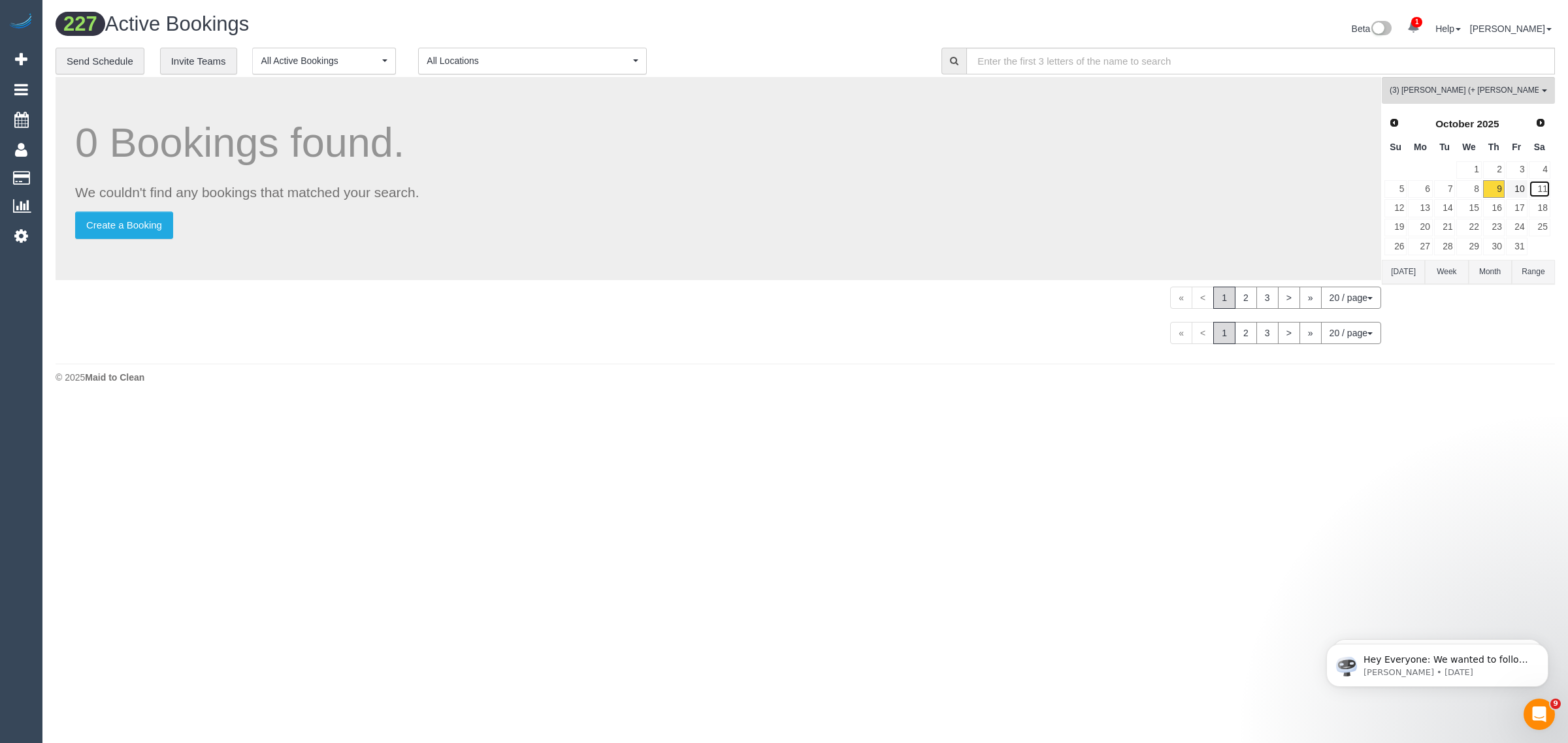
click at [1531, 194] on link "11" at bounding box center [1540, 188] width 22 height 17
click at [1520, 191] on link "10" at bounding box center [1517, 188] width 22 height 17
click at [1493, 190] on link "9" at bounding box center [1494, 188] width 22 height 17
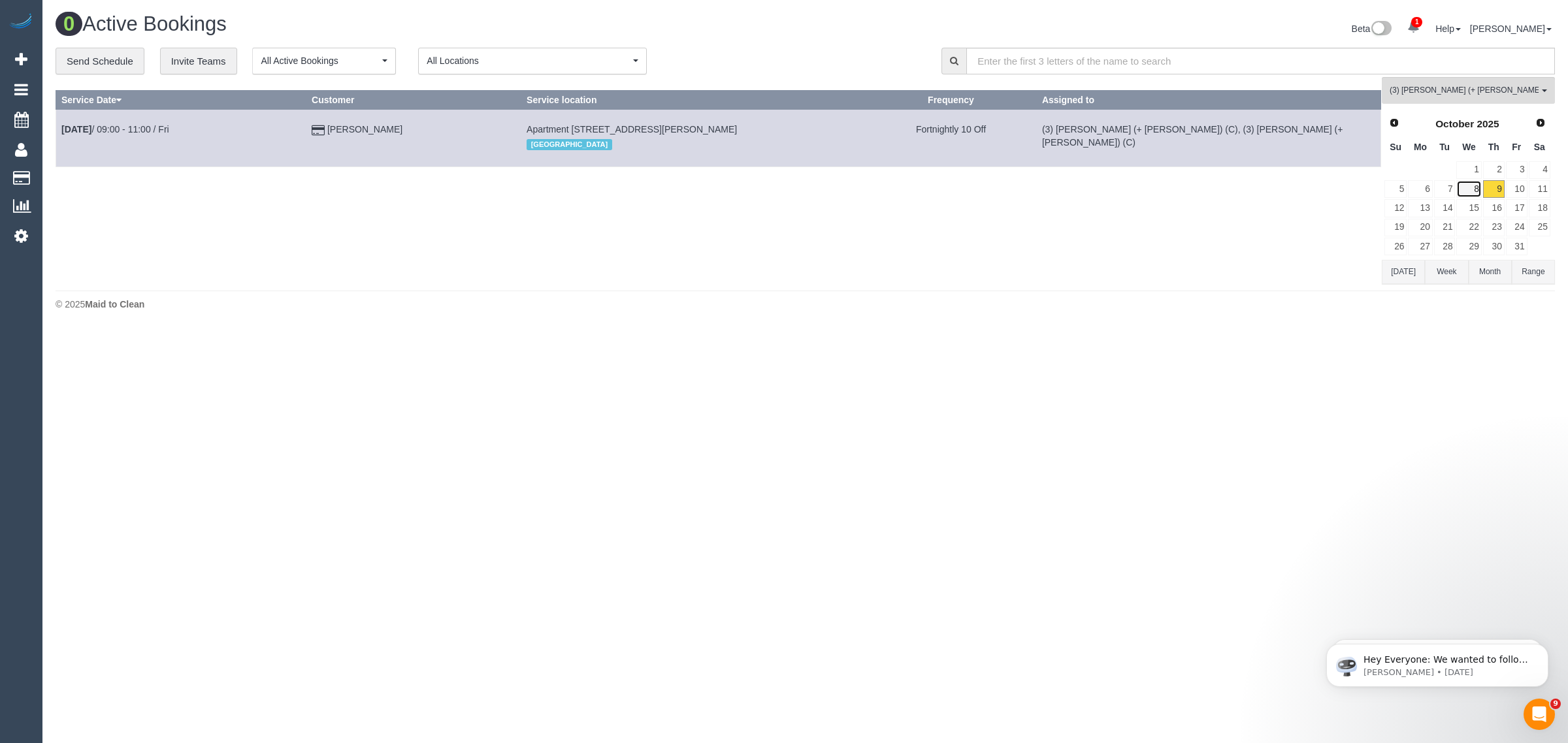
click at [1474, 187] on link "8" at bounding box center [1467, 188] width 25 height 17
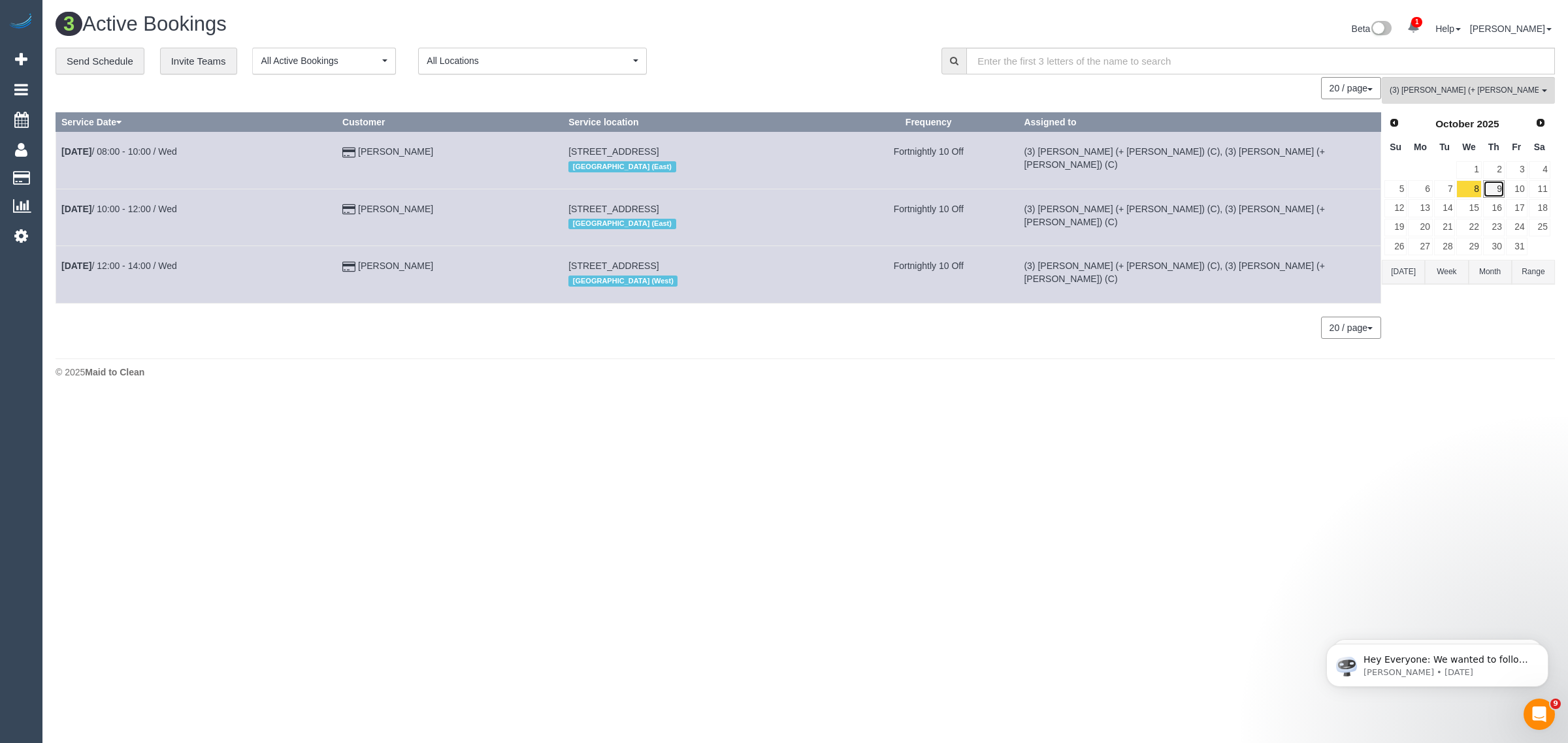
click at [1499, 187] on link "9" at bounding box center [1494, 188] width 22 height 17
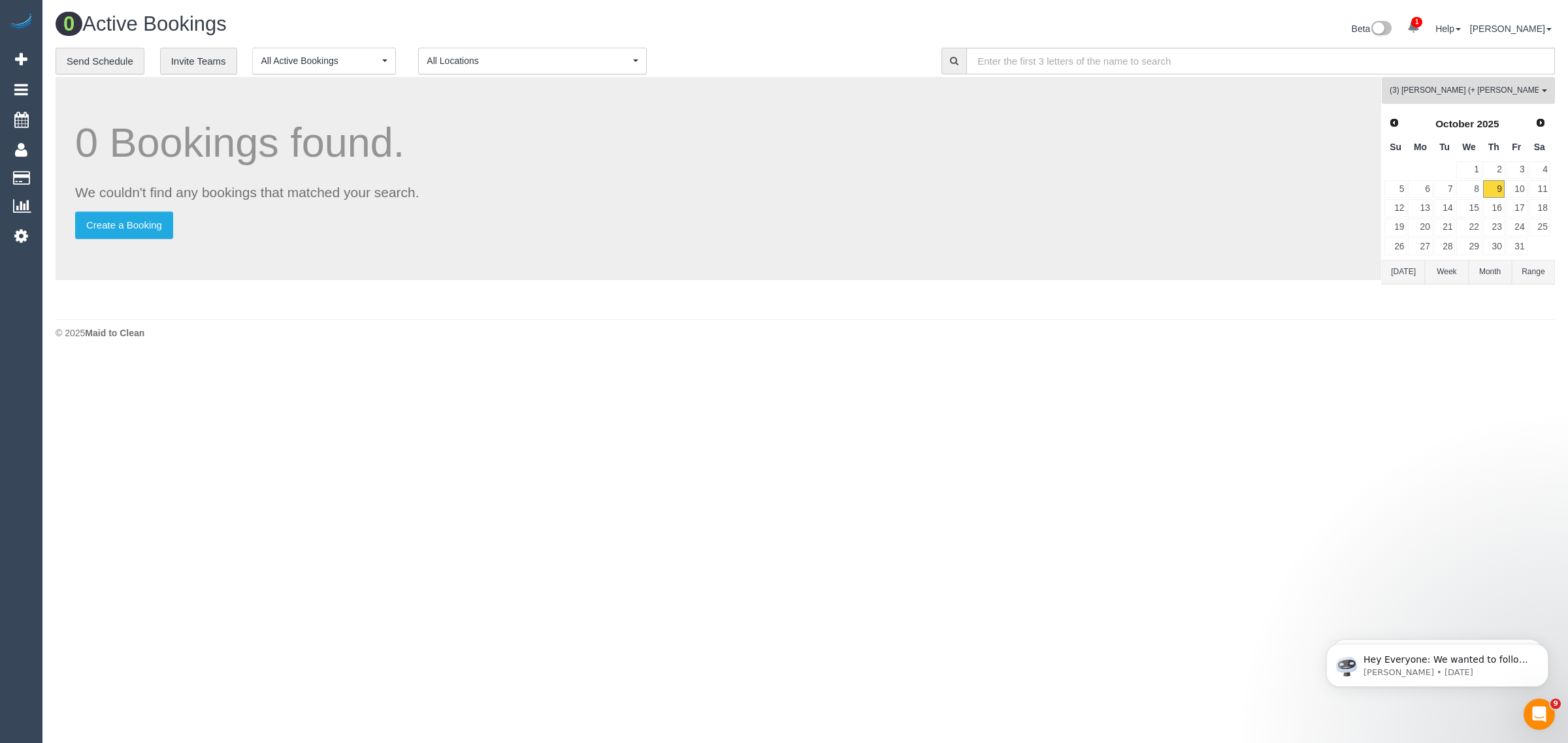
click at [1481, 102] on button "(3) Jay (+ Smruti) (C) All Teams" at bounding box center [1467, 90] width 173 height 27
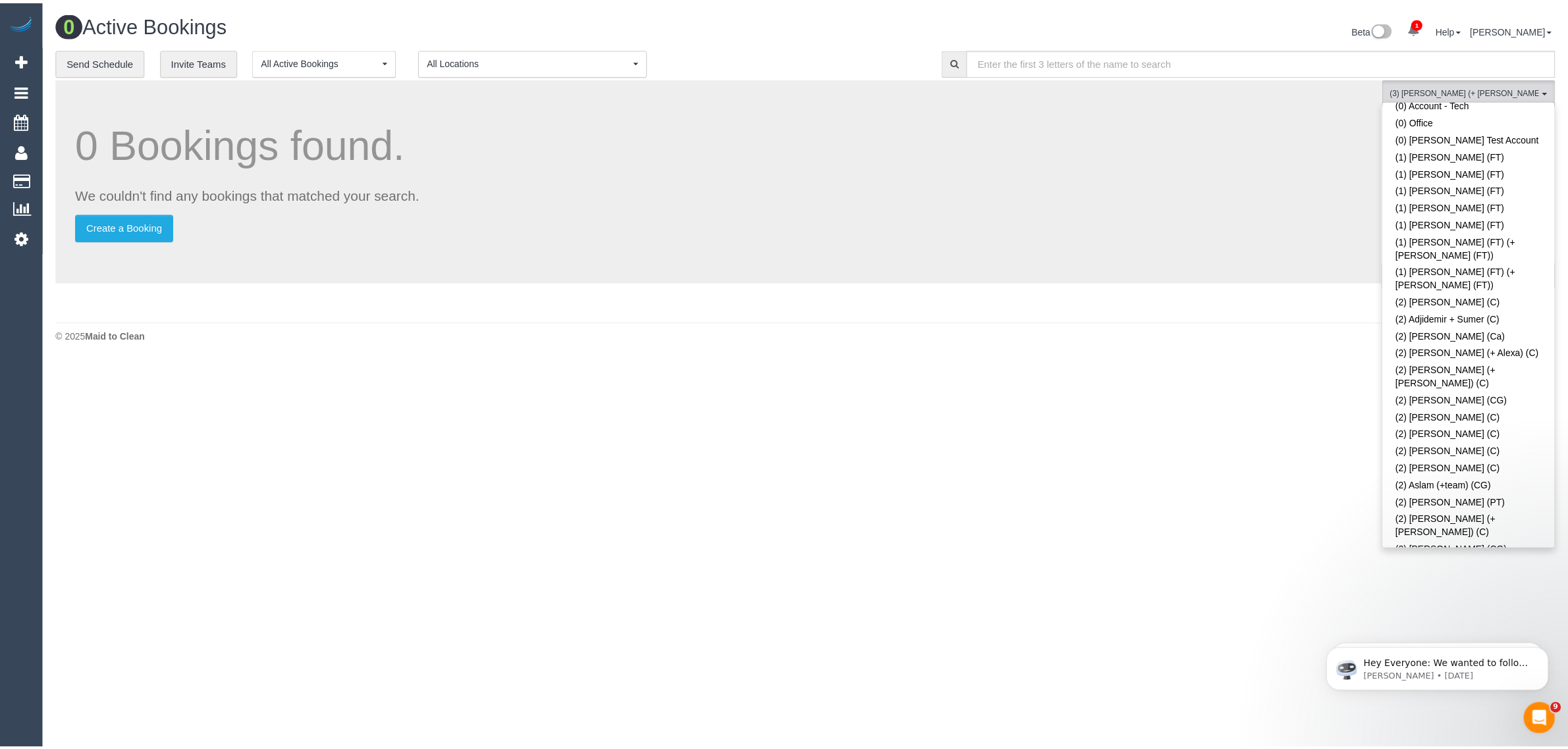
scroll to position [0, 0]
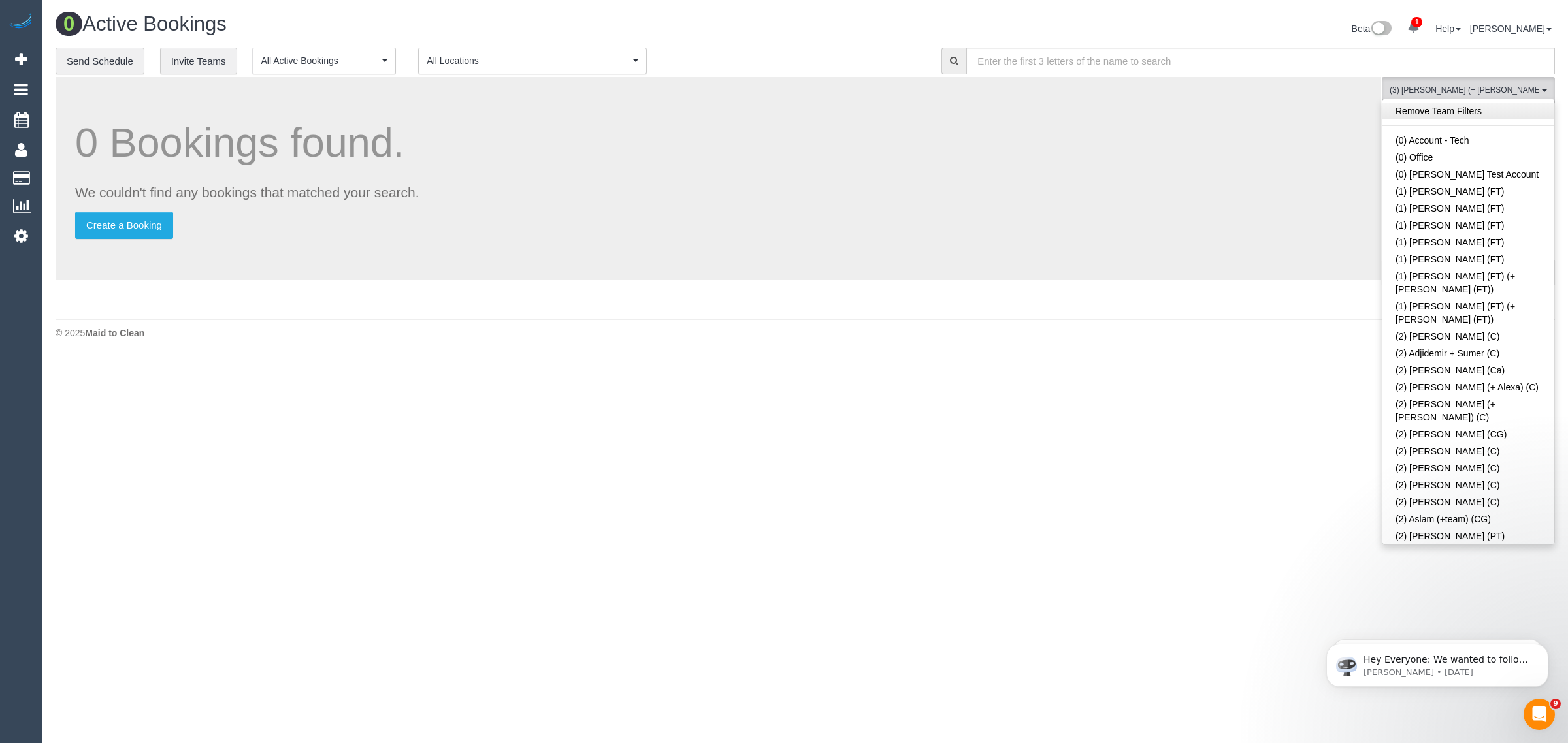
click at [1512, 110] on link "Remove Team Filters" at bounding box center [1468, 111] width 172 height 17
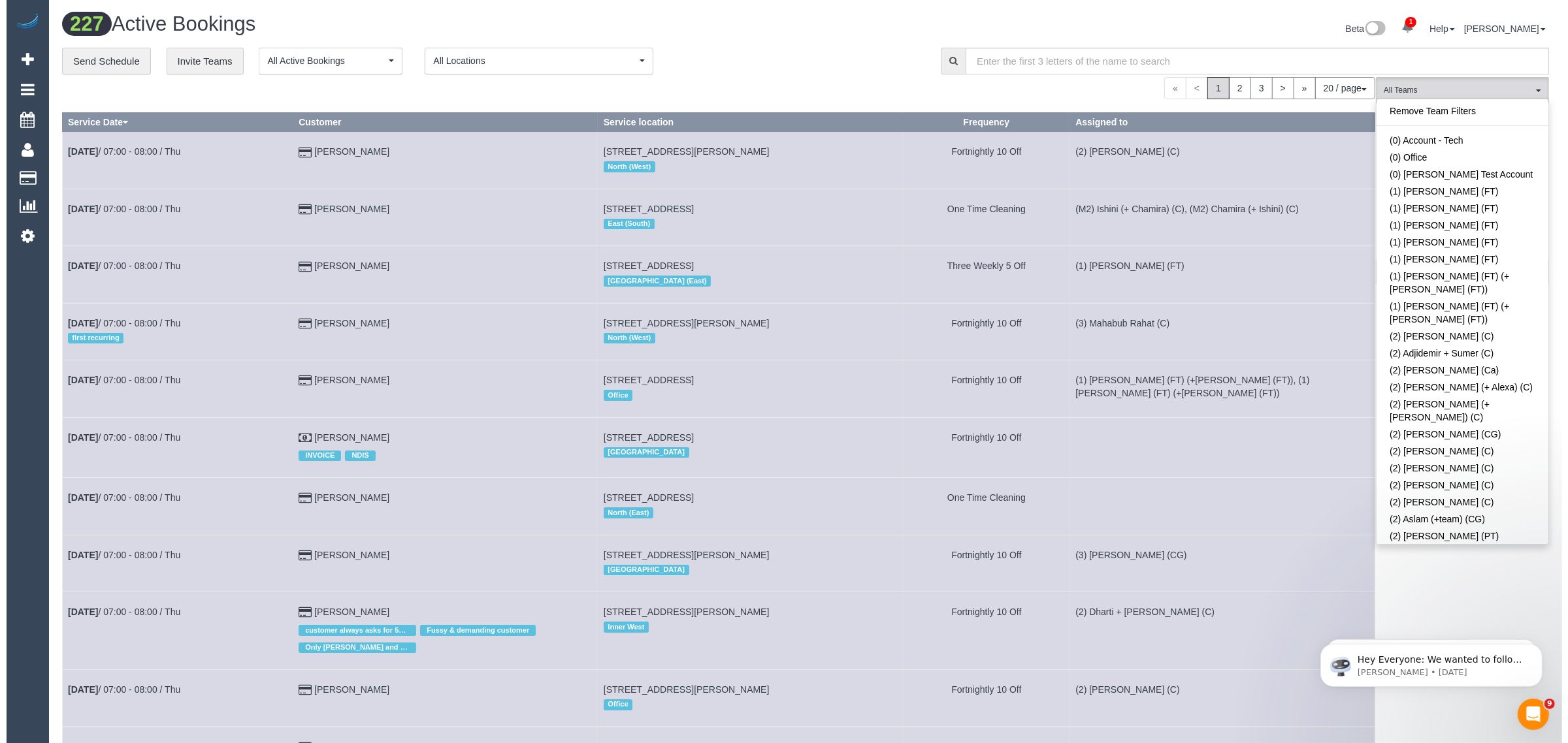
scroll to position [2088, 0]
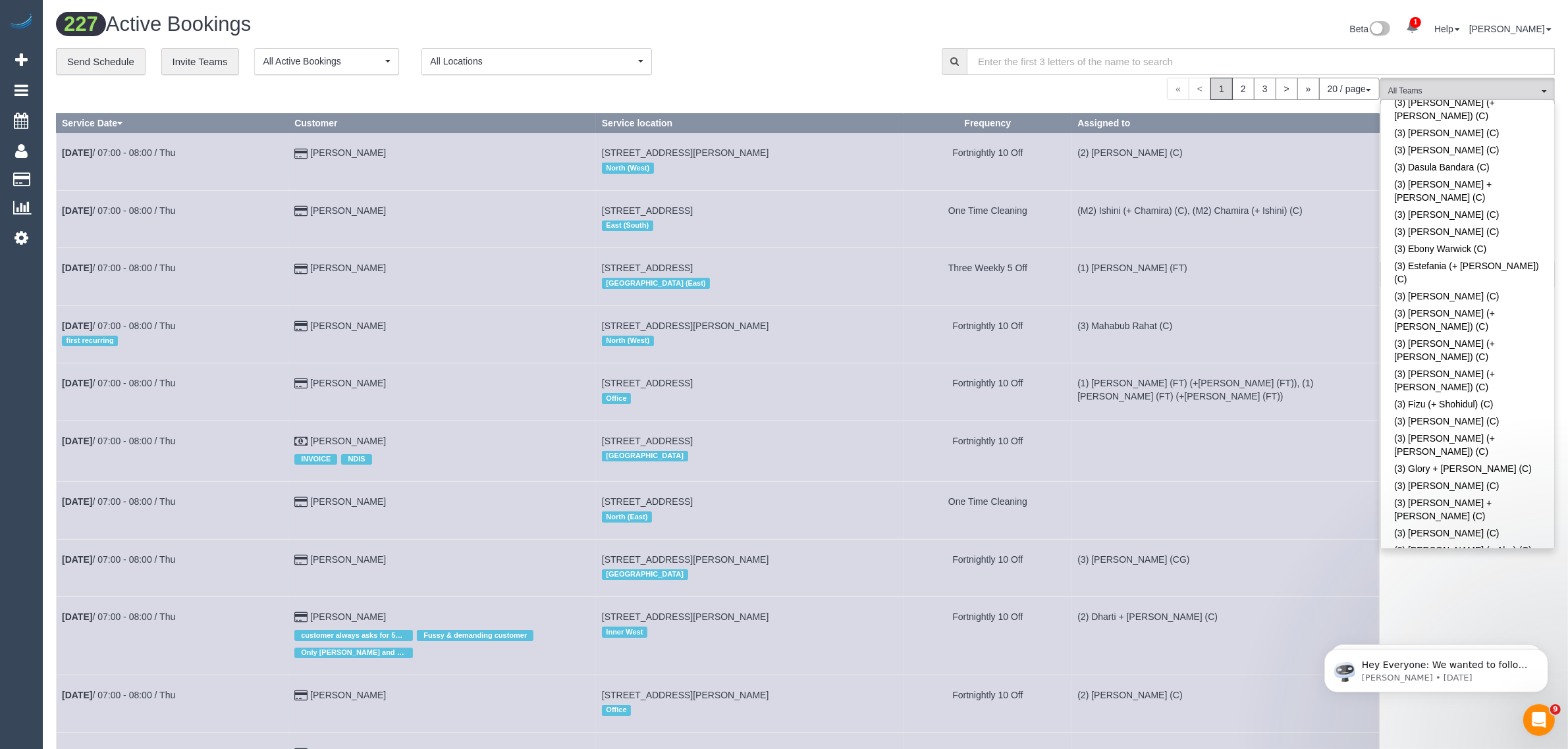
click at [1423, 740] on link "(3) [PERSON_NAME] (+ [PERSON_NAME]) (C)" at bounding box center [1468, 755] width 173 height 30
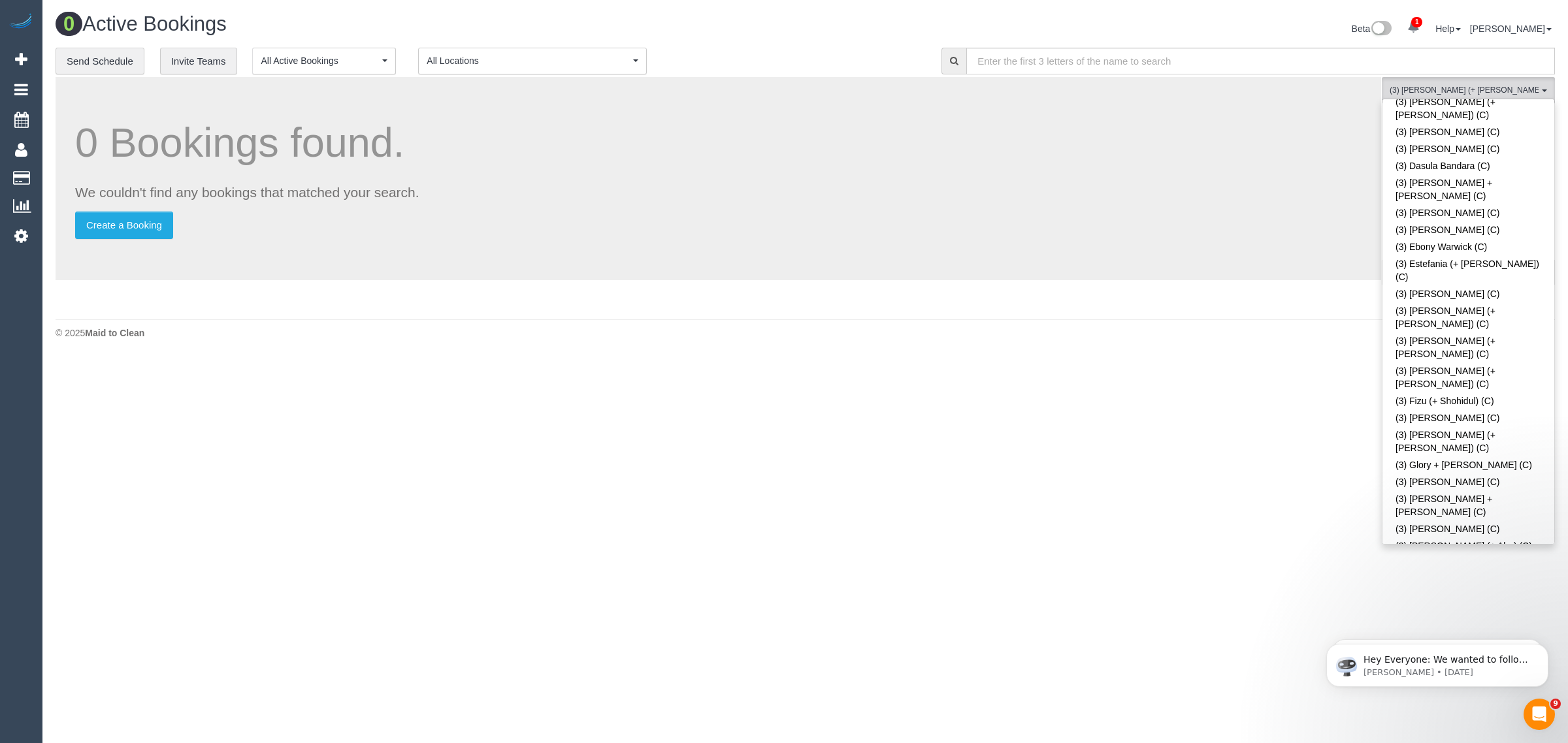
click at [768, 51] on div "**********" at bounding box center [489, 61] width 866 height 27
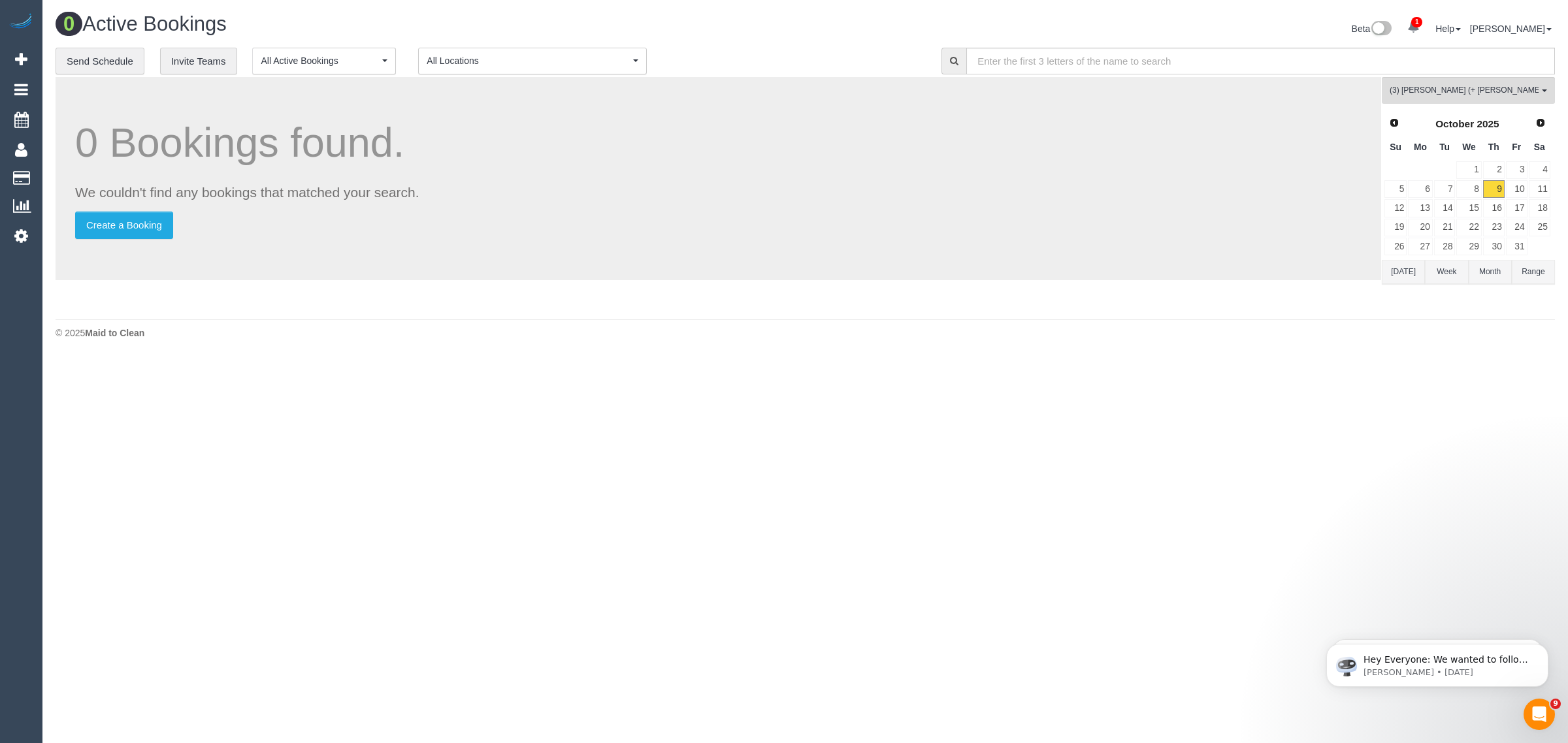
click at [881, 389] on body "1 Beta Your Notifications You have 0 alerts × You have 2 to charge for 09/10/20…" at bounding box center [784, 371] width 1568 height 743
click at [1522, 188] on link "10" at bounding box center [1517, 188] width 22 height 17
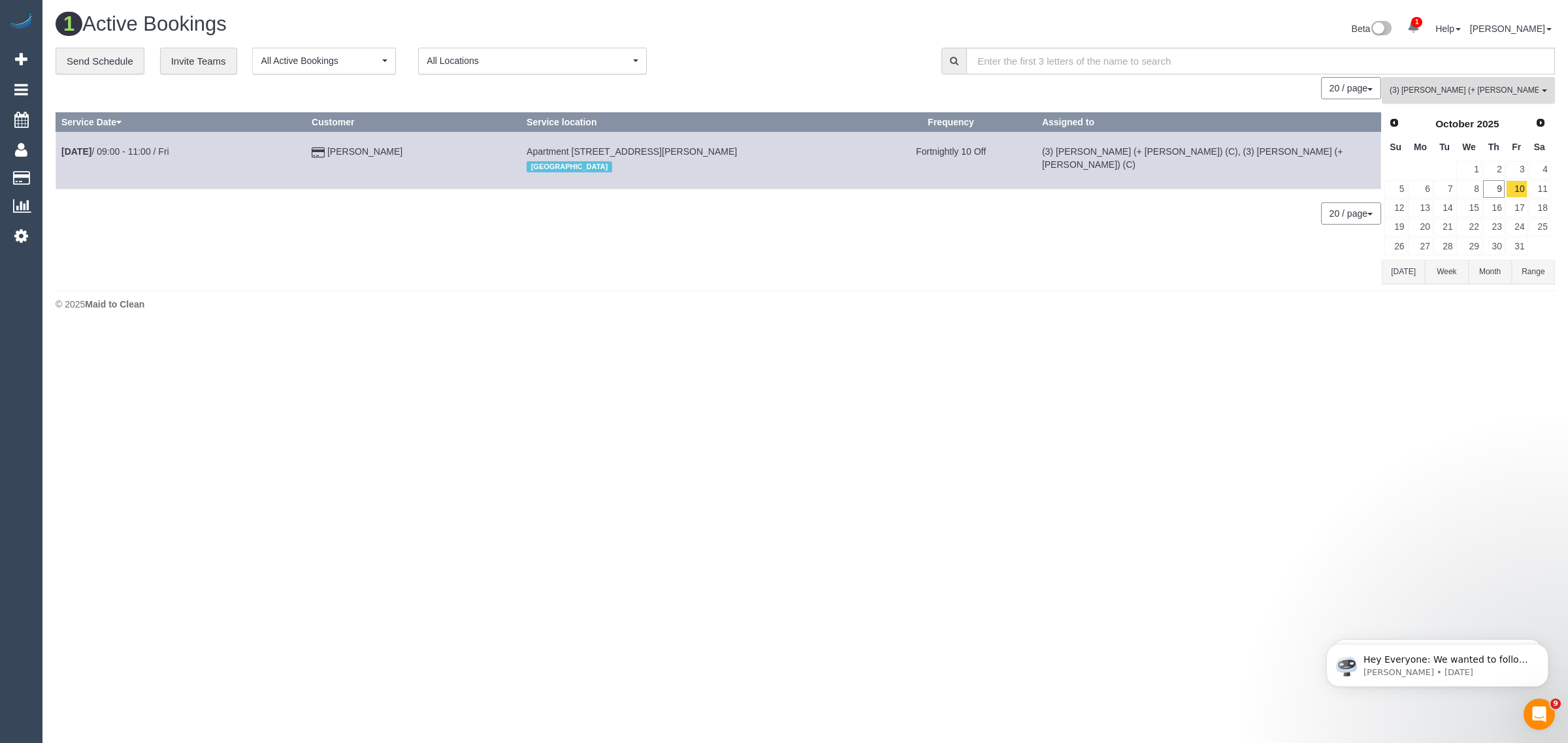
click at [1415, 80] on button "(3) Jay (+ Smruti) (C) All Teams" at bounding box center [1467, 90] width 173 height 27
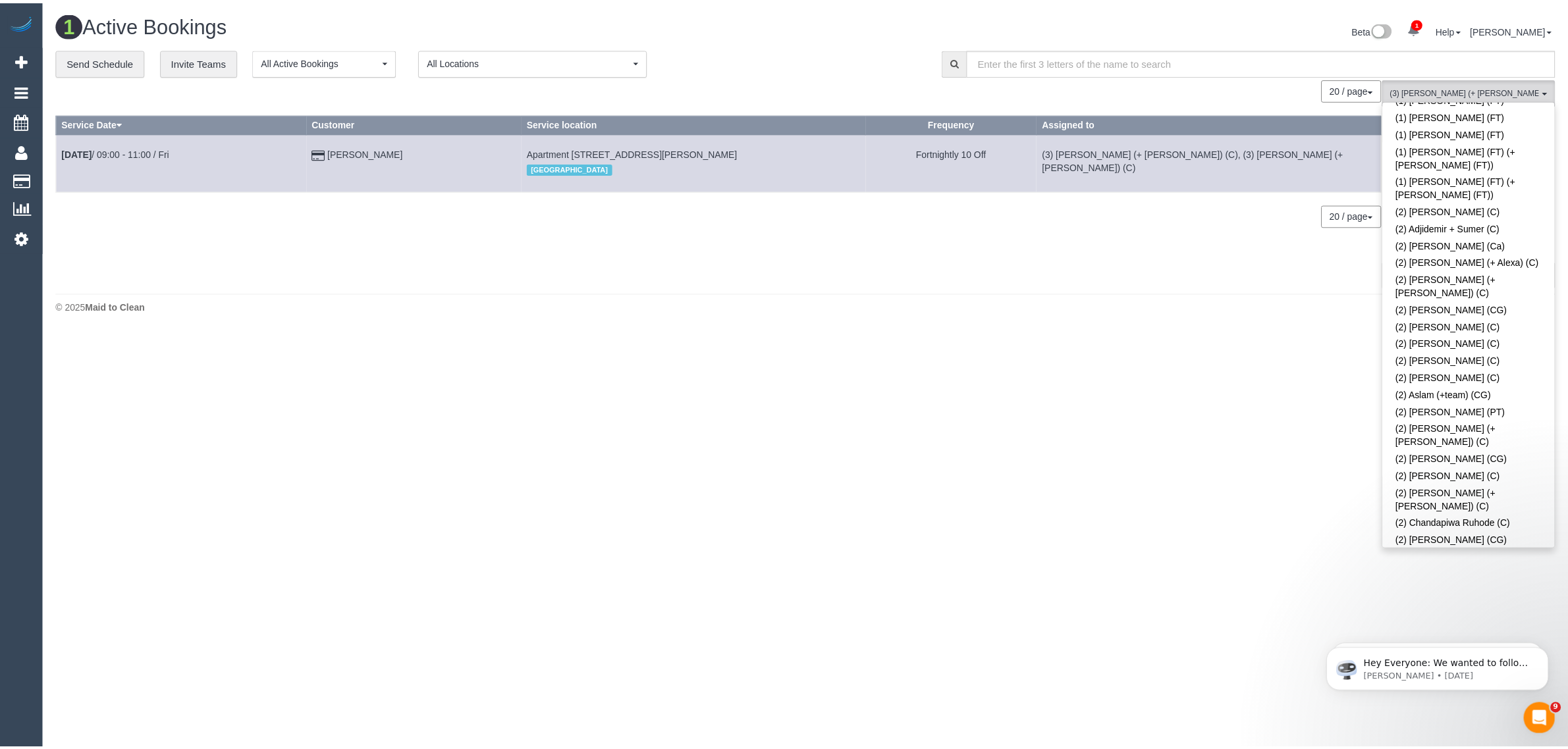
scroll to position [0, 0]
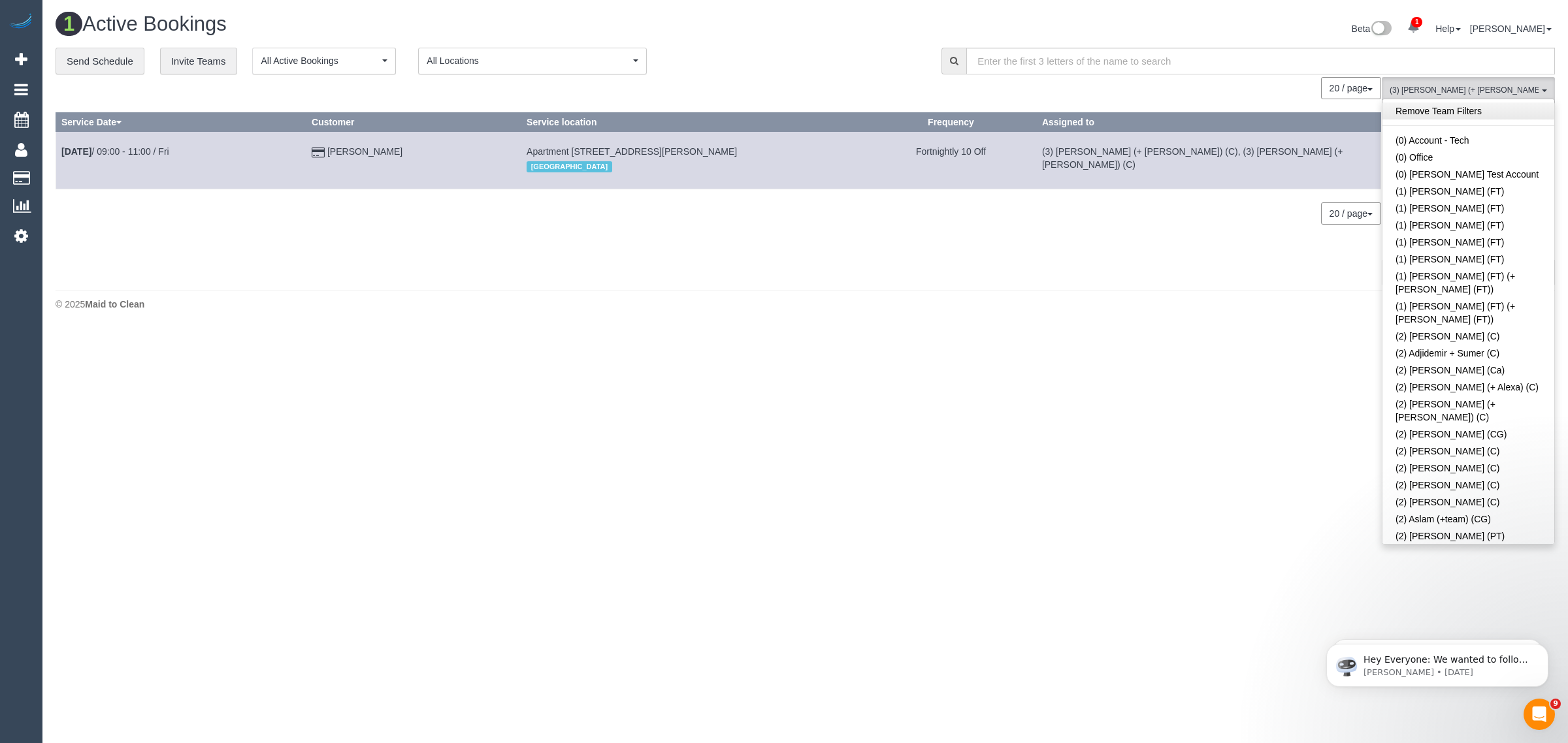
click at [1507, 108] on link "Remove Team Filters" at bounding box center [1468, 111] width 172 height 17
click at [761, 37] on div "1 Active Bookings" at bounding box center [425, 27] width 759 height 28
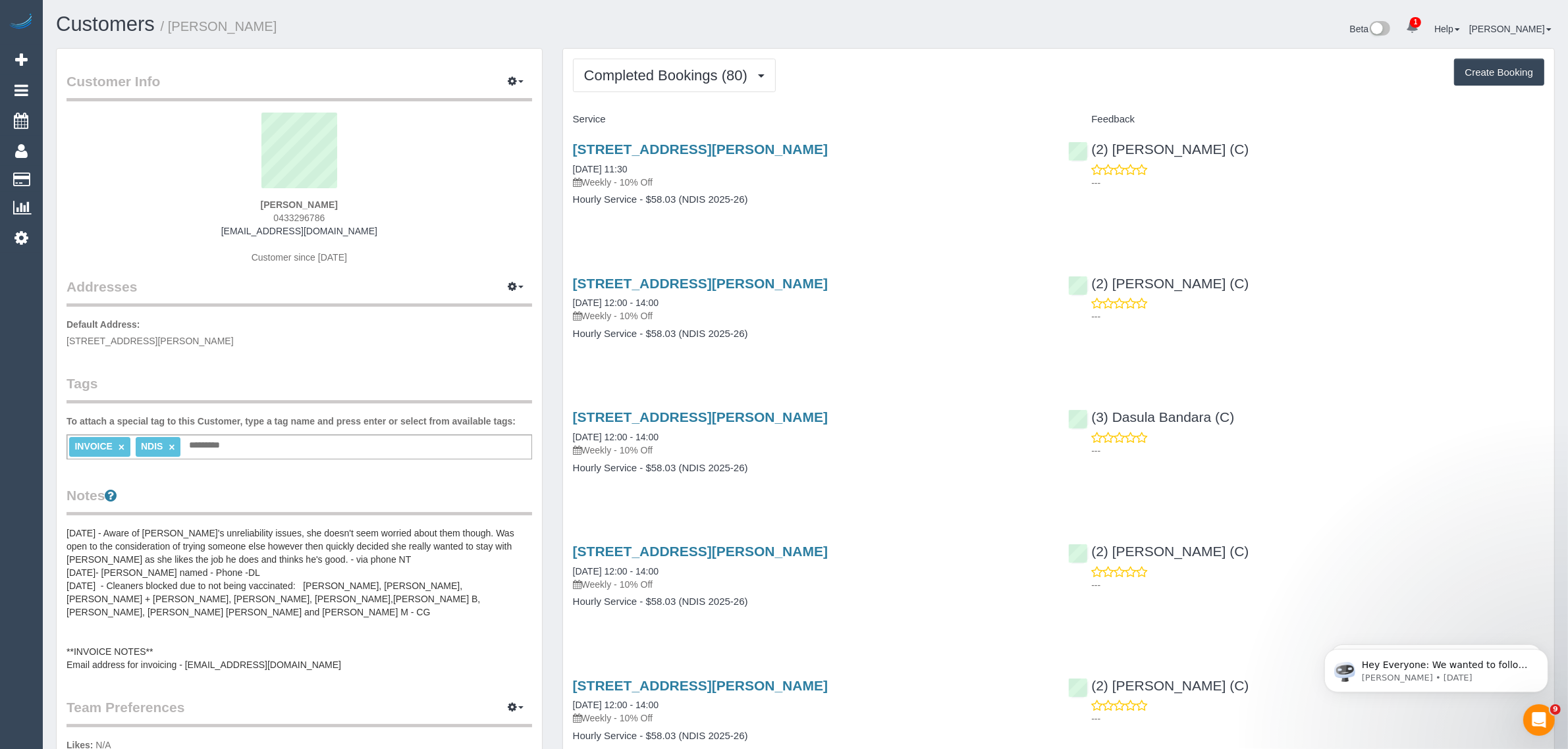
click at [295, 218] on span "0433296786" at bounding box center [299, 217] width 52 height 10
click at [305, 213] on span "0433296786" at bounding box center [299, 217] width 52 height 10
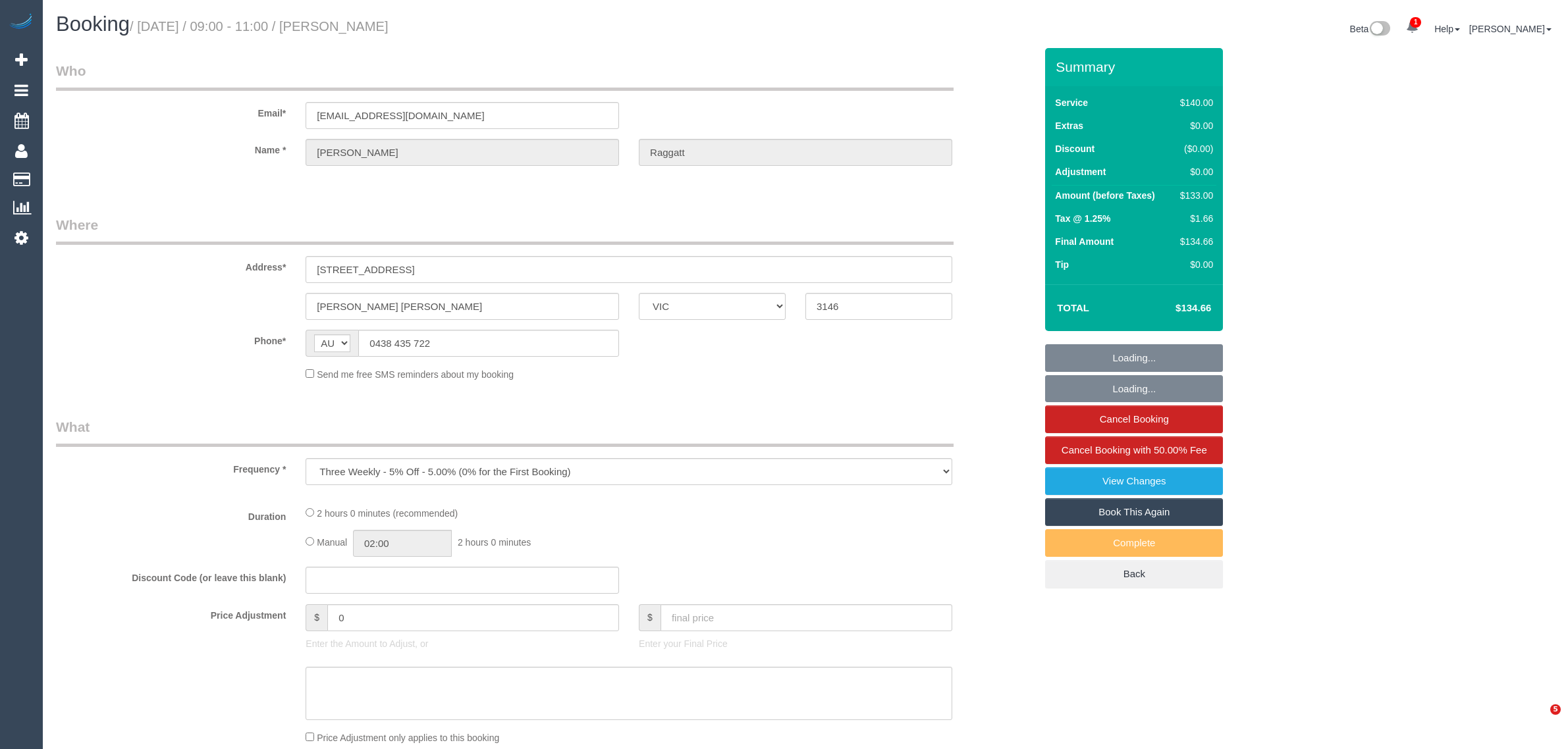
select select "VIC"
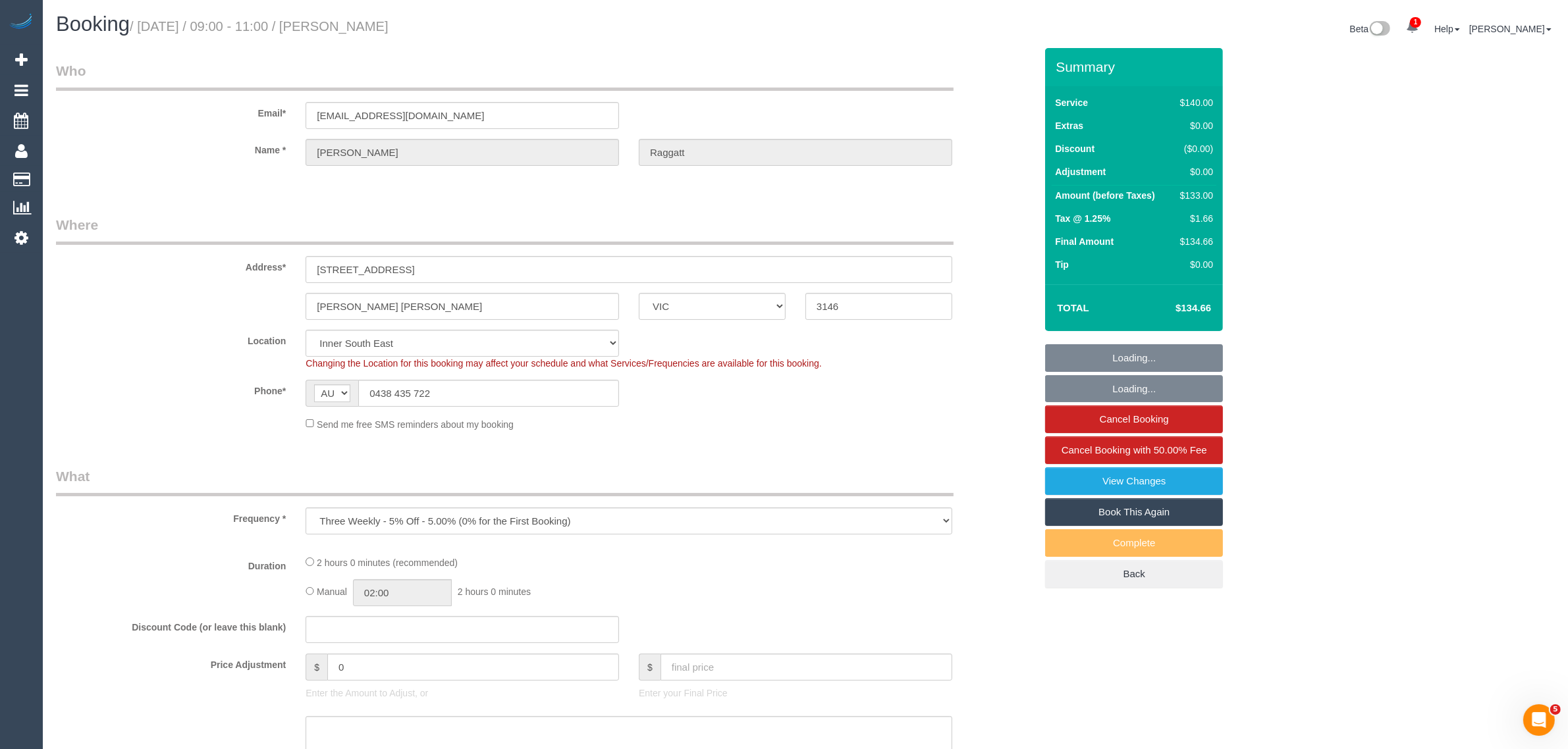
select select "object:548"
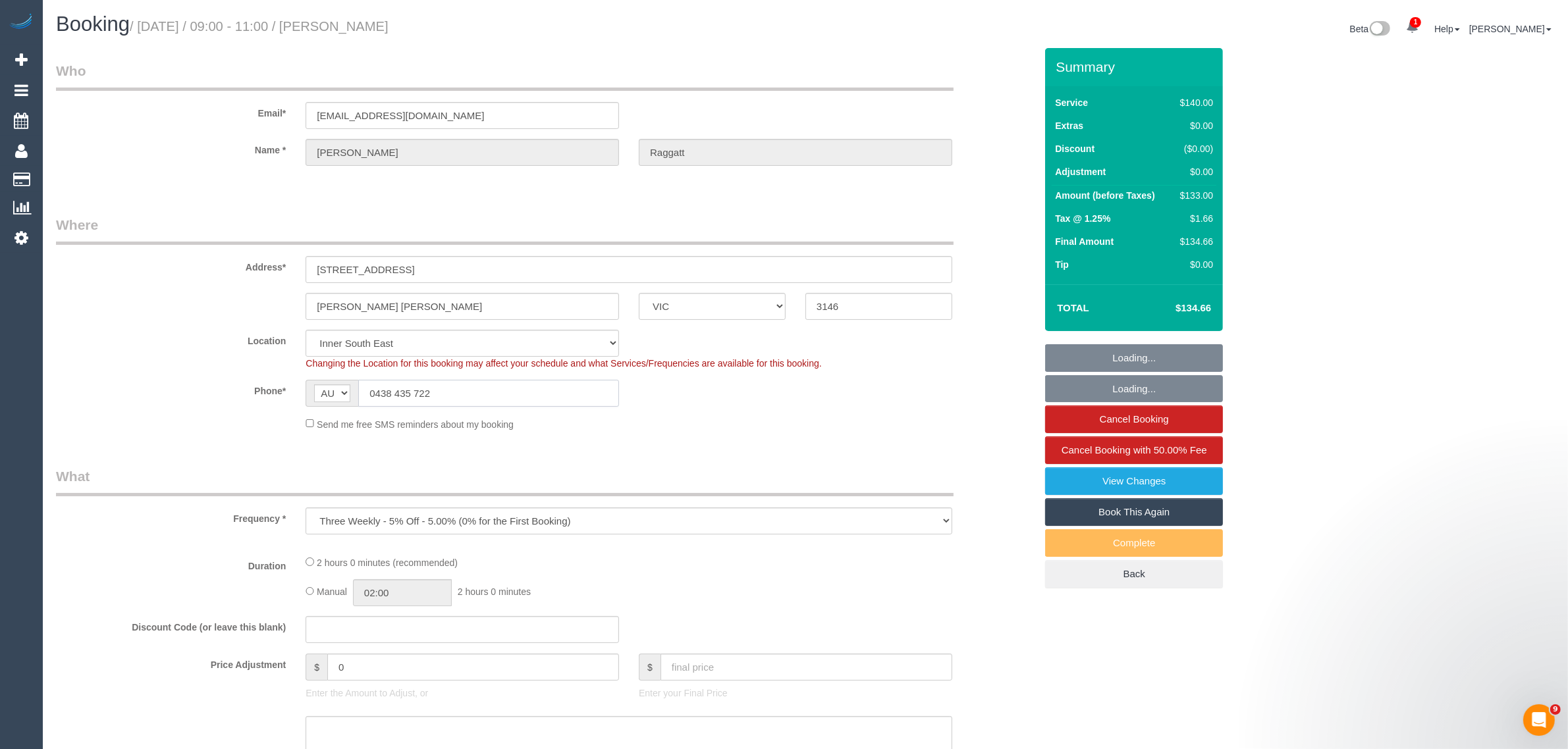
click at [496, 401] on input "0438 435 722" at bounding box center [488, 392] width 261 height 27
select select "string:stripe-pm_1OSDqe2GScqysDRVrLlzHFEA"
select select "number:28"
select select "number:14"
select select "number:18"
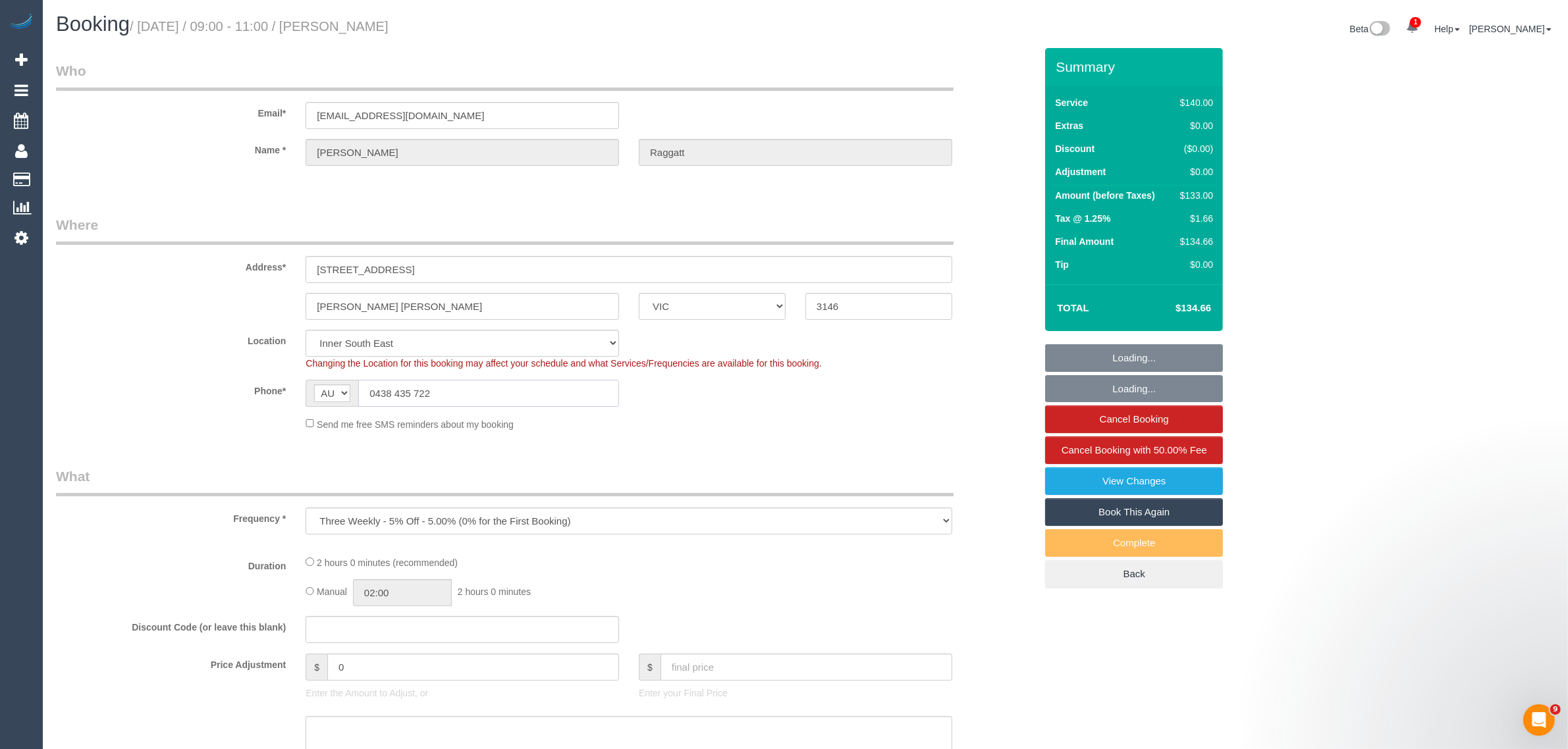
select select "number:22"
select select "number:34"
select select "number:12"
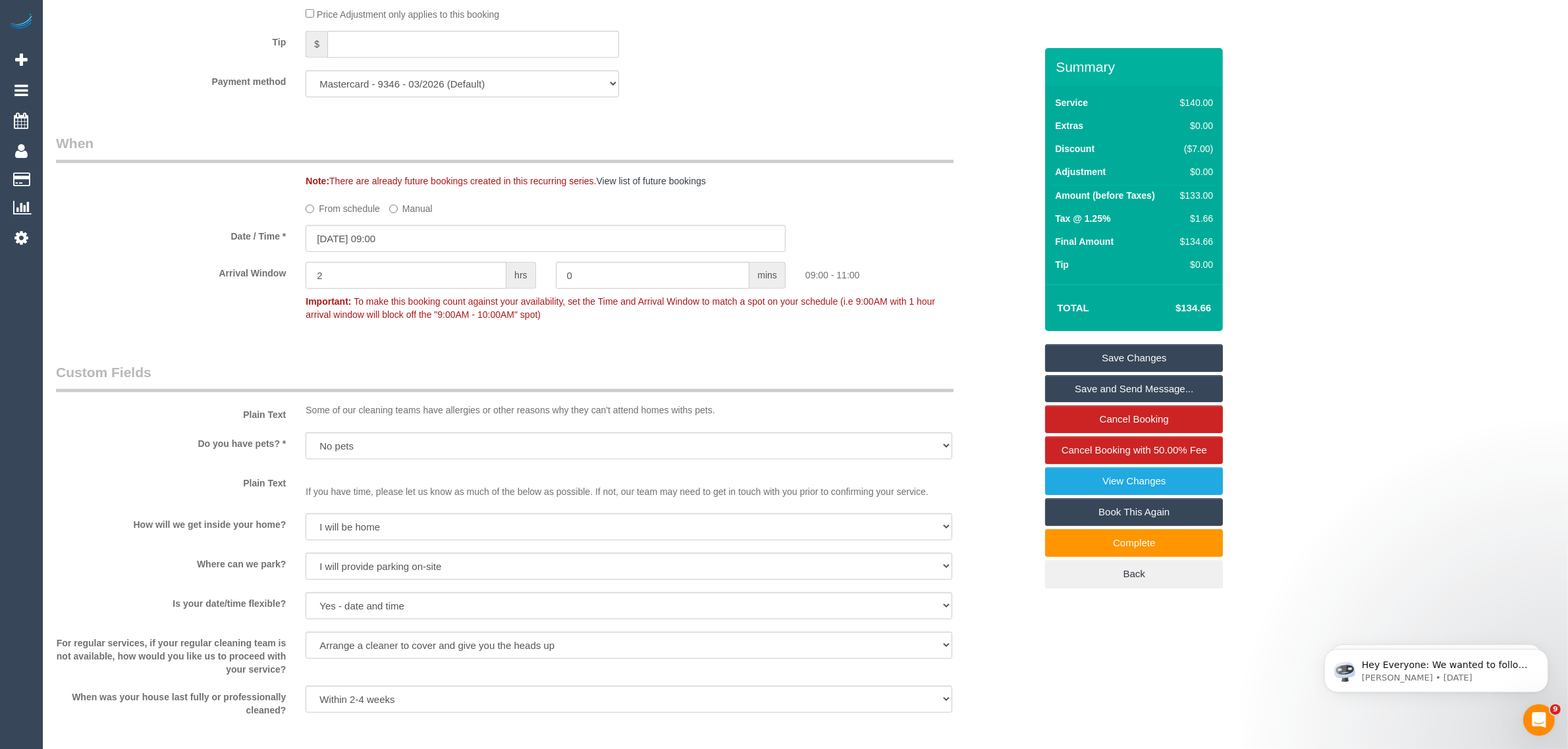
scroll to position [1646, 0]
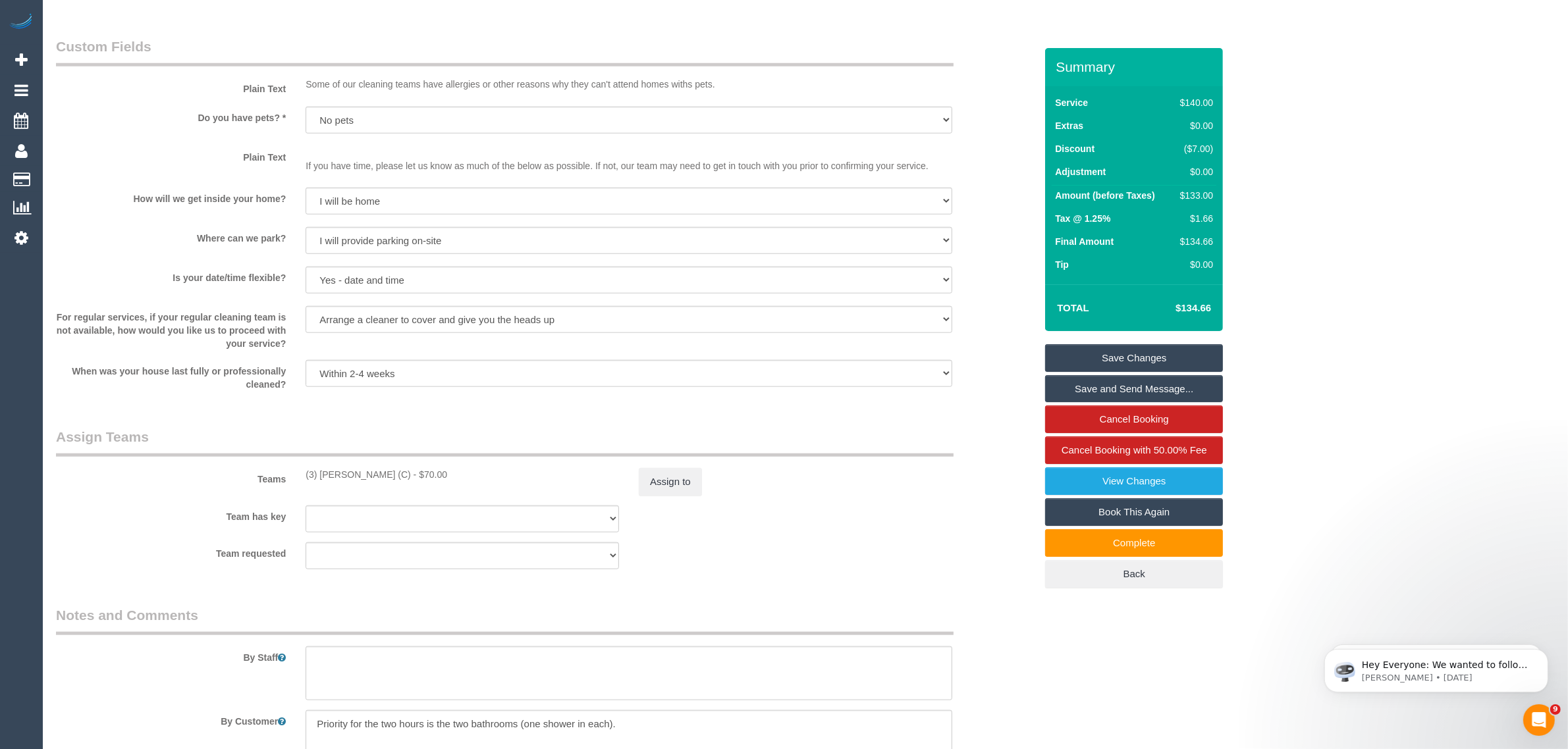
click at [157, 231] on label "Where can we park?" at bounding box center [170, 236] width 250 height 18
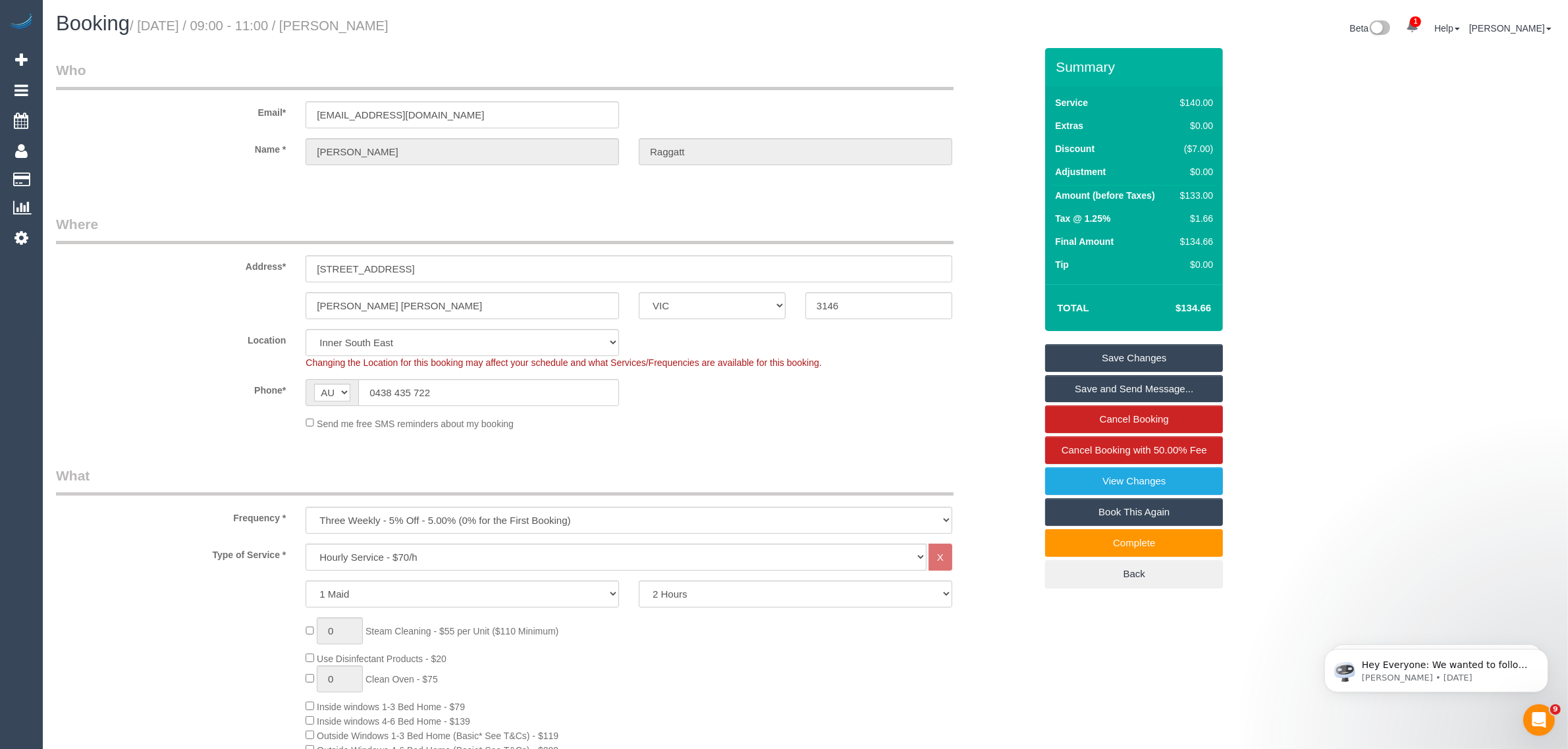
scroll to position [0, 0]
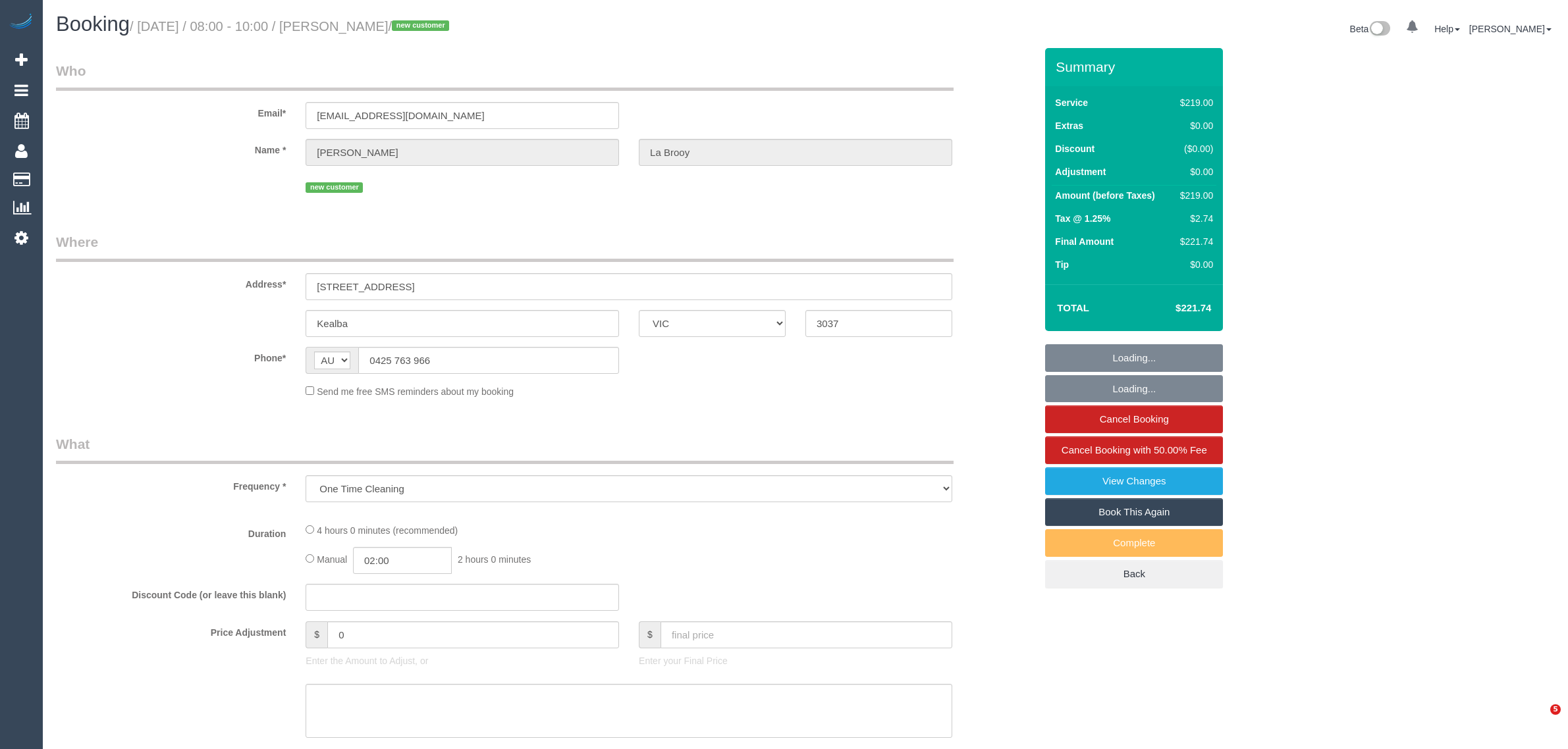
select select "VIC"
select select "string:stripe-pm_1SDbdC2GScqysDRVpOaZAemn"
select select "number:28"
select select "number:14"
select select "number:19"
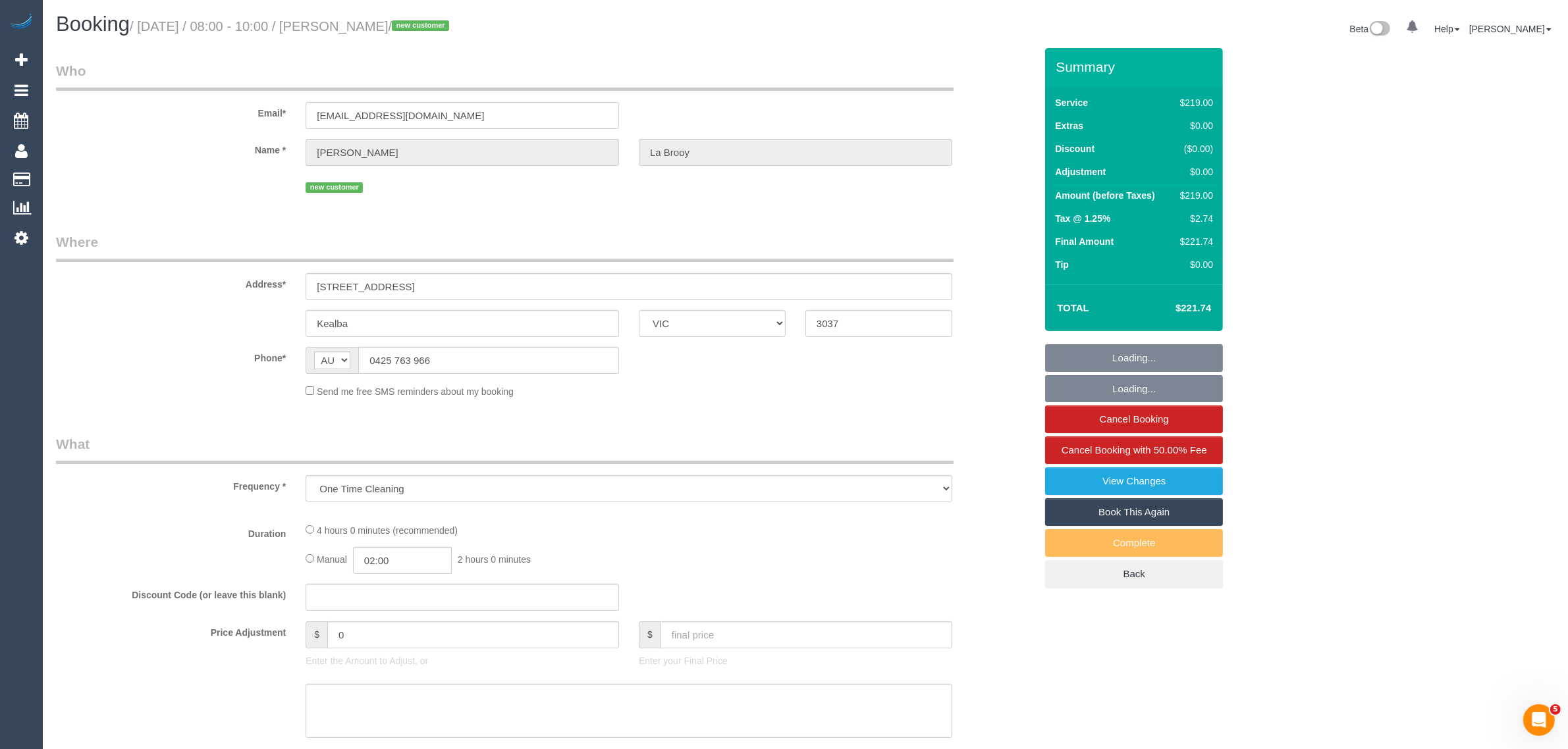
select select "number:24"
select select "number:35"
select select "number:26"
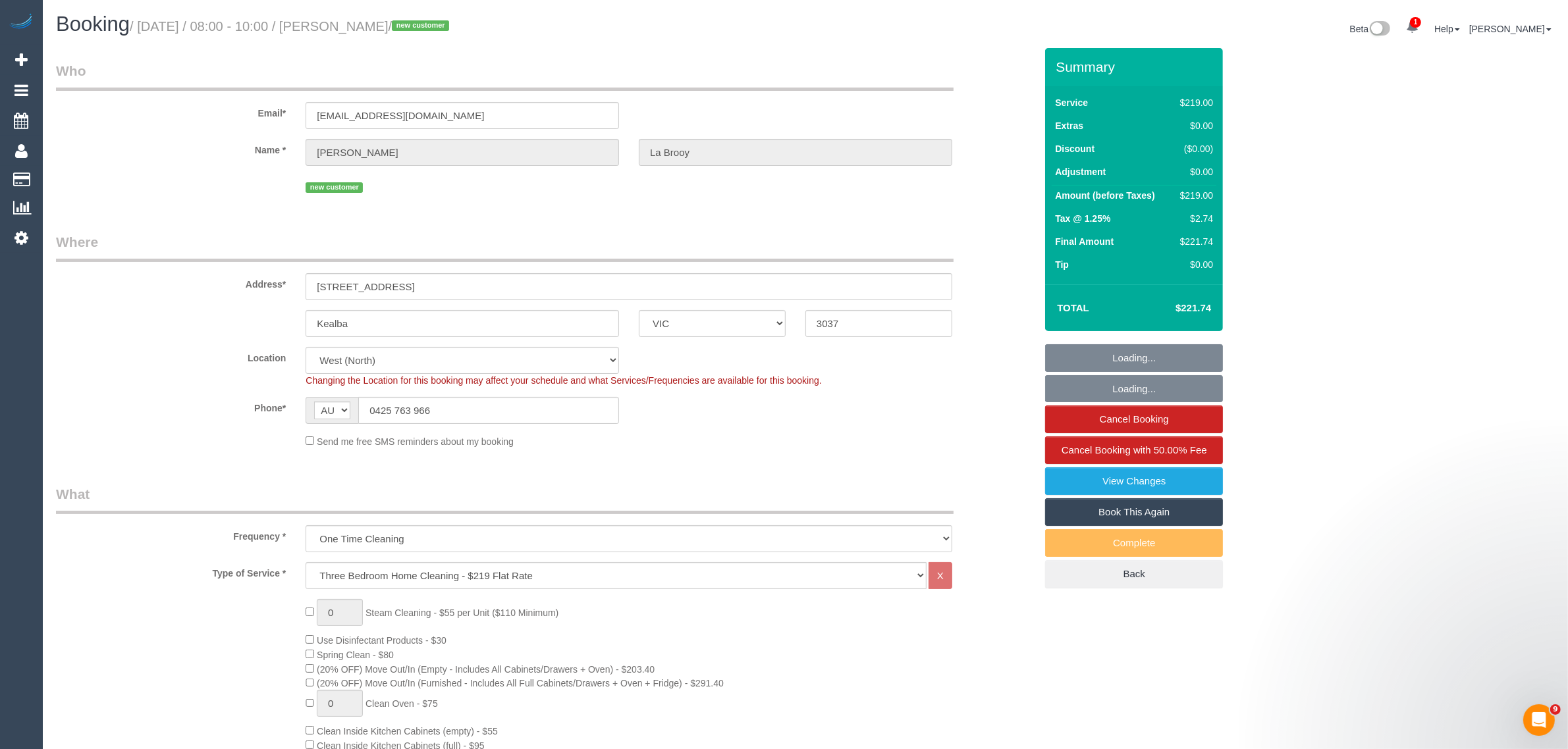
select select "object:809"
click at [454, 406] on input "0425 763 966" at bounding box center [488, 410] width 261 height 27
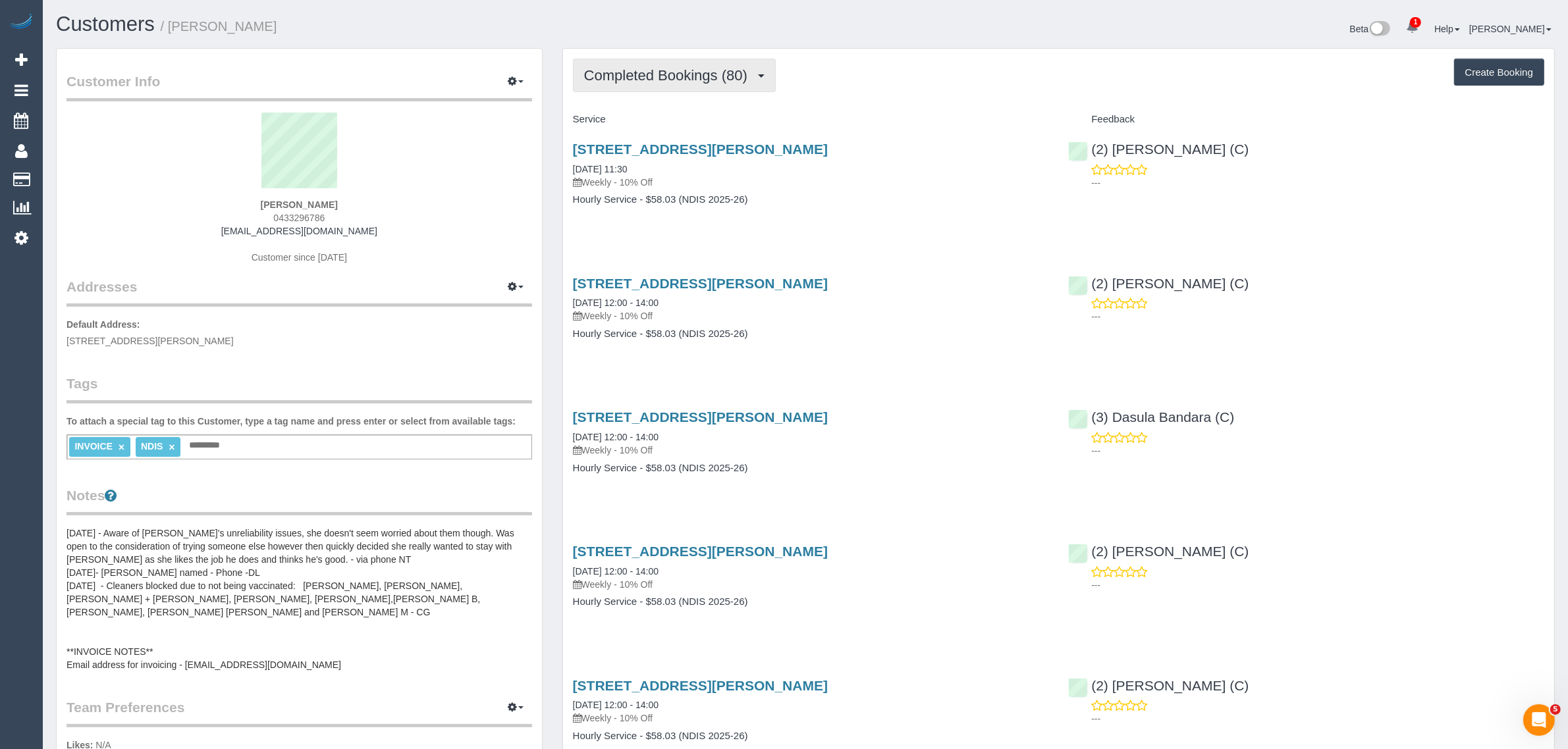
click at [739, 69] on span "Completed Bookings (80)" at bounding box center [669, 76] width 170 height 17
drag, startPoint x: 669, startPoint y: 121, endPoint x: 690, endPoint y: 140, distance: 28.3
click at [669, 121] on link "Upcoming Bookings (12)" at bounding box center [645, 123] width 142 height 18
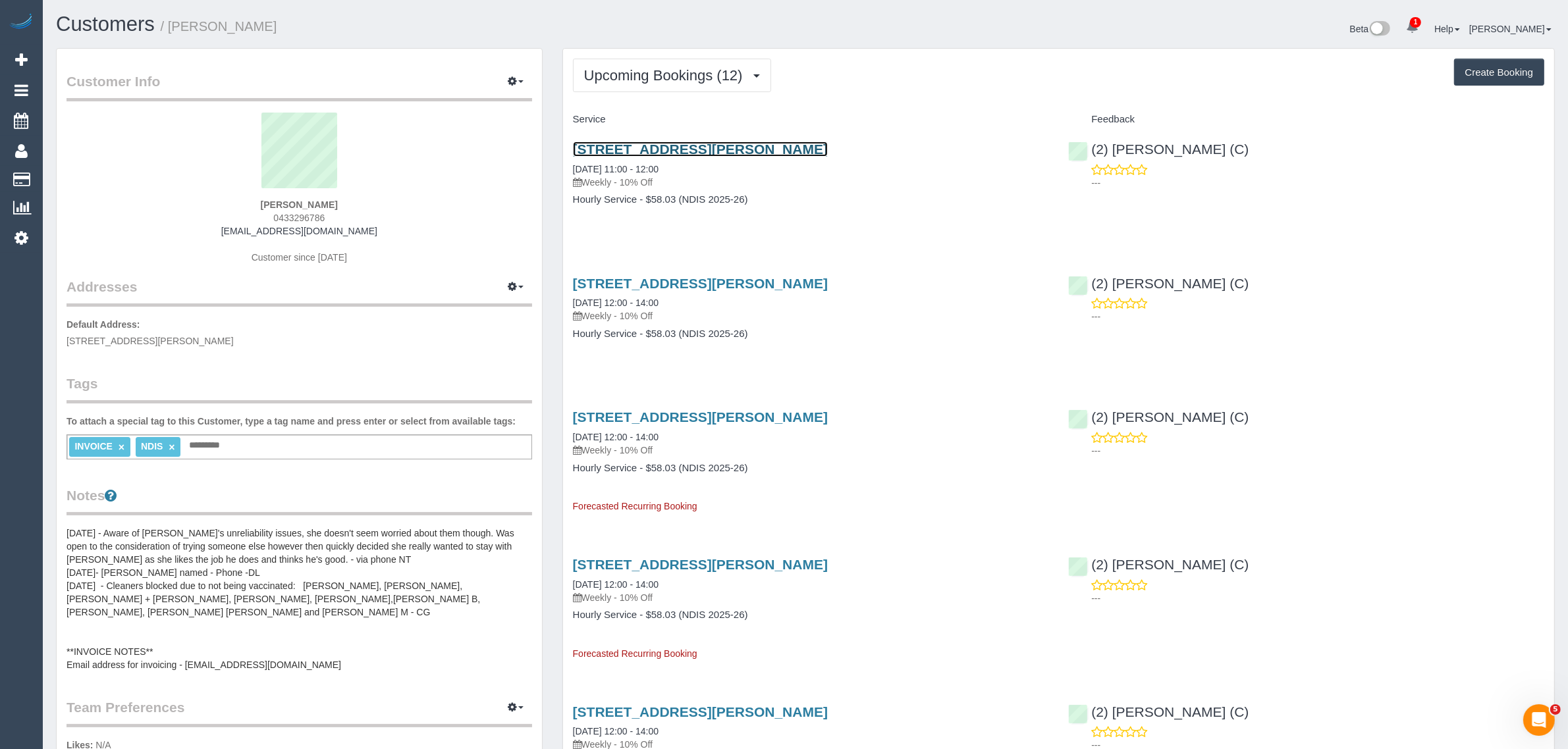
click at [642, 142] on link "[STREET_ADDRESS][PERSON_NAME]" at bounding box center [700, 149] width 255 height 15
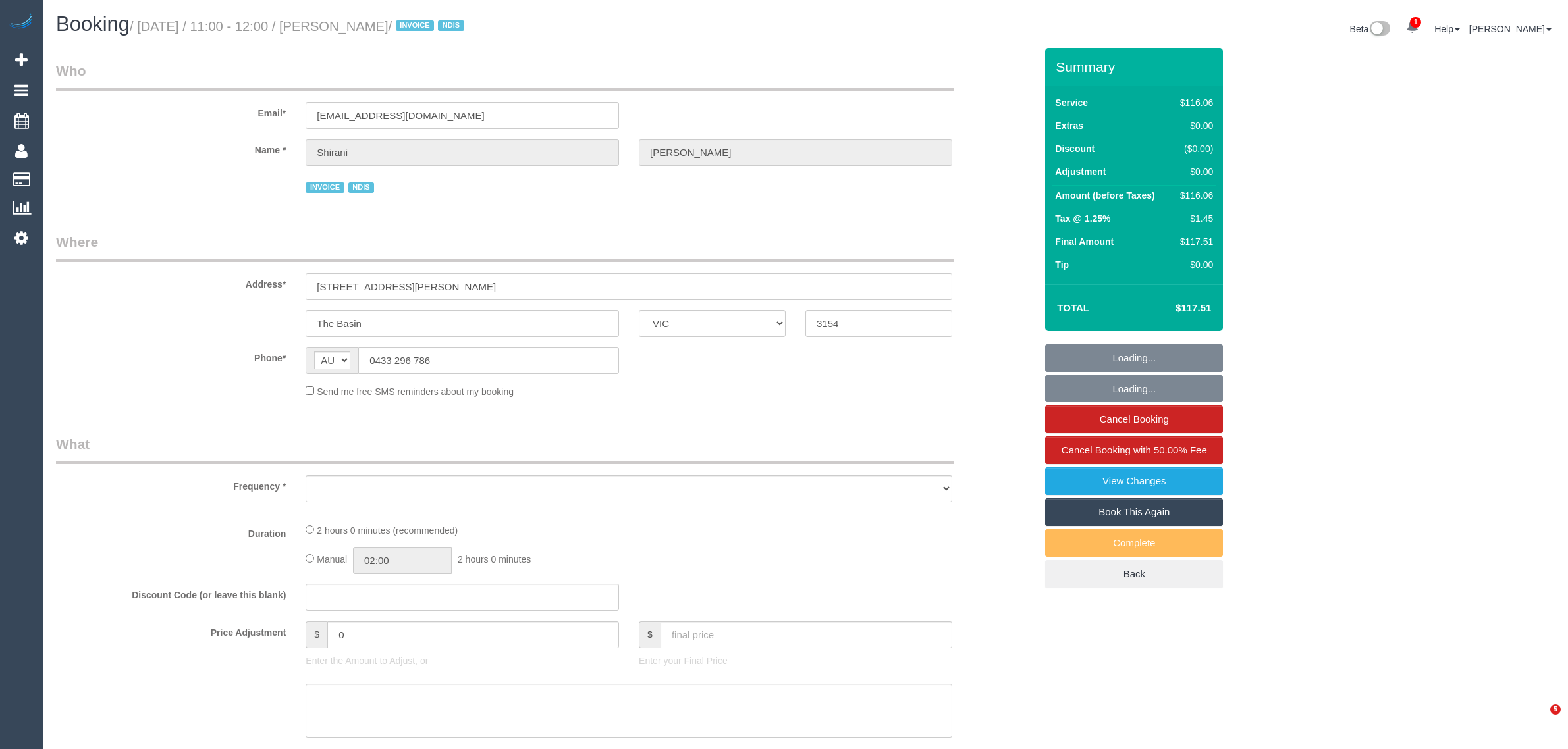
select select "VIC"
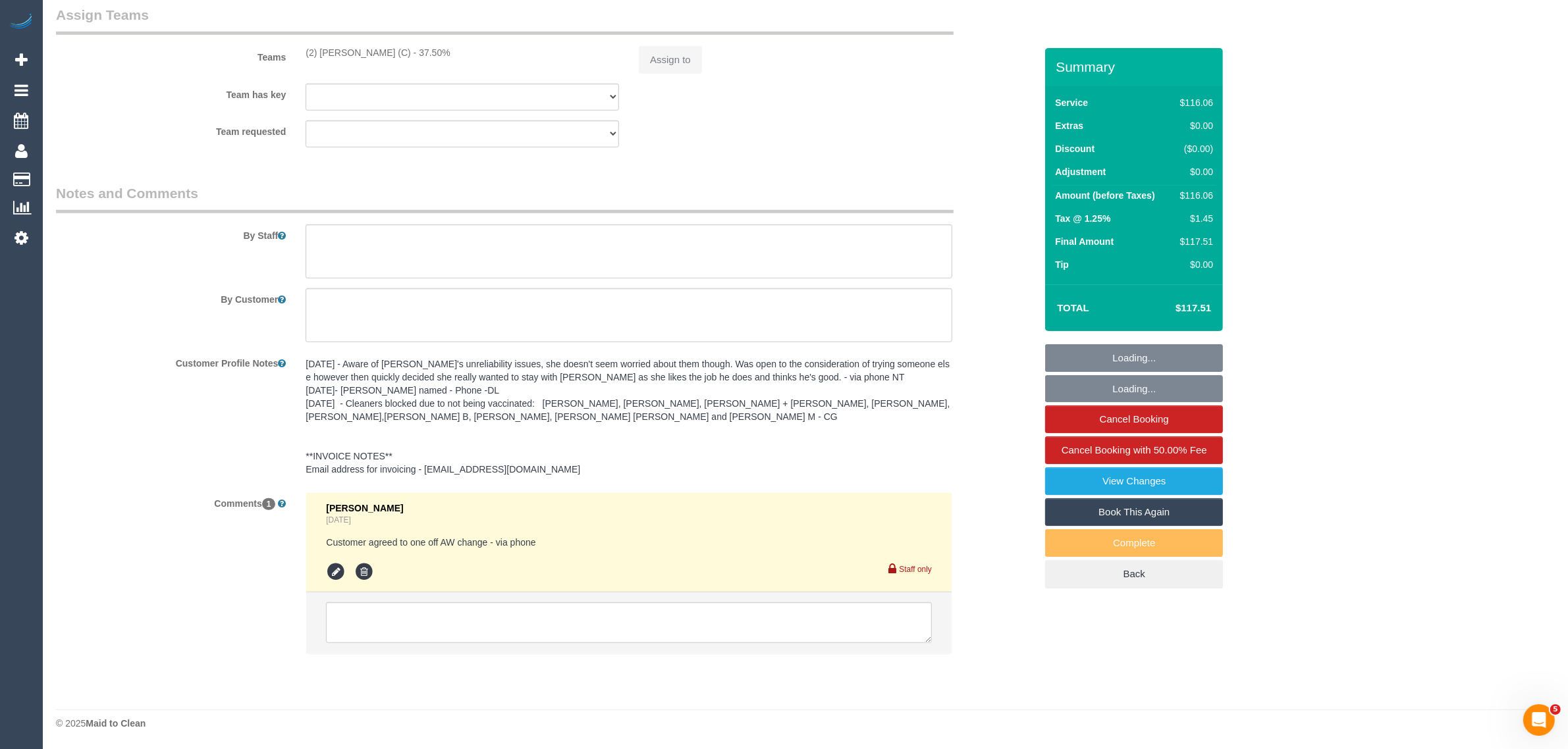
select select "object:561"
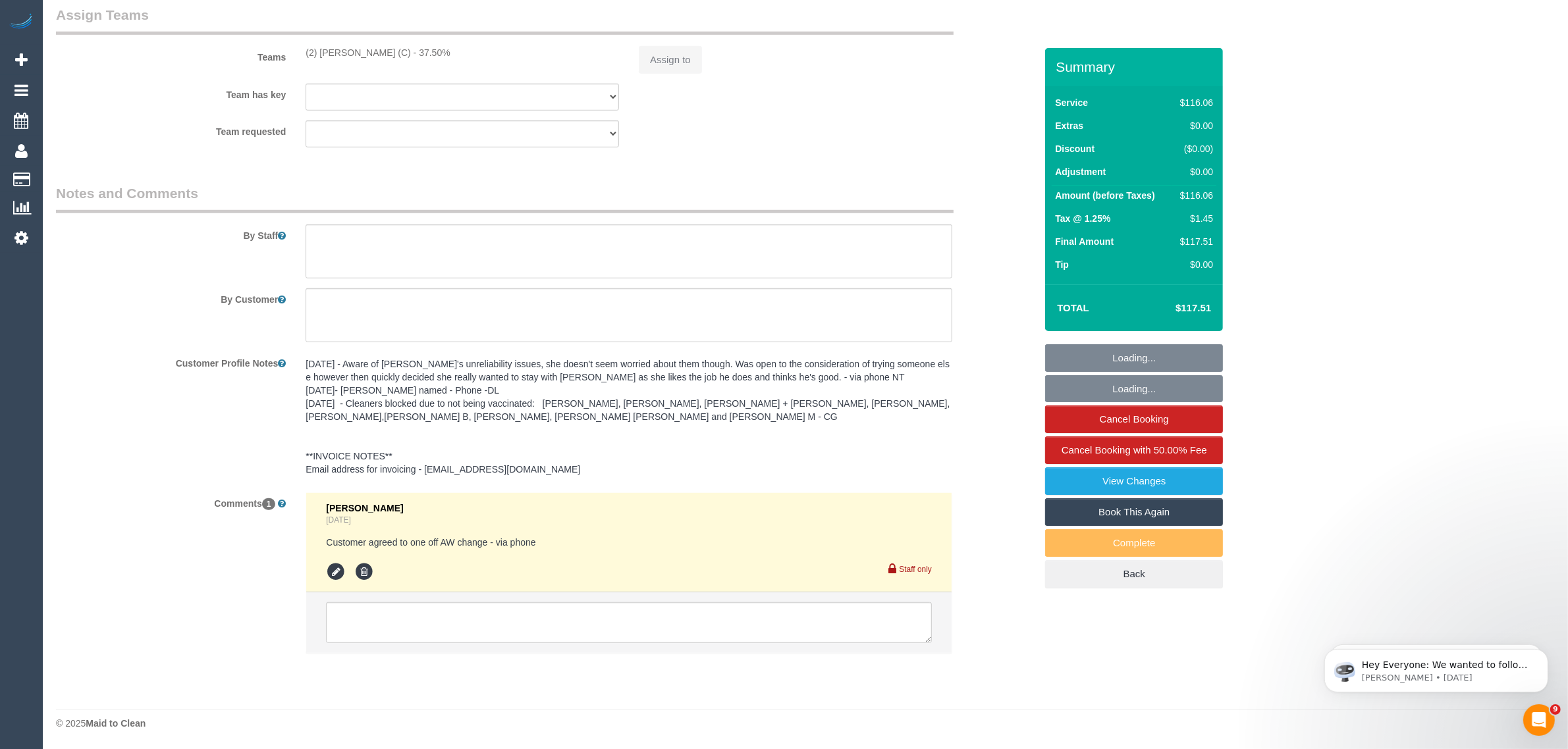
select select "number:29"
select select "number:14"
select select "number:19"
select select "number:36"
select select "number:35"
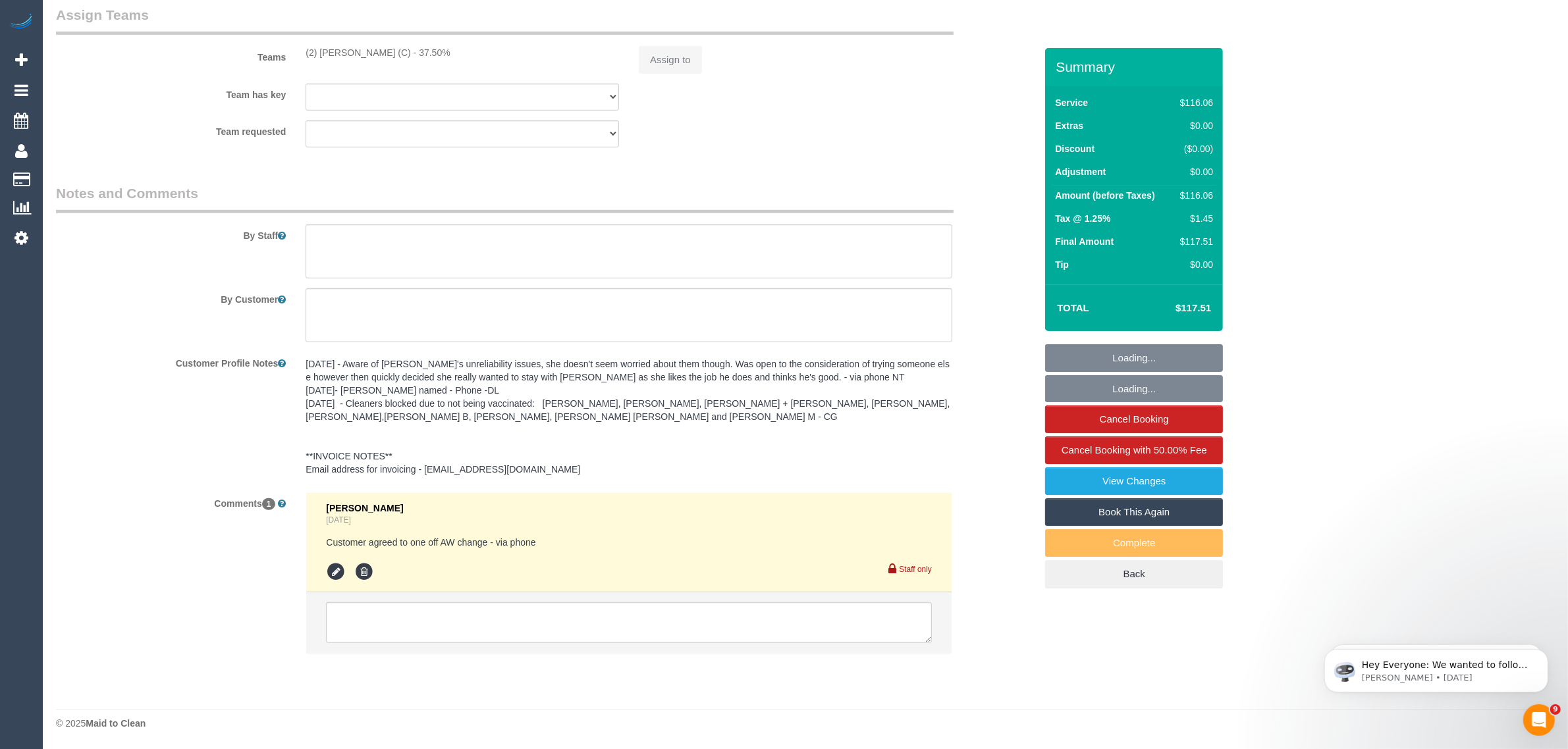
select select "number:12"
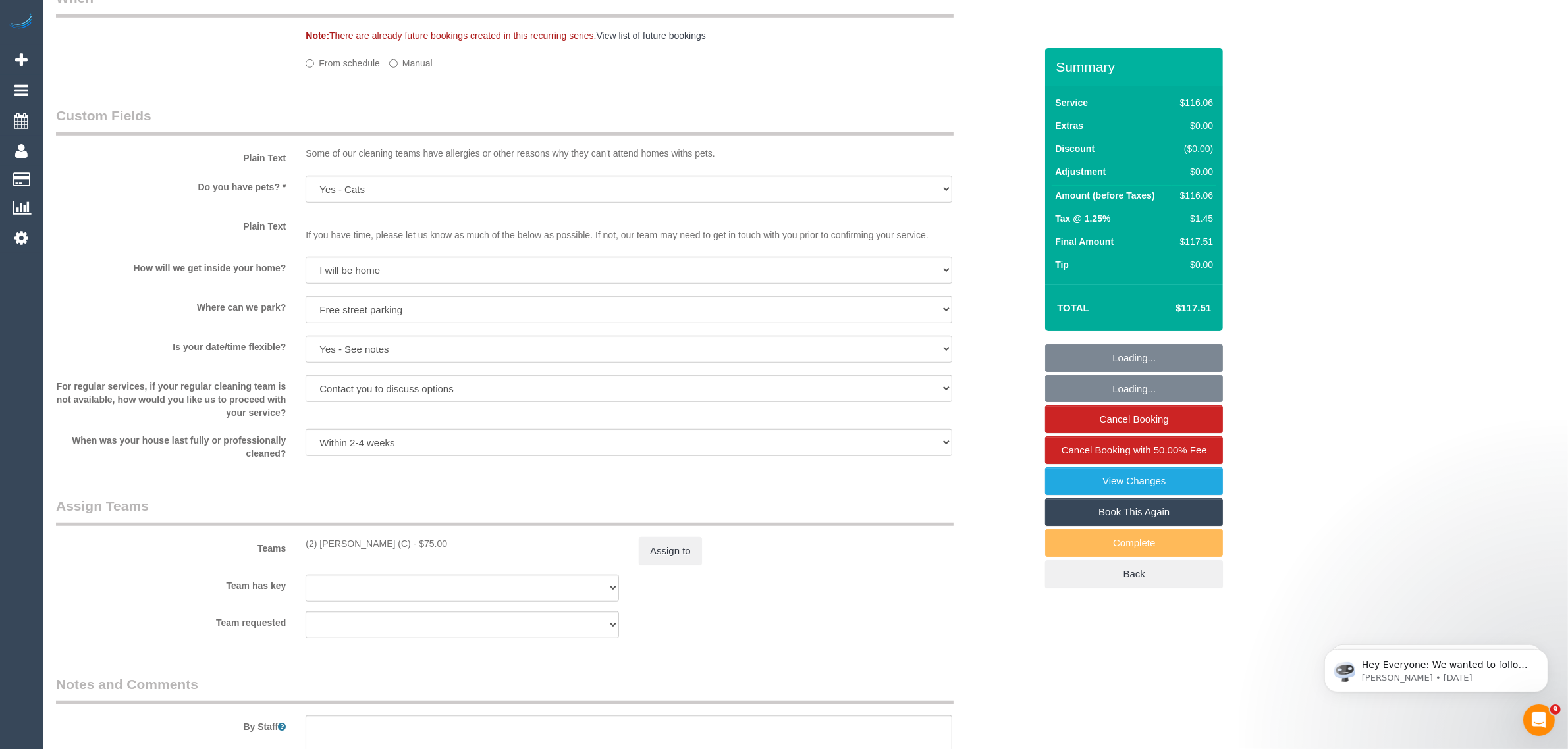
select select "object:1108"
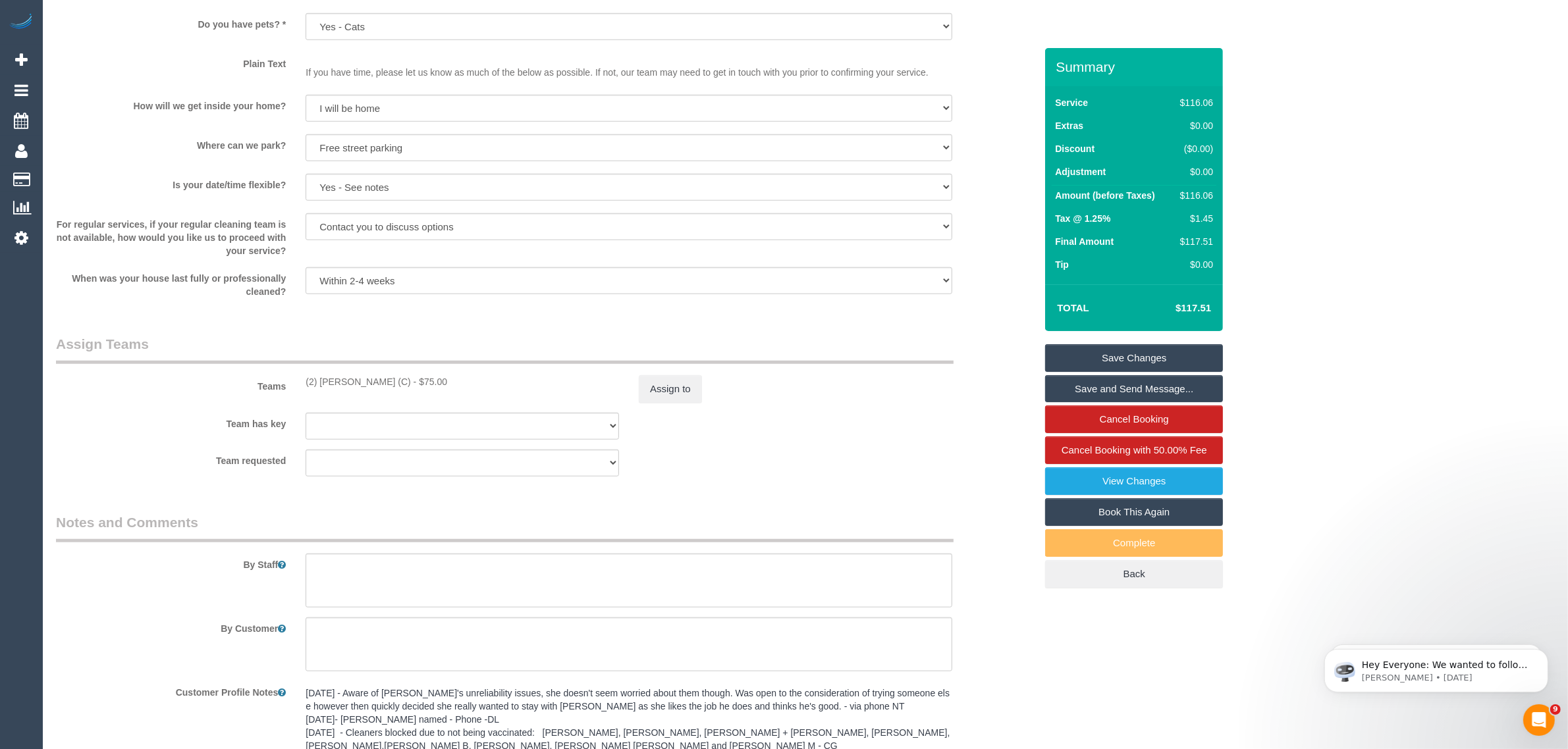
scroll to position [982, 0]
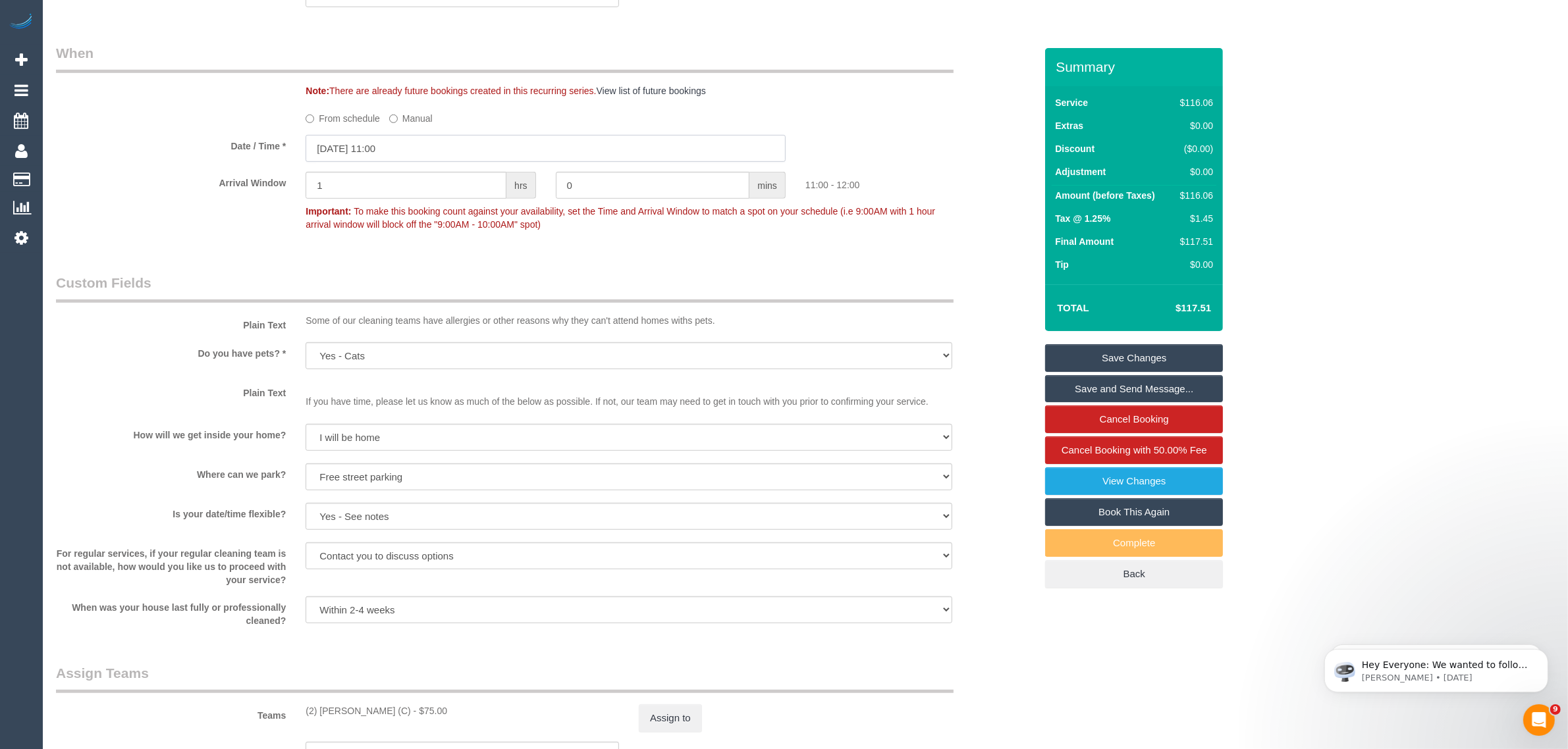
click at [462, 149] on input "[DATE] 11:00" at bounding box center [545, 148] width 480 height 27
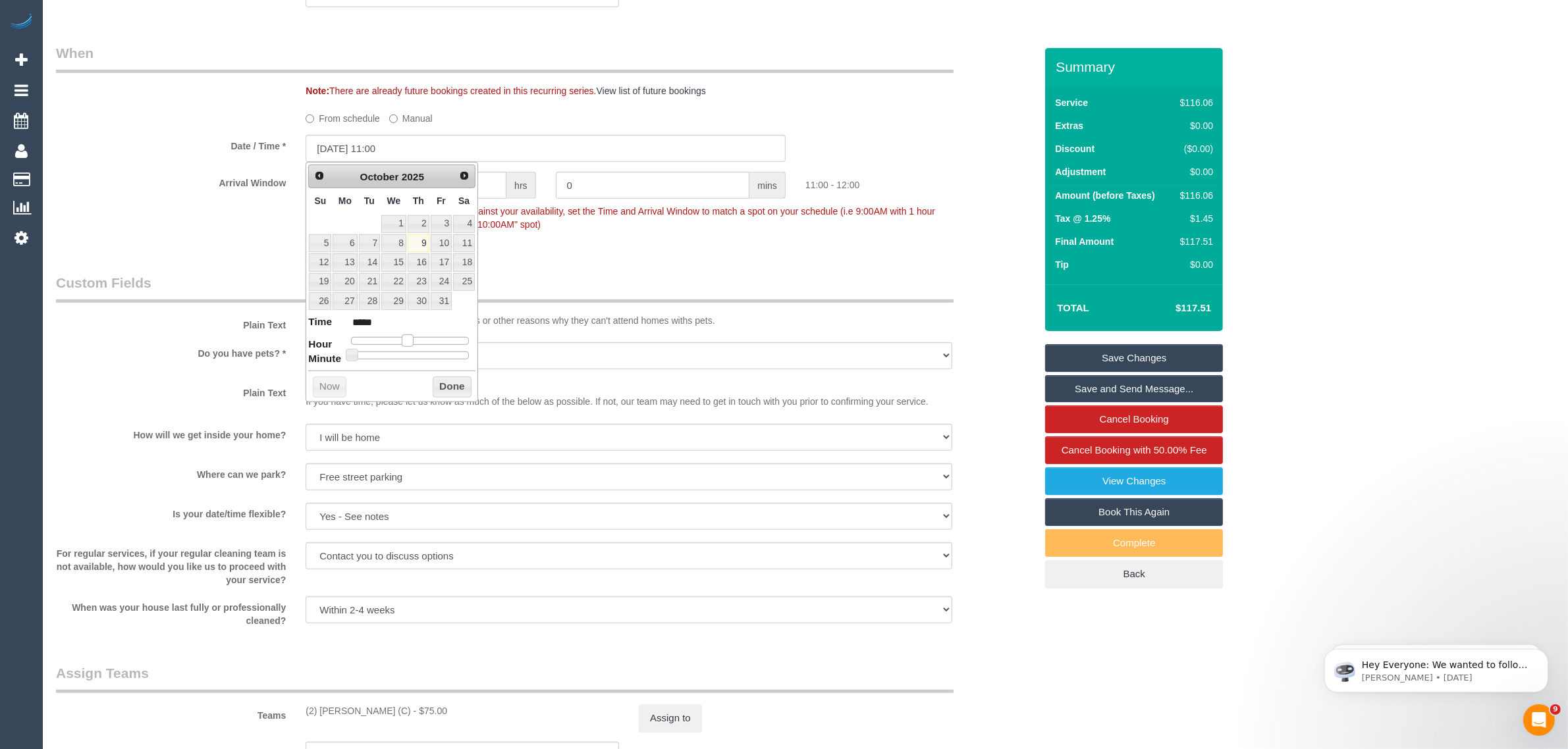
type input "[DATE] 10:00"
type input "*****"
click at [400, 345] on span at bounding box center [402, 340] width 12 height 12
type input "[DATE] 10:05"
type input "*****"
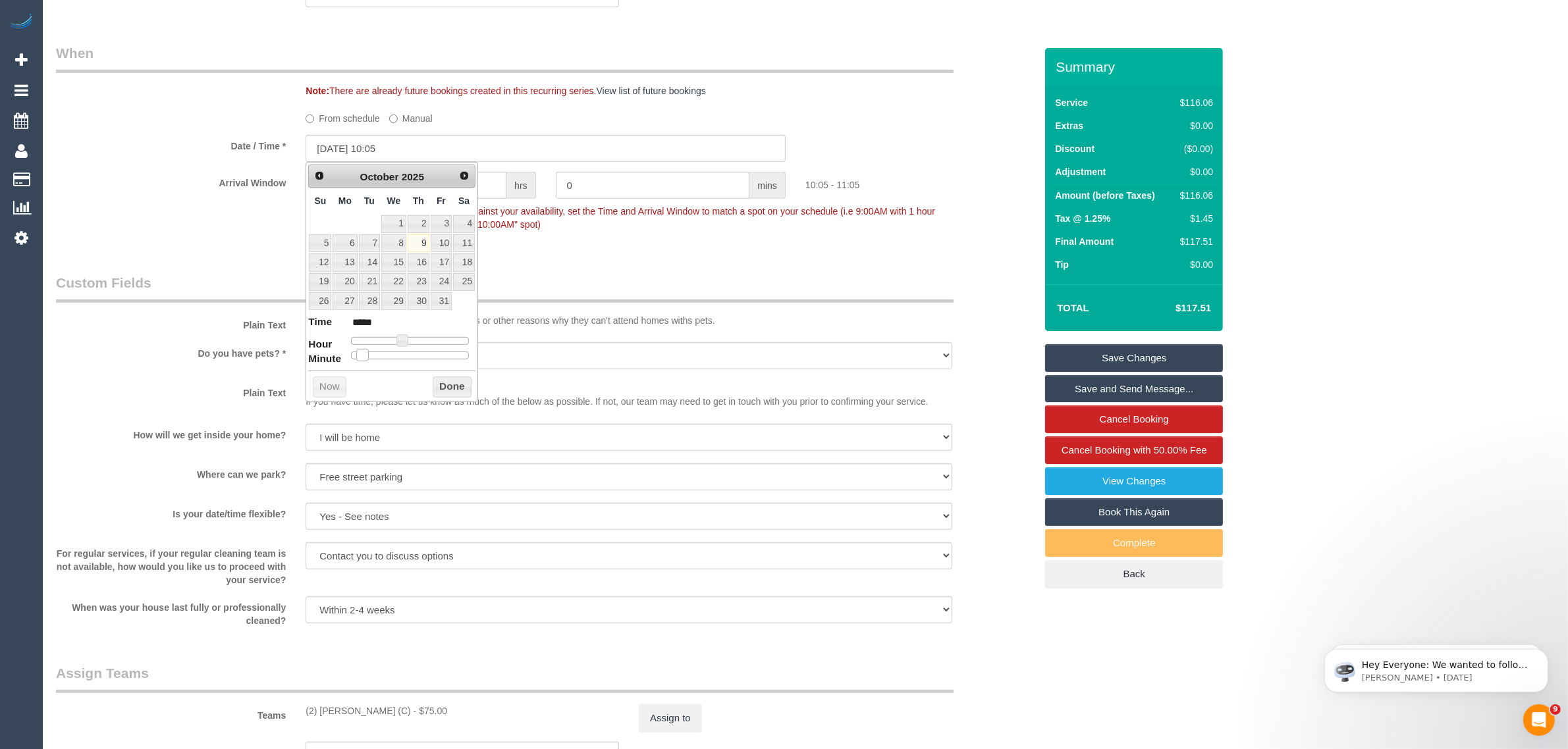
type input "[DATE] 10:10"
type input "*****"
type input "[DATE] 10:15"
type input "*****"
drag, startPoint x: 355, startPoint y: 359, endPoint x: 391, endPoint y: 360, distance: 36.0
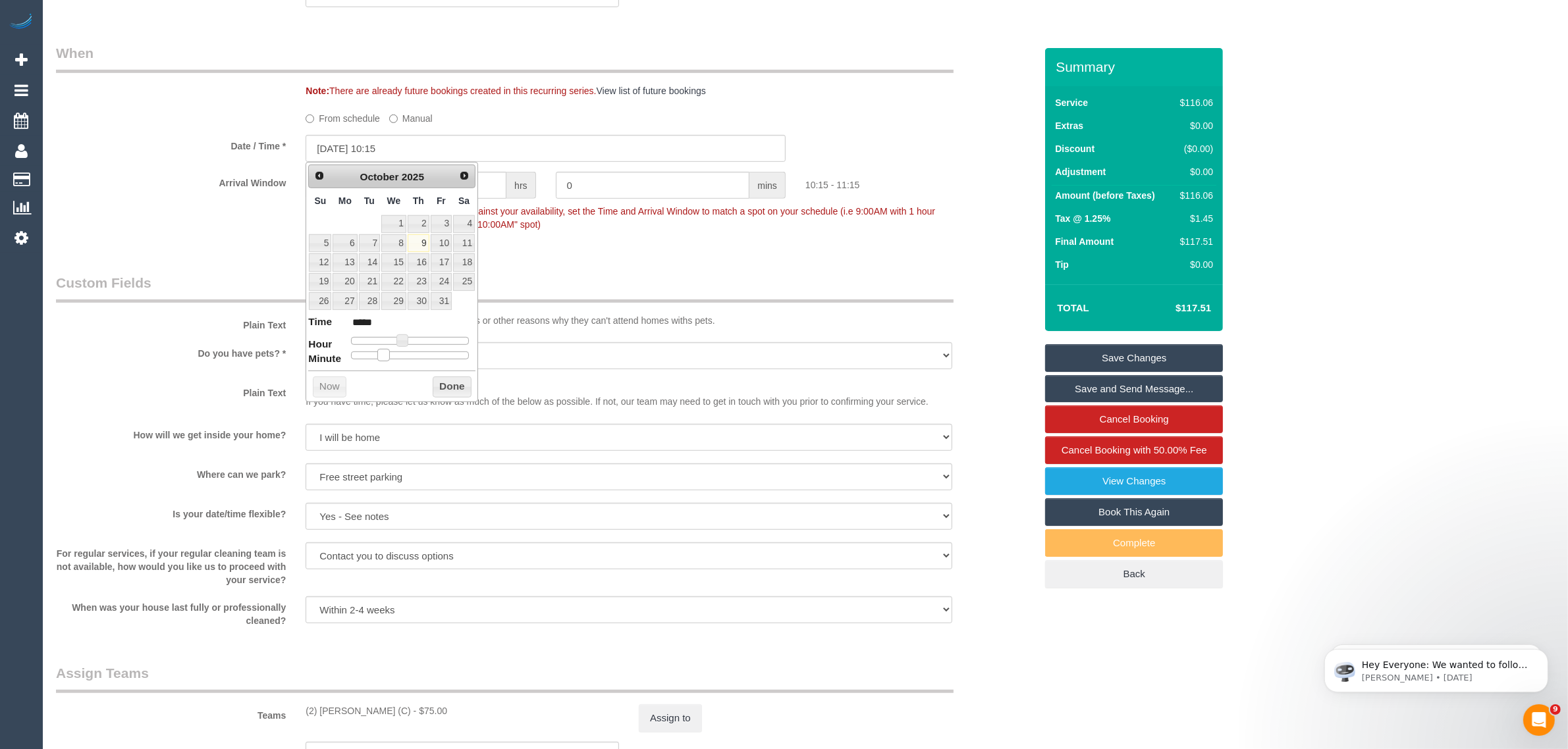
click at [391, 359] on div at bounding box center [410, 356] width 118 height 8
click at [436, 385] on button "Done" at bounding box center [452, 387] width 39 height 21
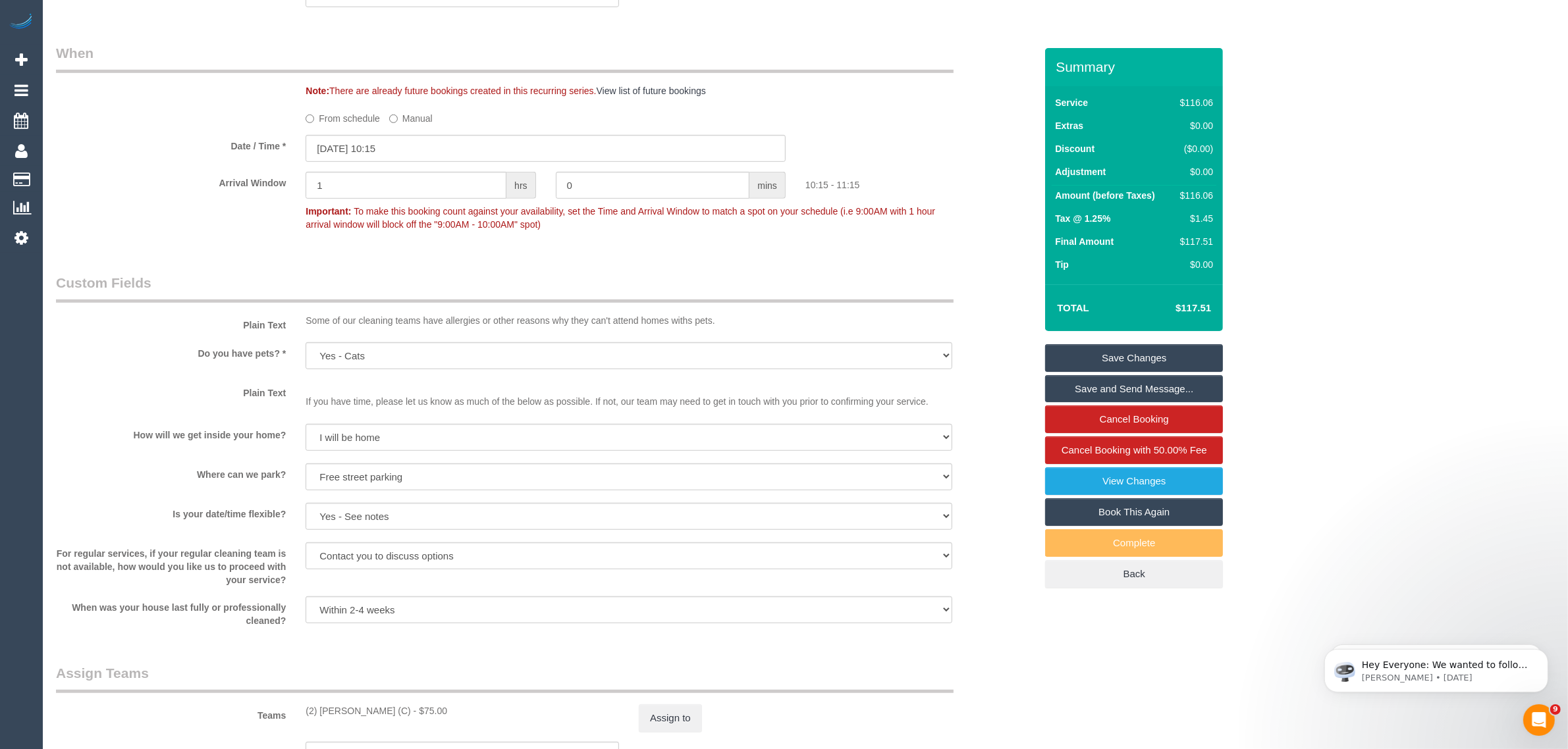
click at [517, 252] on div "Who Email* [EMAIL_ADDRESS][DOMAIN_NAME] Name * [PERSON_NAME] INVOICE NDIS Where…" at bounding box center [545, 214] width 999 height 2296
click at [430, 169] on sui-booking-spot "From schedule Manual Date / Time * [DATE] 10:15 Arrival Window 1 hrs 0 mins 10:…" at bounding box center [545, 172] width 979 height 130
click at [429, 179] on input "1" at bounding box center [406, 185] width 201 height 27
type input "0"
click at [616, 245] on fieldset "When Note: There are already future bookings created in this recurring series. …" at bounding box center [545, 145] width 979 height 204
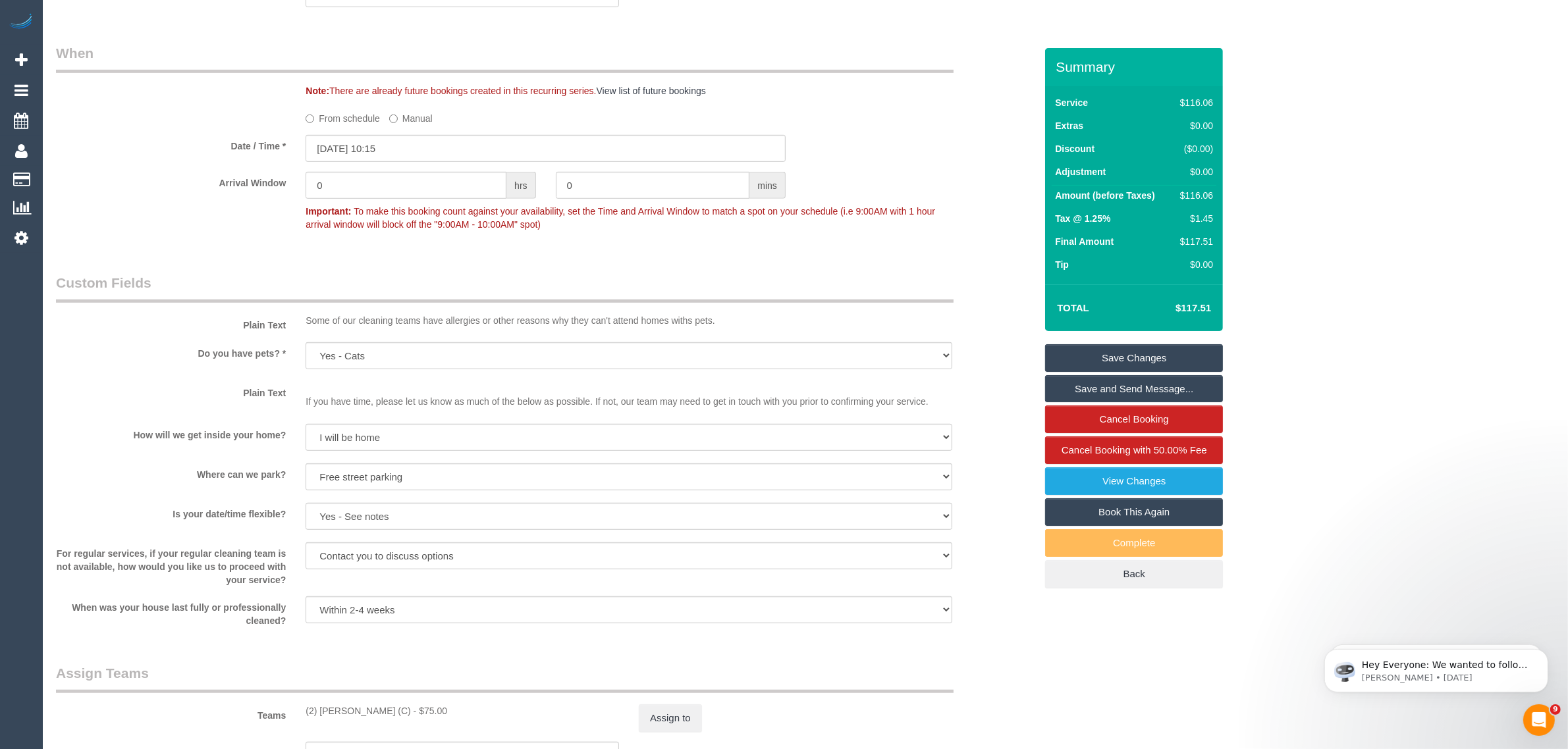
scroll to position [1641, 0]
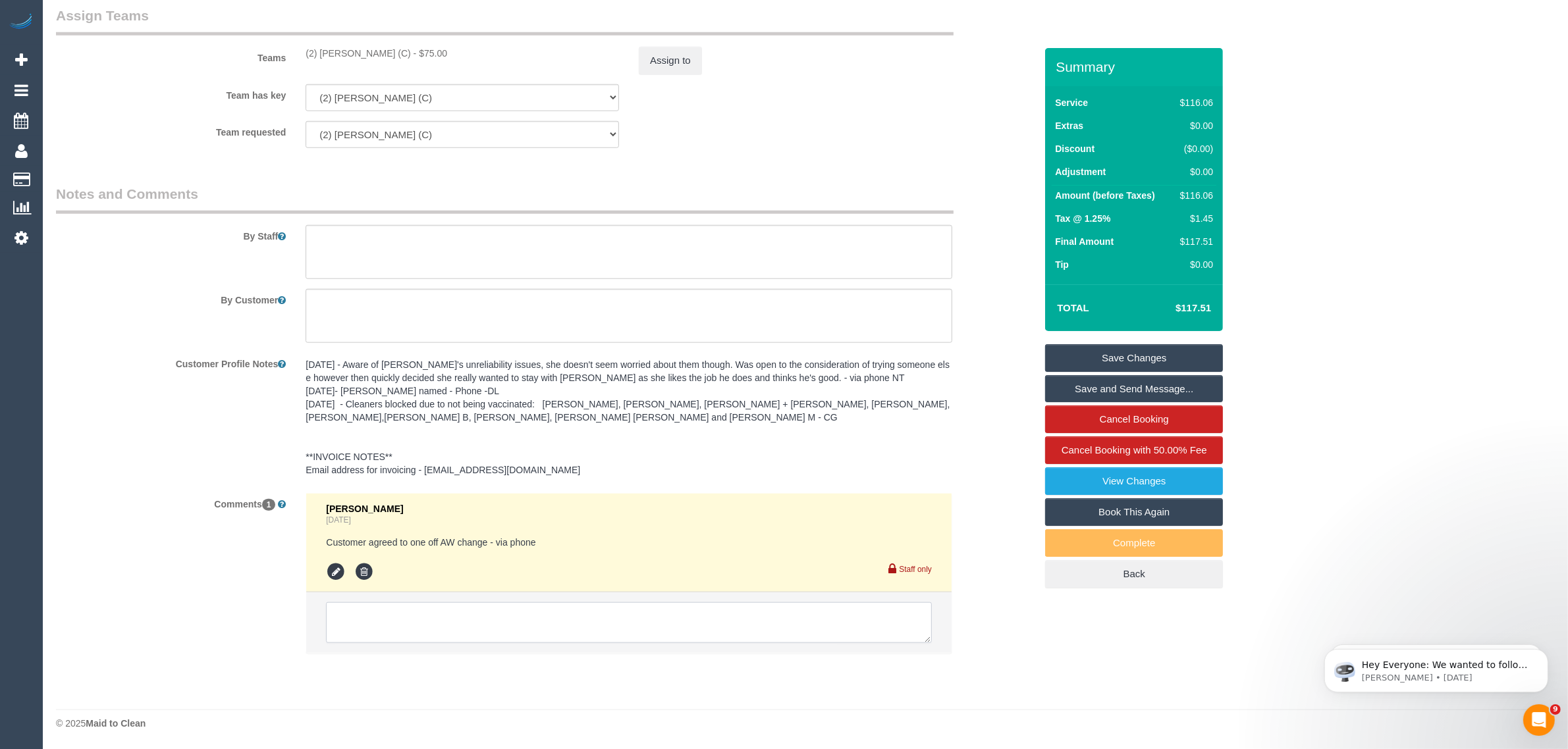
click at [505, 632] on textarea at bounding box center [629, 623] width 606 height 41
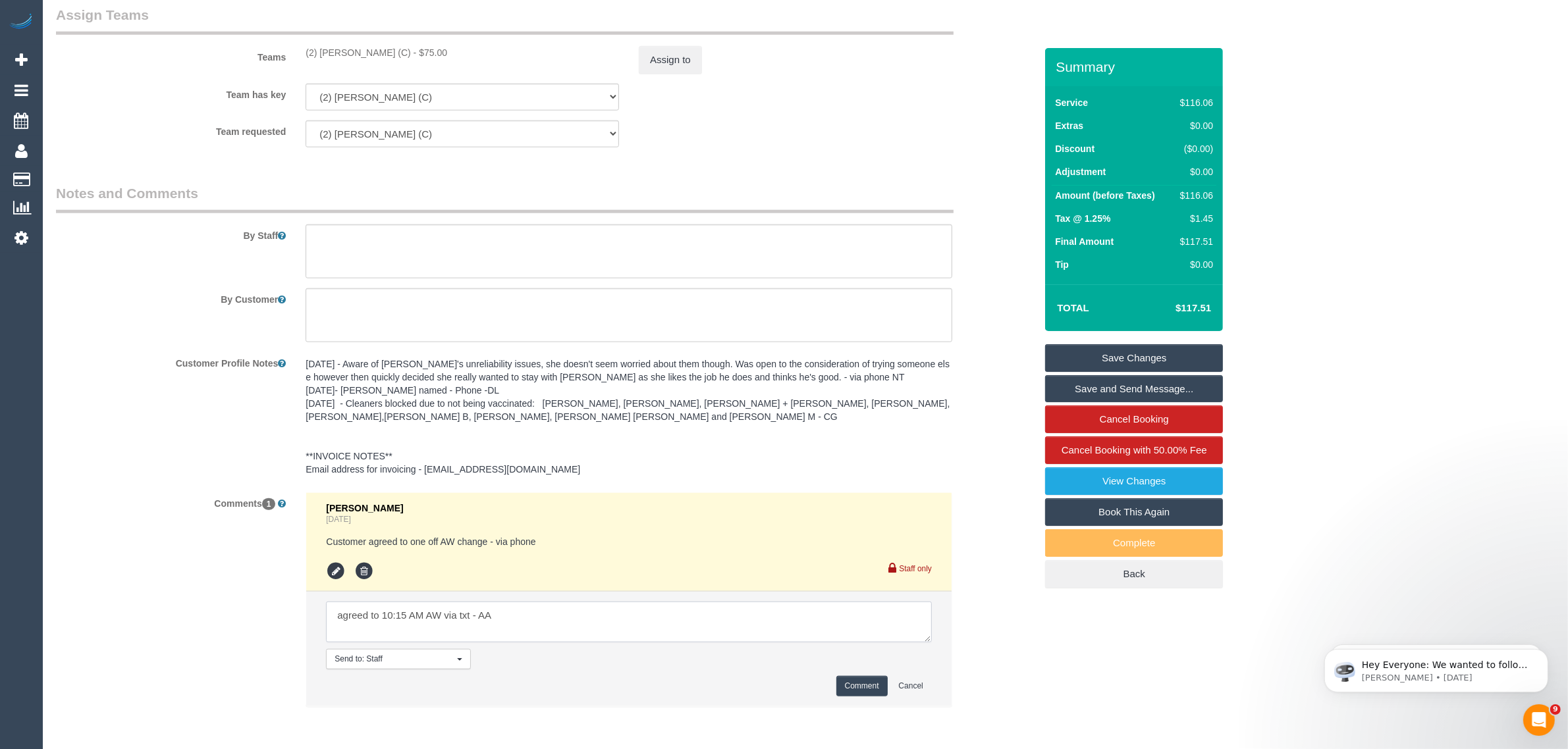
type textarea "agreed to 10:15 AM AW via txt - AA"
click at [860, 677] on button "Comment" at bounding box center [862, 686] width 52 height 20
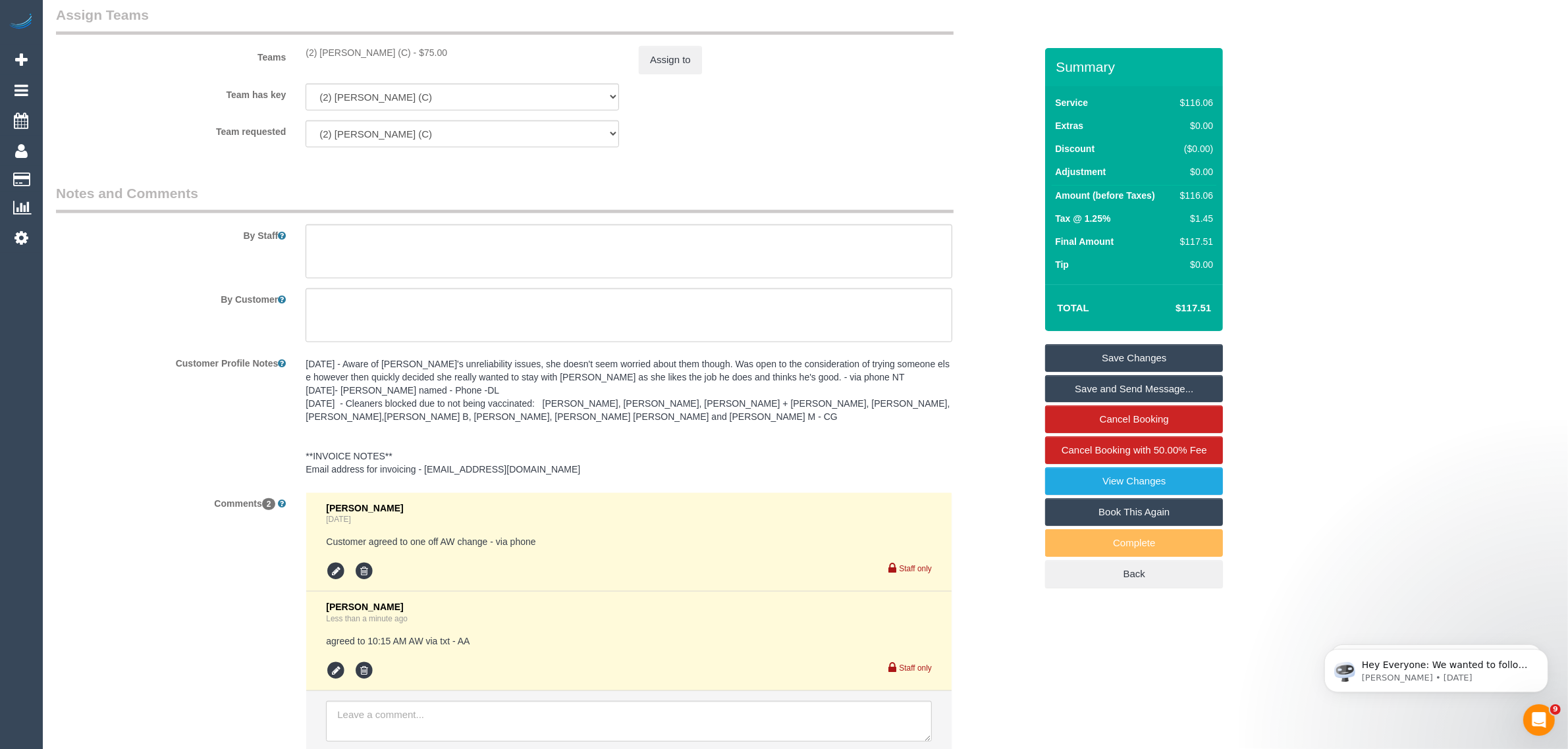
drag, startPoint x: 1105, startPoint y: 357, endPoint x: 1011, endPoint y: 366, distance: 94.4
click at [1105, 357] on link "Save Changes" at bounding box center [1133, 358] width 178 height 28
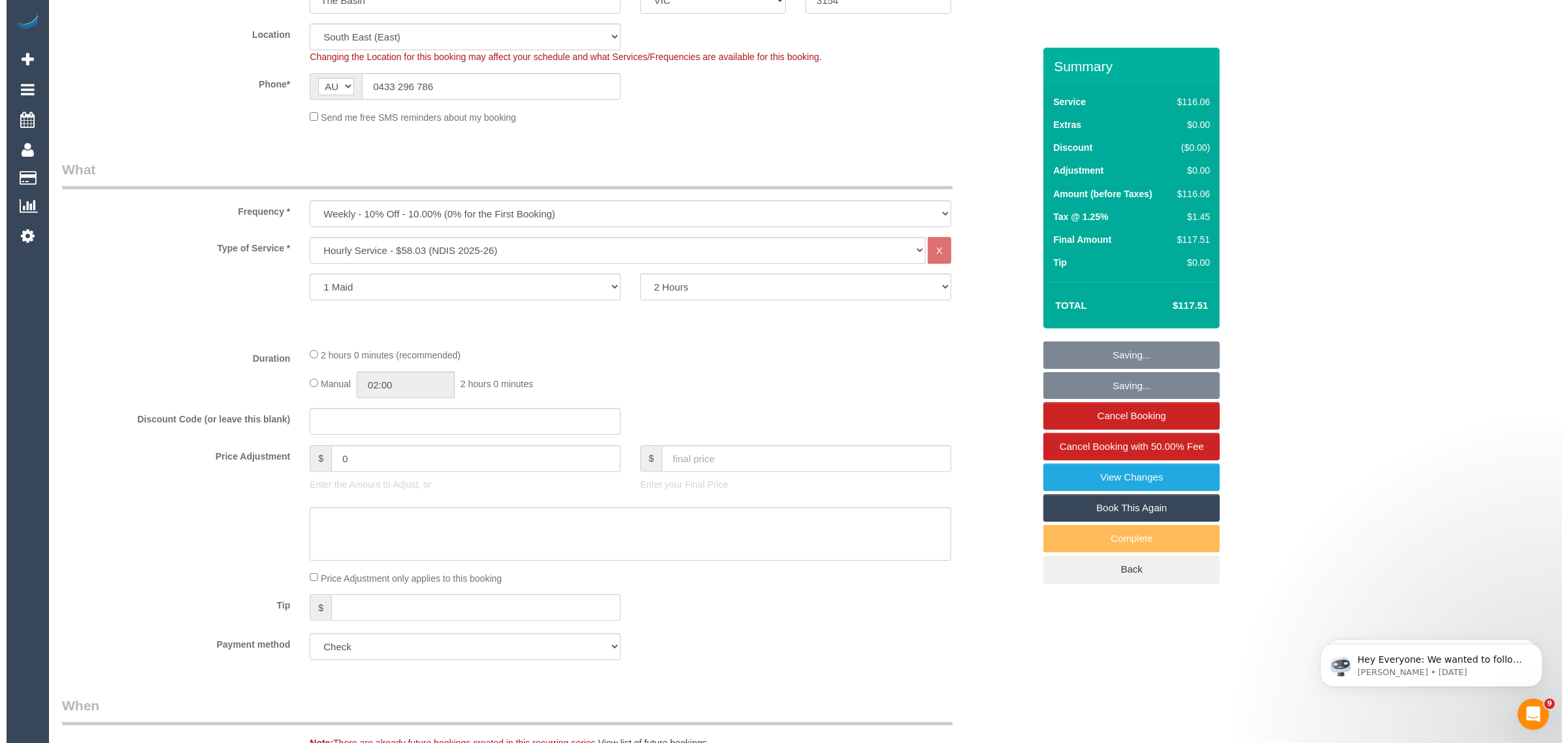
scroll to position [0, 0]
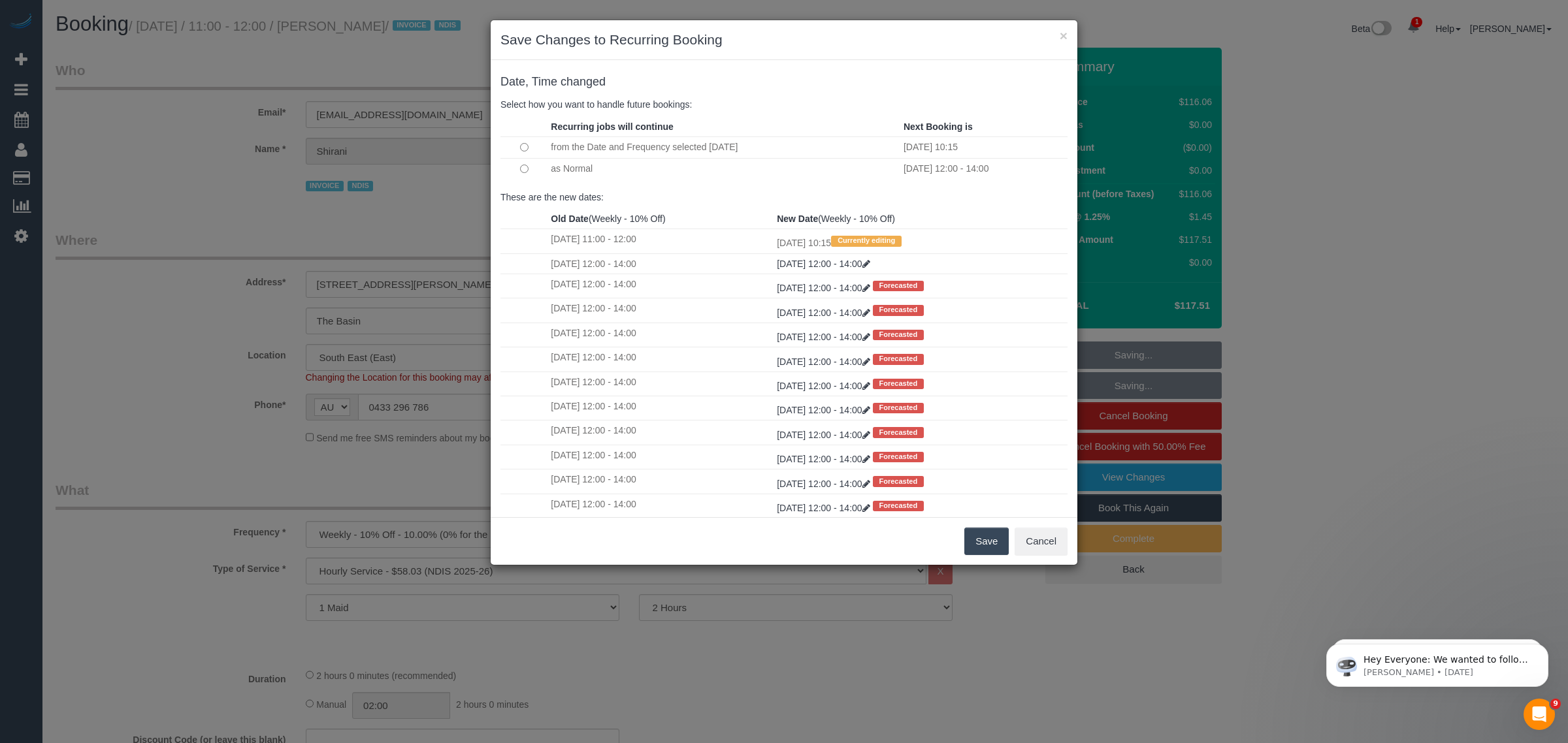
click at [971, 543] on button "Save" at bounding box center [986, 542] width 45 height 27
